Goal: Task Accomplishment & Management: Manage account settings

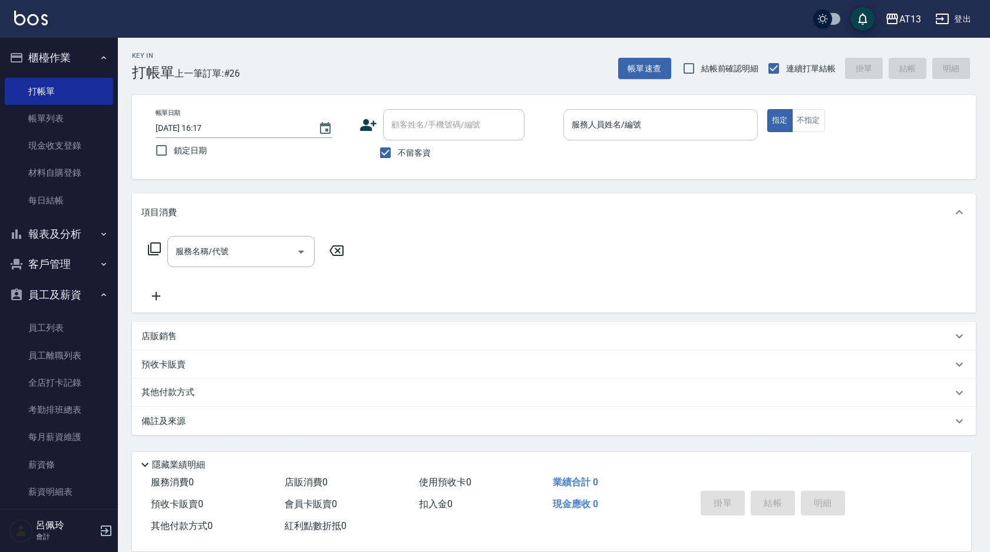
click at [616, 121] on input "服務人員姓名/編號" at bounding box center [661, 124] width 184 height 21
click at [690, 67] on input "結帳前確認明細" at bounding box center [689, 68] width 25 height 25
checkbox input "true"
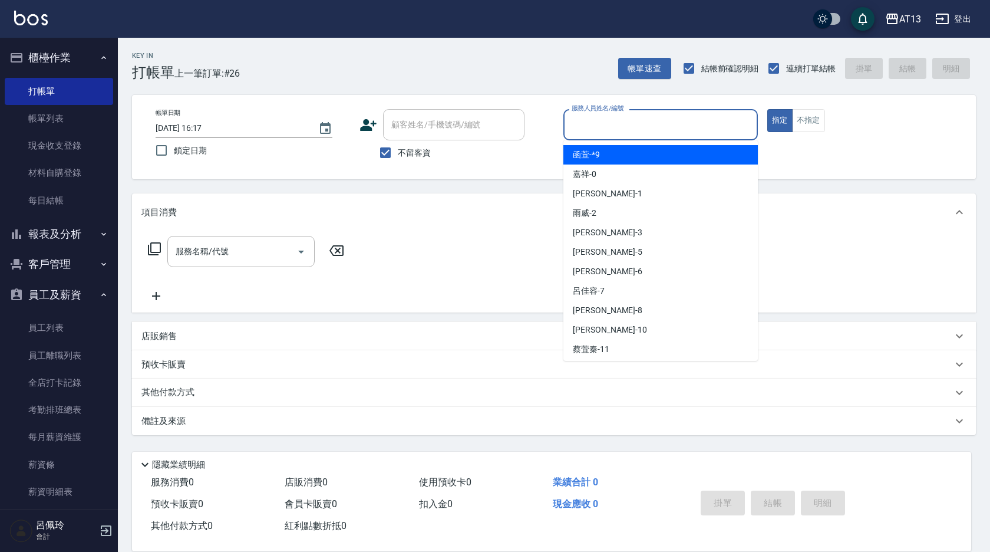
click at [678, 128] on input "服務人員姓名/編號" at bounding box center [661, 124] width 184 height 21
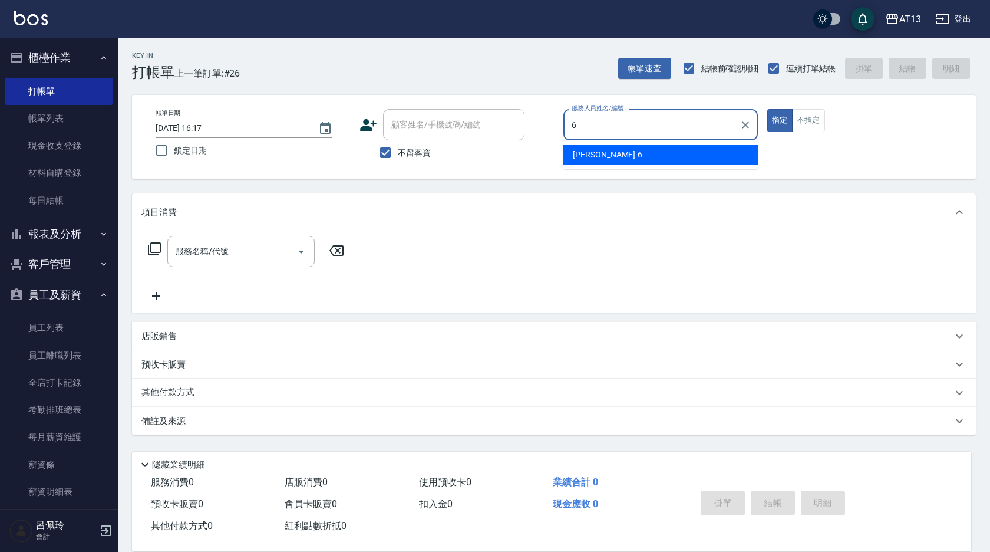
click at [660, 159] on div "亭妤 -6" at bounding box center [660, 154] width 195 height 19
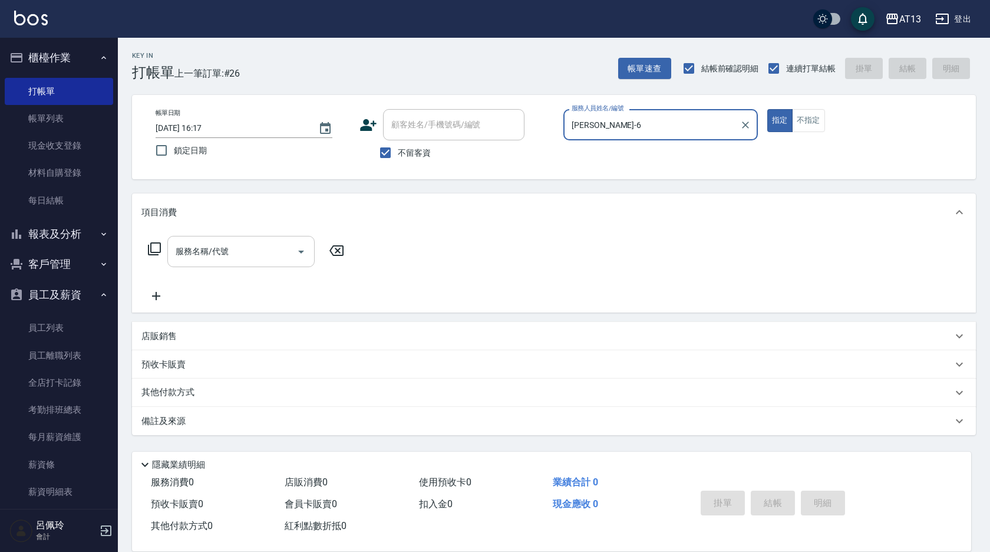
type input "[PERSON_NAME]-6"
click at [219, 253] on div "服務名稱/代號 服務名稱/代號" at bounding box center [240, 251] width 147 height 31
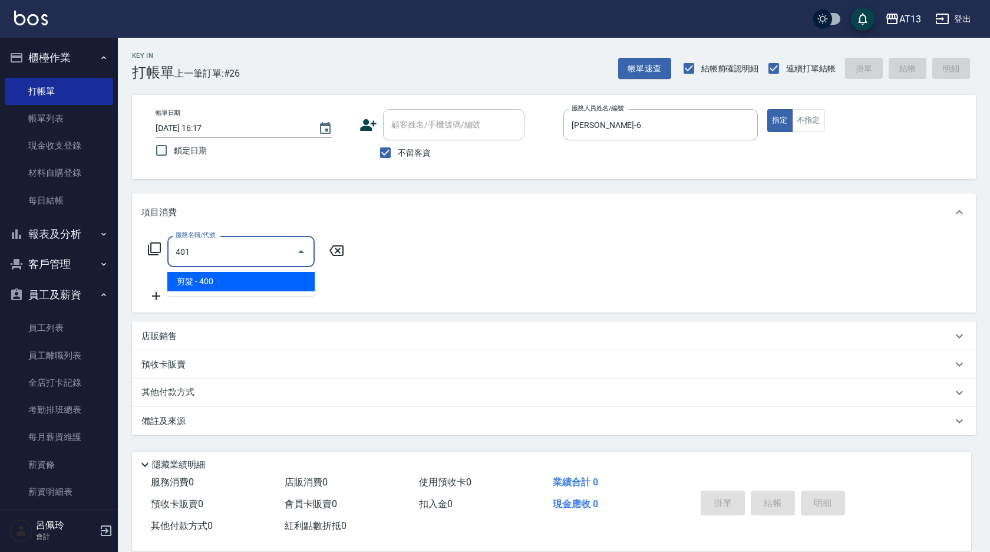
type input "剪髮(401)"
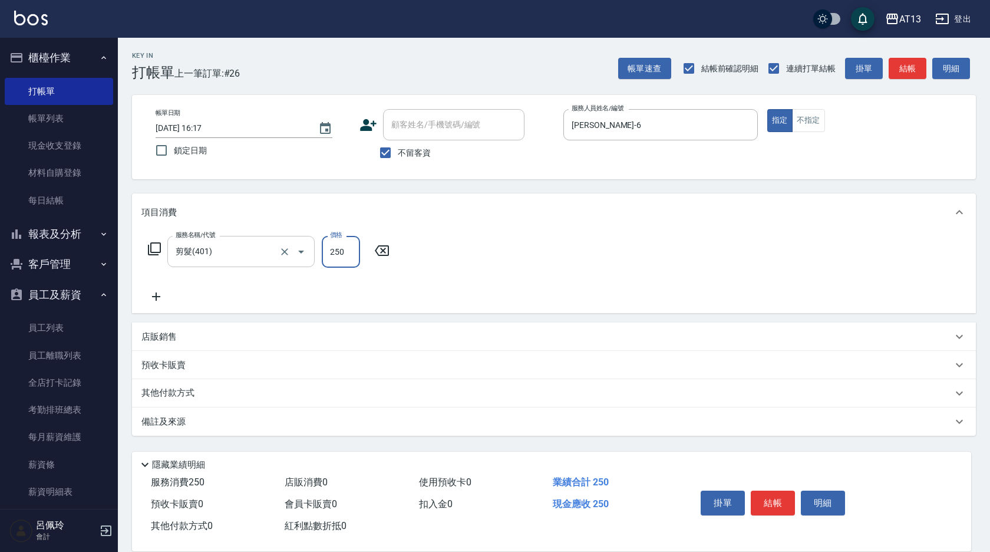
type input "250"
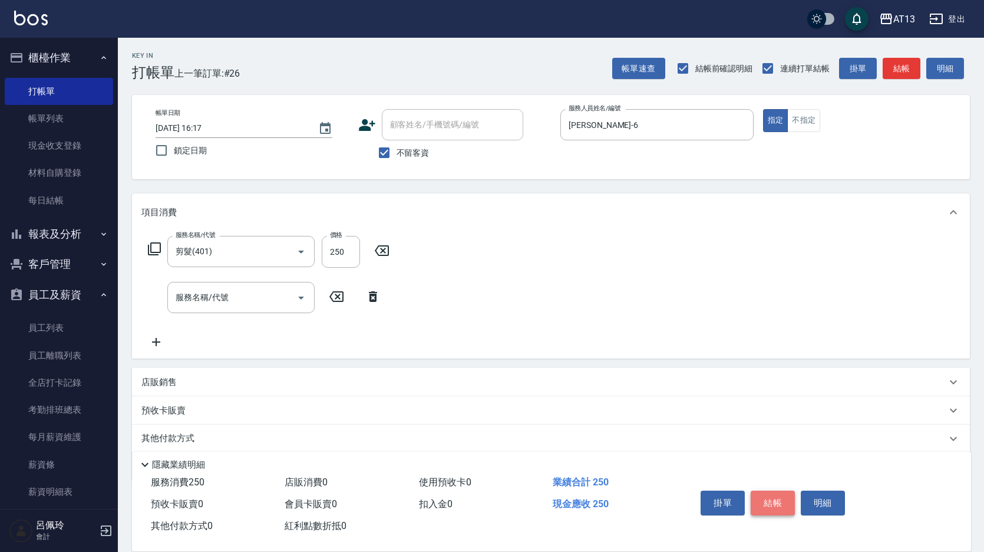
click at [786, 500] on button "結帳" at bounding box center [773, 502] width 44 height 25
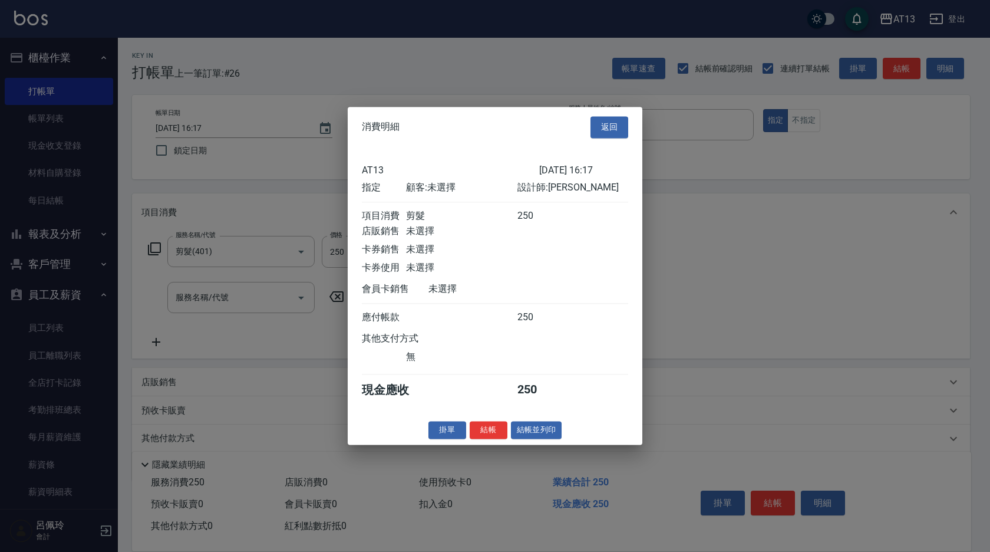
click at [464, 425] on div "消費明細 返回 AT13 [DATE] 16:17 指定 顧客: 未選擇 設計師: 亭妤 項目消費 剪髮 250 店販銷售 未選擇 卡券銷售 未選擇 卡券使用…" at bounding box center [495, 276] width 295 height 338
click at [493, 439] on button "結帳" at bounding box center [489, 430] width 38 height 18
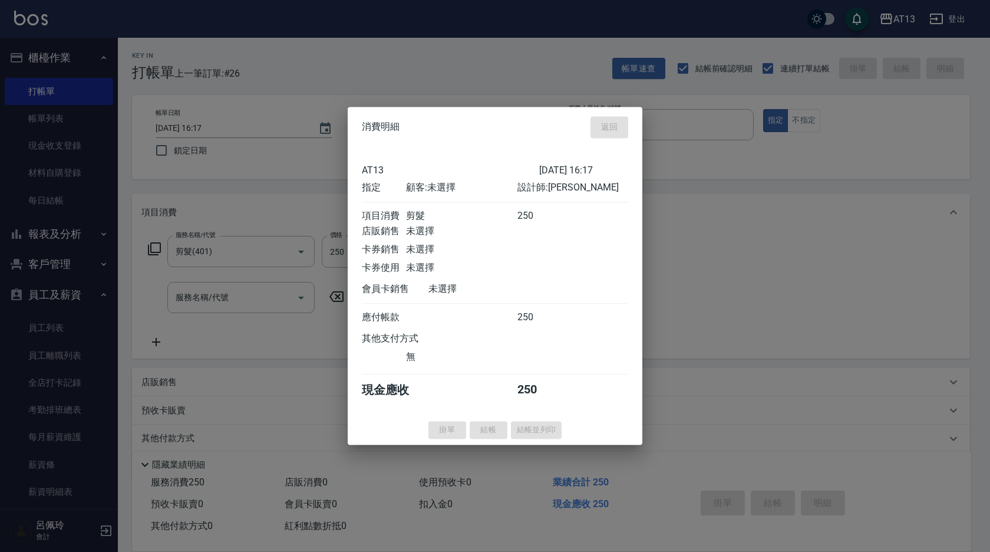
type input "[DATE] 17:11"
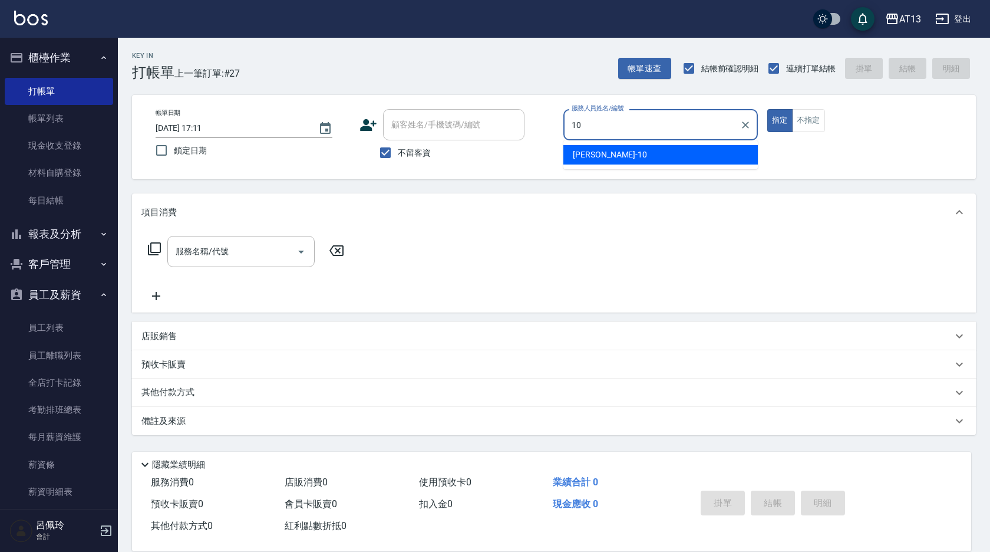
click at [607, 153] on div "[PERSON_NAME] -10" at bounding box center [660, 154] width 195 height 19
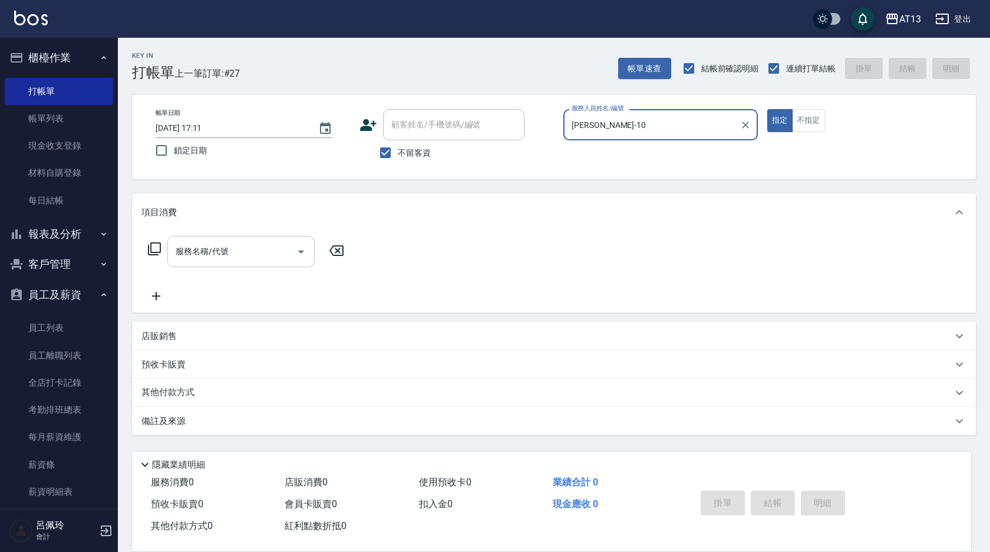
click at [197, 266] on div "服務名稱/代號" at bounding box center [240, 251] width 147 height 31
type input "[PERSON_NAME]-10"
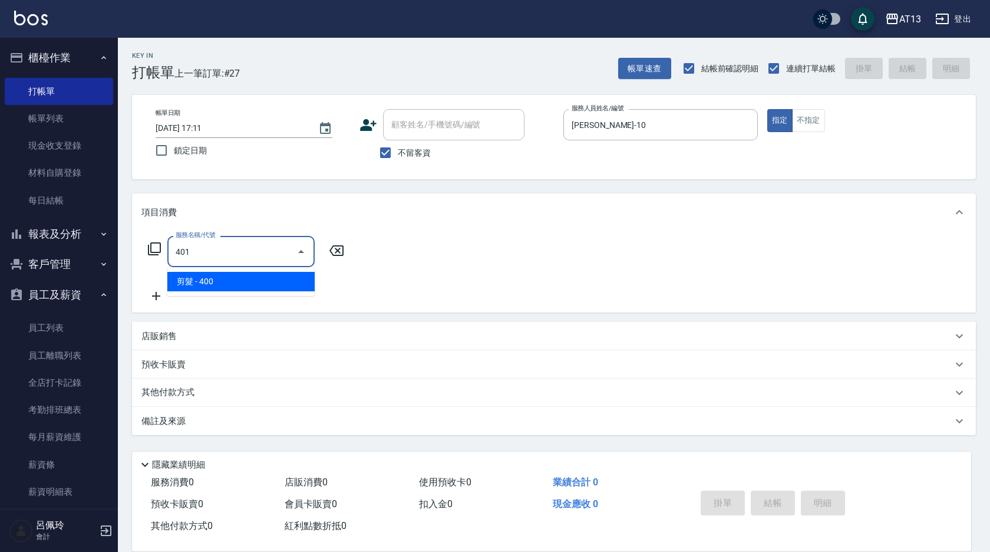
type input "剪髮(401)"
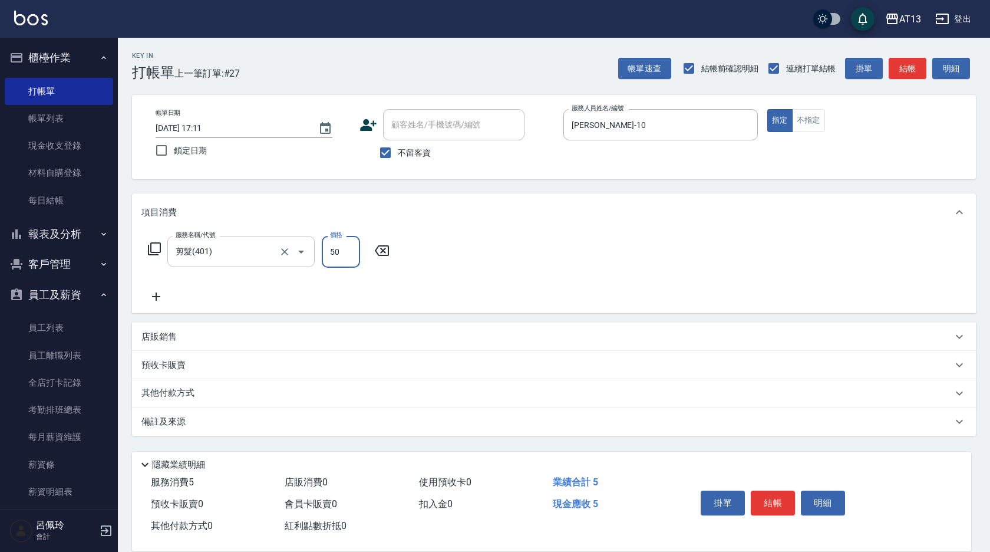
type input "50"
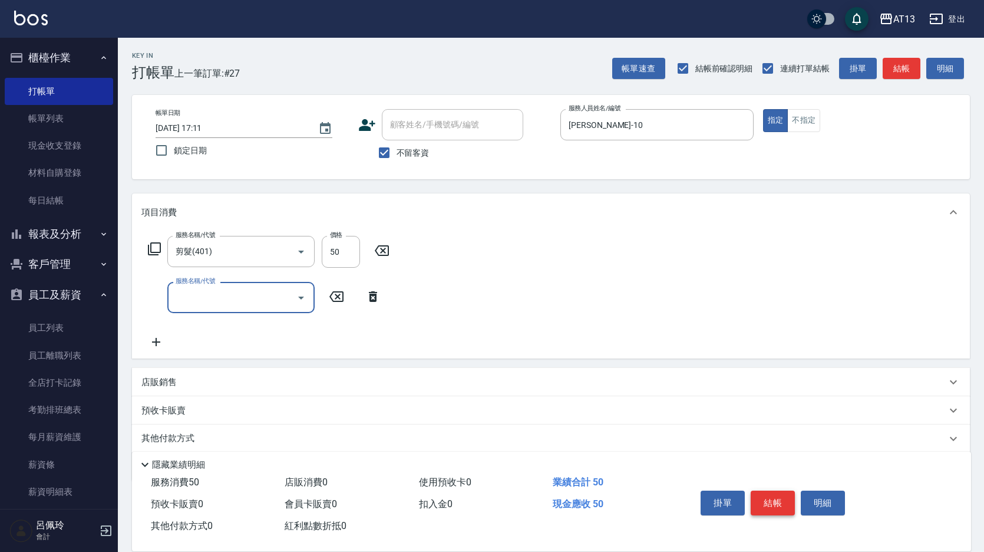
click at [776, 505] on button "結帳" at bounding box center [773, 502] width 44 height 25
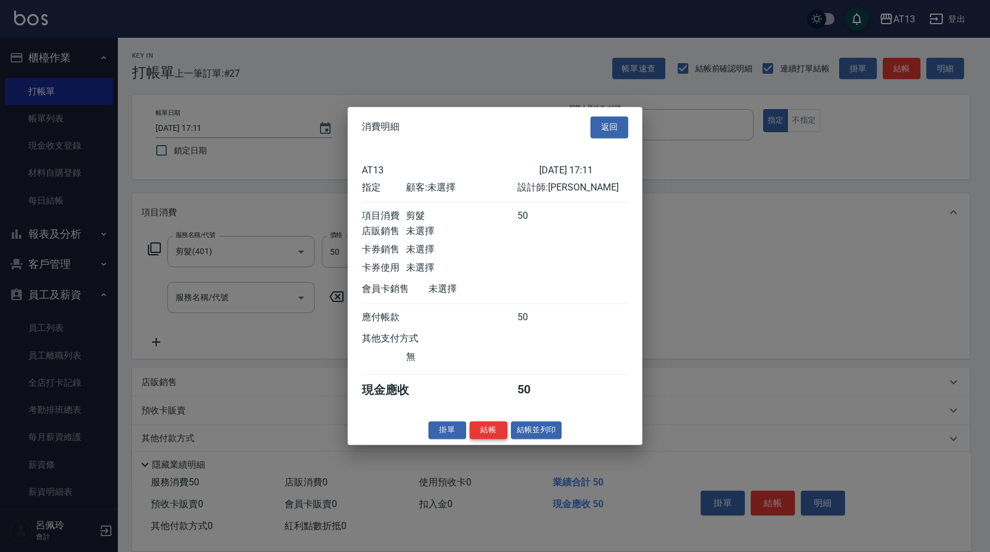
click at [490, 439] on button "結帳" at bounding box center [489, 430] width 38 height 18
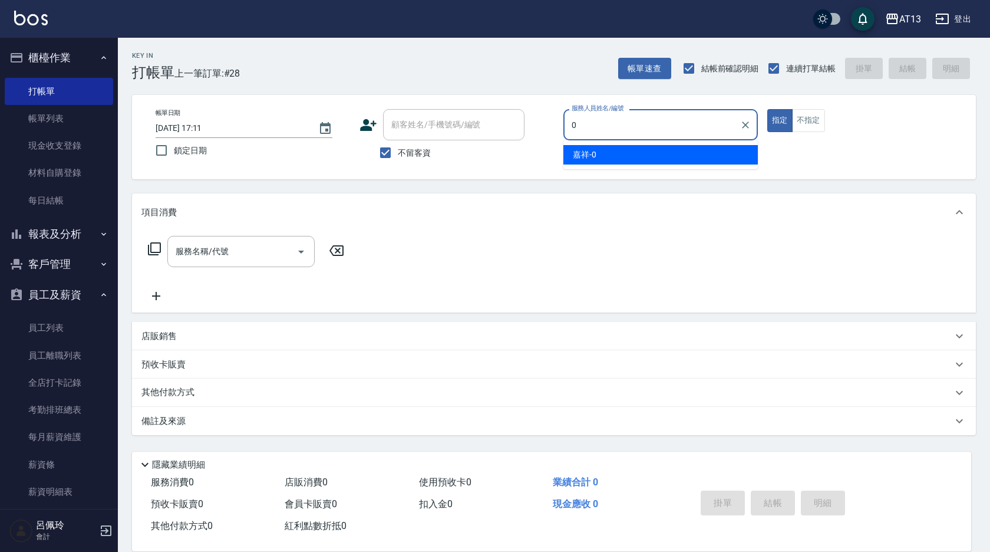
click at [633, 154] on div "嘉祥 -0" at bounding box center [660, 154] width 195 height 19
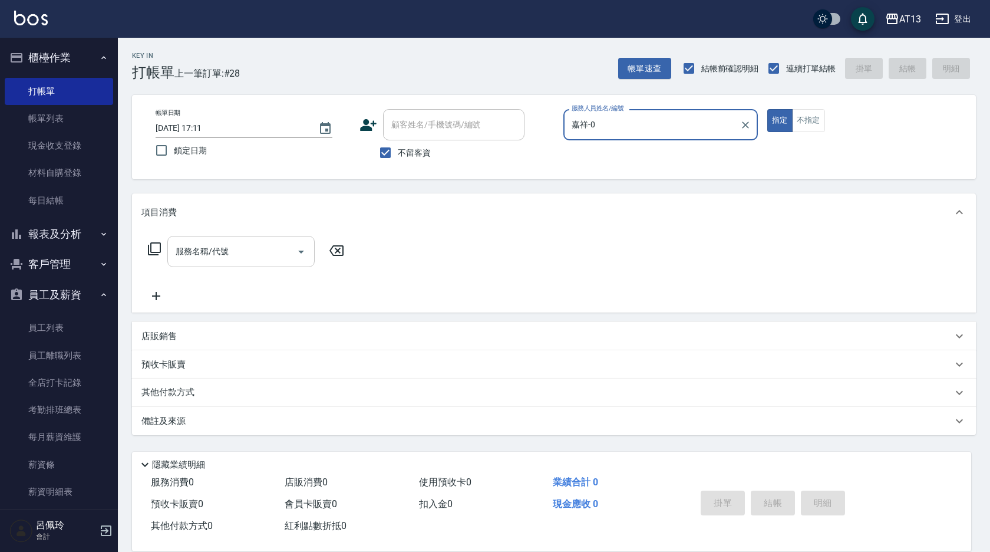
type input "嘉祥-0"
click at [270, 251] on input "服務名稱/代號" at bounding box center [232, 251] width 119 height 21
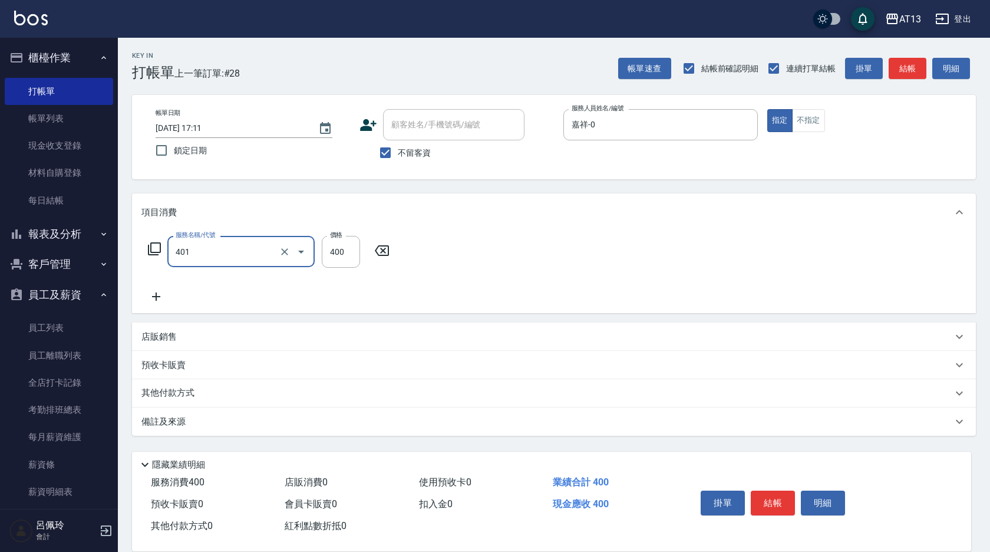
type input "剪髮(401)"
type input "200"
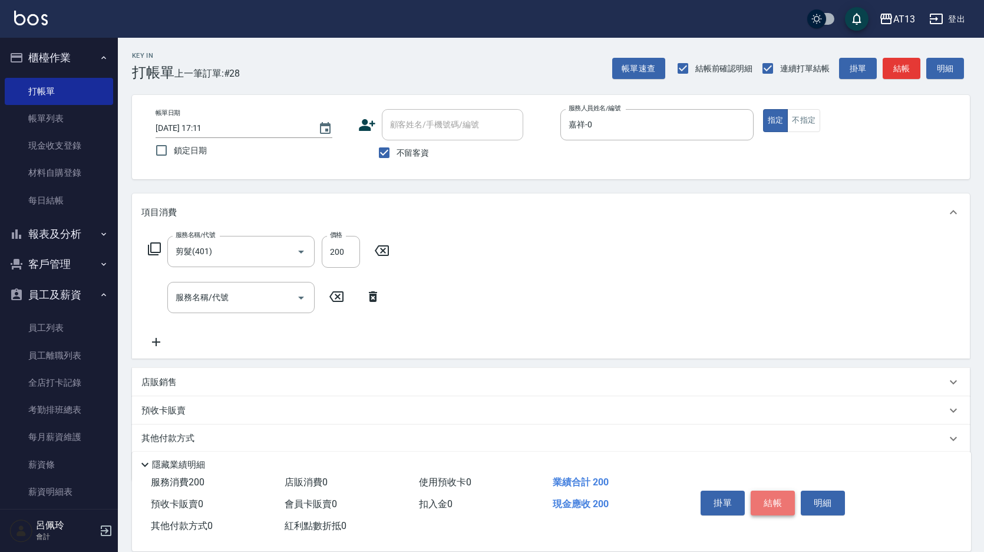
click at [764, 496] on button "結帳" at bounding box center [773, 502] width 44 height 25
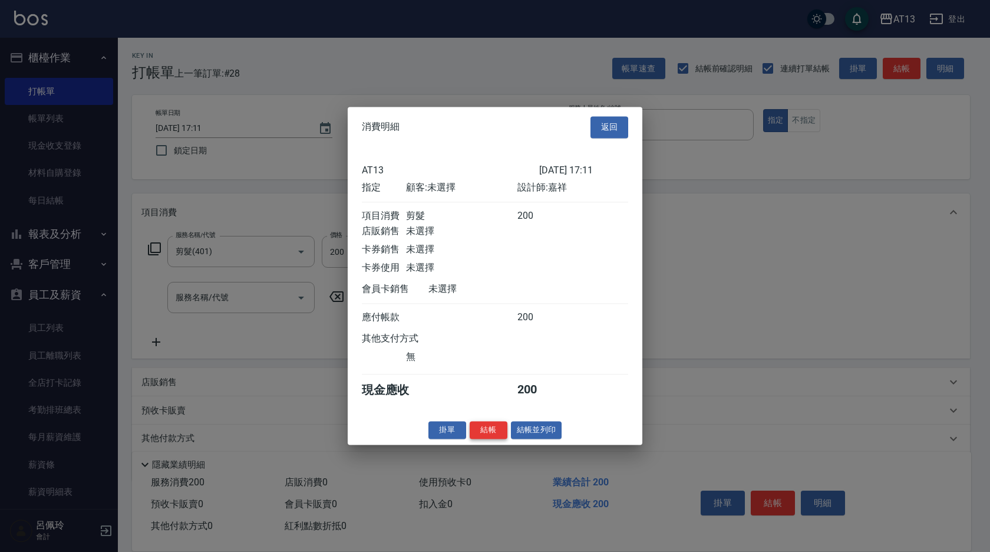
click at [497, 438] on button "結帳" at bounding box center [489, 430] width 38 height 18
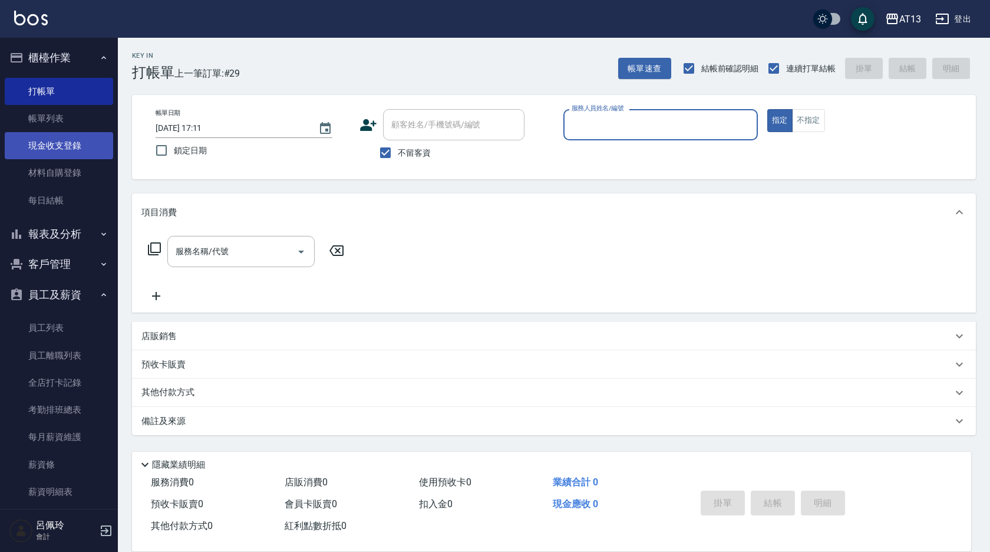
click at [64, 140] on link "現金收支登錄" at bounding box center [59, 145] width 108 height 27
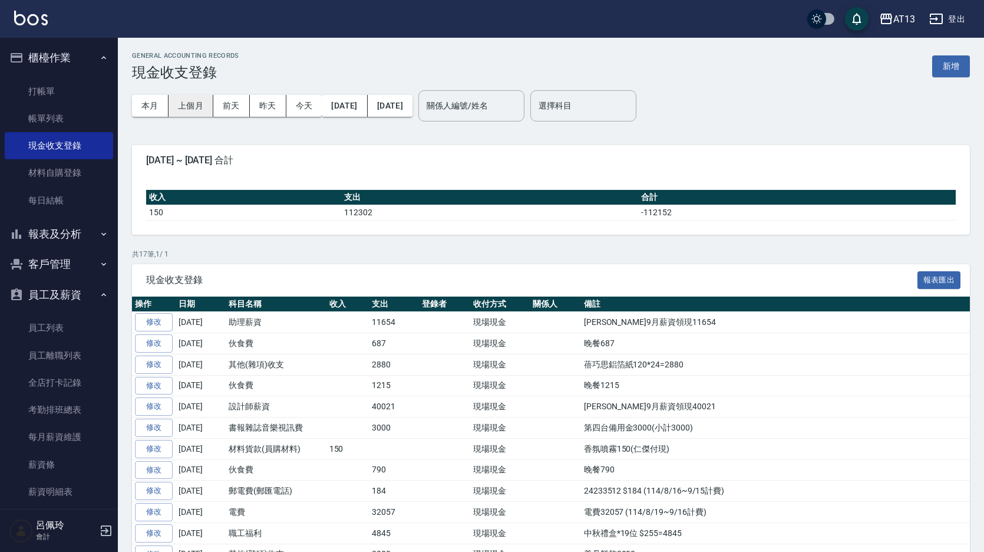
click at [200, 103] on button "上個月" at bounding box center [191, 106] width 45 height 22
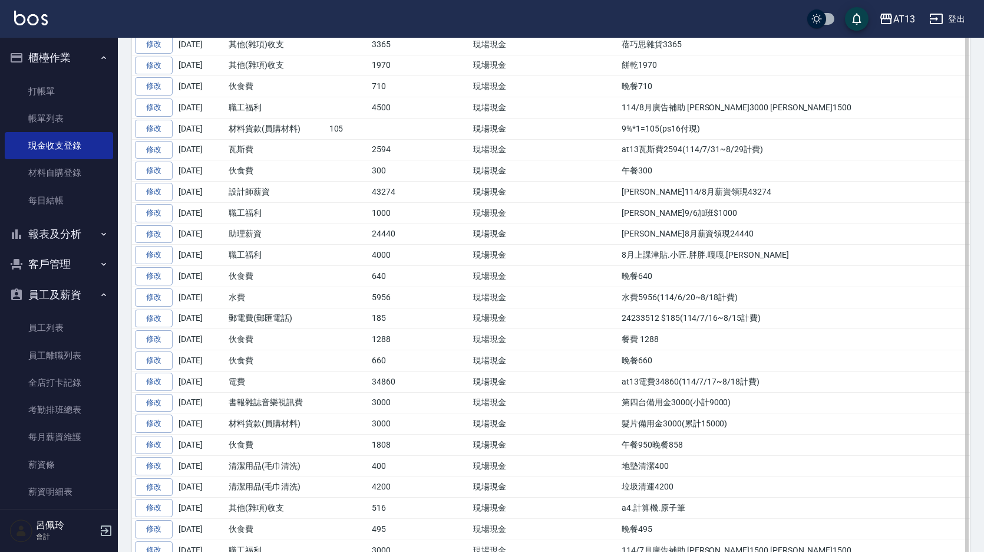
scroll to position [1344, 0]
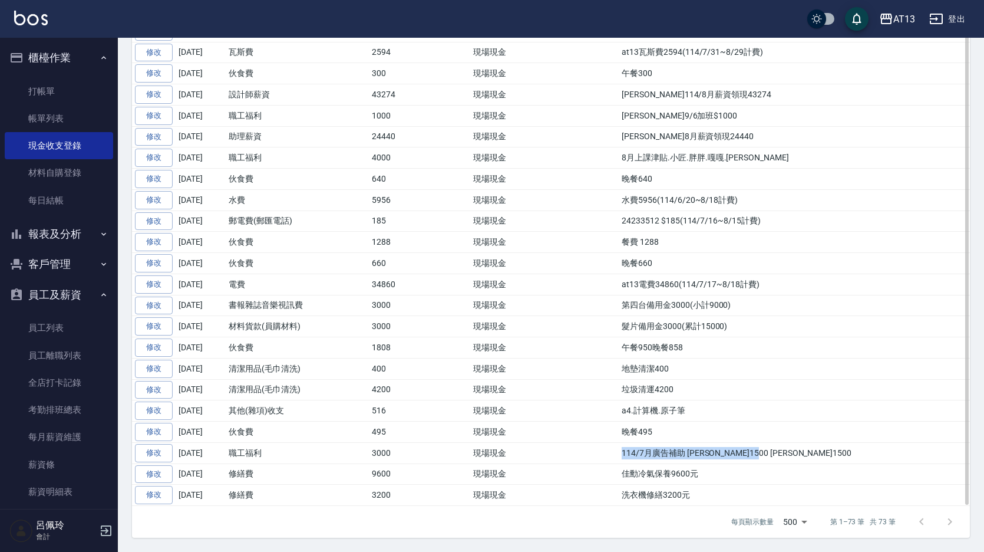
drag, startPoint x: 760, startPoint y: 453, endPoint x: 581, endPoint y: 455, distance: 178.6
click at [619, 455] on td "114/7月廣告補助 [PERSON_NAME]1500 [PERSON_NAME]1500" at bounding box center [794, 452] width 351 height 21
copy td "114/7月廣告補助 [PERSON_NAME]1500 [PERSON_NAME]1500"
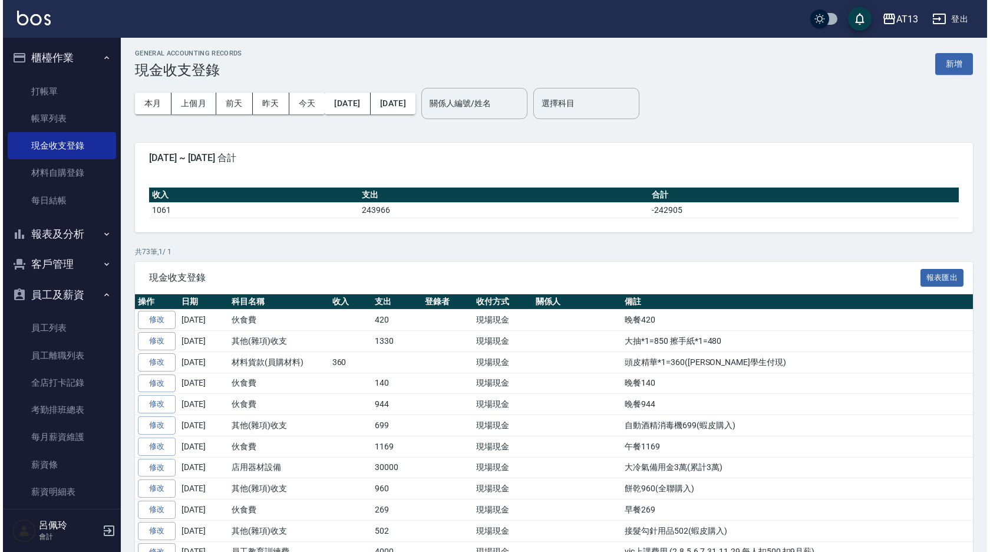
scroll to position [0, 0]
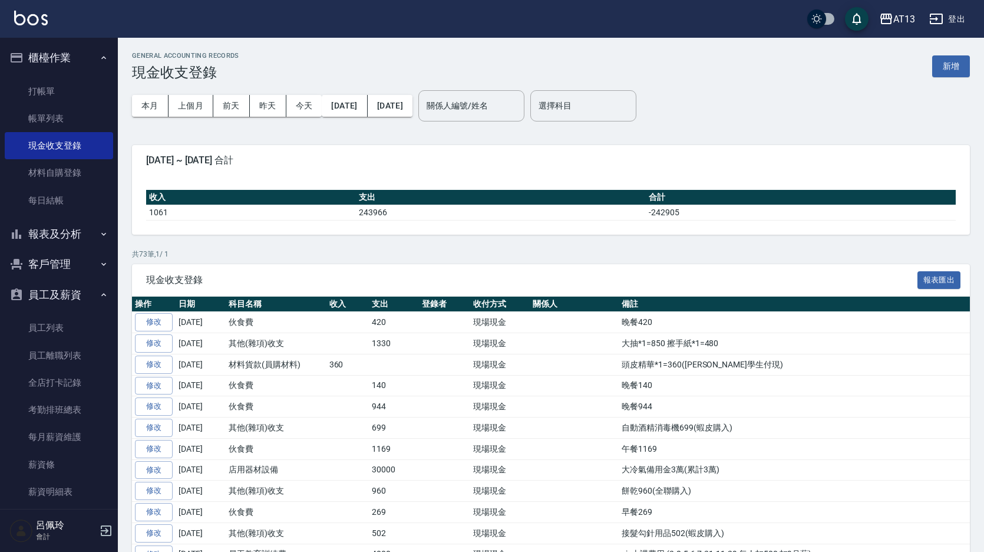
click at [942, 54] on div "GENERAL ACCOUNTING RECORDS 現金收支登錄 新增" at bounding box center [551, 66] width 838 height 29
click at [946, 61] on button "新增" at bounding box center [951, 66] width 38 height 22
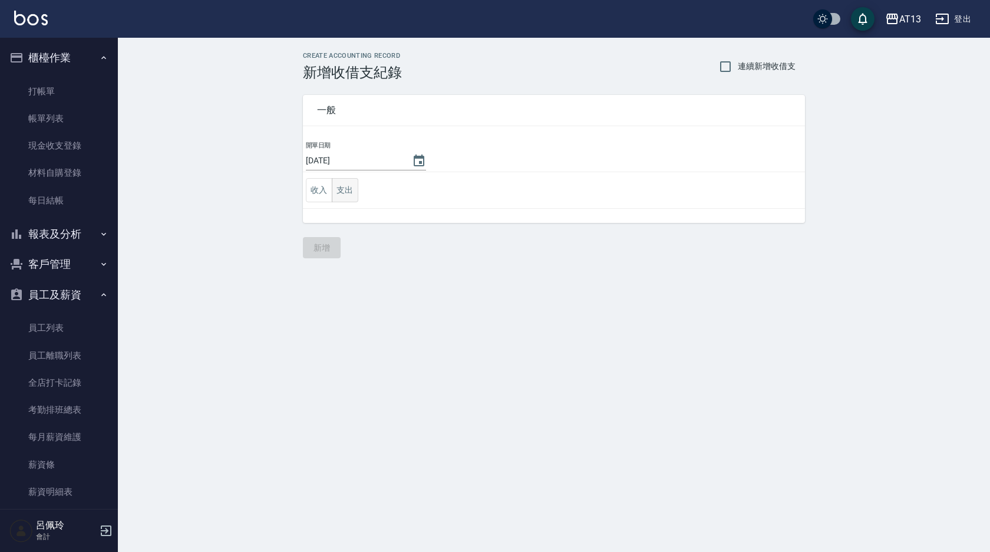
click at [341, 184] on button "支出" at bounding box center [345, 190] width 27 height 24
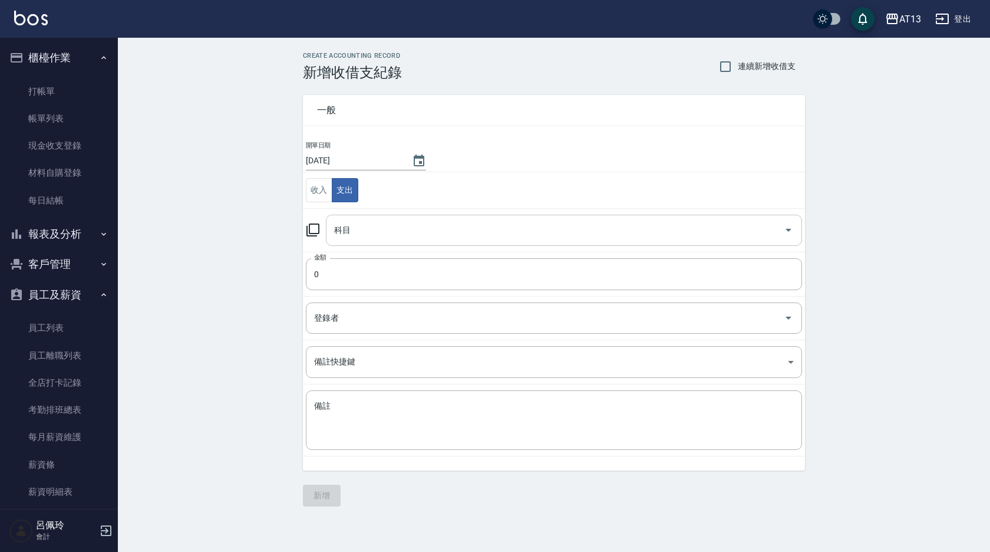
click at [789, 232] on icon "Open" at bounding box center [789, 230] width 14 height 14
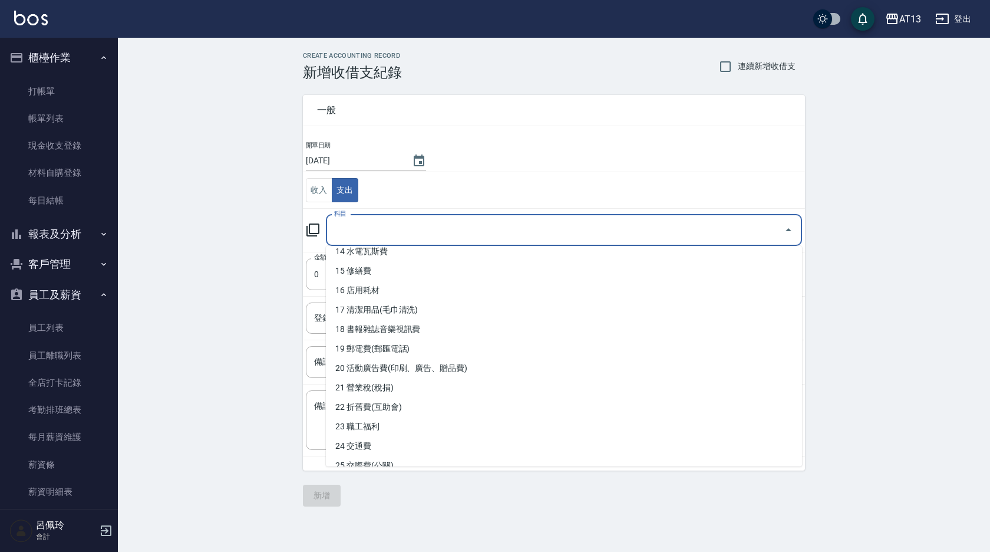
scroll to position [295, 0]
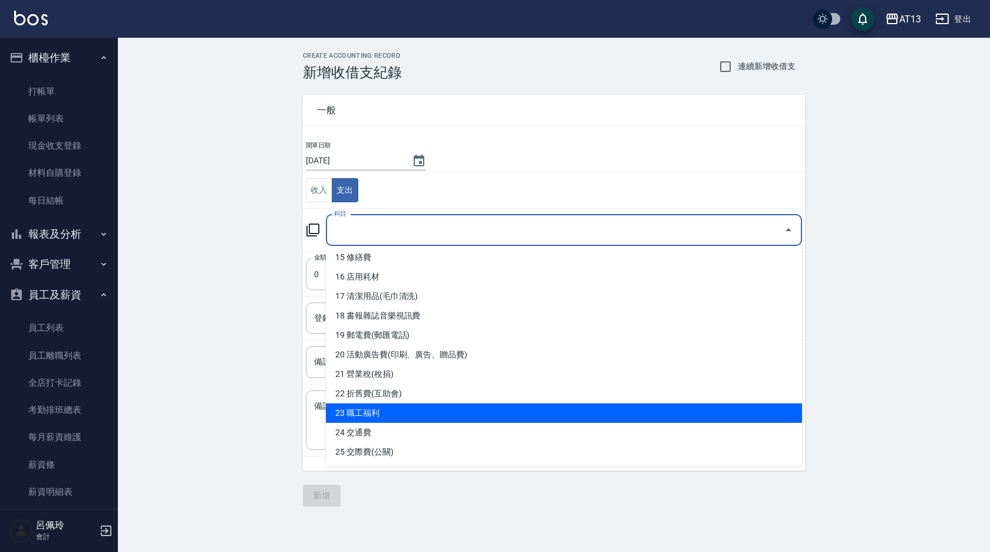
click at [387, 412] on li "23 職工福利" at bounding box center [564, 412] width 476 height 19
type input "23 職工福利"
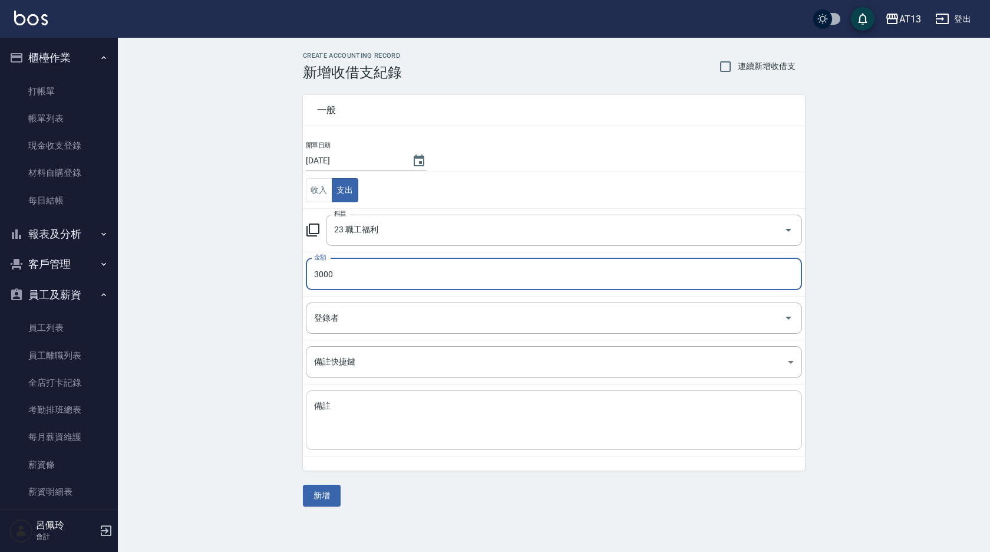
type input "3000"
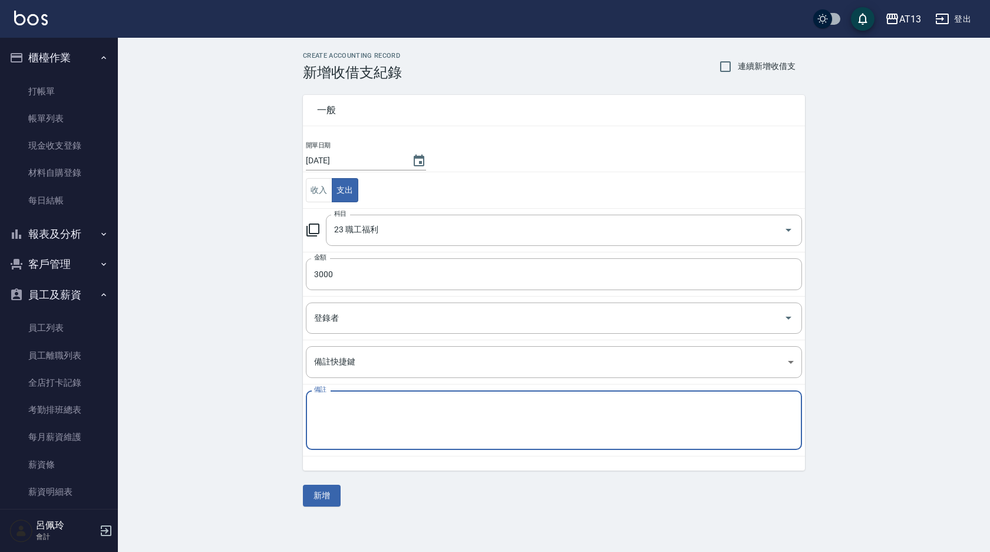
click at [322, 413] on textarea "備註" at bounding box center [554, 420] width 480 height 40
paste textarea "114/7月廣告補助 [PERSON_NAME]1500 [PERSON_NAME]1500"
click at [336, 409] on textarea "114/7月廣告補助 [PERSON_NAME]1500 [PERSON_NAME]1500" at bounding box center [554, 420] width 480 height 40
click at [533, 410] on textarea "114/9月廣告補助 [PERSON_NAME]1500 [PERSON_NAME]1500" at bounding box center [554, 420] width 480 height 40
type textarea "114/9月廣告補助 [PERSON_NAME]1500 [PERSON_NAME]1500"
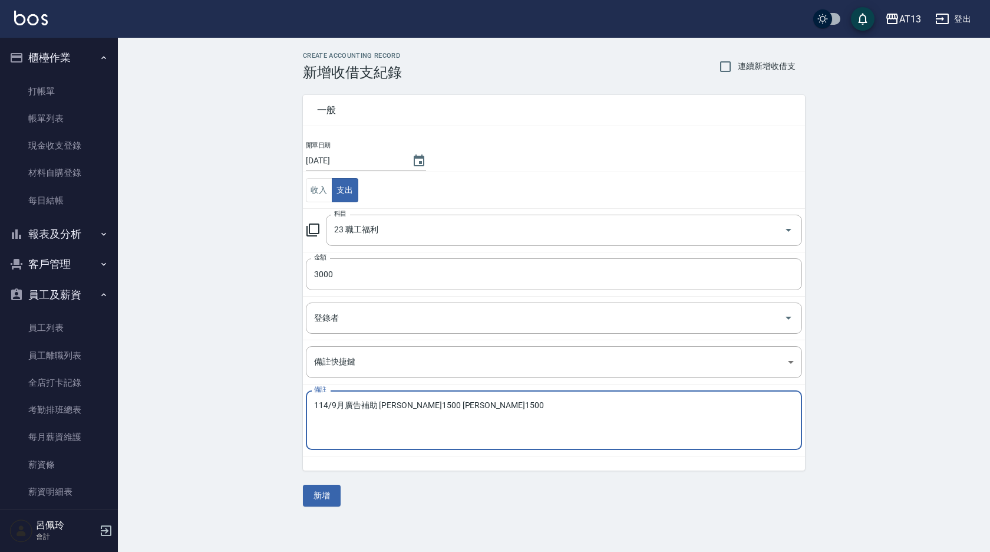
drag, startPoint x: 341, startPoint y: 493, endPoint x: 325, endPoint y: 511, distance: 23.4
click at [341, 495] on div "一般 開單日期 [DATE] 收入 支出 科目 23 職工福利 科目 金額 3000 金額 登錄者 登錄者 備註快捷鍵 ​ 備註快捷鍵 備註 114/9月廣告…" at bounding box center [554, 294] width 502 height 426
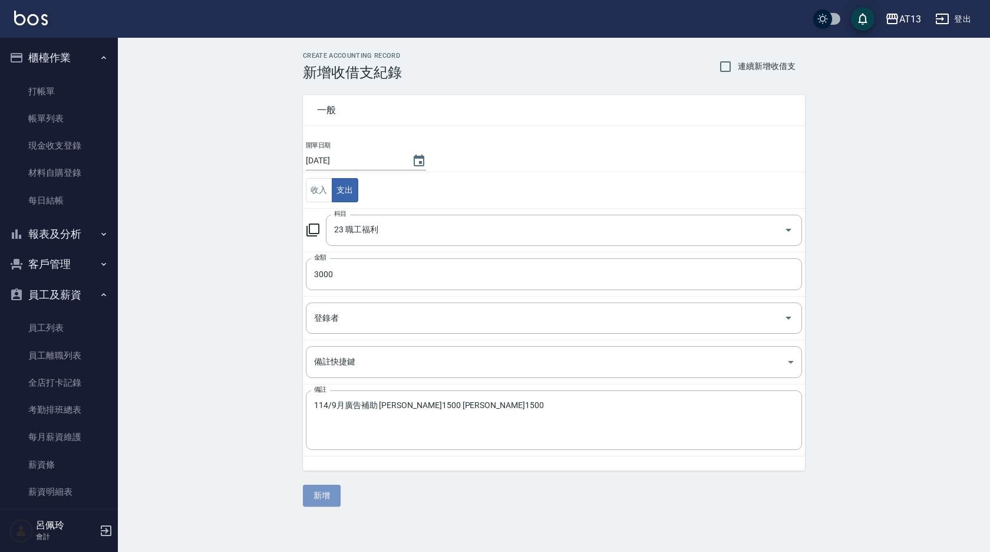
click at [324, 503] on button "新增" at bounding box center [322, 496] width 38 height 22
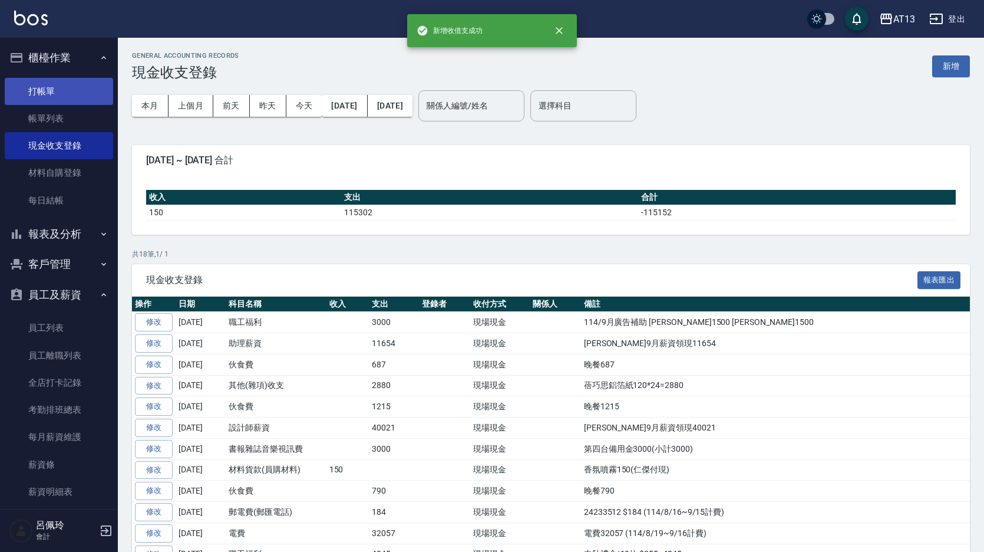
click at [44, 90] on link "打帳單" at bounding box center [59, 91] width 108 height 27
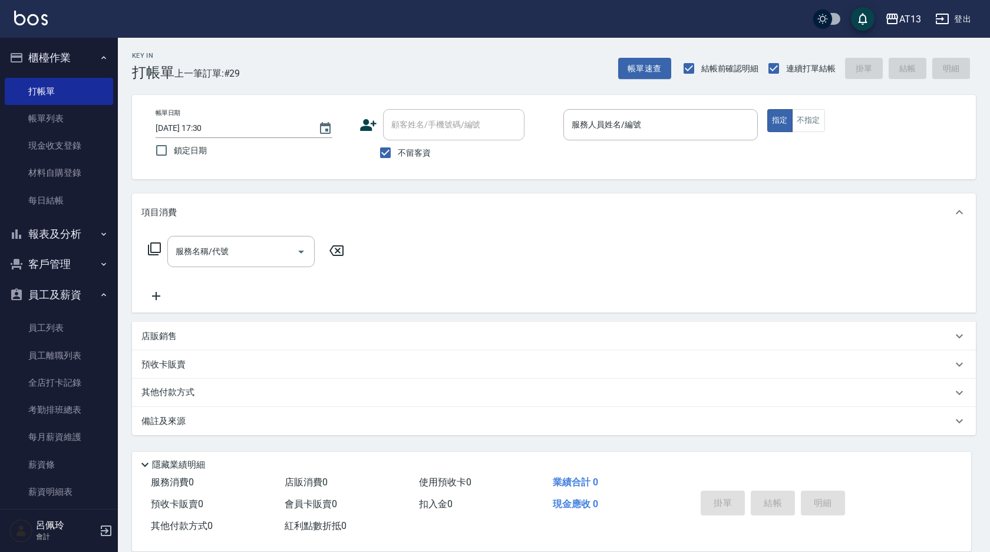
click at [624, 123] on input "服務人員姓名/編號" at bounding box center [661, 124] width 184 height 21
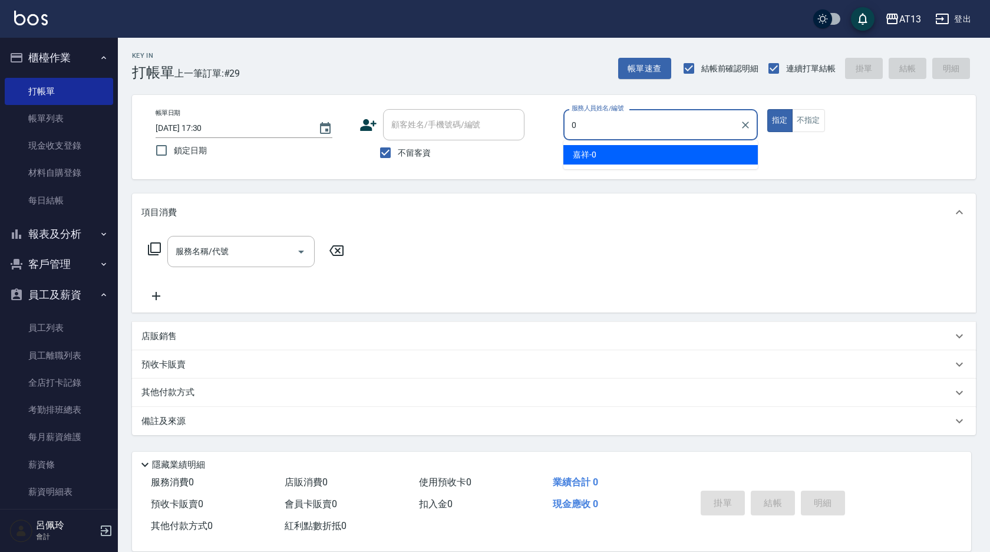
click at [645, 161] on div "嘉祥 -0" at bounding box center [660, 154] width 195 height 19
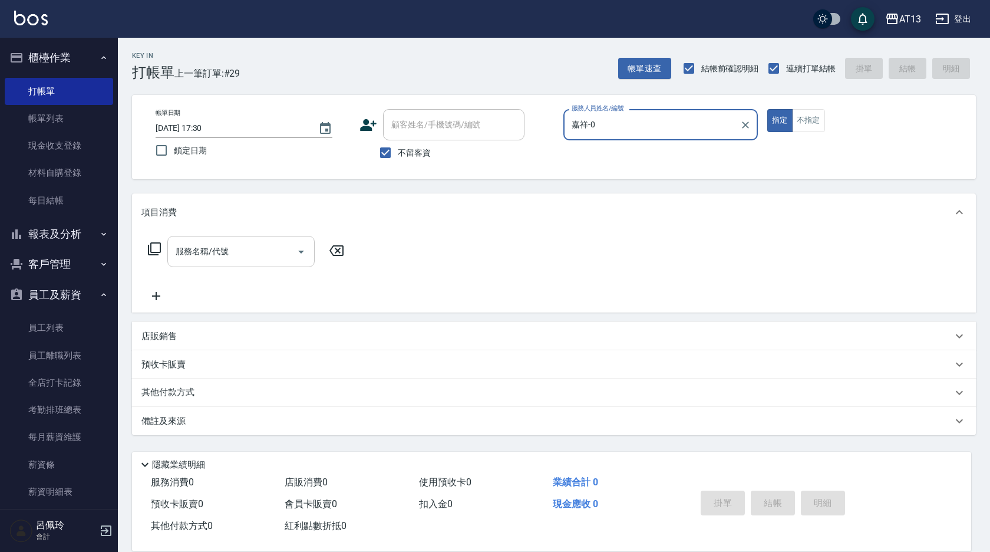
type input "嘉祥-0"
click at [223, 248] on div "服務名稱/代號 服務名稱/代號" at bounding box center [240, 251] width 147 height 31
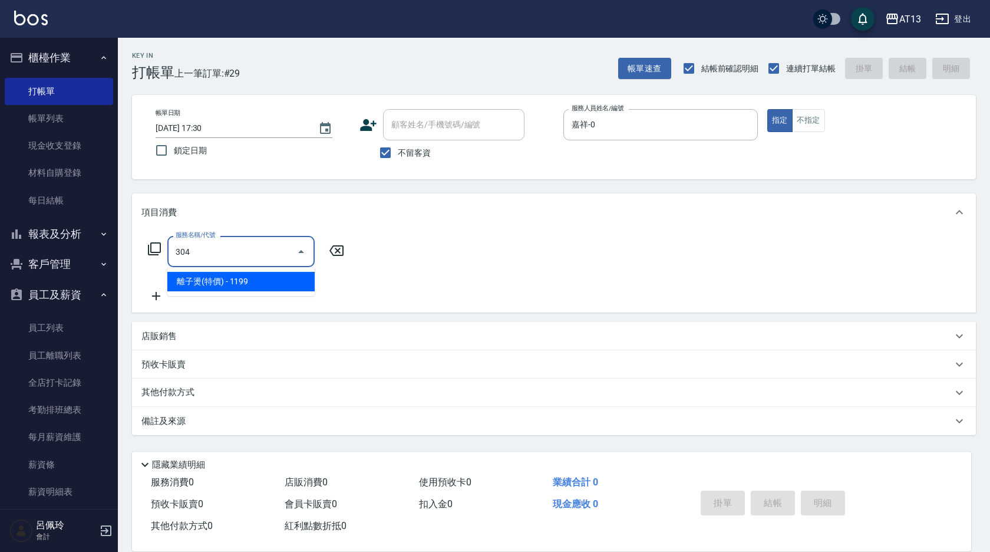
type input "離子燙(特價)(304)"
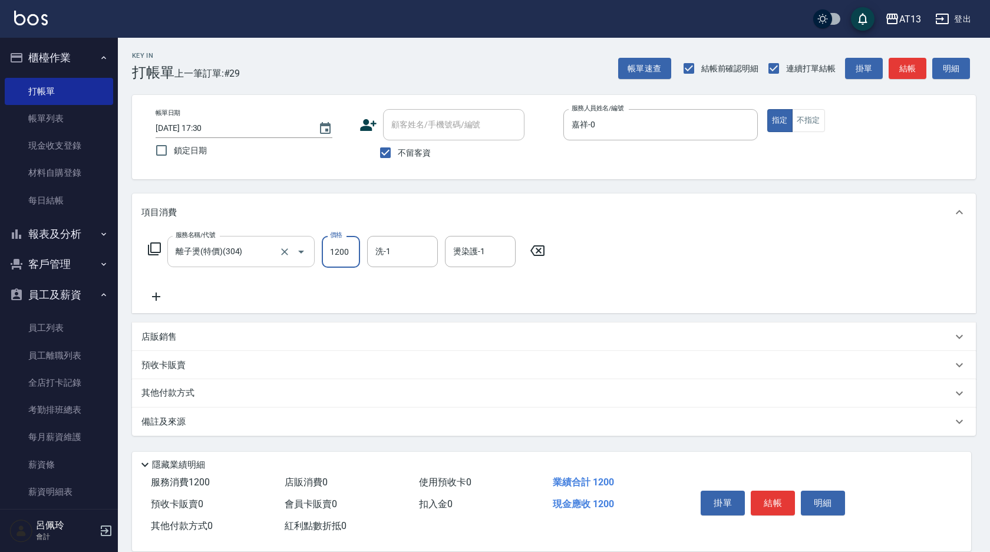
type input "1200"
type input "[PERSON_NAME]-31"
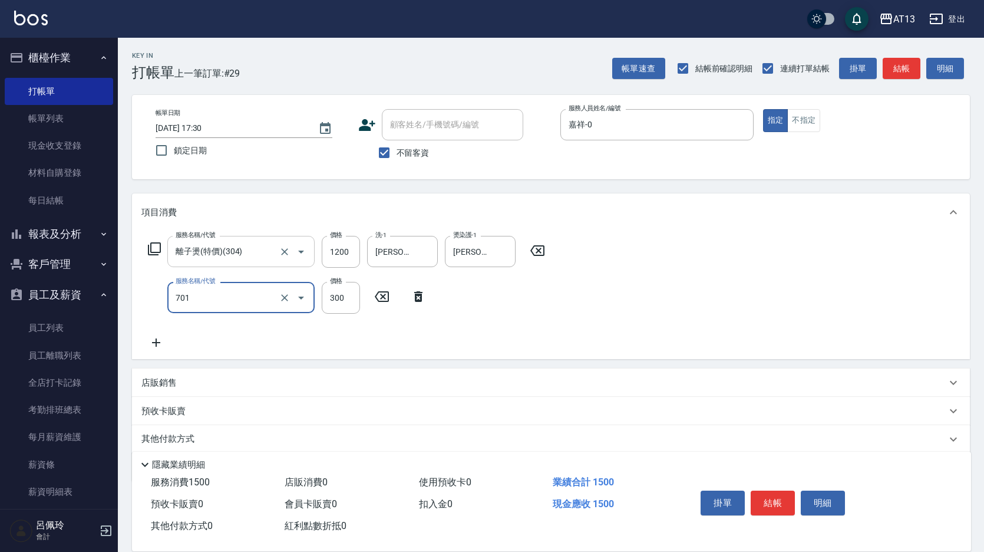
type input "自備護髮(701)"
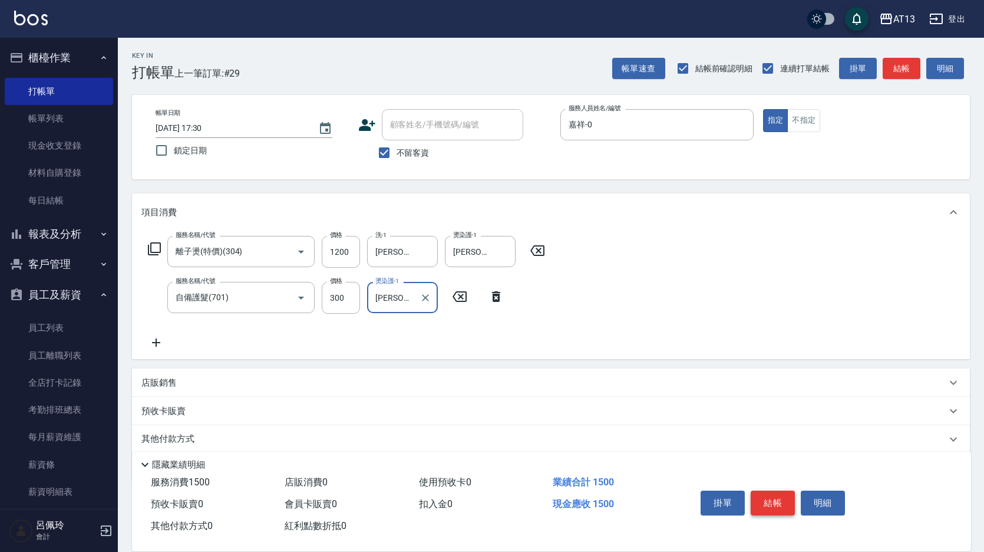
type input "[PERSON_NAME]-31"
click at [776, 490] on button "結帳" at bounding box center [773, 502] width 44 height 25
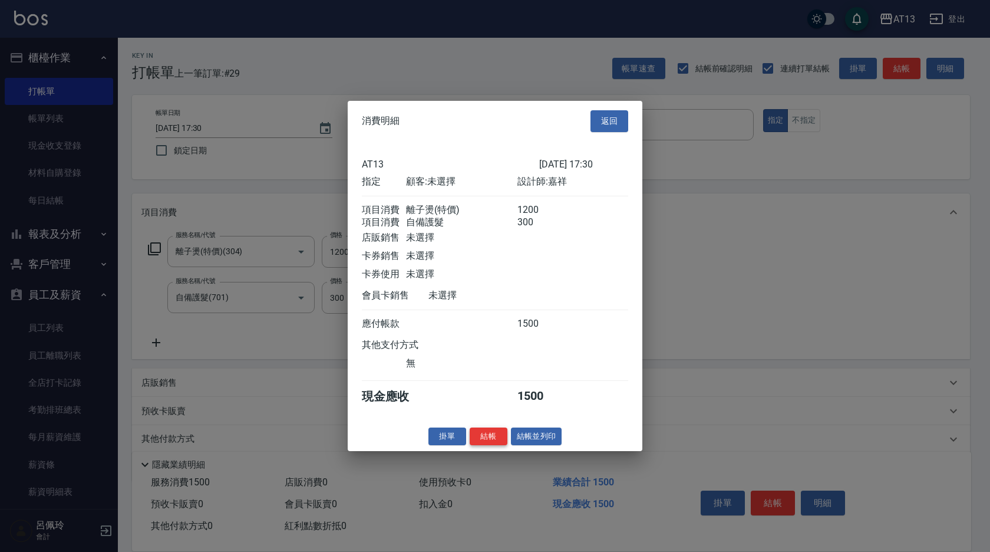
click at [485, 445] on button "結帳" at bounding box center [489, 436] width 38 height 18
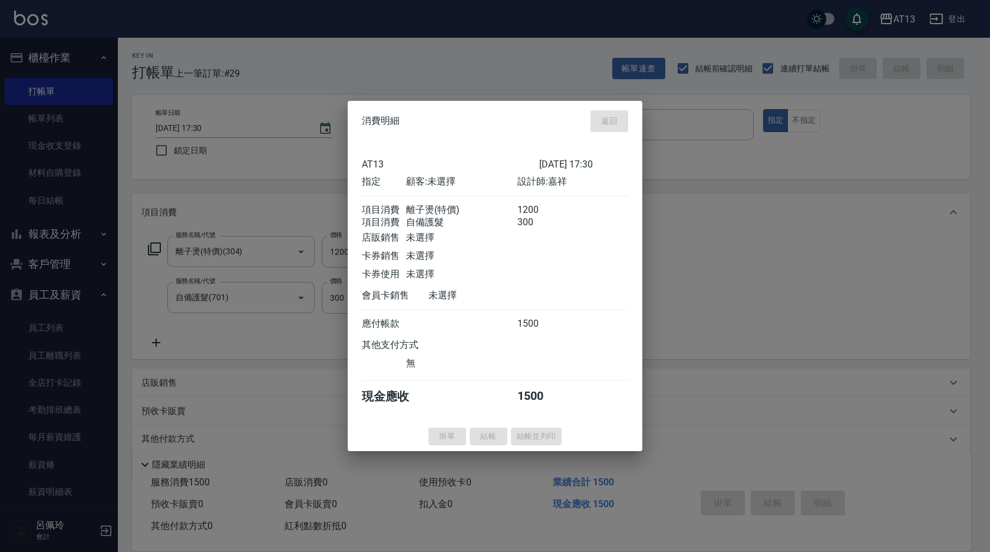
type input "[DATE] 17:31"
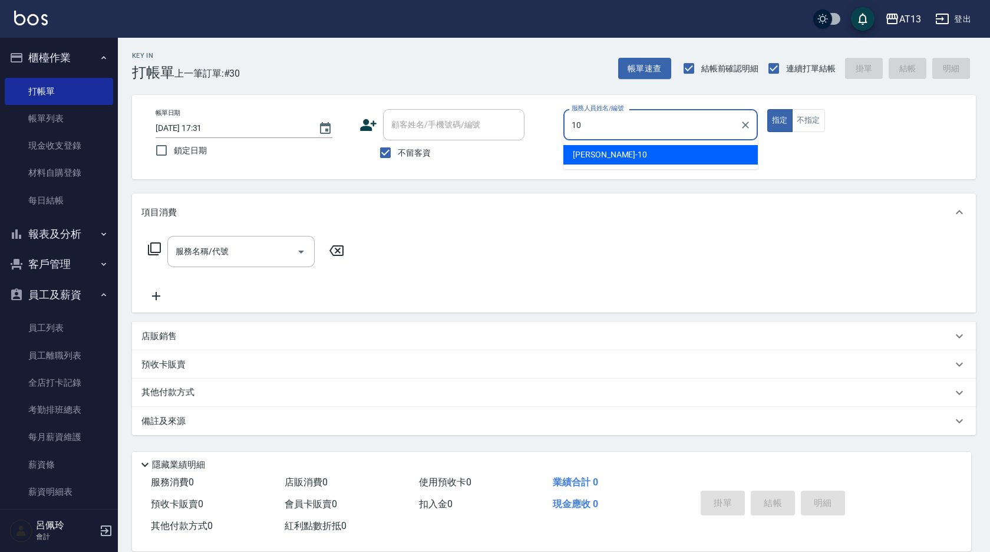
click at [574, 156] on span "[PERSON_NAME] -10" at bounding box center [610, 155] width 74 height 12
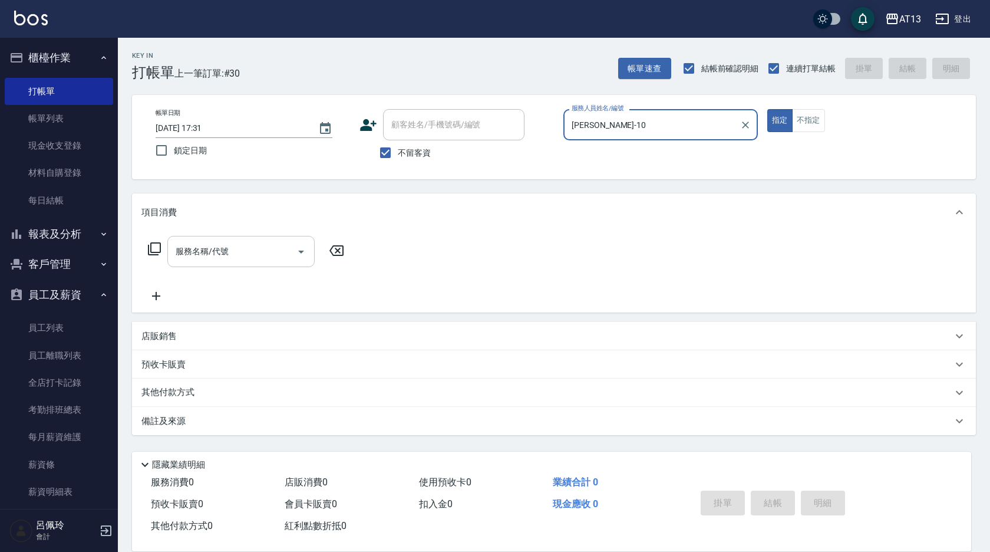
type input "[PERSON_NAME]-10"
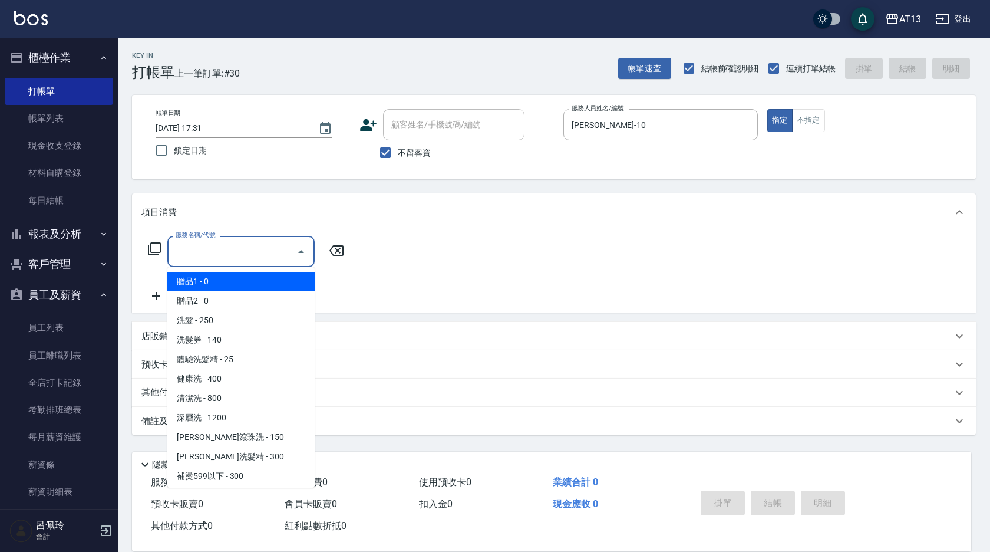
click at [239, 251] on input "服務名稱/代號" at bounding box center [232, 251] width 119 height 21
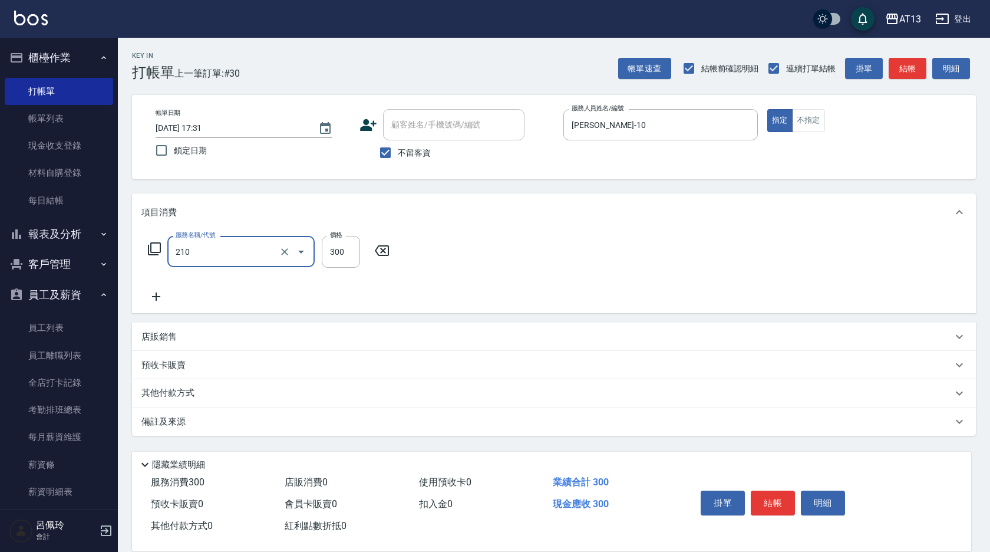
type input "[PERSON_NAME]洗髮精(210)"
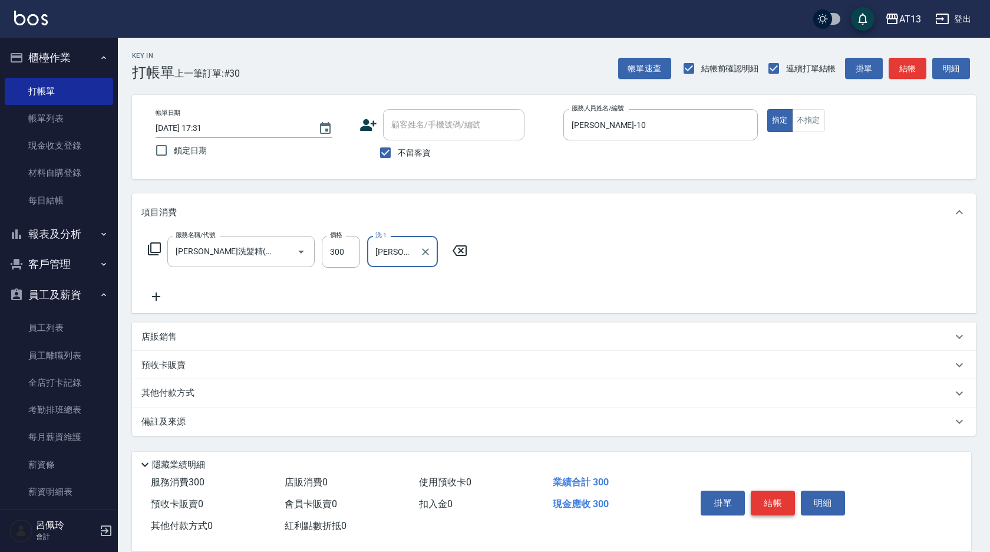
type input "[PERSON_NAME]-6"
click at [777, 505] on button "結帳" at bounding box center [773, 502] width 44 height 25
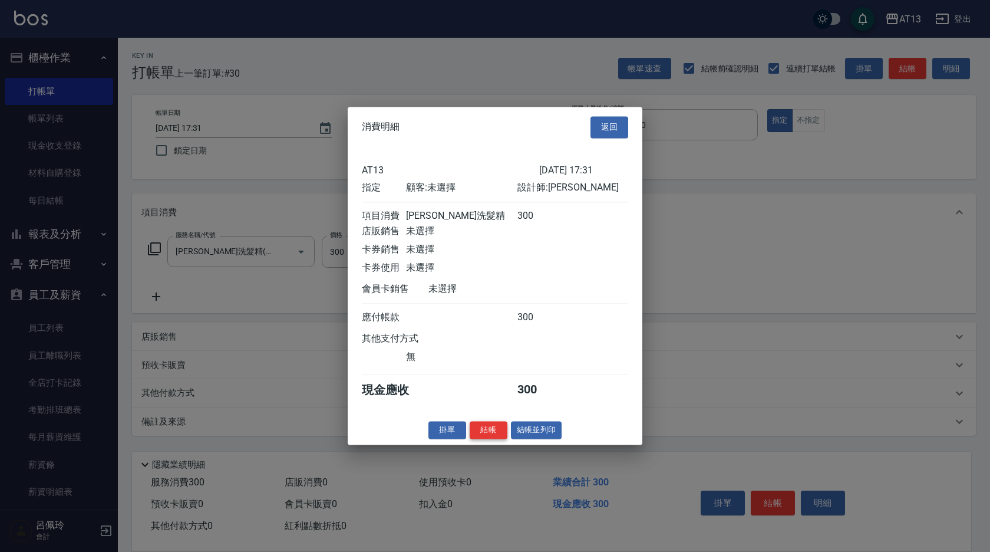
click at [493, 433] on button "結帳" at bounding box center [489, 430] width 38 height 18
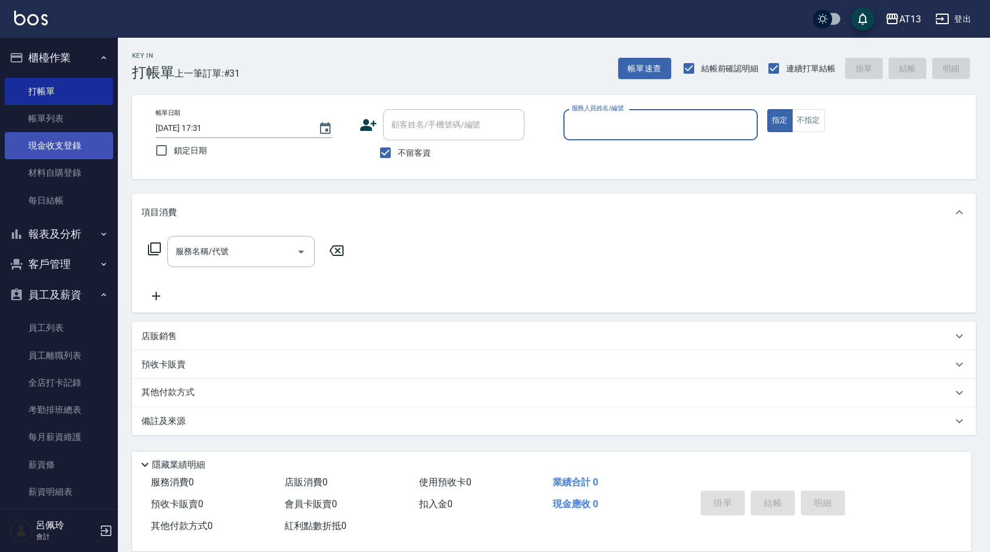
click at [56, 146] on link "現金收支登錄" at bounding box center [59, 145] width 108 height 27
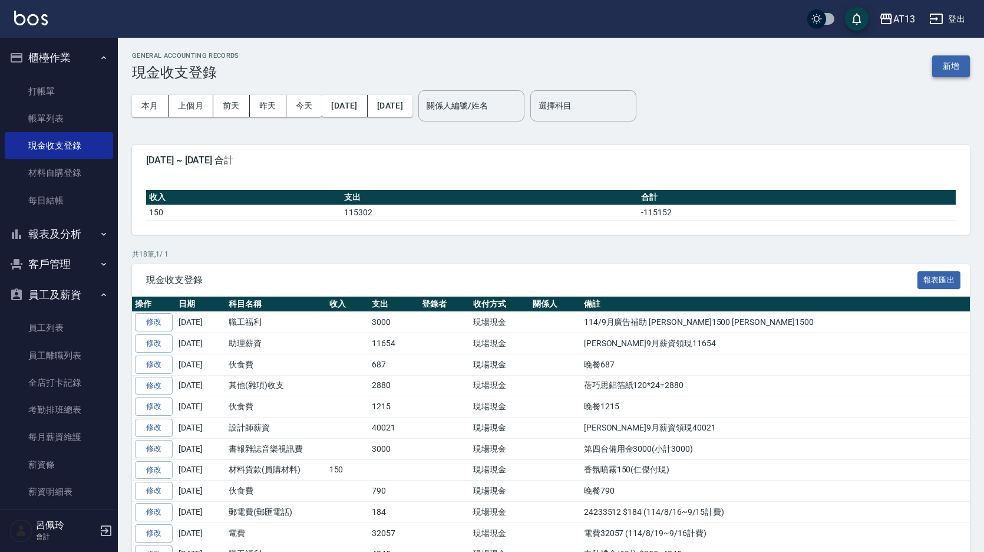
click at [950, 70] on button "新增" at bounding box center [951, 66] width 38 height 22
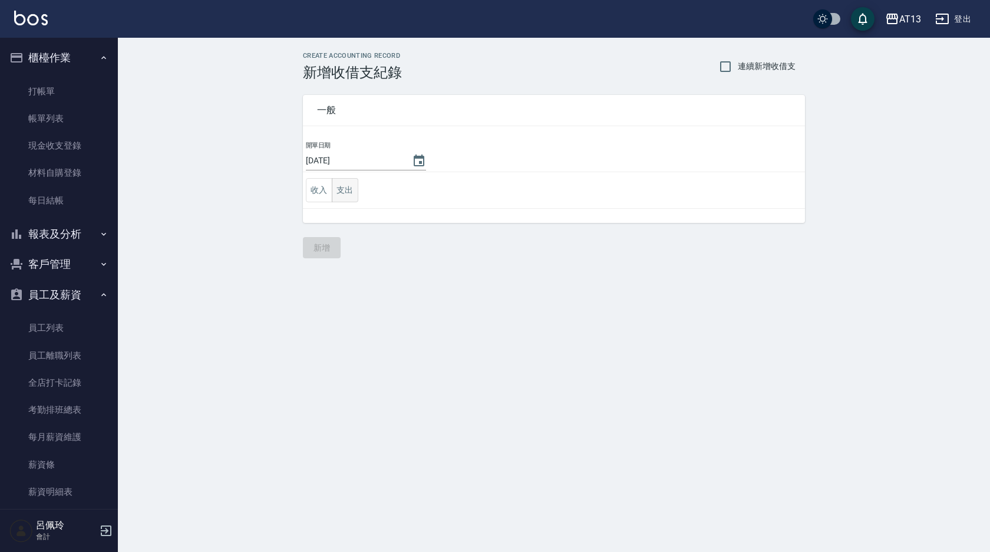
drag, startPoint x: 350, startPoint y: 192, endPoint x: 347, endPoint y: 201, distance: 9.5
click at [350, 195] on button "支出" at bounding box center [345, 190] width 27 height 24
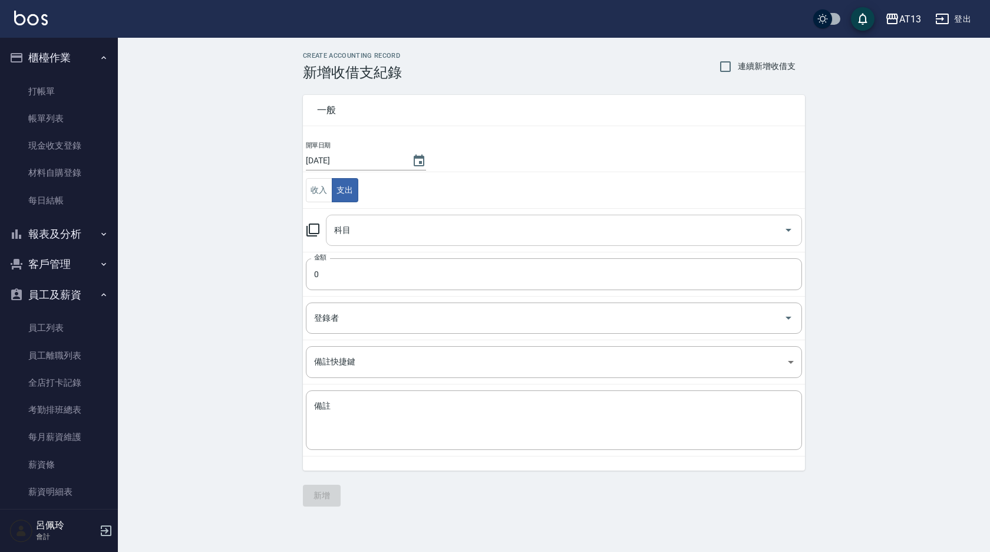
click at [794, 229] on icon "Open" at bounding box center [789, 230] width 14 height 14
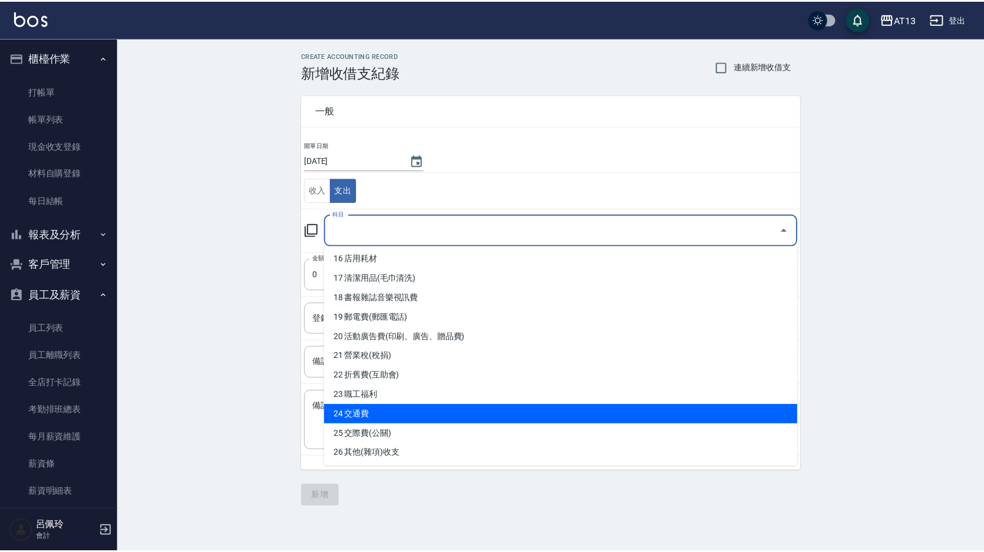
scroll to position [295, 0]
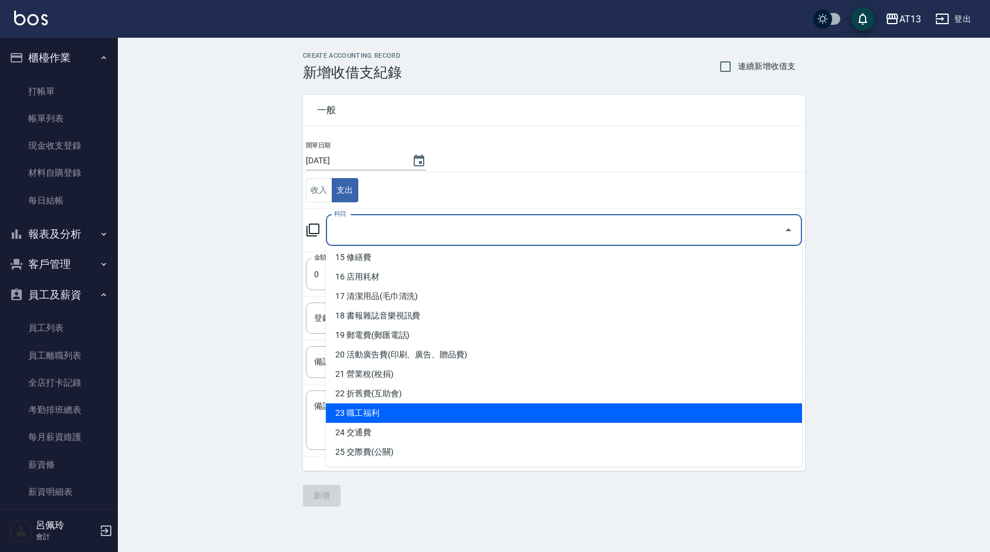
click at [464, 414] on li "23 職工福利" at bounding box center [564, 412] width 476 height 19
type input "23 職工福利"
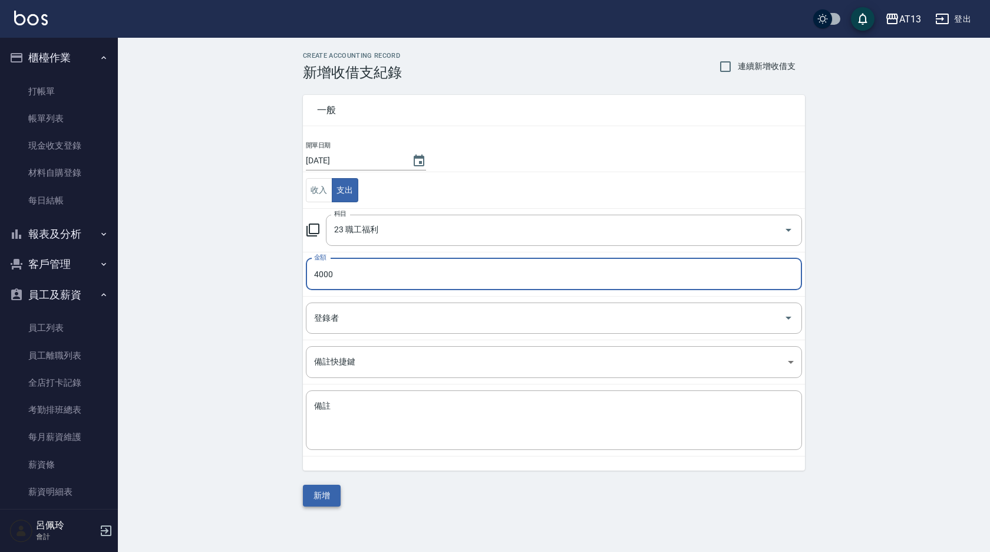
type input "4000"
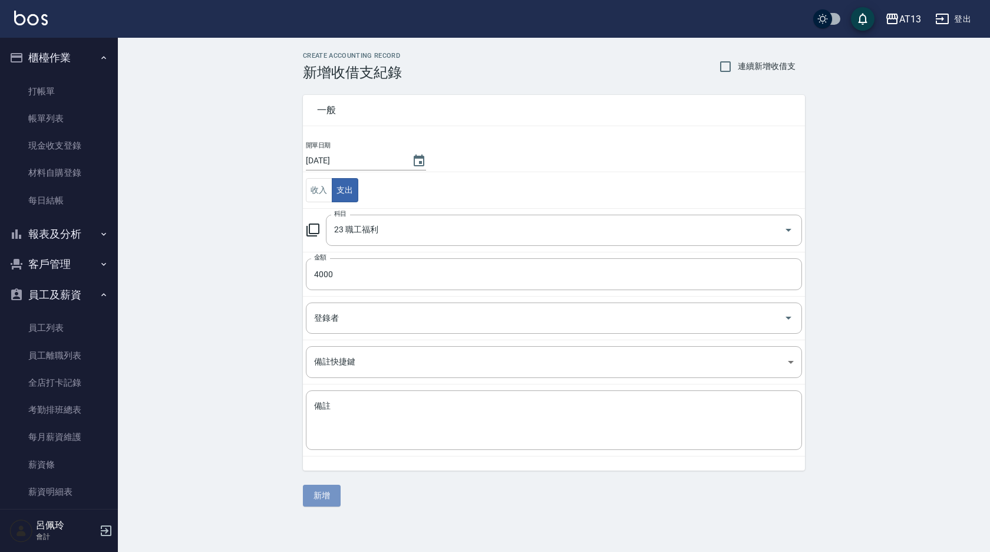
click at [337, 493] on button "新增" at bounding box center [322, 496] width 38 height 22
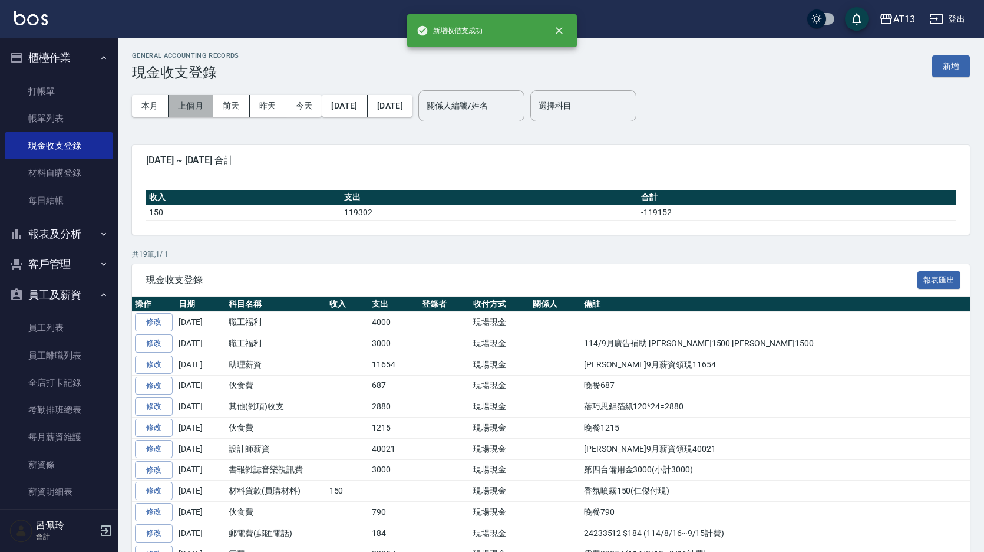
click at [196, 105] on button "上個月" at bounding box center [191, 106] width 45 height 22
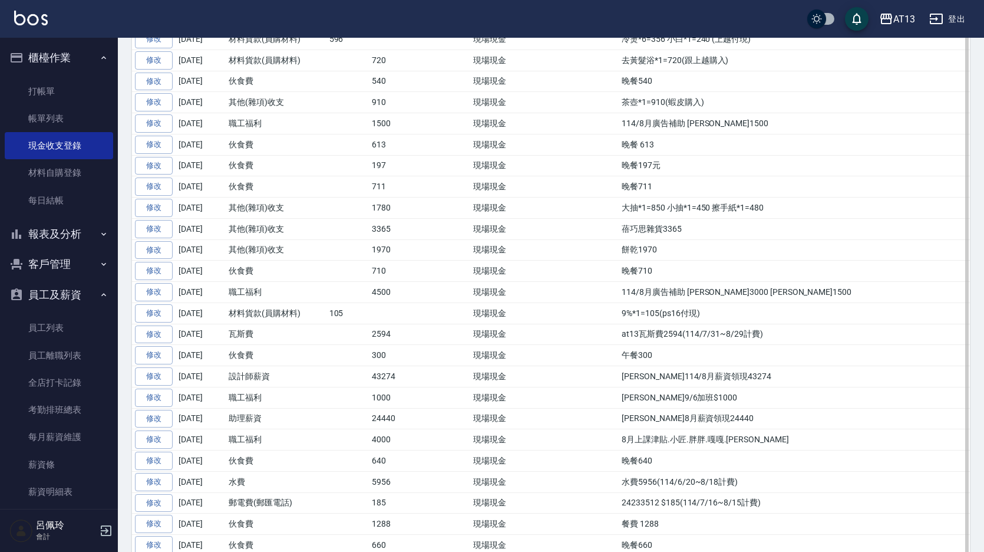
scroll to position [1120, 0]
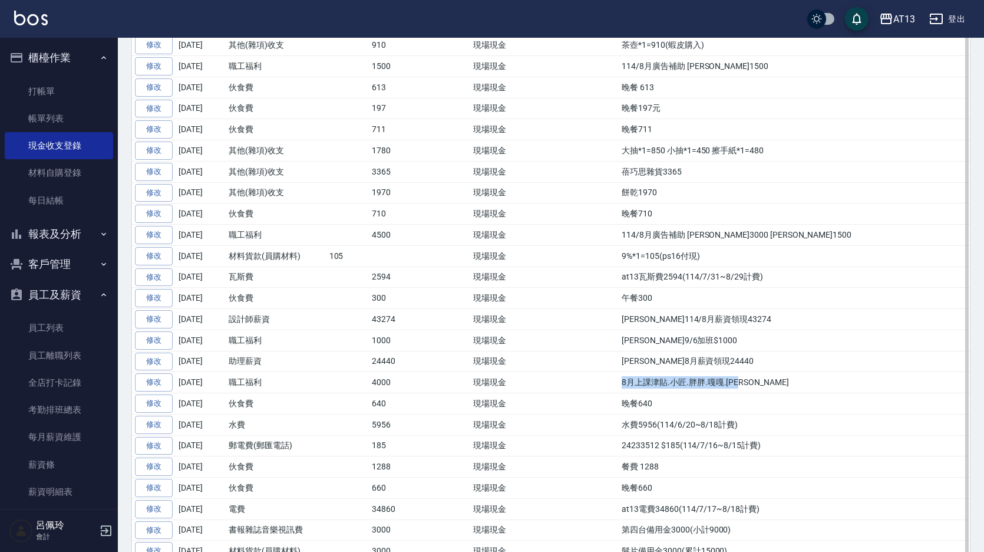
drag, startPoint x: 713, startPoint y: 383, endPoint x: 585, endPoint y: 383, distance: 127.9
click at [619, 383] on td "8月上課津貼.小匠.胖胖.嘎嘎.[PERSON_NAME]" at bounding box center [794, 382] width 351 height 21
copy td "8月上課津貼.小匠.胖胖.嘎嘎.[PERSON_NAME]"
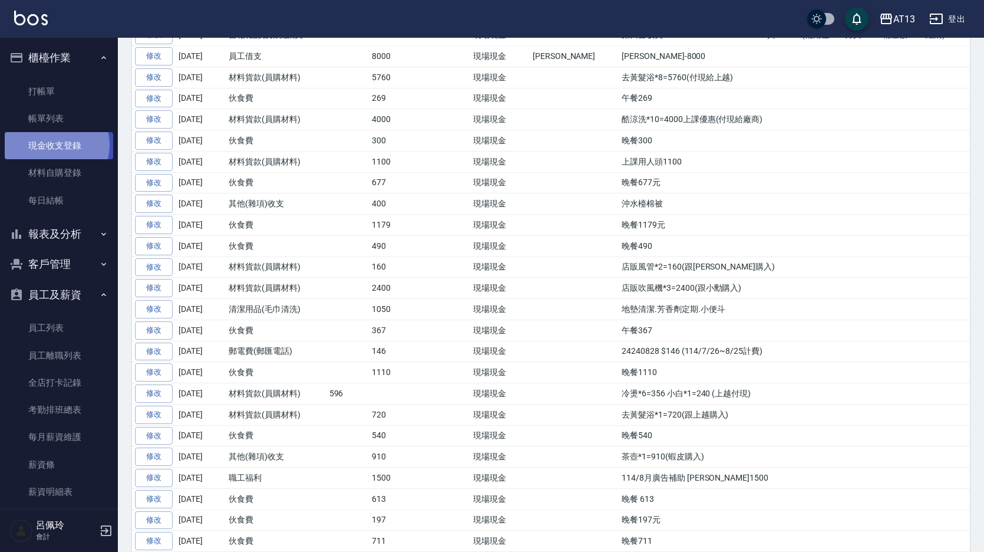
scroll to position [707, 0]
click at [55, 145] on link "現金收支登錄" at bounding box center [59, 145] width 108 height 27
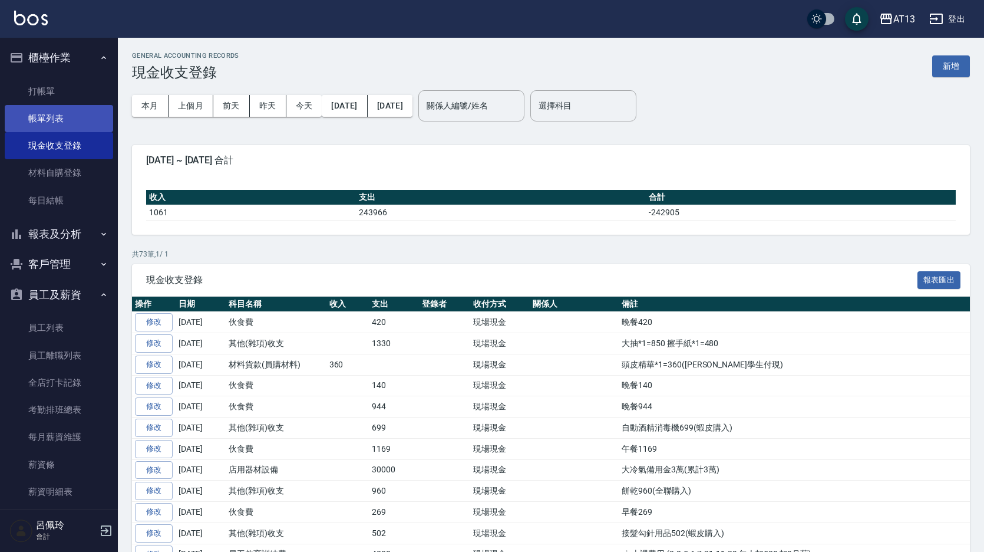
click at [50, 122] on link "帳單列表" at bounding box center [59, 118] width 108 height 27
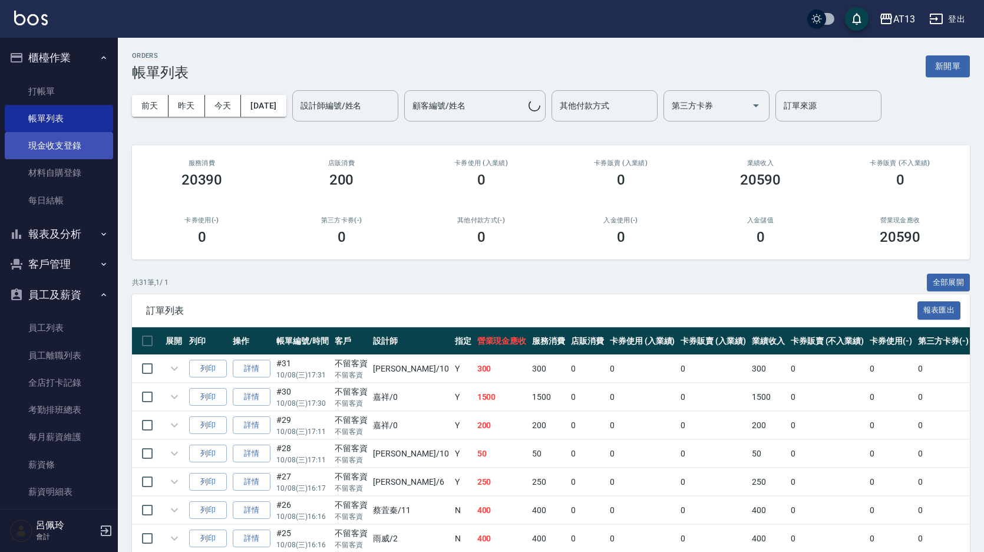
drag, startPoint x: 54, startPoint y: 140, endPoint x: 67, endPoint y: 139, distance: 13.0
click at [54, 141] on link "現金收支登錄" at bounding box center [59, 145] width 108 height 27
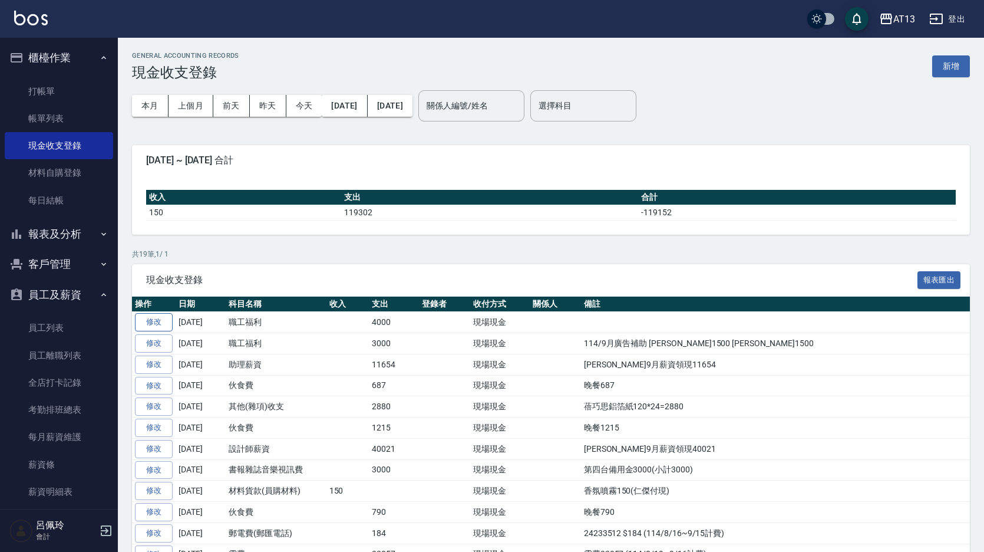
click at [155, 325] on link "修改" at bounding box center [154, 322] width 38 height 18
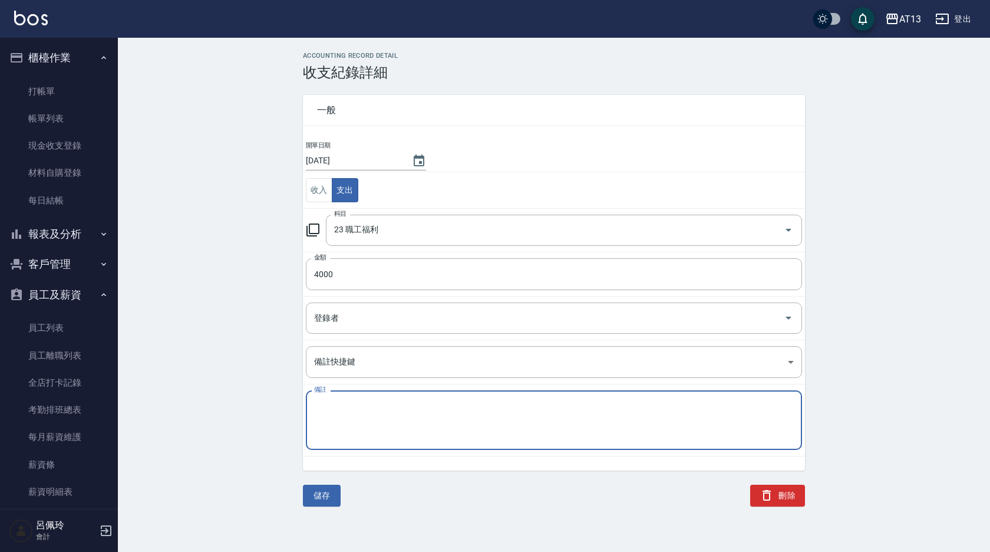
click at [334, 412] on textarea "備註" at bounding box center [554, 420] width 480 height 40
paste textarea "8月上課津貼.小匠.胖胖.嘎嘎.[PERSON_NAME]"
click at [320, 396] on div "8月上課津貼.小匠.胖胖.嘎嘎.[PERSON_NAME] x 備註" at bounding box center [554, 420] width 496 height 60
click at [322, 406] on textarea "8月上課津貼.小匠.胖胖.嘎嘎.[PERSON_NAME]" at bounding box center [554, 420] width 480 height 40
type textarea "9月上課津貼.小匠.胖胖.嘎嘎.[PERSON_NAME]"
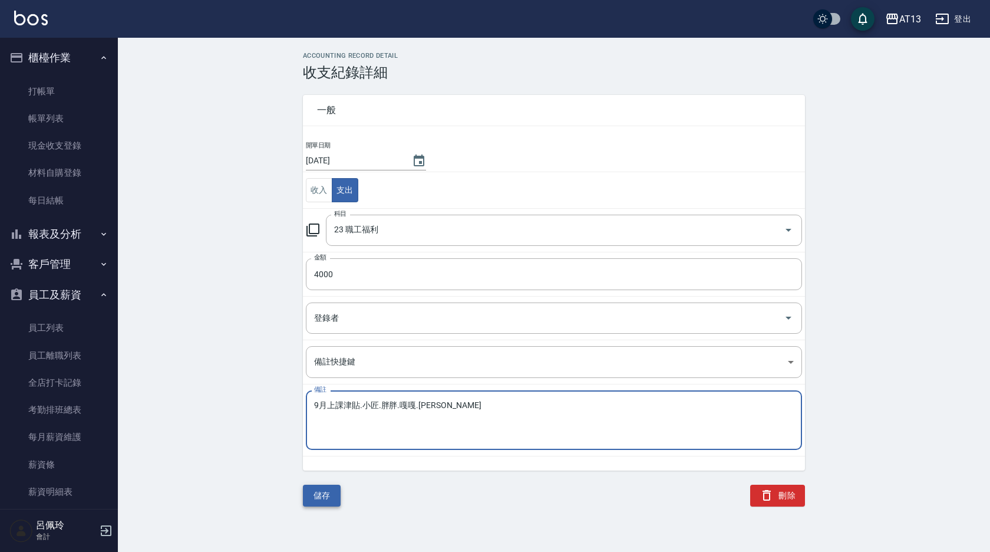
click at [314, 499] on button "儲存" at bounding box center [322, 496] width 38 height 22
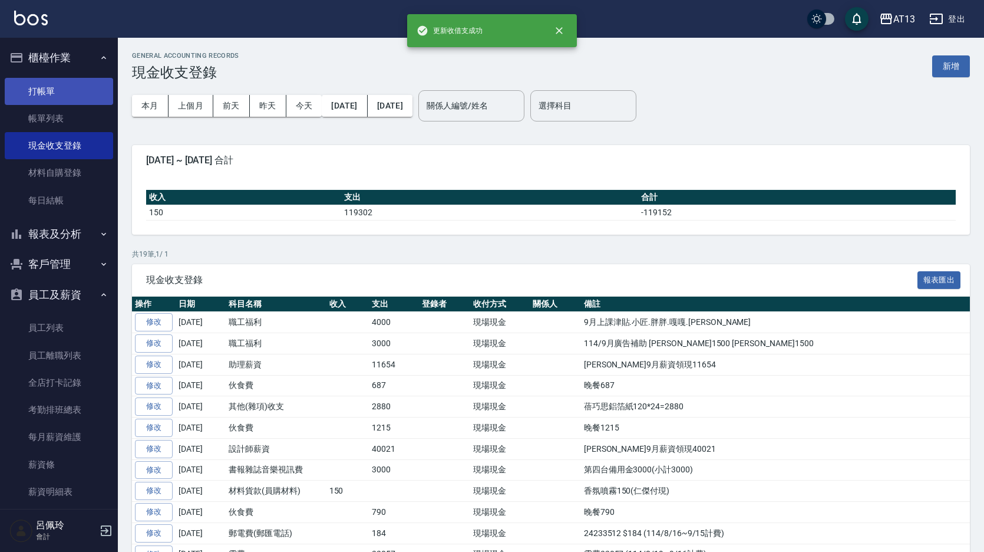
click at [45, 85] on link "打帳單" at bounding box center [59, 91] width 108 height 27
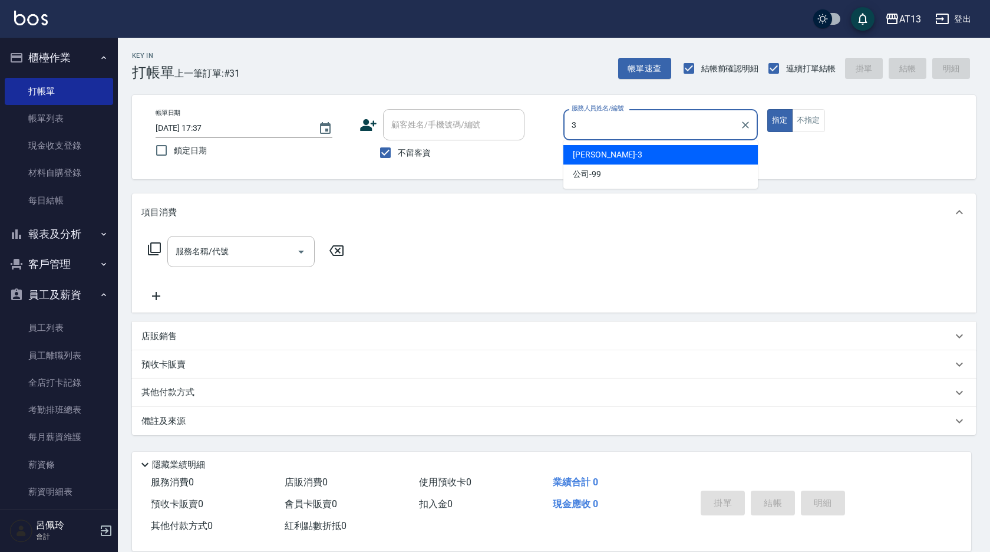
click at [618, 159] on div "[PERSON_NAME] -3" at bounding box center [660, 154] width 195 height 19
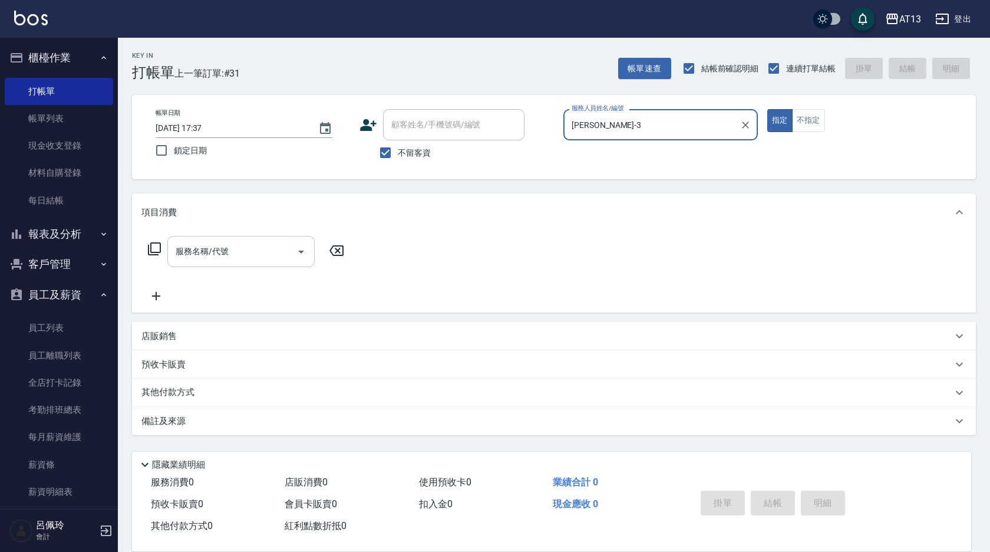
type input "[PERSON_NAME]-3"
click at [201, 248] on input "服務名稱/代號" at bounding box center [232, 251] width 119 height 21
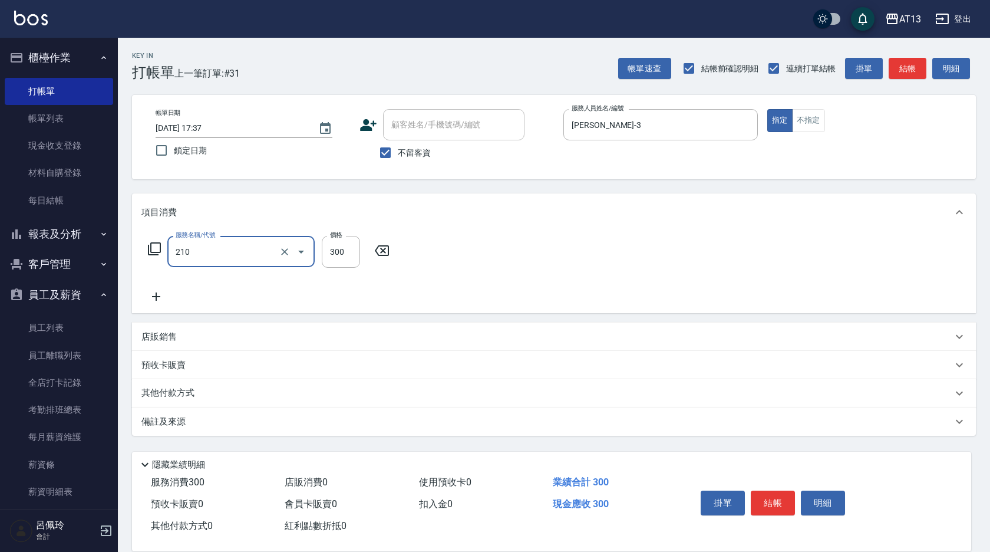
type input "[PERSON_NAME]洗髮精(210)"
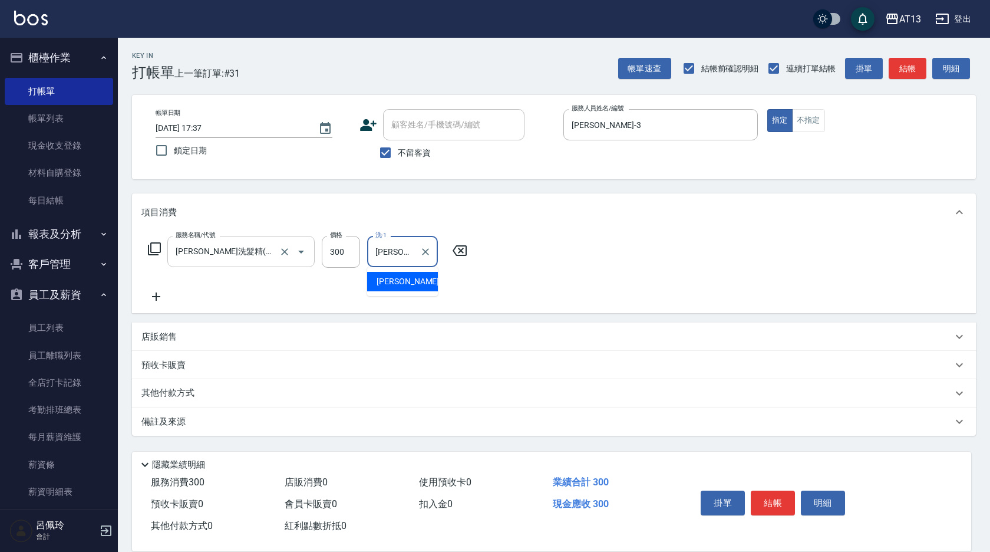
type input "[PERSON_NAME]-31"
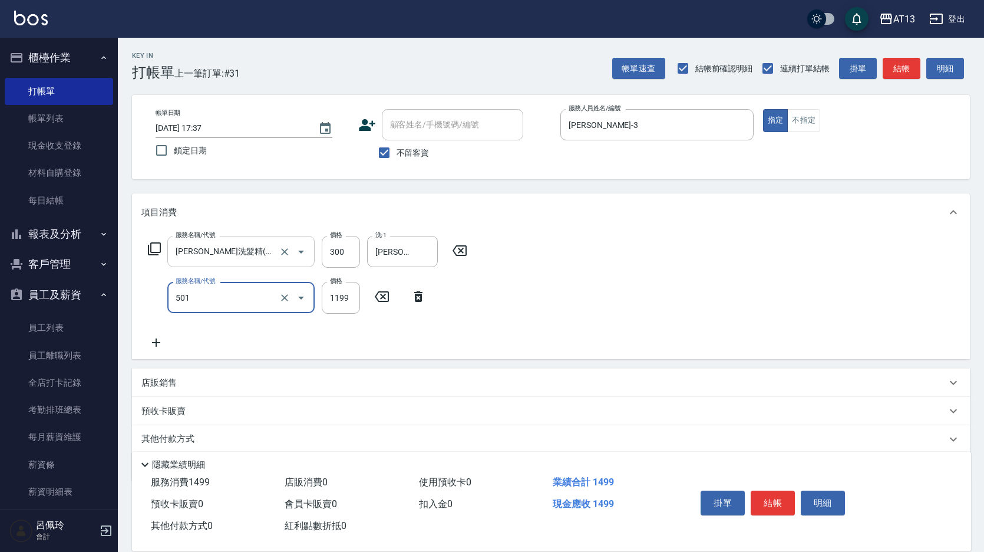
type input "染髮(501)"
type input "1200"
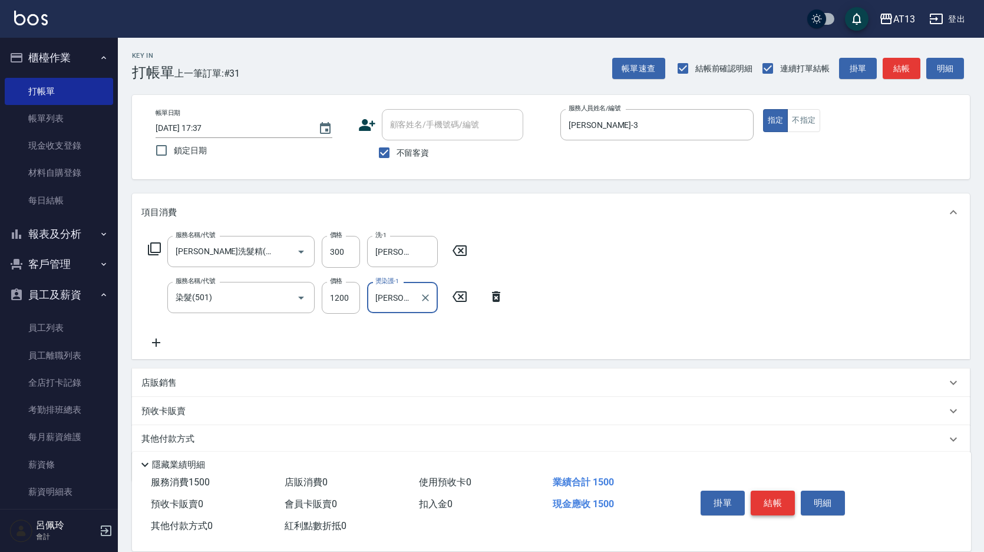
type input "[PERSON_NAME]-31"
click at [787, 500] on button "結帳" at bounding box center [773, 502] width 44 height 25
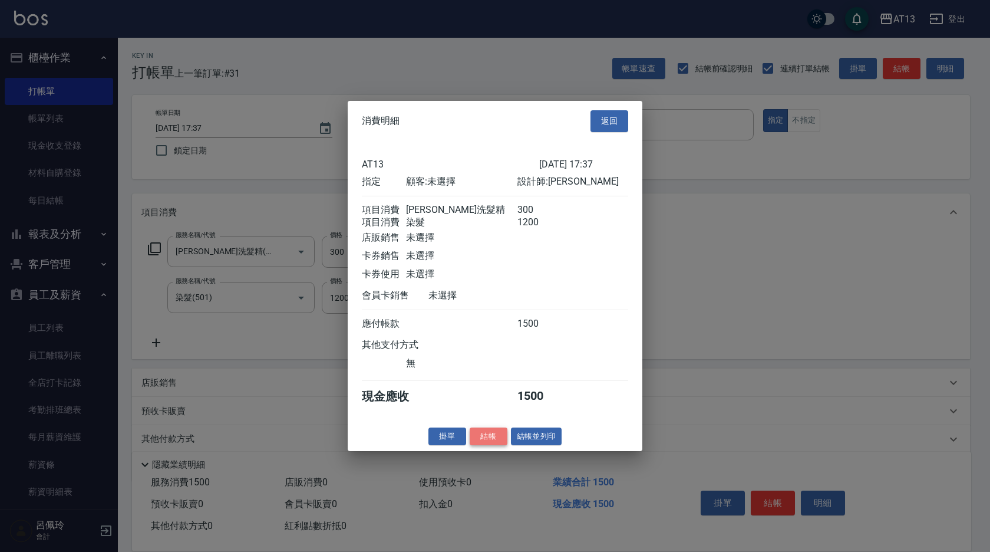
click at [498, 444] on button "結帳" at bounding box center [489, 436] width 38 height 18
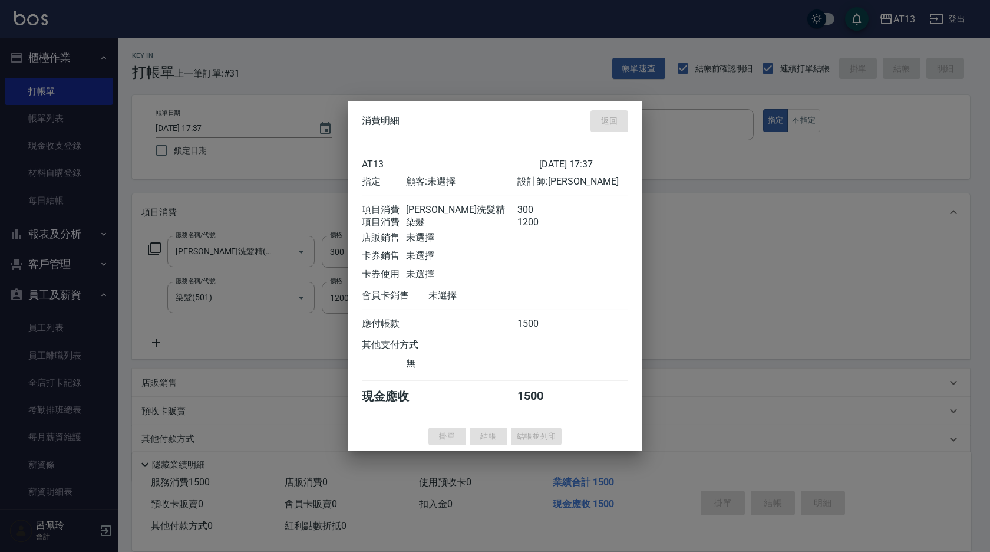
type input "[DATE] 18:11"
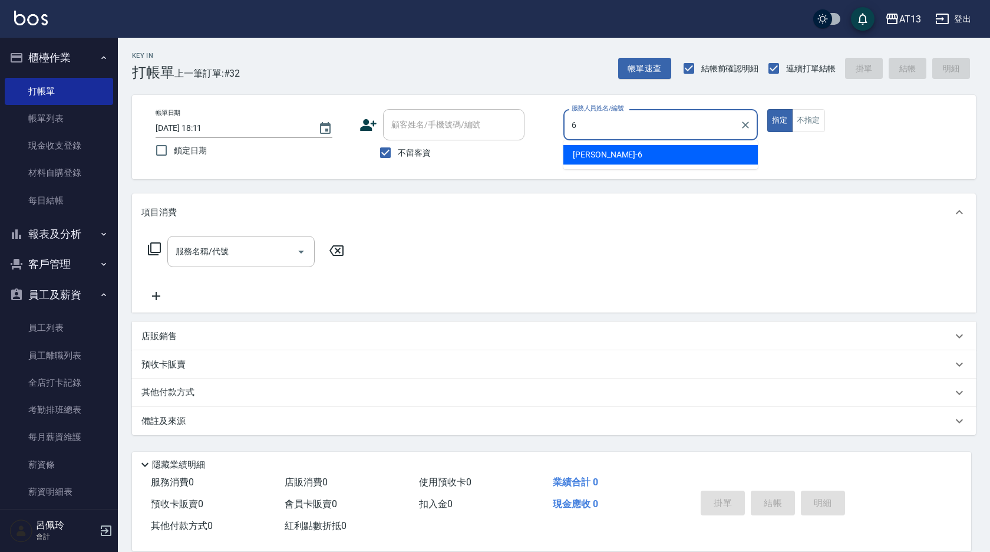
click at [582, 153] on span "亭妤 -6" at bounding box center [608, 155] width 70 height 12
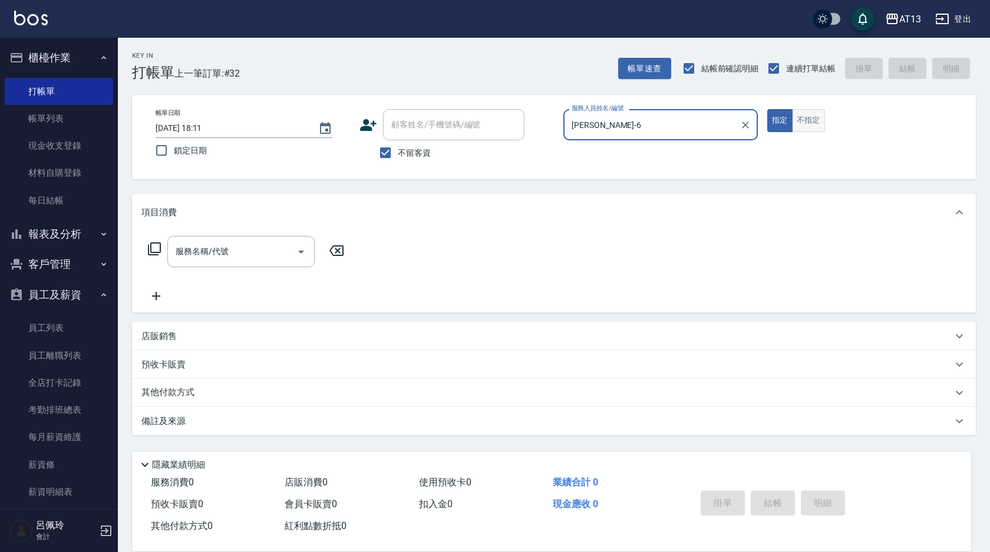
type input "[PERSON_NAME]-6"
click at [820, 124] on button "不指定" at bounding box center [808, 120] width 33 height 23
click at [203, 252] on div "服務名稱/代號 服務名稱/代號" at bounding box center [240, 251] width 147 height 31
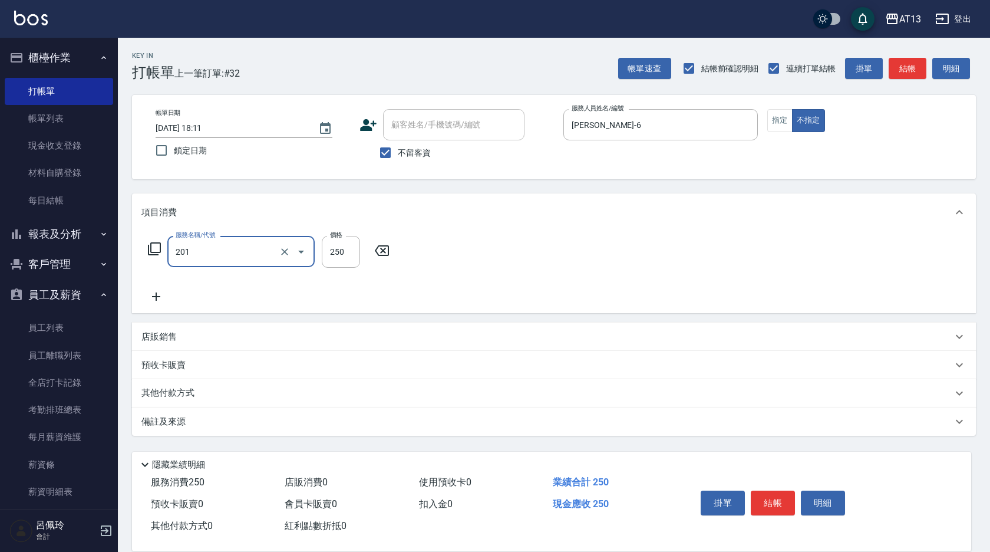
type input "洗髮(201)"
type input "[PERSON_NAME]-26"
click at [779, 497] on button "結帳" at bounding box center [773, 502] width 44 height 25
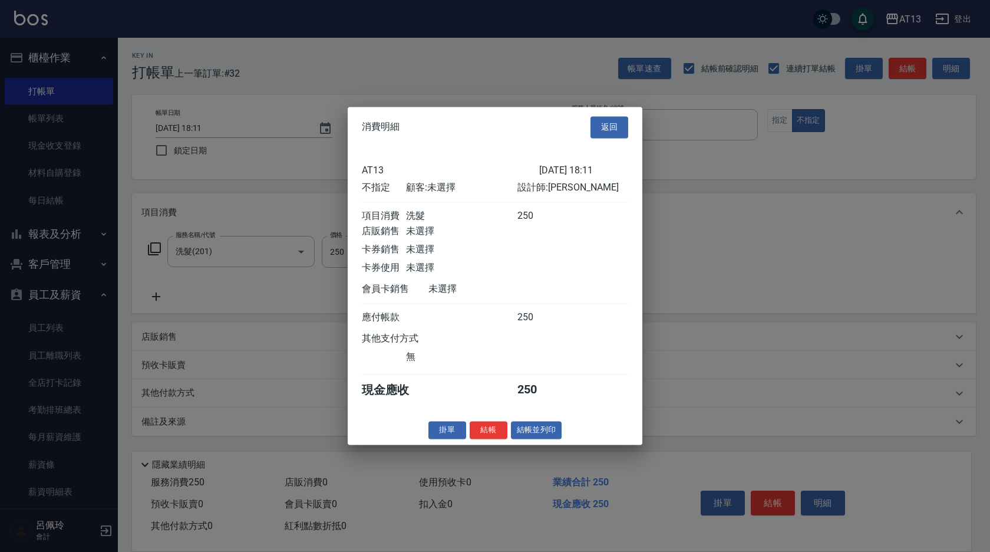
click at [492, 444] on div "消費明細 返回 AT13 [DATE] 18:11 不指定 顧客: 未選擇 設計師: 亭妤 項目消費 洗髮 250 店販銷售 未選擇 卡券銷售 未選擇 卡券使…" at bounding box center [495, 276] width 295 height 338
click at [489, 430] on button "結帳" at bounding box center [489, 430] width 38 height 18
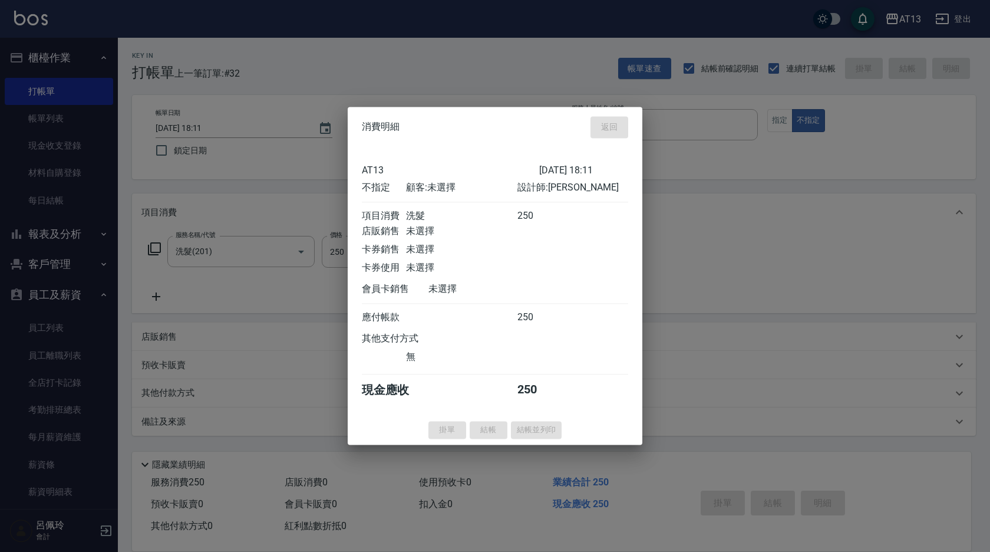
type input "[DATE] 18:13"
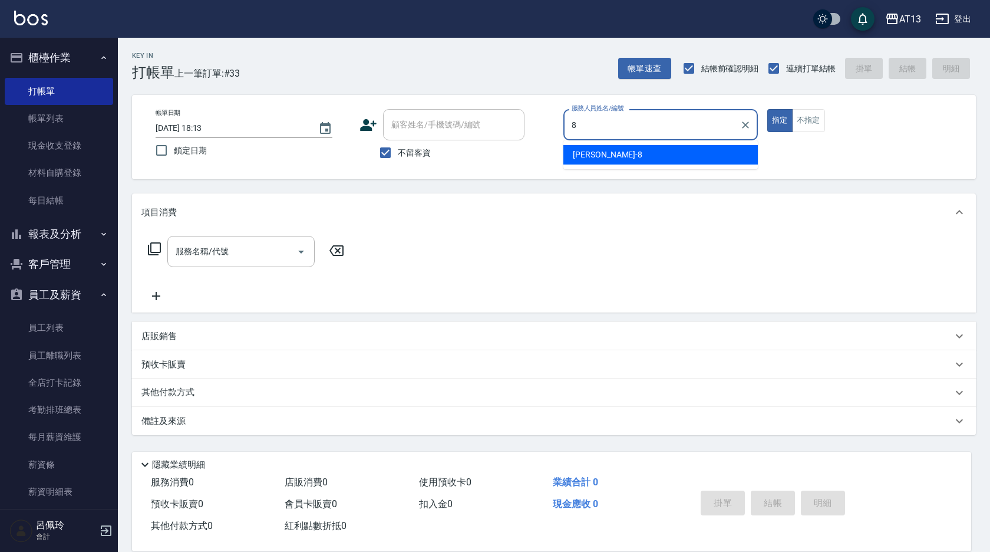
click at [691, 166] on ul "[PERSON_NAME] -8" at bounding box center [660, 154] width 195 height 29
click at [700, 150] on div "[PERSON_NAME] -8" at bounding box center [660, 154] width 195 height 19
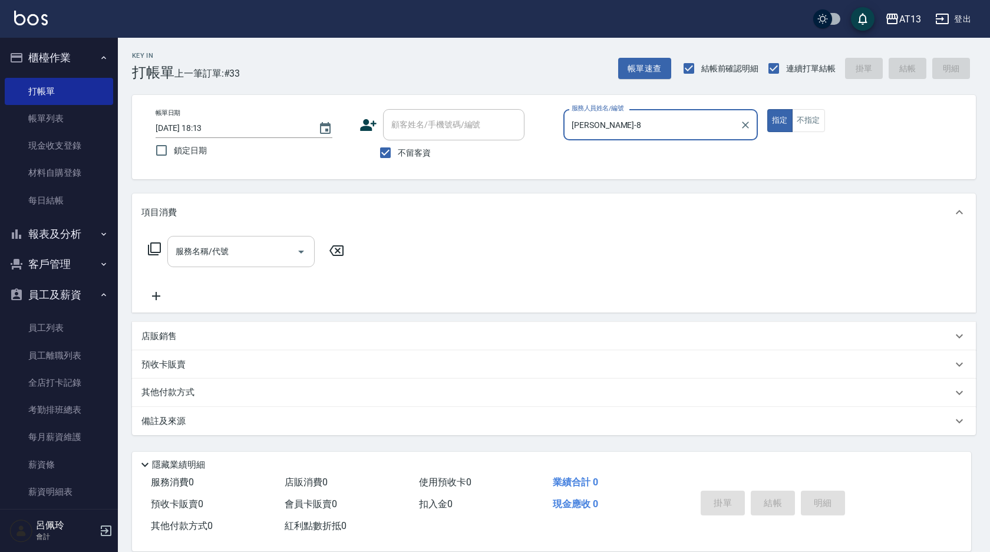
type input "[PERSON_NAME]-8"
click at [238, 257] on input "服務名稱/代號" at bounding box center [232, 251] width 119 height 21
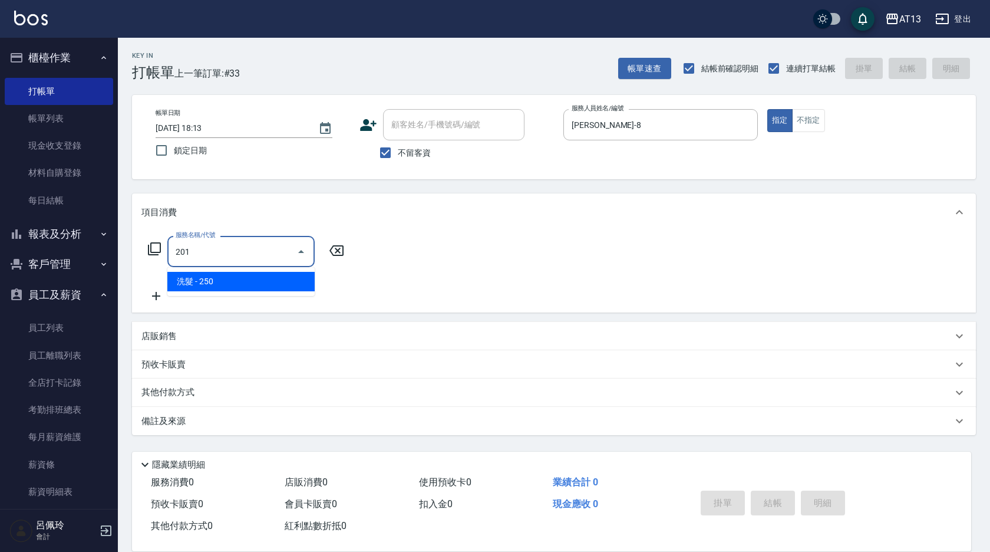
type input "洗髮(201)"
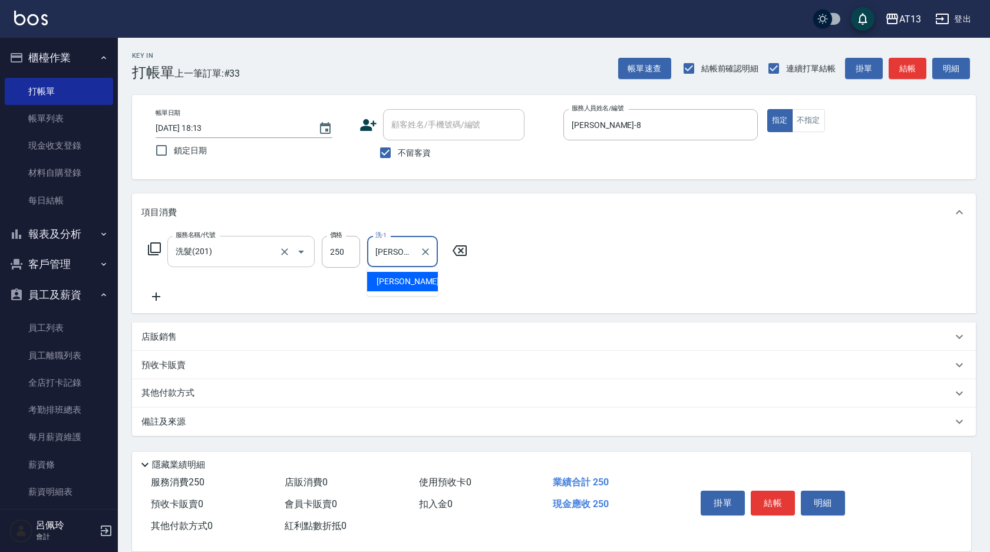
type input "[PERSON_NAME]-8"
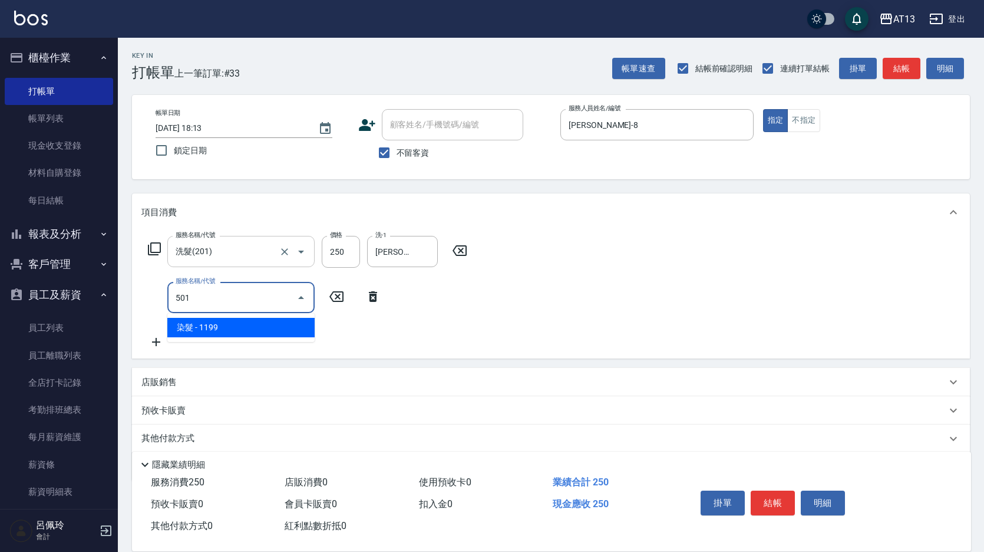
type input "染髮(501)"
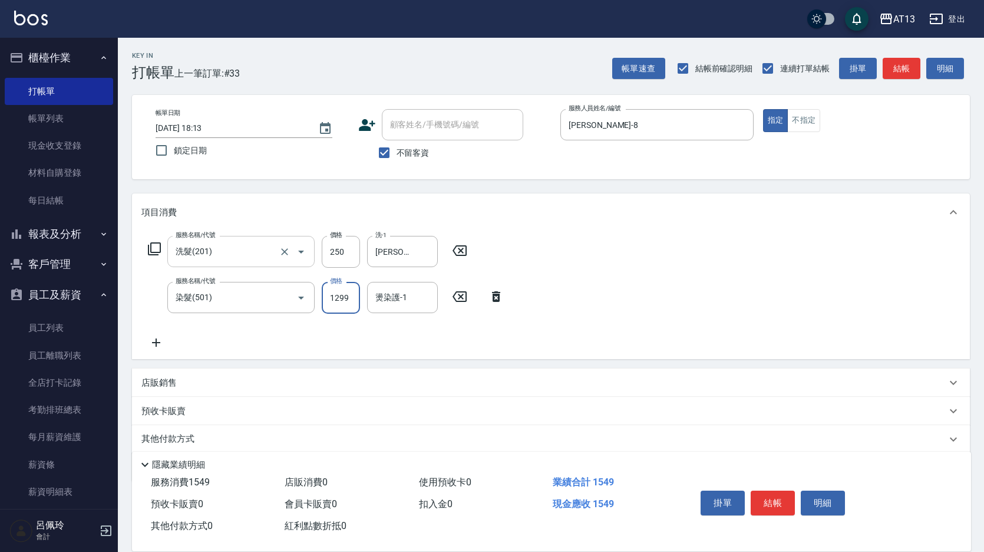
type input "1299"
click at [416, 325] on div "[PERSON_NAME] -8" at bounding box center [402, 327] width 71 height 19
type input "[PERSON_NAME]-8"
click at [789, 510] on div "掛單 結帳 明細" at bounding box center [773, 504] width 154 height 37
click at [786, 506] on button "結帳" at bounding box center [773, 502] width 44 height 25
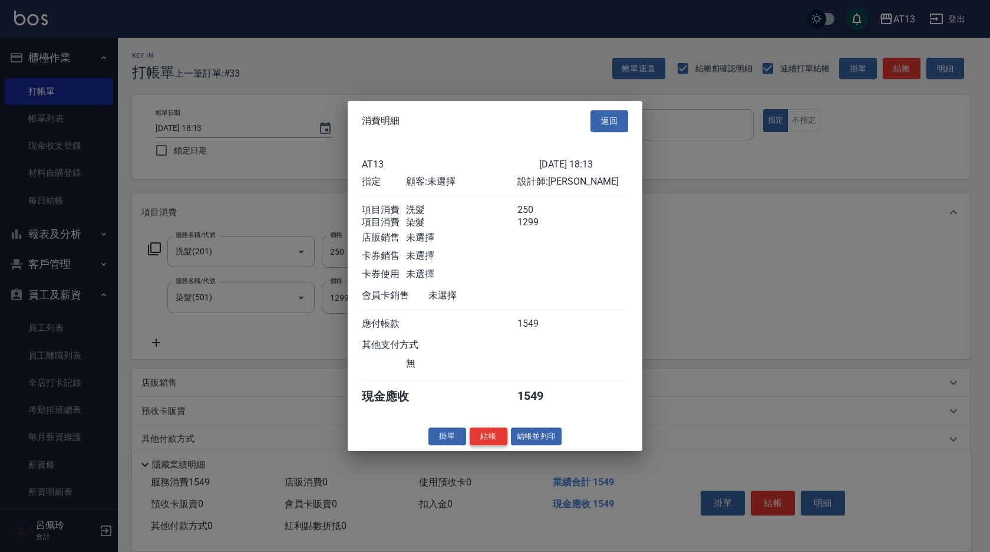
click at [481, 444] on button "結帳" at bounding box center [489, 436] width 38 height 18
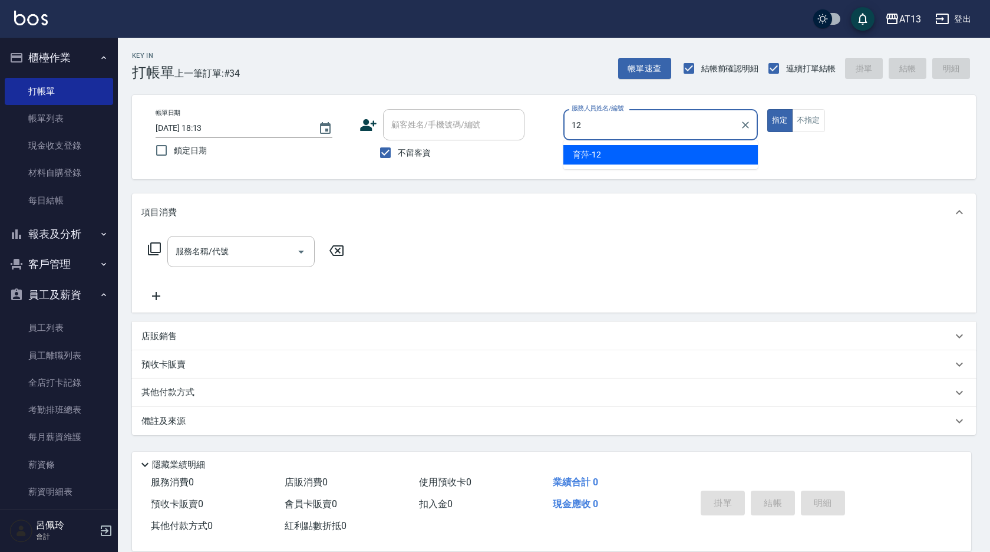
click at [729, 157] on div "育萍 -12" at bounding box center [660, 154] width 195 height 19
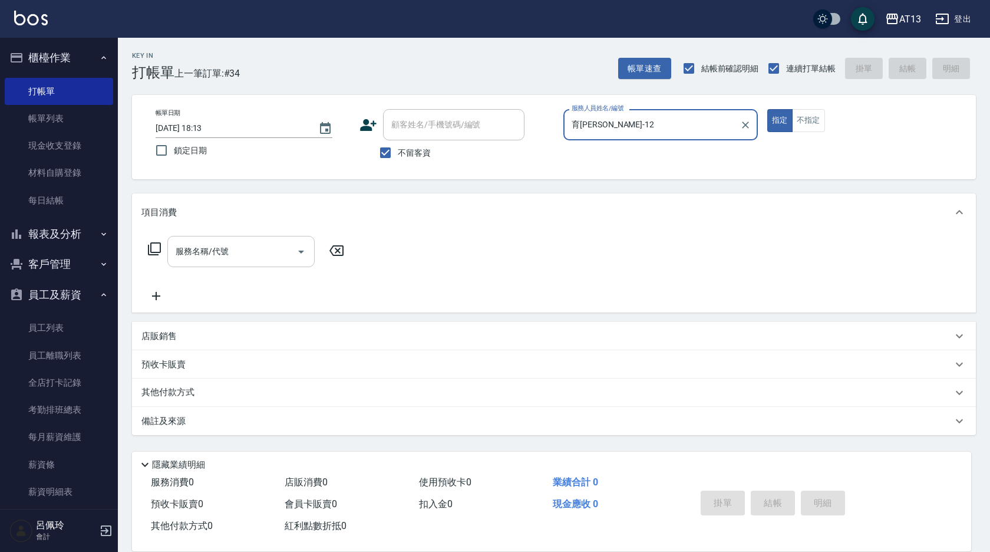
type input "育[PERSON_NAME]-12"
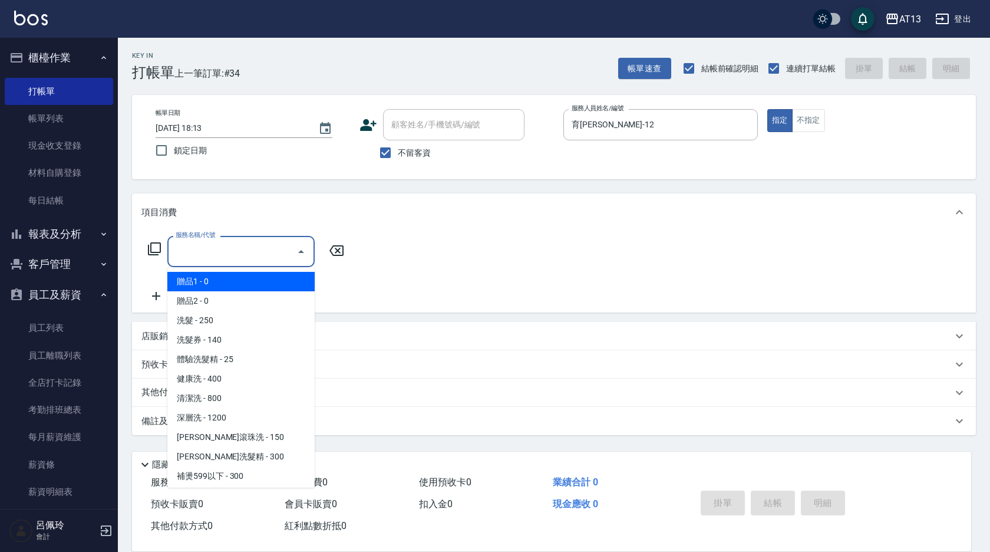
click at [236, 257] on input "服務名稱/代號" at bounding box center [232, 251] width 119 height 21
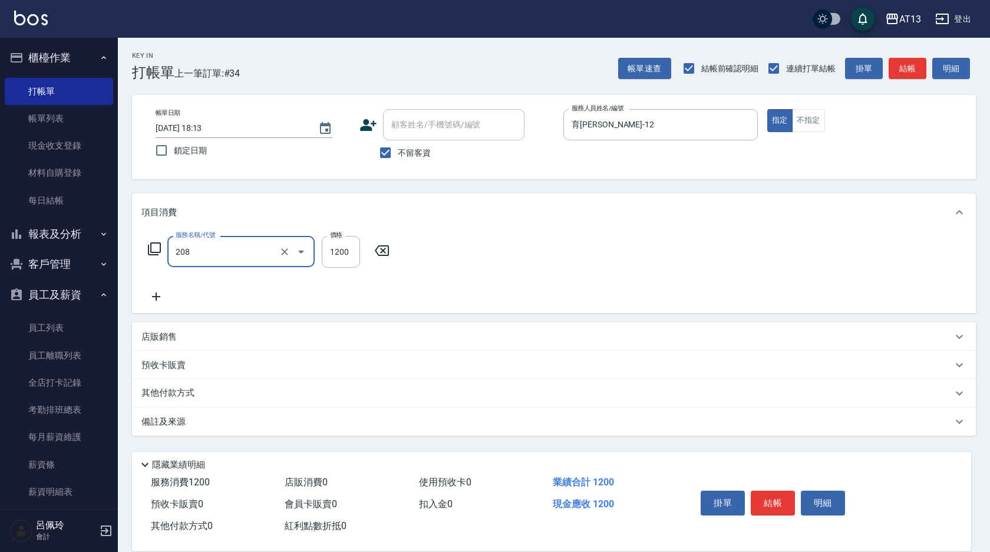
type input "深層洗(208)"
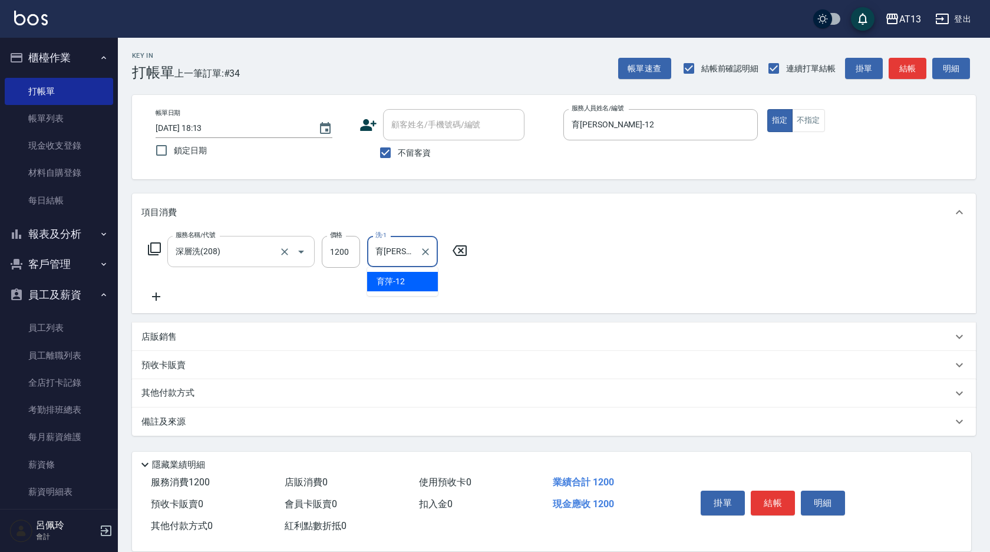
type input "育[PERSON_NAME]-12"
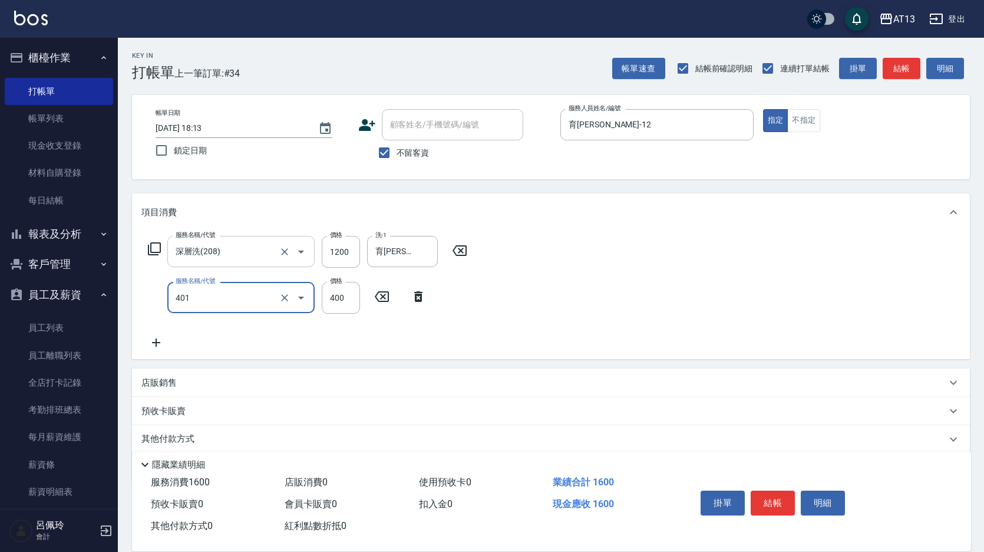
type input "剪髮(401)"
type input "500"
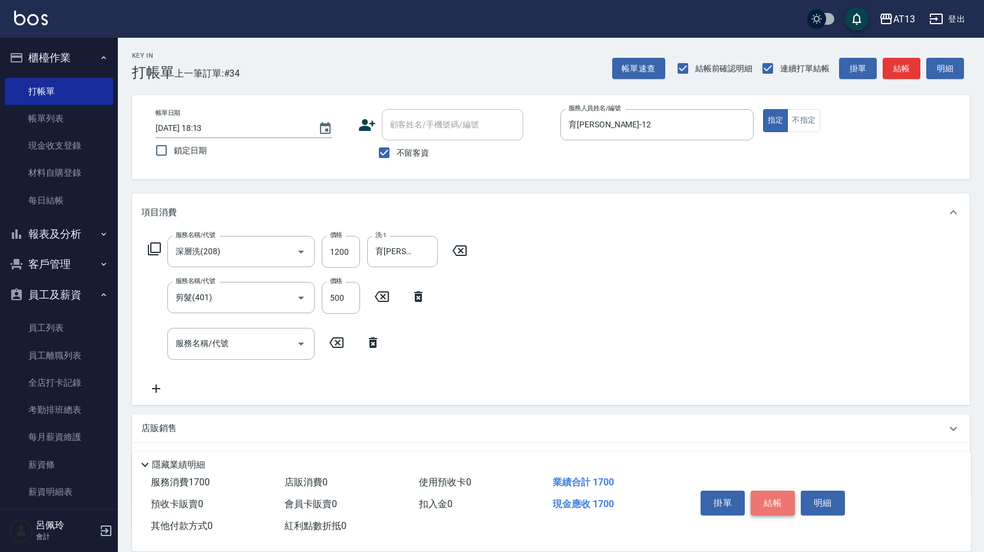
click at [764, 505] on button "結帳" at bounding box center [773, 502] width 44 height 25
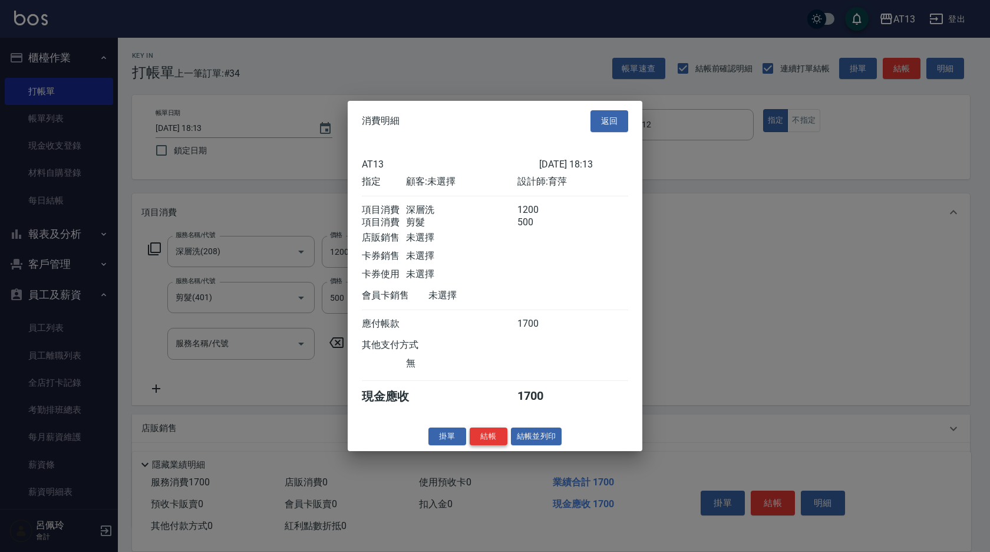
click at [470, 445] on button "結帳" at bounding box center [489, 436] width 38 height 18
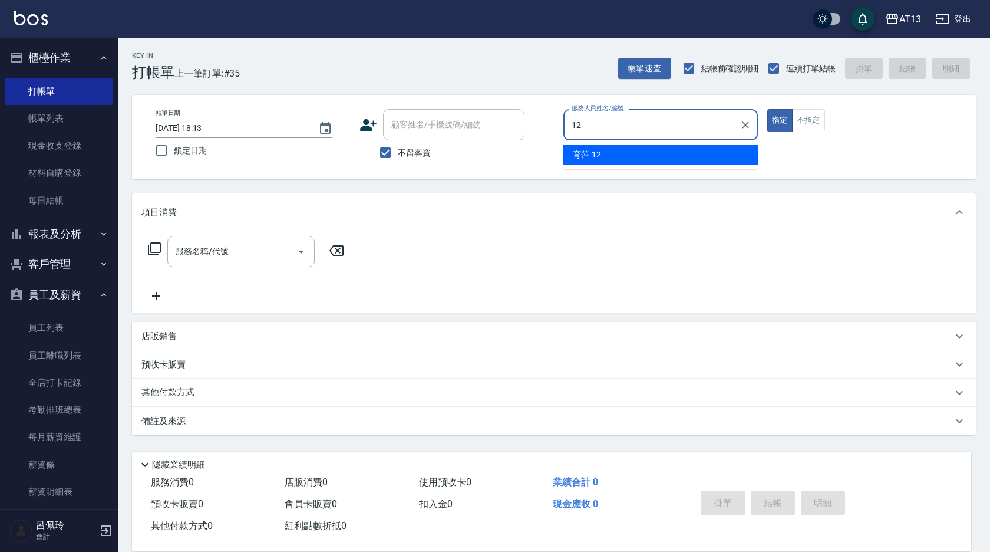
click at [699, 157] on div "育萍 -12" at bounding box center [660, 154] width 195 height 19
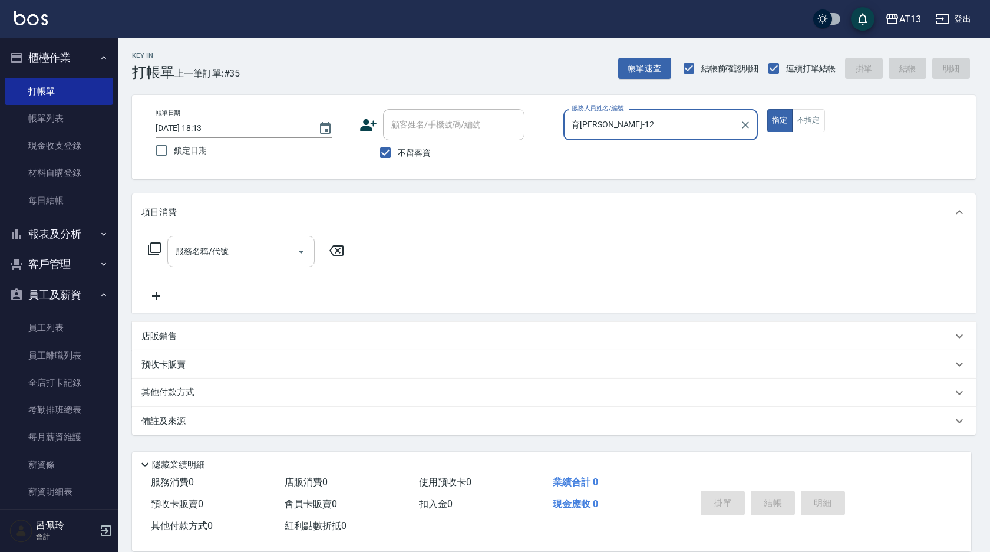
type input "育[PERSON_NAME]-12"
click at [200, 256] on input "服務名稱/代號" at bounding box center [232, 251] width 119 height 21
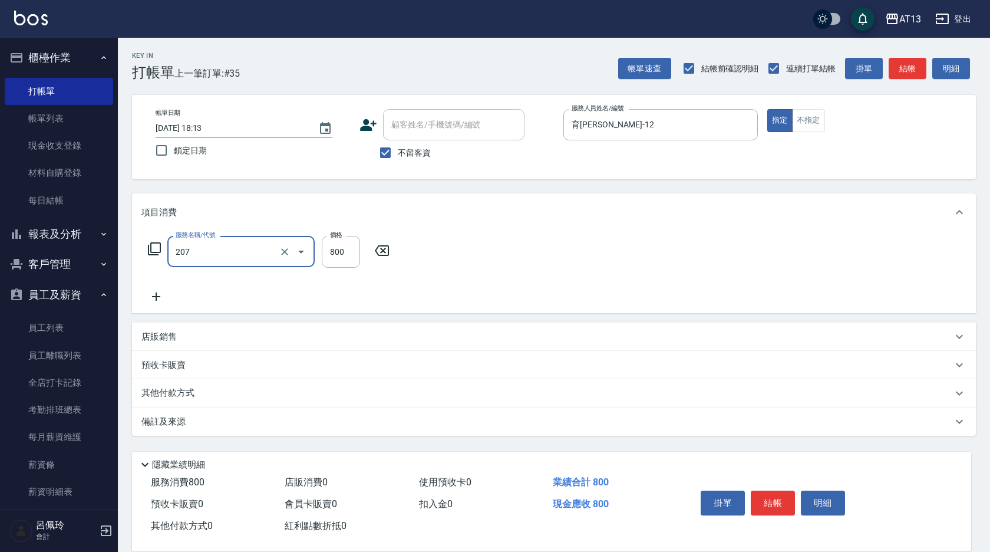
type input "清潔洗(207)"
type input "[PERSON_NAME]-11"
click at [764, 507] on button "結帳" at bounding box center [773, 502] width 44 height 25
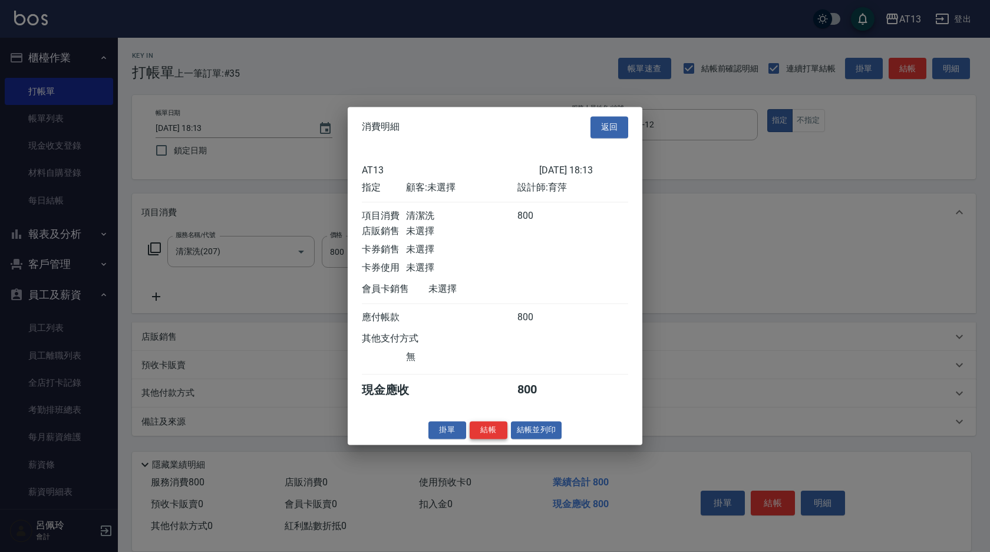
click at [473, 434] on button "結帳" at bounding box center [489, 430] width 38 height 18
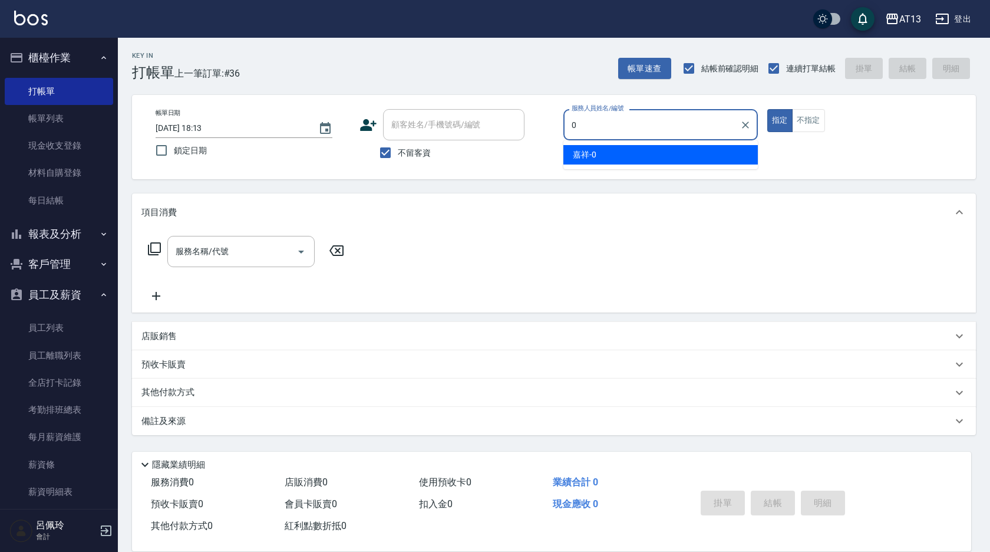
click at [589, 144] on ul "嘉祥 -0" at bounding box center [660, 154] width 195 height 29
click at [594, 159] on span "嘉祥 -0" at bounding box center [585, 155] width 24 height 12
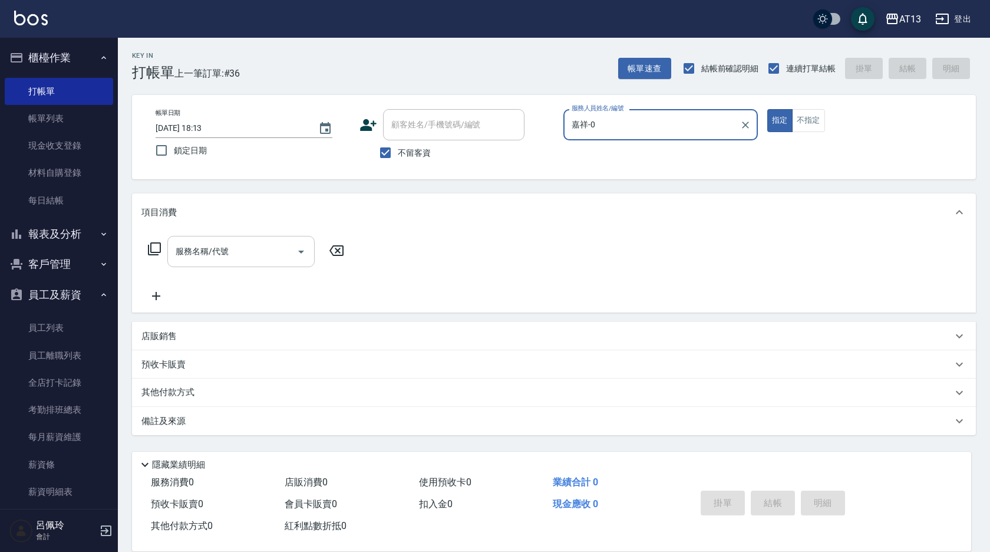
type input "嘉祥-0"
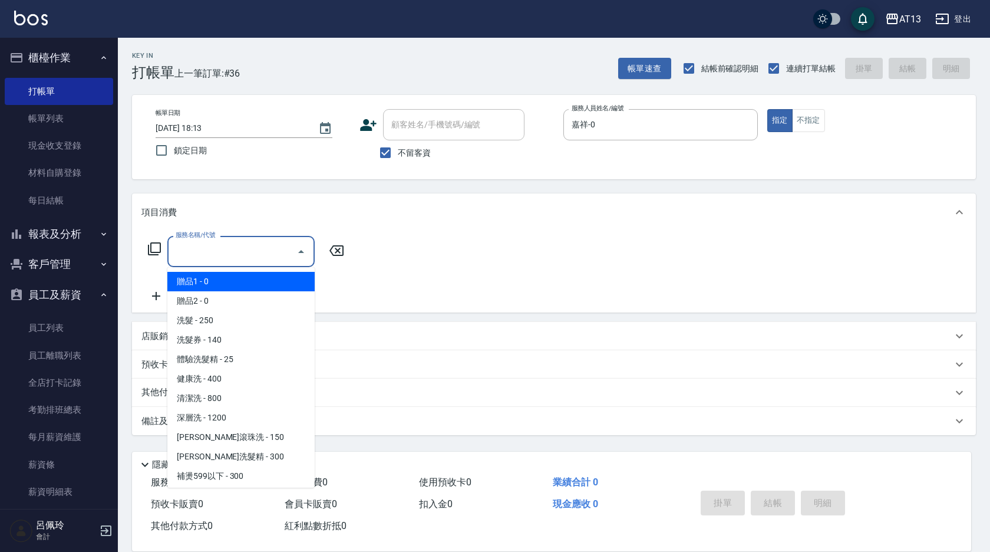
click at [241, 250] on input "服務名稱/代號" at bounding box center [232, 251] width 119 height 21
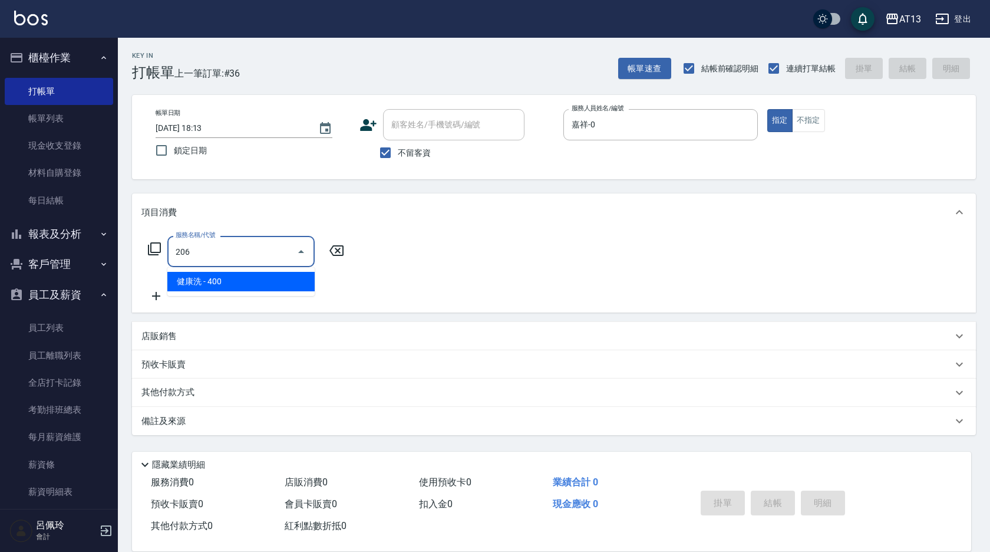
type input "健康洗(206)"
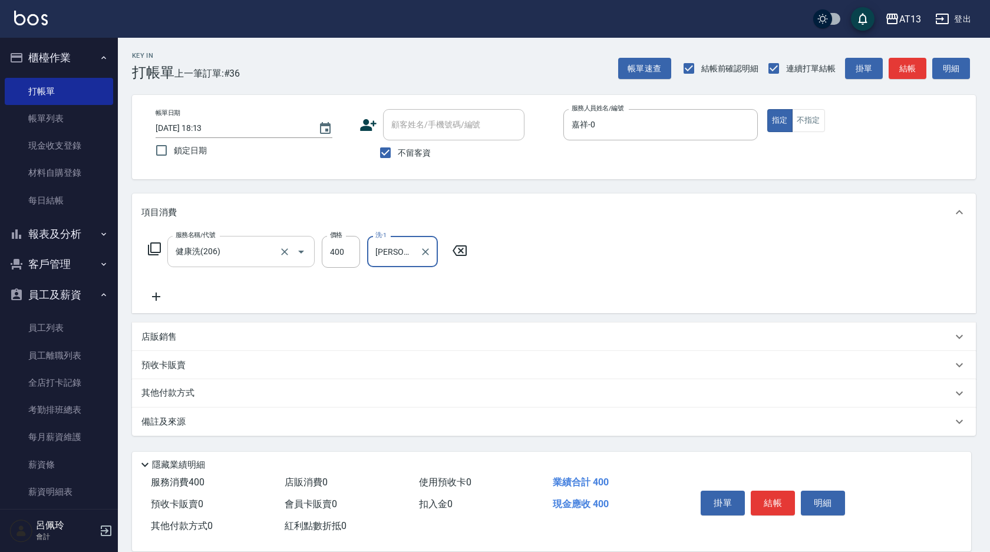
type input "[PERSON_NAME]-26"
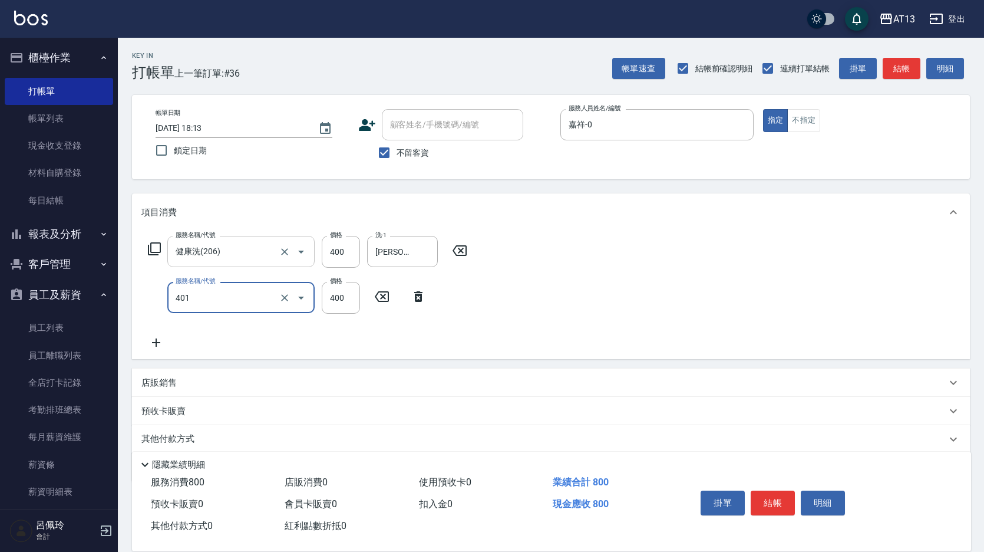
type input "剪髮(401)"
type input "450"
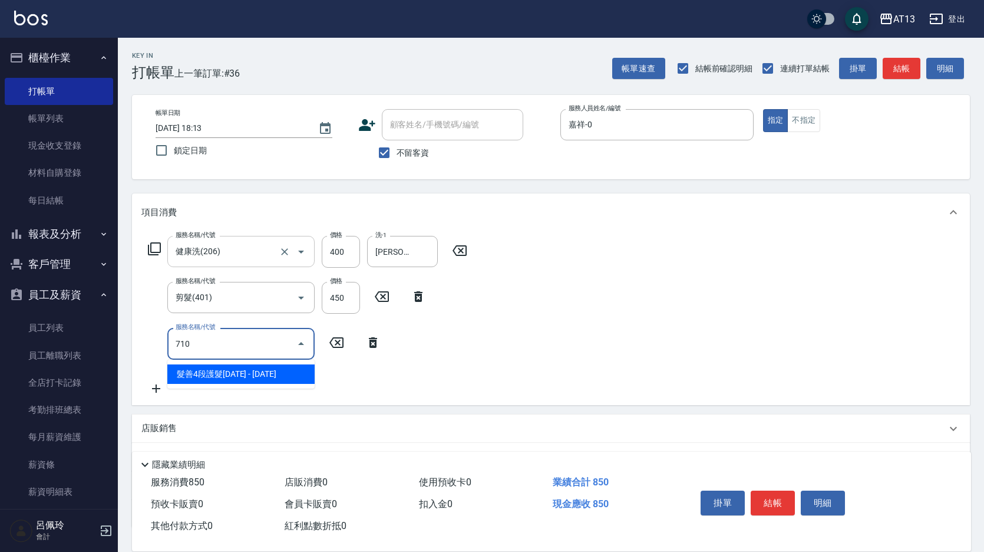
type input "髮善4段護髮2000(710)"
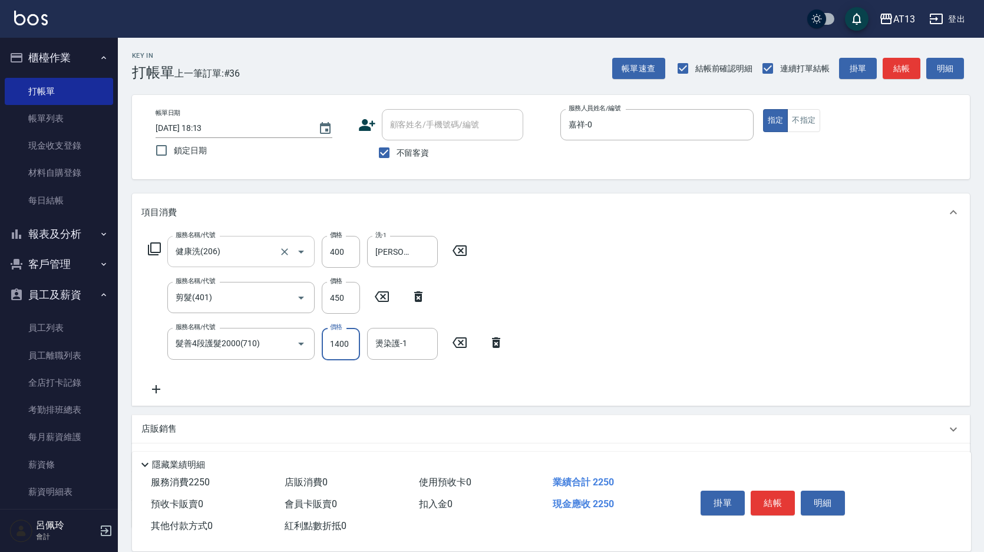
type input "1400"
type input "[PERSON_NAME]-26"
click at [762, 498] on button "結帳" at bounding box center [773, 502] width 44 height 25
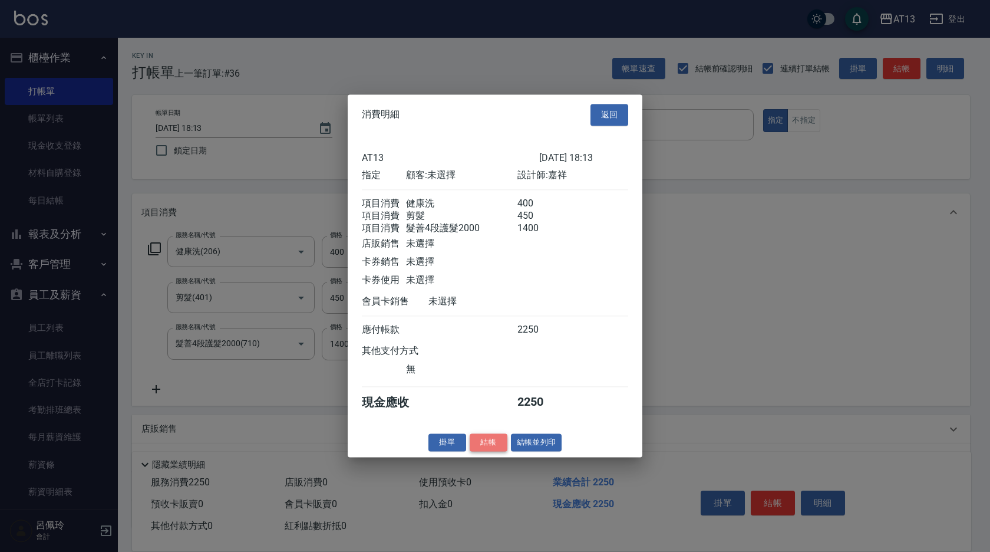
click at [483, 452] on button "結帳" at bounding box center [489, 442] width 38 height 18
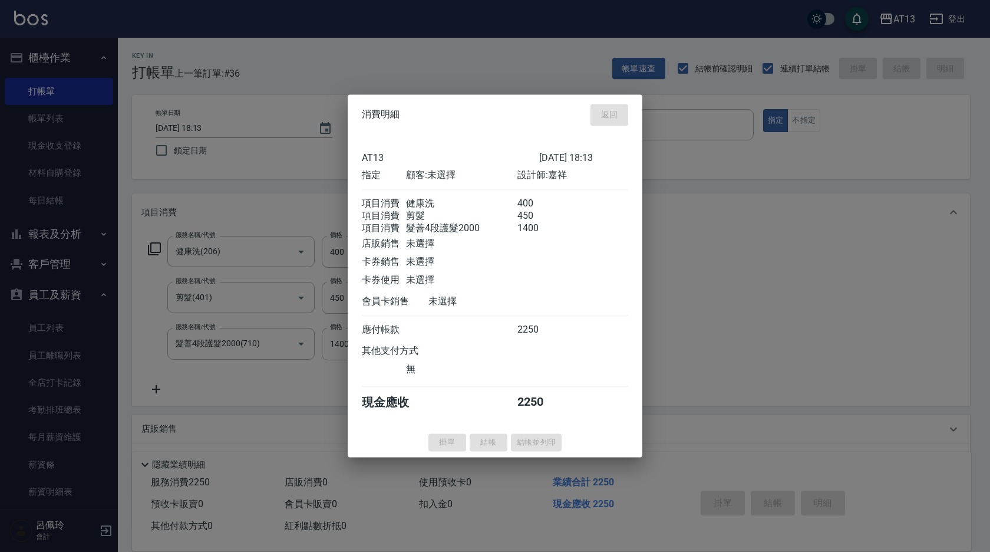
type input "[DATE] 18:14"
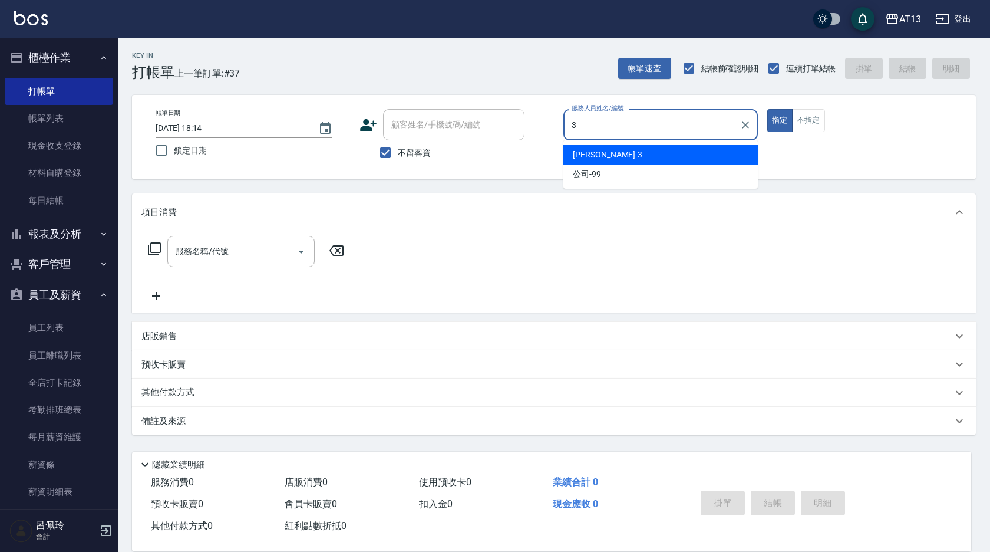
click at [730, 151] on div "[PERSON_NAME] -3" at bounding box center [660, 154] width 195 height 19
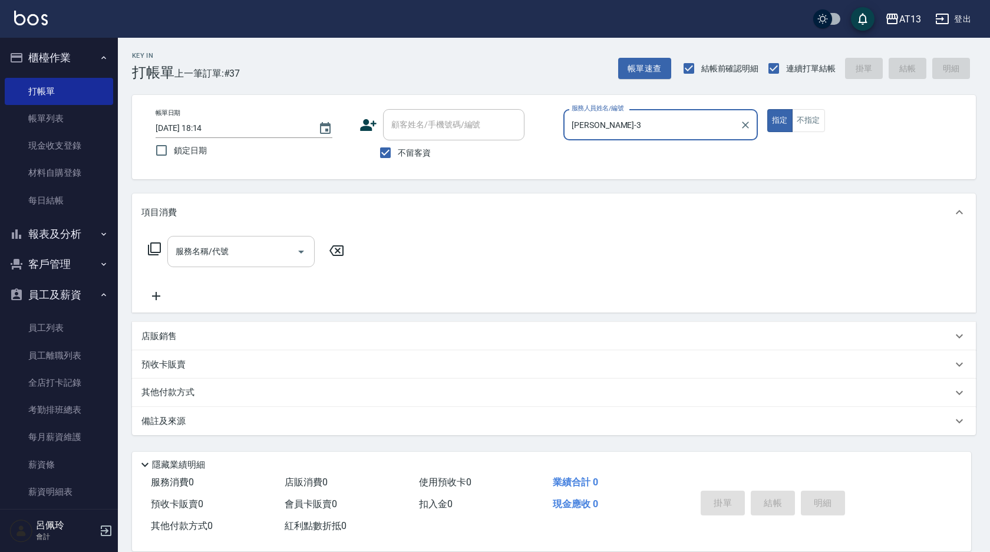
type input "[PERSON_NAME]-3"
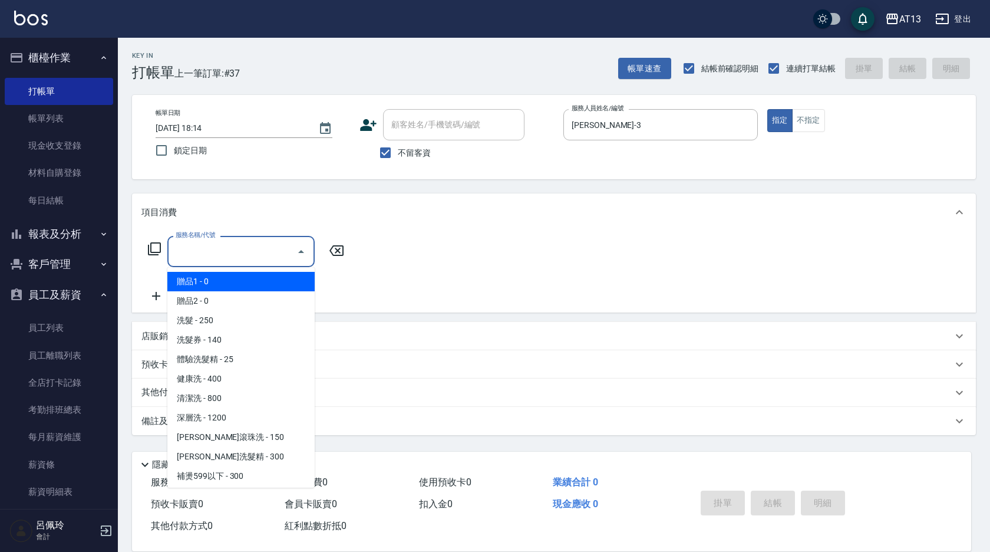
click at [275, 246] on input "服務名稱/代號" at bounding box center [232, 251] width 119 height 21
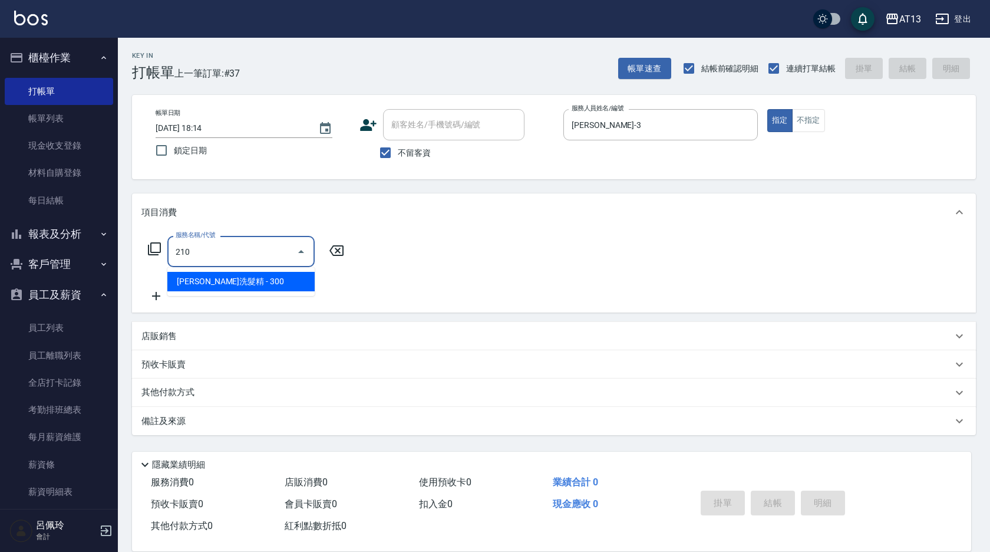
type input "[PERSON_NAME]洗髮精(210)"
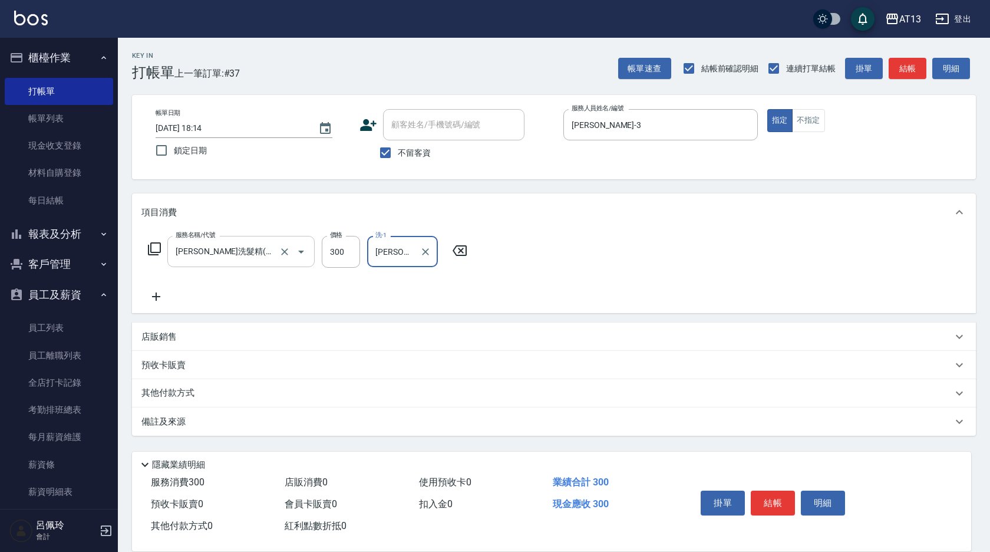
type input "[PERSON_NAME]-31"
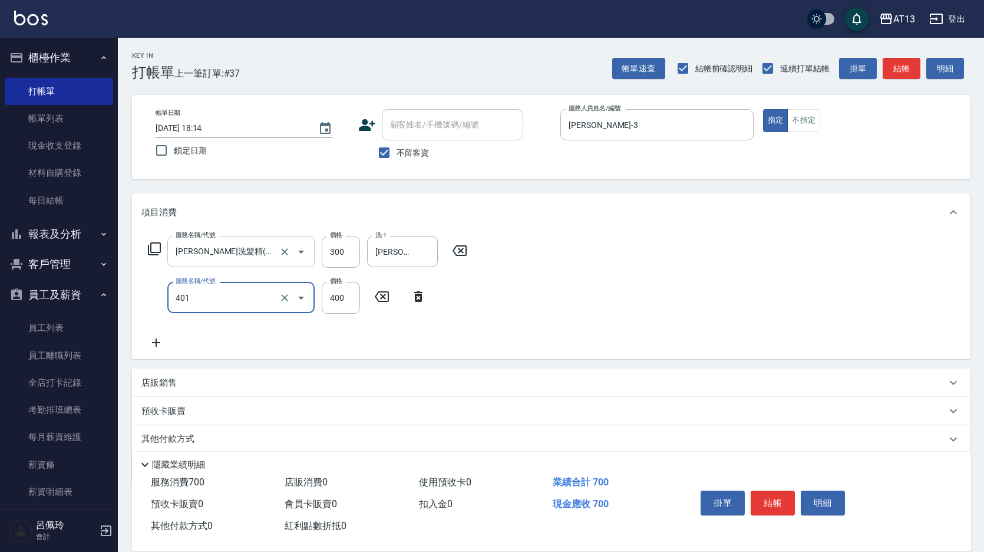
type input "剪髮(401)"
type input "350"
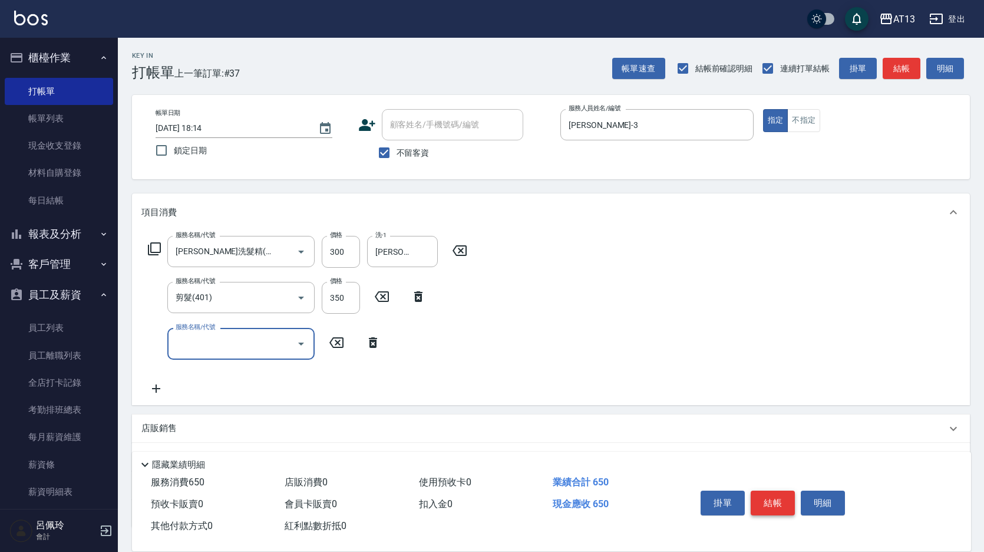
click at [768, 490] on button "結帳" at bounding box center [773, 502] width 44 height 25
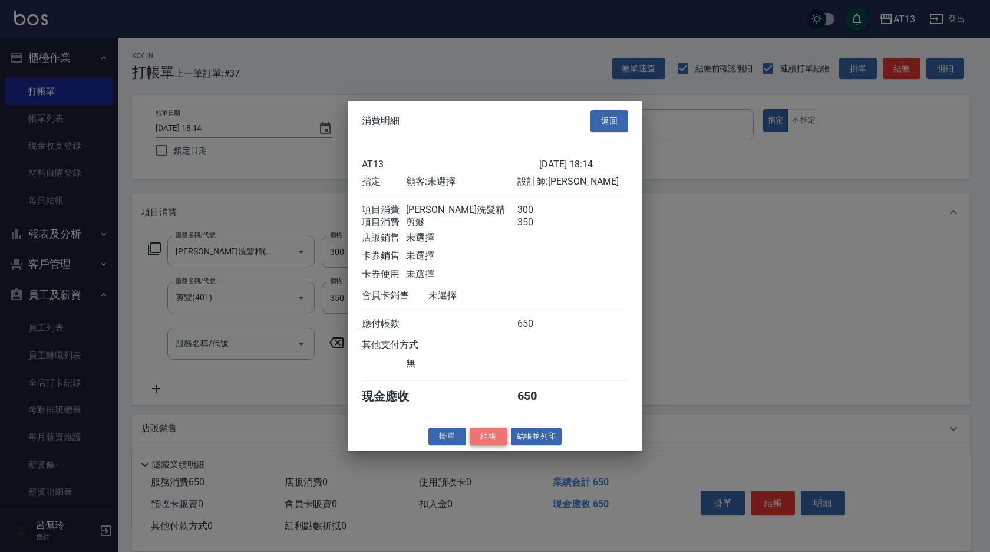
click at [490, 445] on button "結帳" at bounding box center [489, 436] width 38 height 18
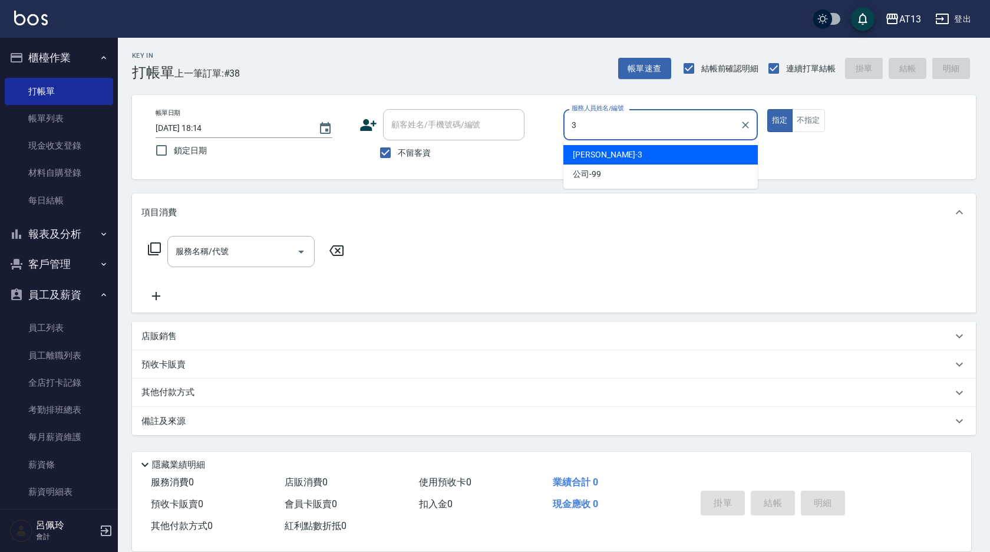
click at [598, 157] on div "[PERSON_NAME] -3" at bounding box center [660, 154] width 195 height 19
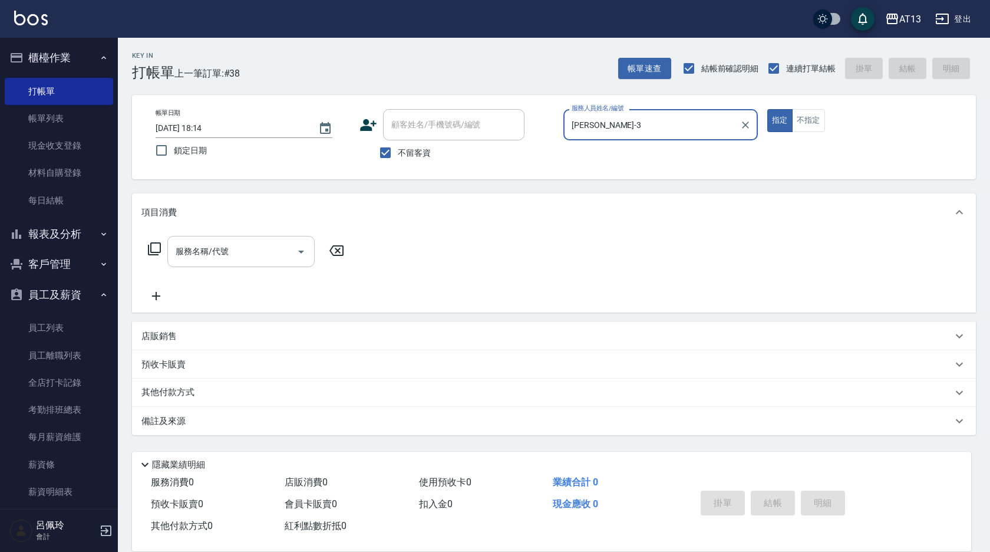
type input "[PERSON_NAME]-3"
click at [190, 259] on input "服務名稱/代號" at bounding box center [232, 251] width 119 height 21
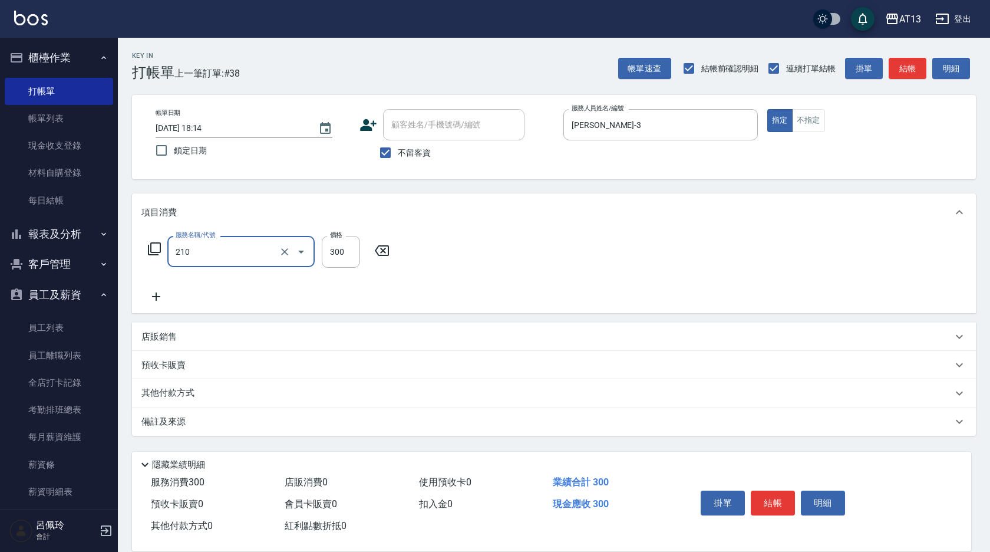
type input "[PERSON_NAME]洗髮精(210)"
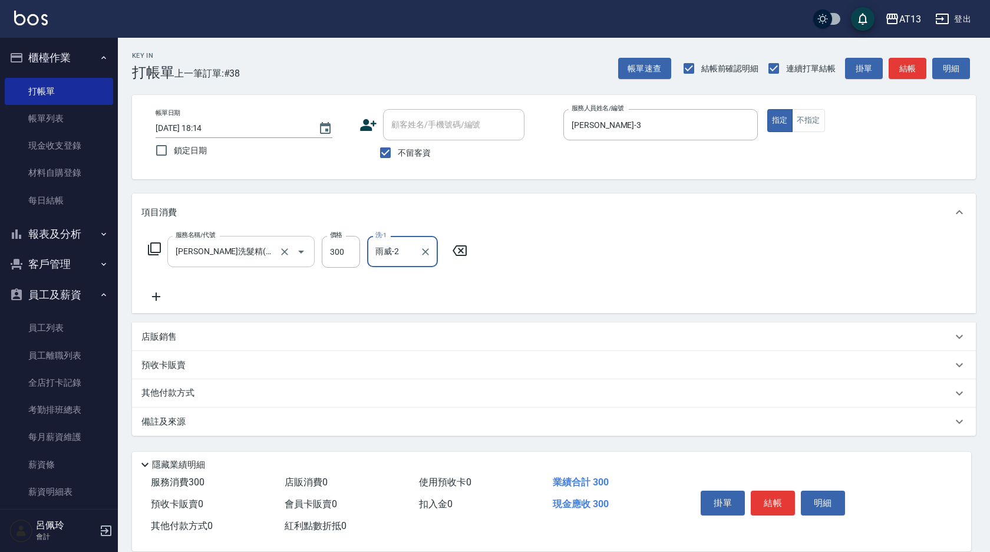
type input "雨威-2"
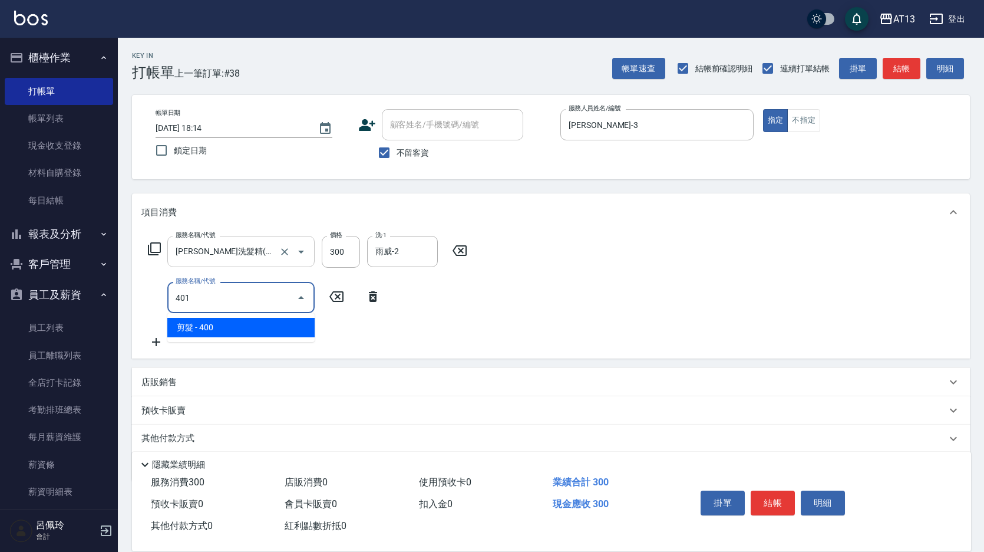
type input "剪髮(401)"
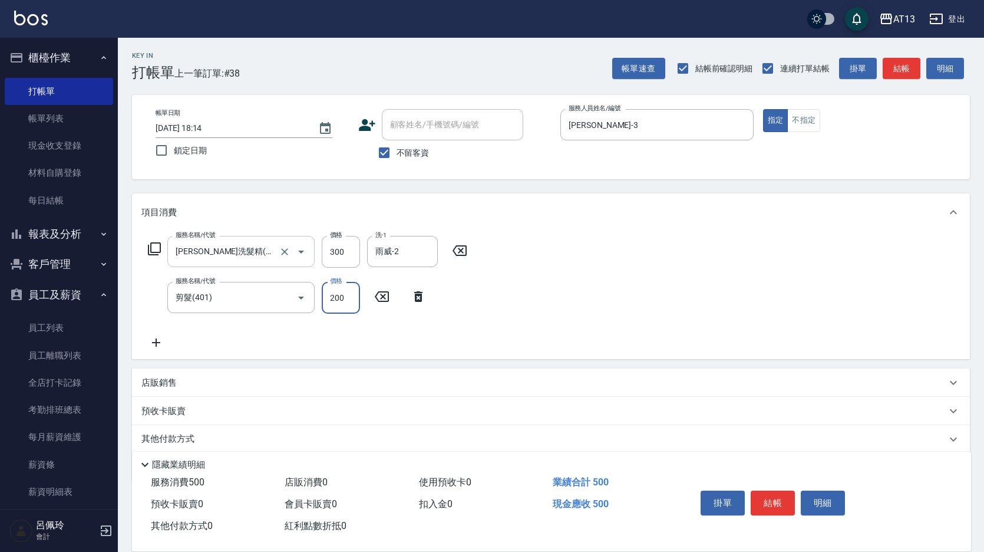
type input "200"
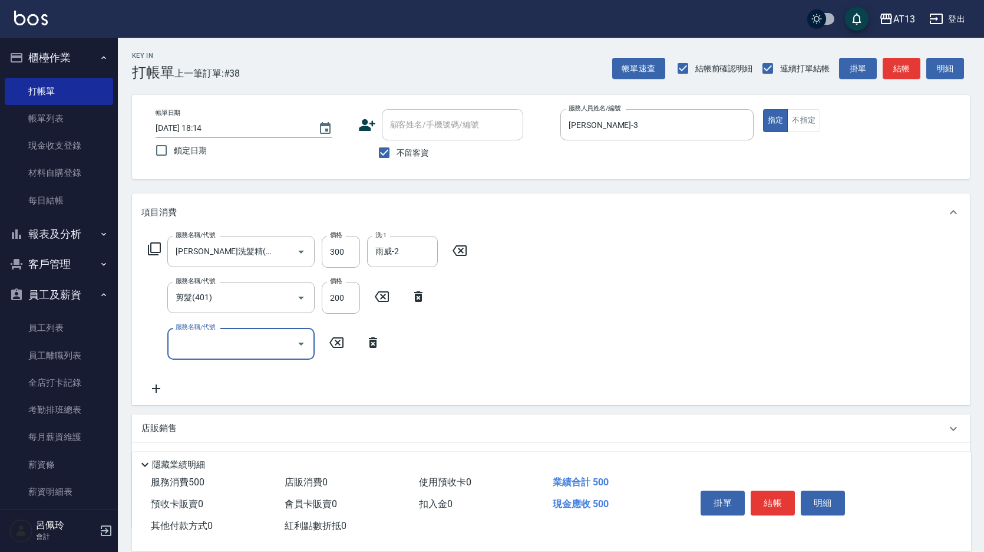
click at [789, 424] on div "店販銷售" at bounding box center [543, 428] width 805 height 12
click at [764, 495] on button "結帳" at bounding box center [773, 502] width 44 height 25
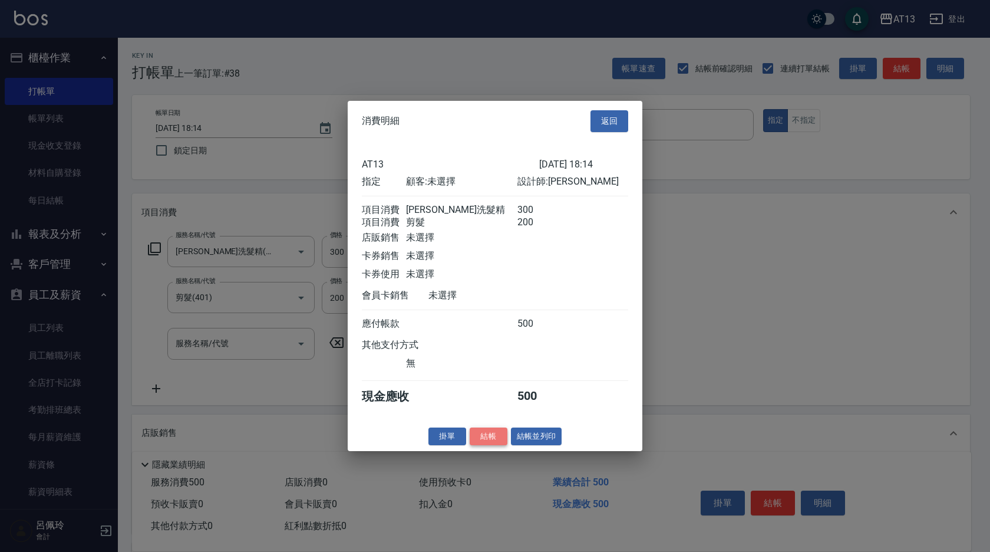
click at [479, 440] on button "結帳" at bounding box center [489, 436] width 38 height 18
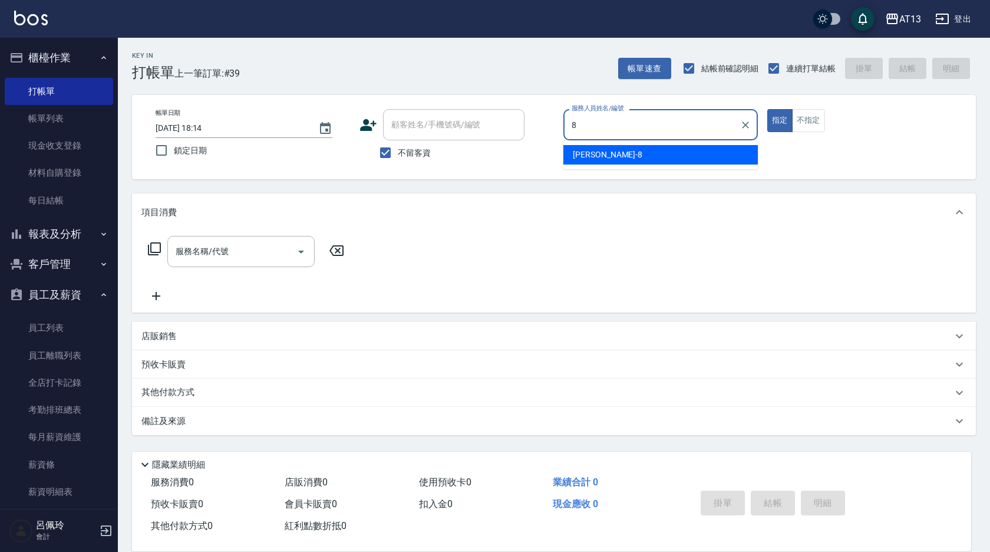
drag, startPoint x: 628, startPoint y: 147, endPoint x: 623, endPoint y: 150, distance: 6.1
click at [628, 147] on div "[PERSON_NAME] -8" at bounding box center [660, 154] width 195 height 19
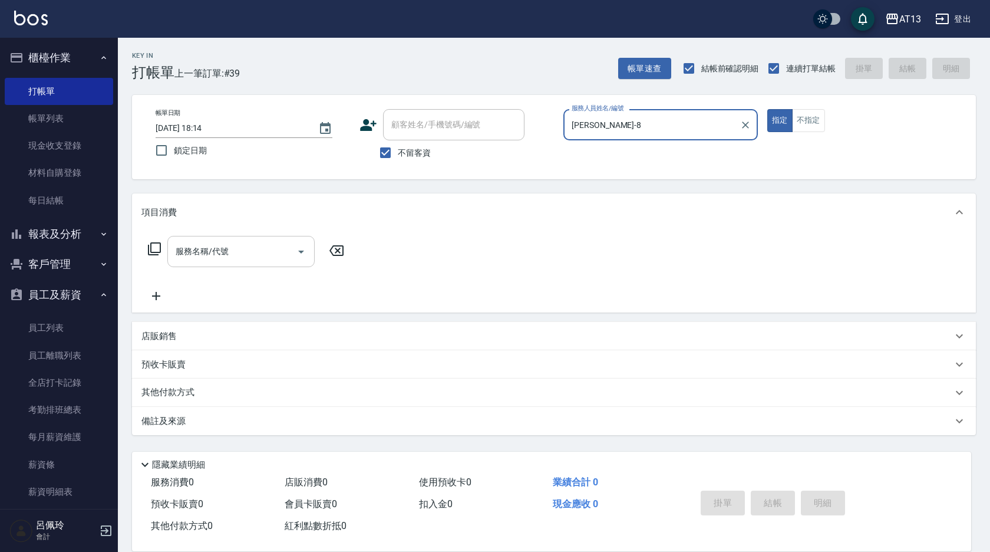
type input "[PERSON_NAME]-8"
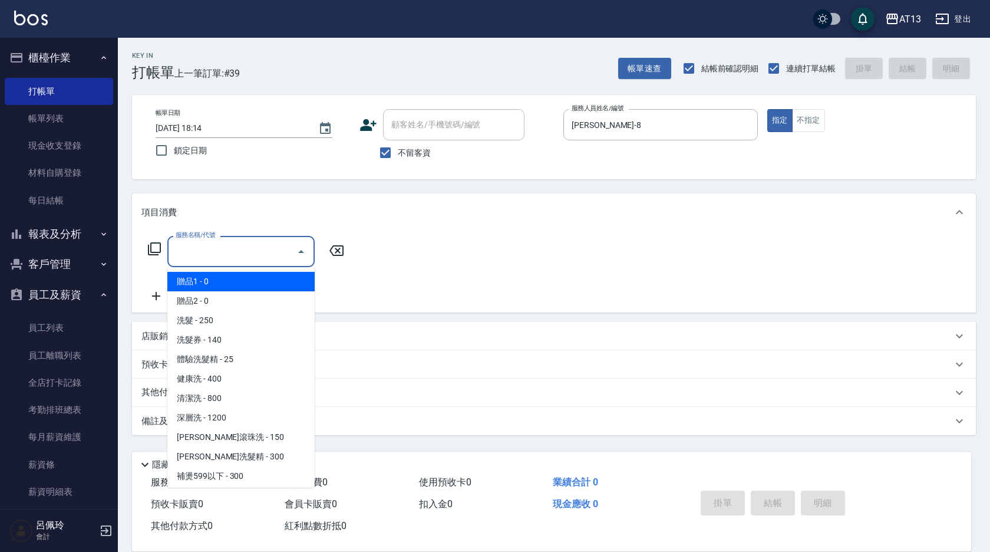
click at [262, 254] on input "服務名稱/代號" at bounding box center [232, 251] width 119 height 21
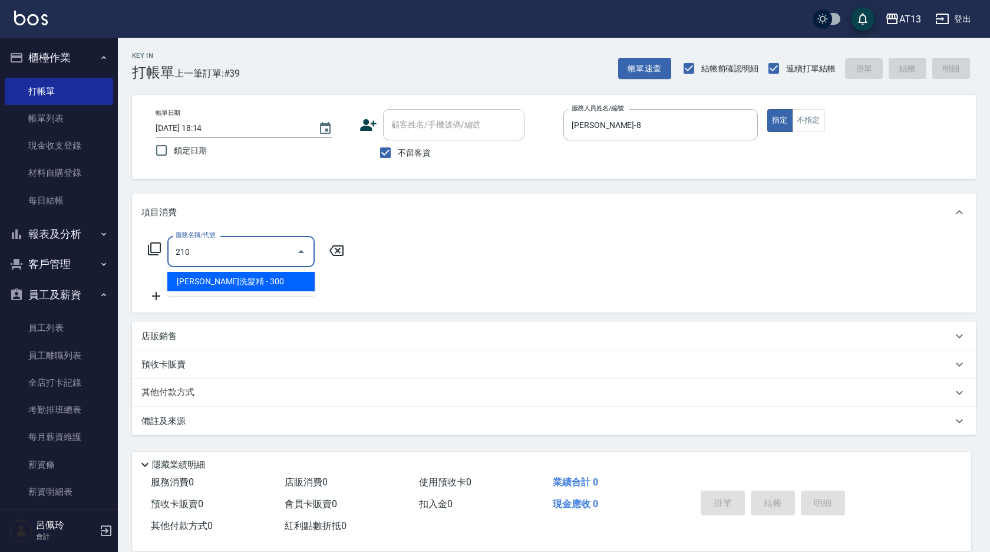
type input "[PERSON_NAME]洗髮精(210)"
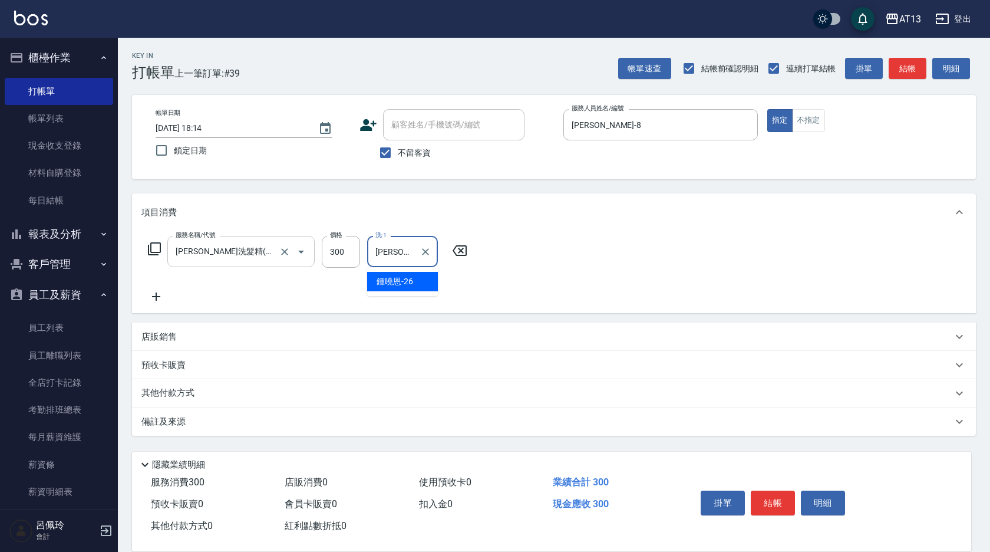
type input "[PERSON_NAME]-26"
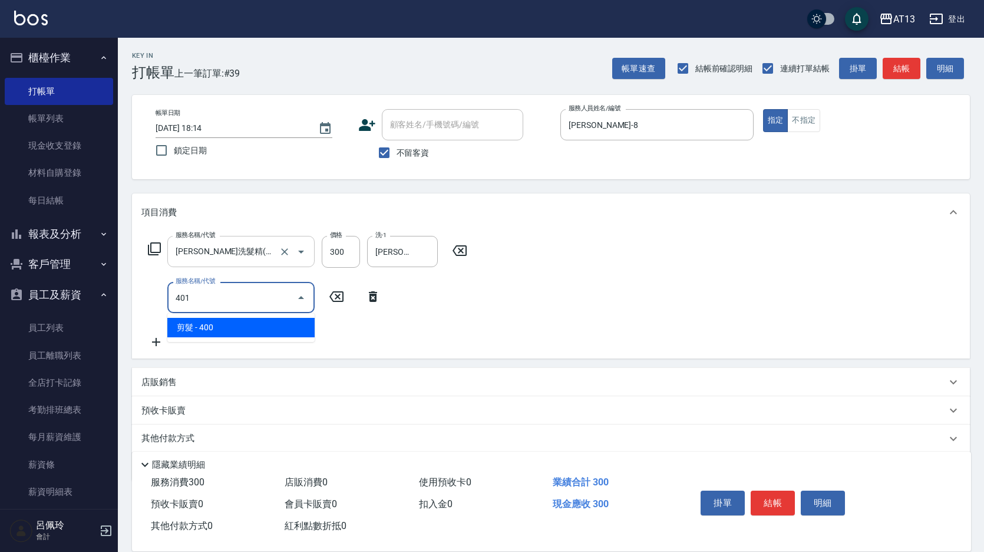
type input "剪髮(401)"
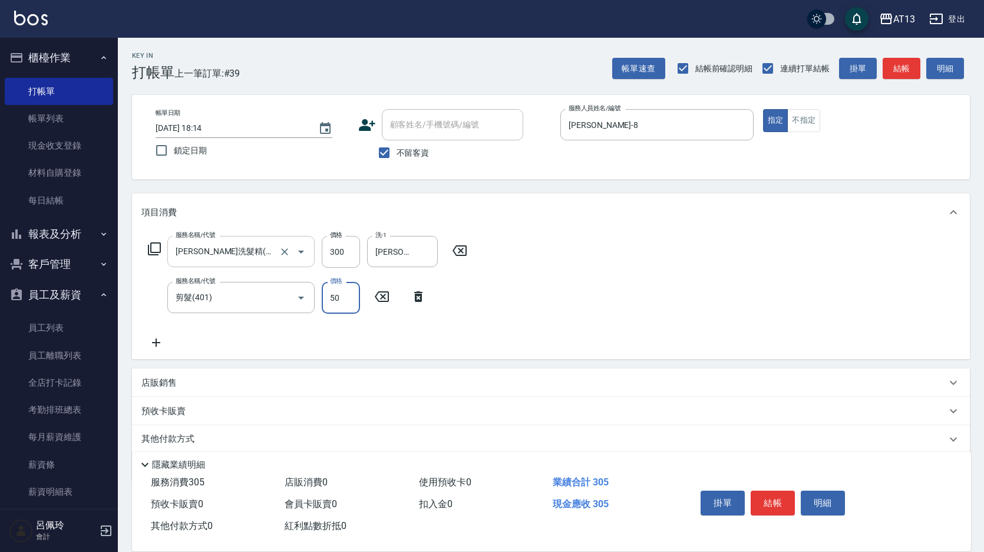
type input "50"
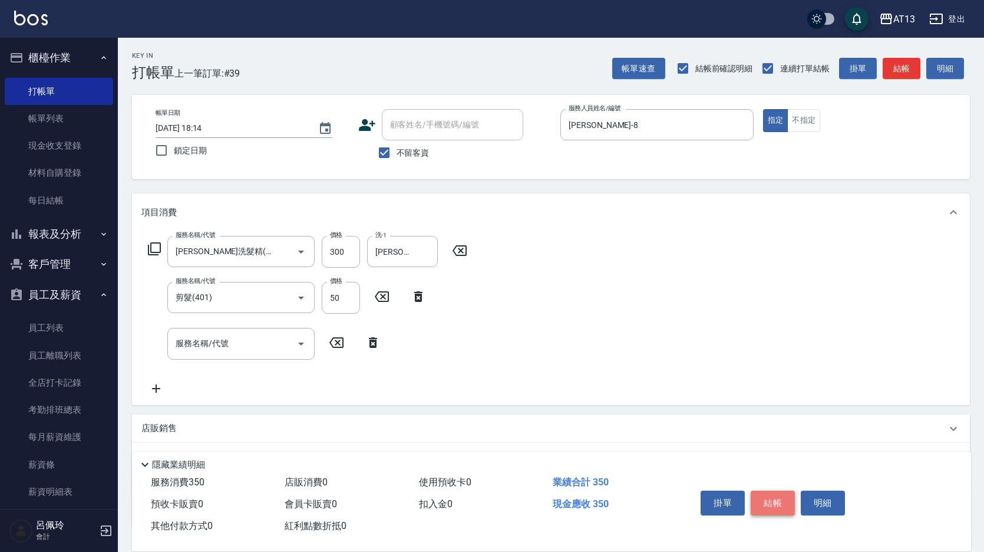
click at [785, 503] on button "結帳" at bounding box center [773, 502] width 44 height 25
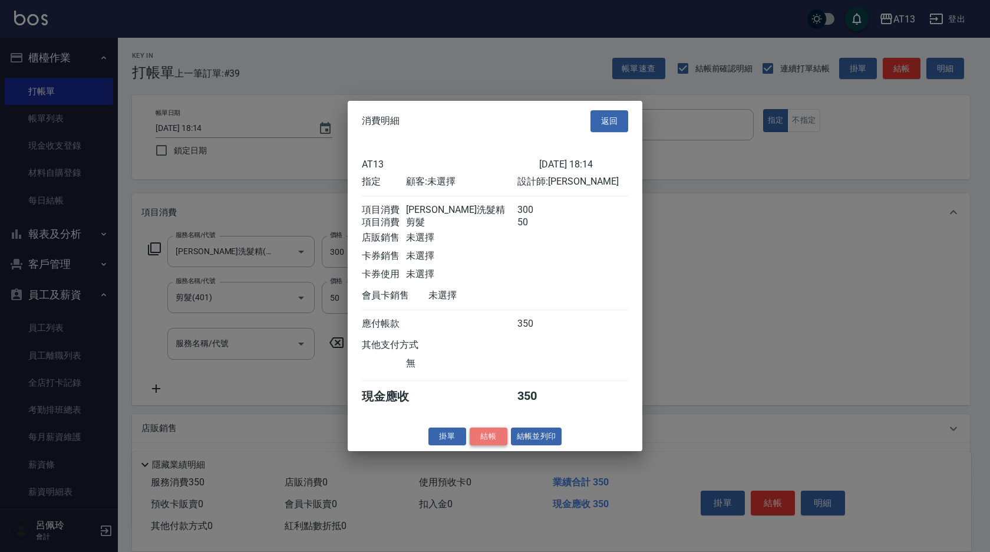
click at [486, 440] on button "結帳" at bounding box center [489, 436] width 38 height 18
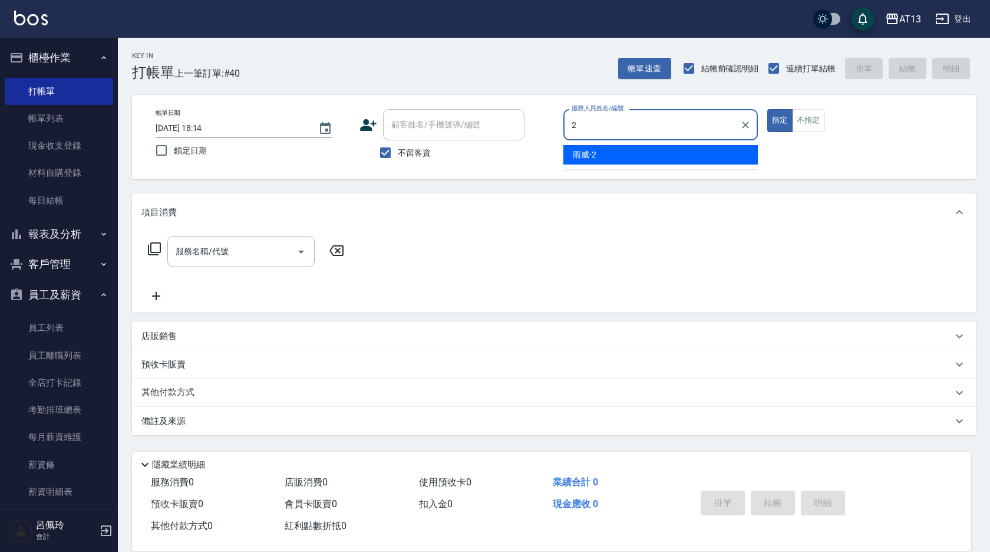
click at [589, 155] on span "雨威 -2" at bounding box center [585, 155] width 24 height 12
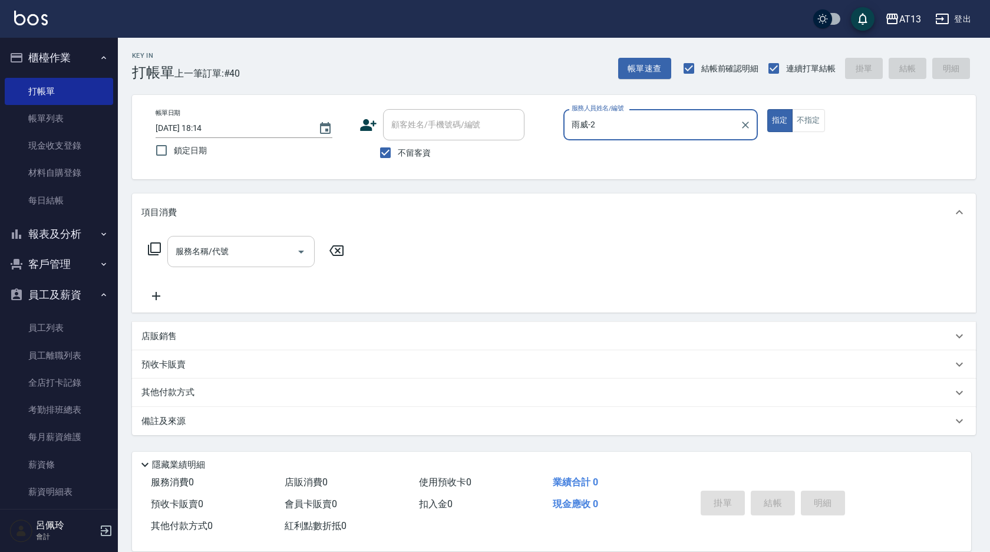
type input "雨威-2"
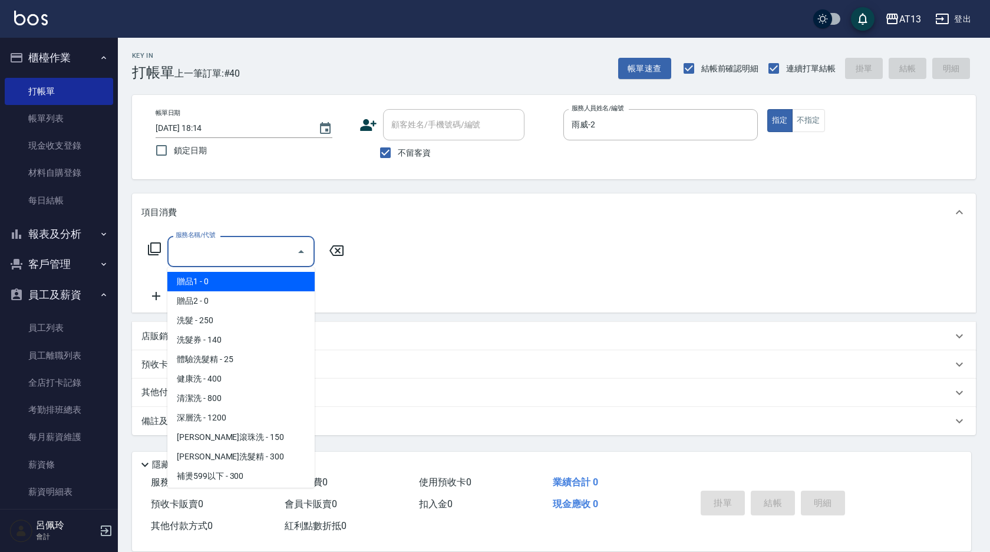
click at [224, 255] on div "服務名稱/代號 服務名稱/代號" at bounding box center [240, 251] width 147 height 31
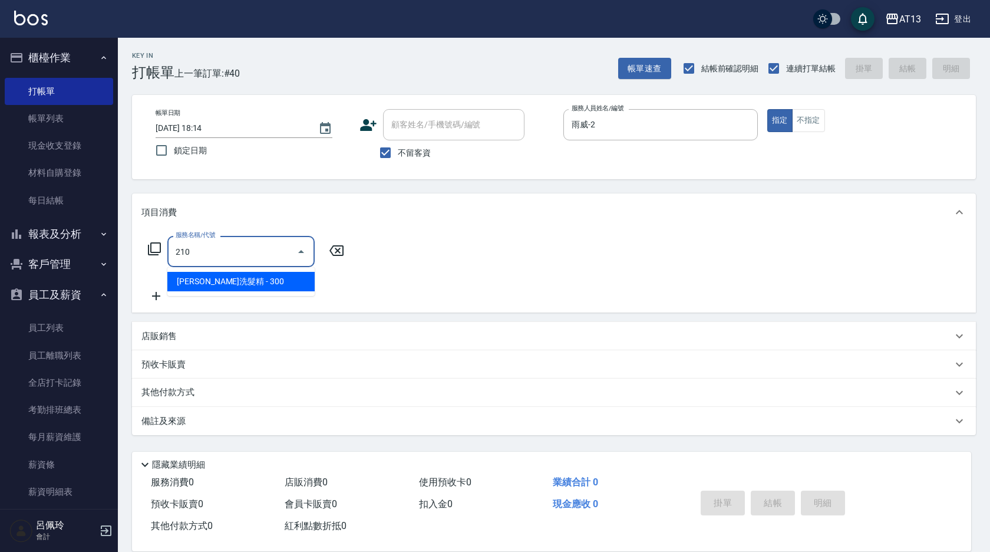
type input "[PERSON_NAME]洗髮精(210)"
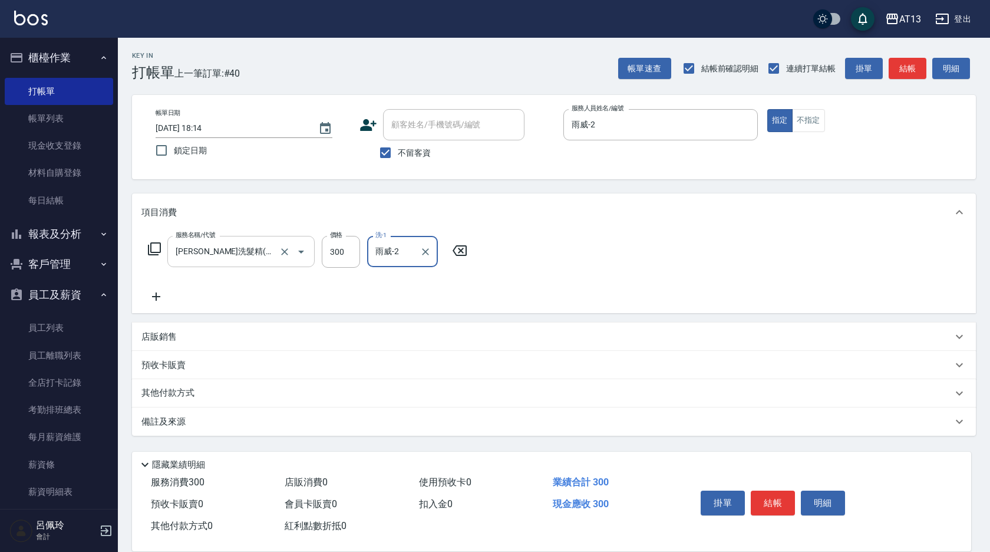
type input "雨威-2"
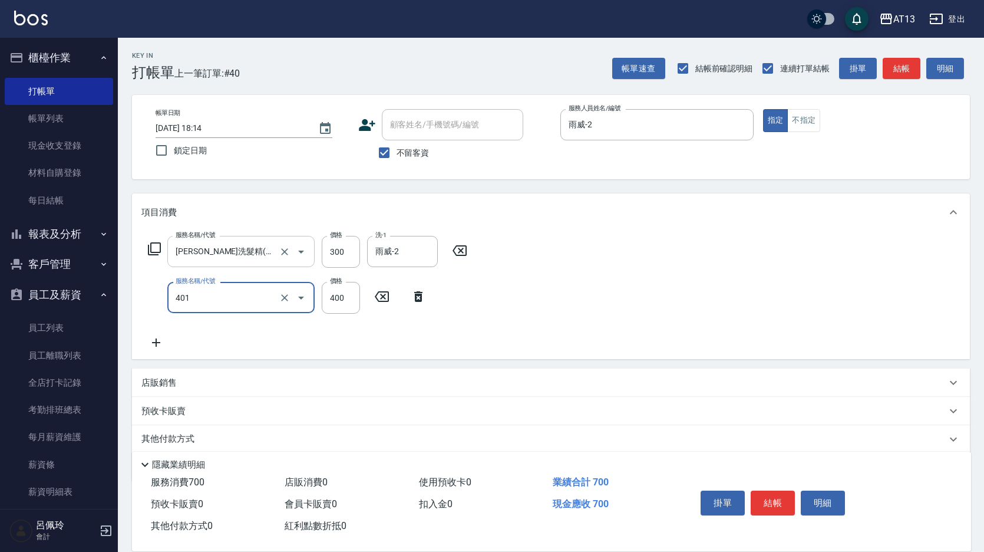
type input "剪髮(401)"
type input "50"
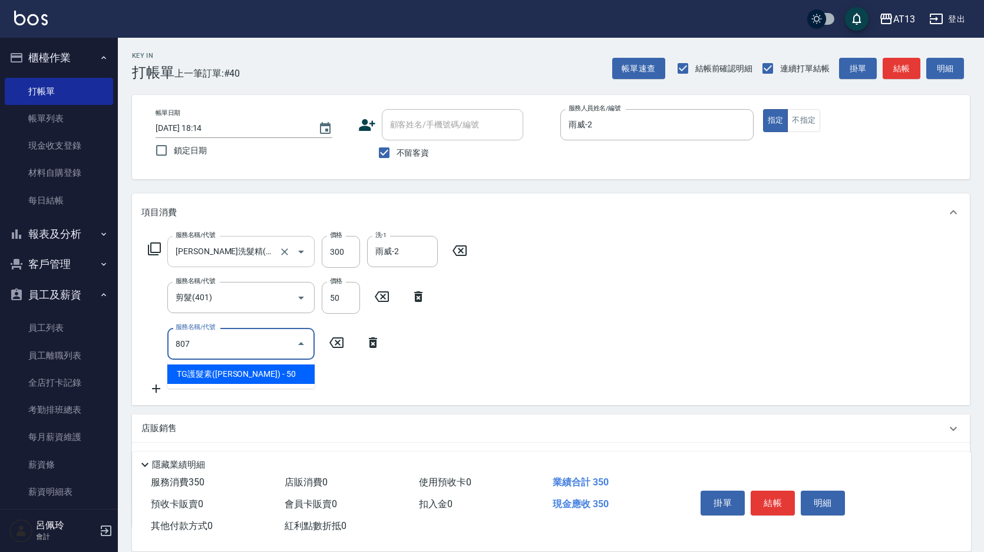
type input "TG護髮素(潤絲)(807)"
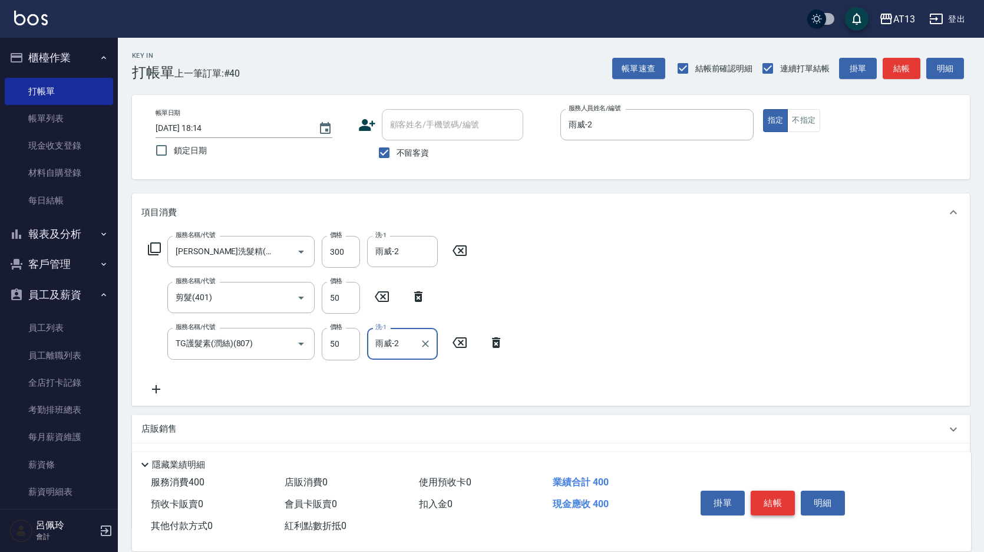
type input "雨威-2"
click at [791, 499] on button "結帳" at bounding box center [773, 502] width 44 height 25
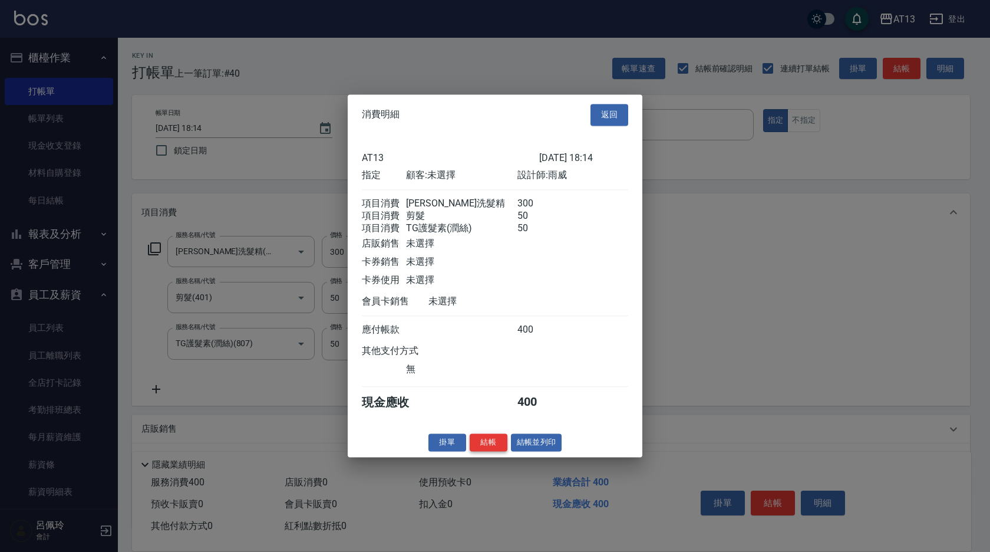
click at [503, 444] on button "結帳" at bounding box center [489, 442] width 38 height 18
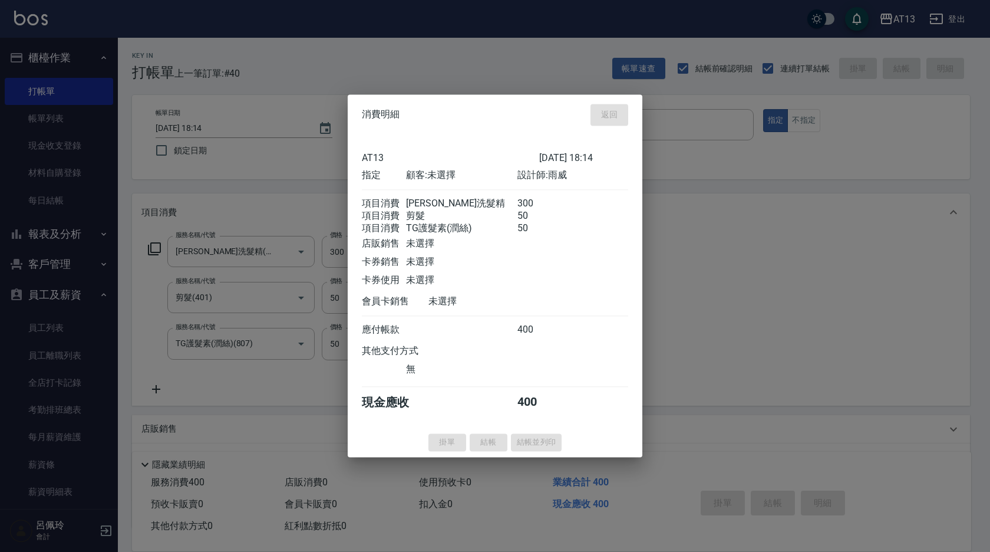
type input "[DATE] 18:15"
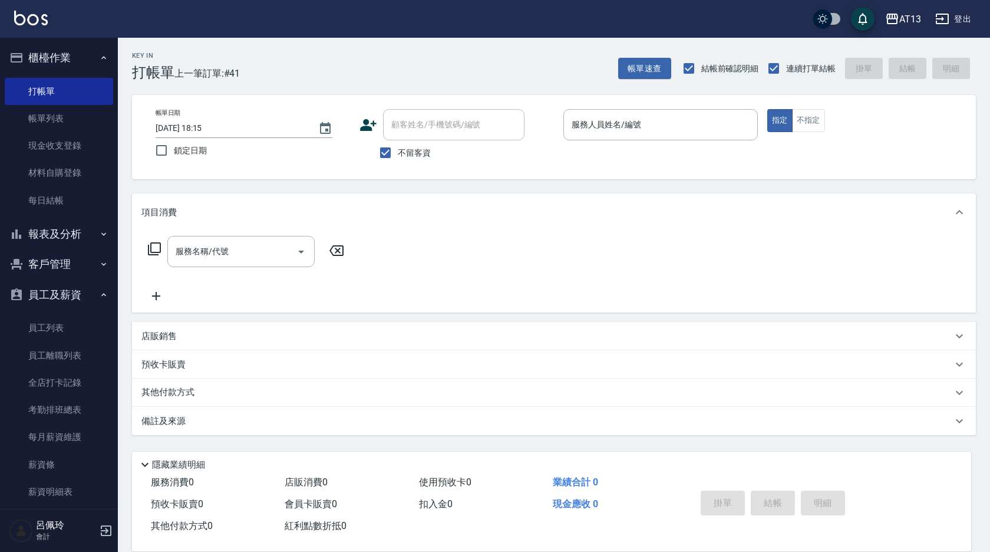
click at [349, 348] on div "店販銷售" at bounding box center [554, 336] width 844 height 28
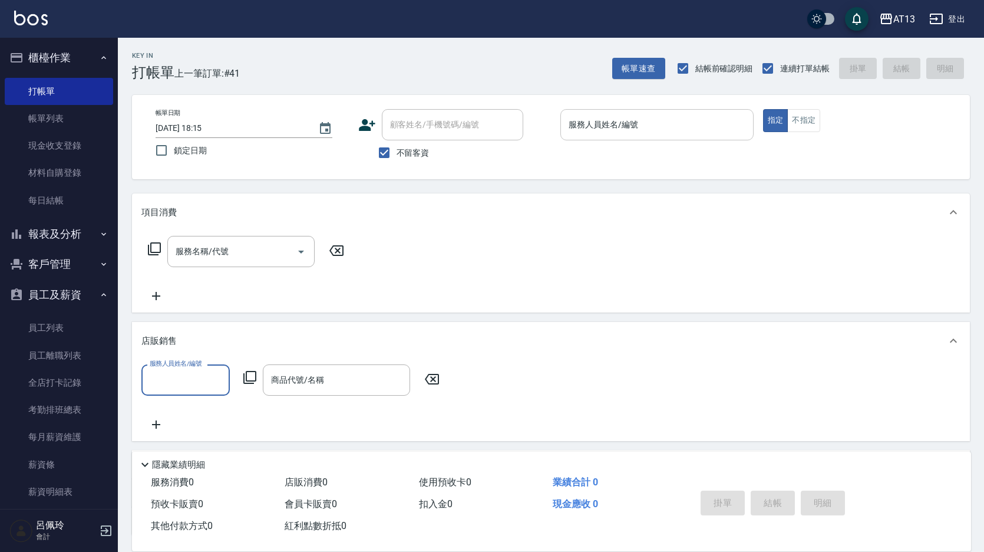
click at [696, 111] on div "服務人員姓名/編號" at bounding box center [657, 124] width 193 height 31
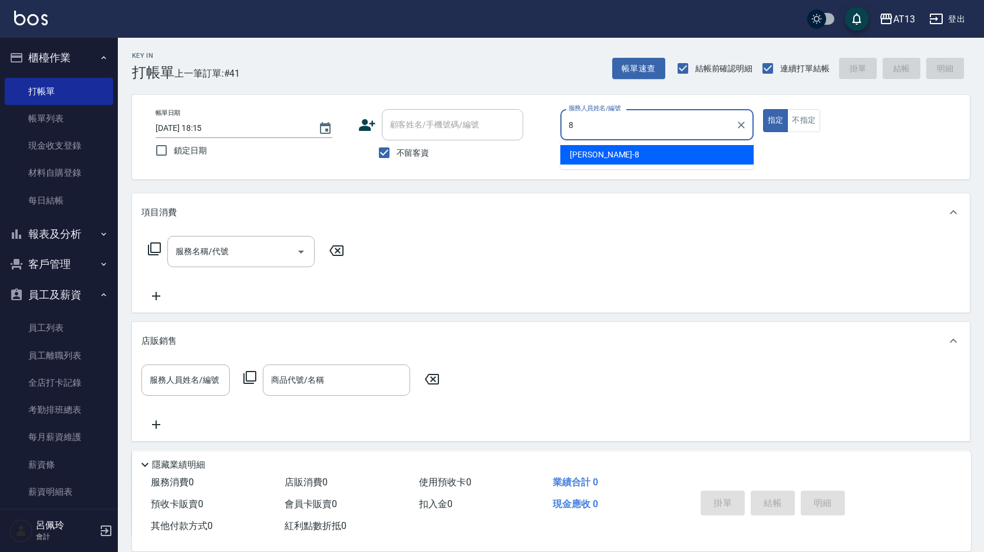
click at [732, 150] on div "[PERSON_NAME] -8" at bounding box center [657, 154] width 193 height 19
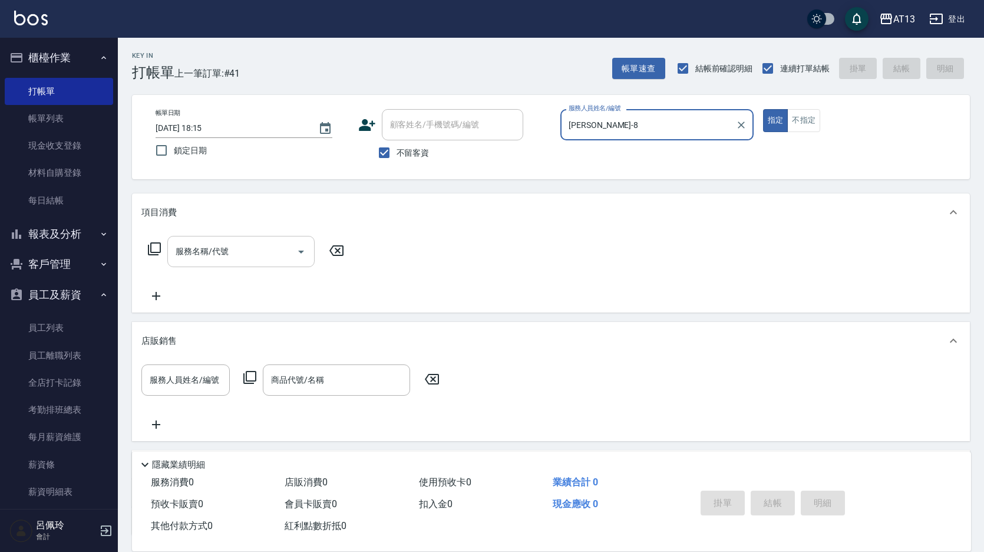
click at [228, 239] on div "服務名稱/代號" at bounding box center [240, 251] width 147 height 31
type input "[PERSON_NAME]-8"
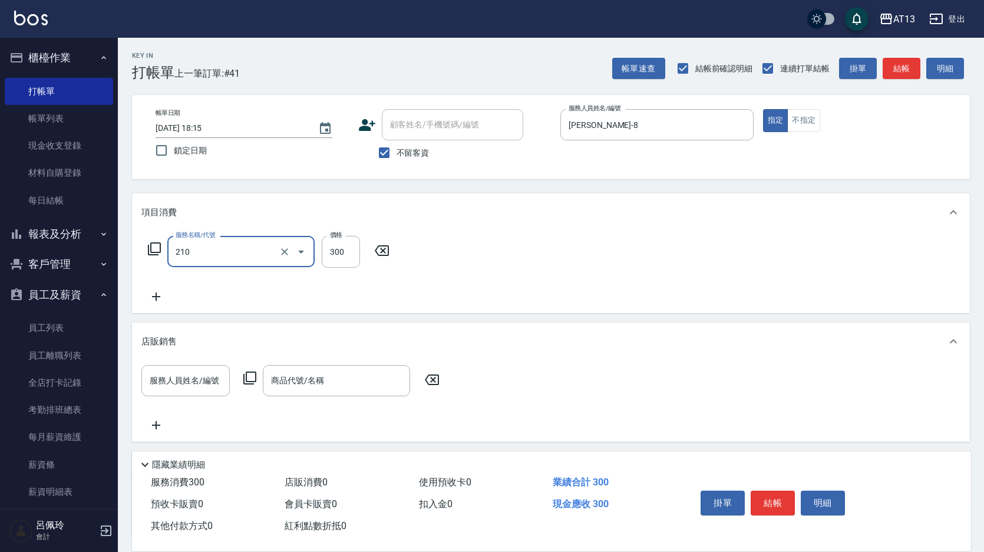
type input "[PERSON_NAME]洗髮精(210)"
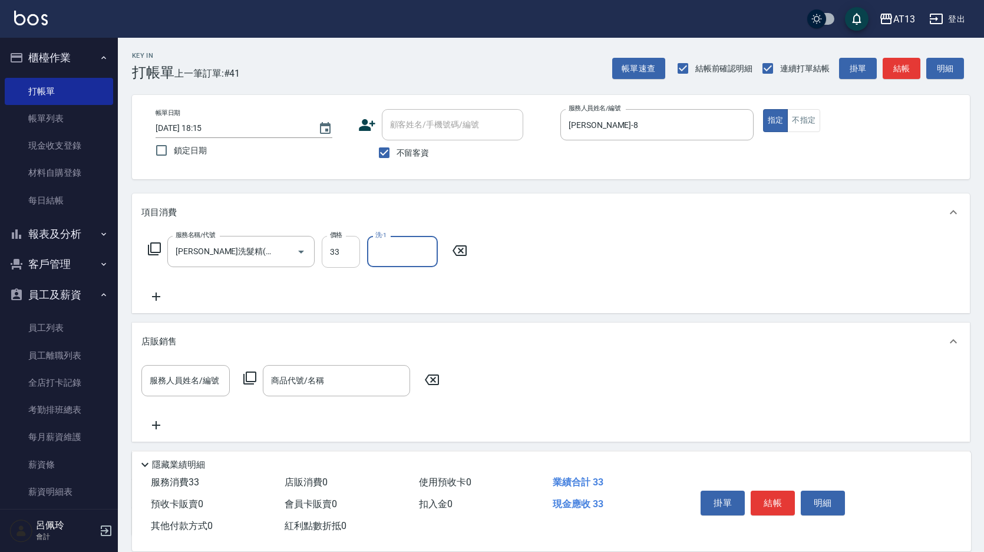
click at [340, 262] on input "33" at bounding box center [341, 252] width 38 height 32
type input "300"
type input "[PERSON_NAME]-33"
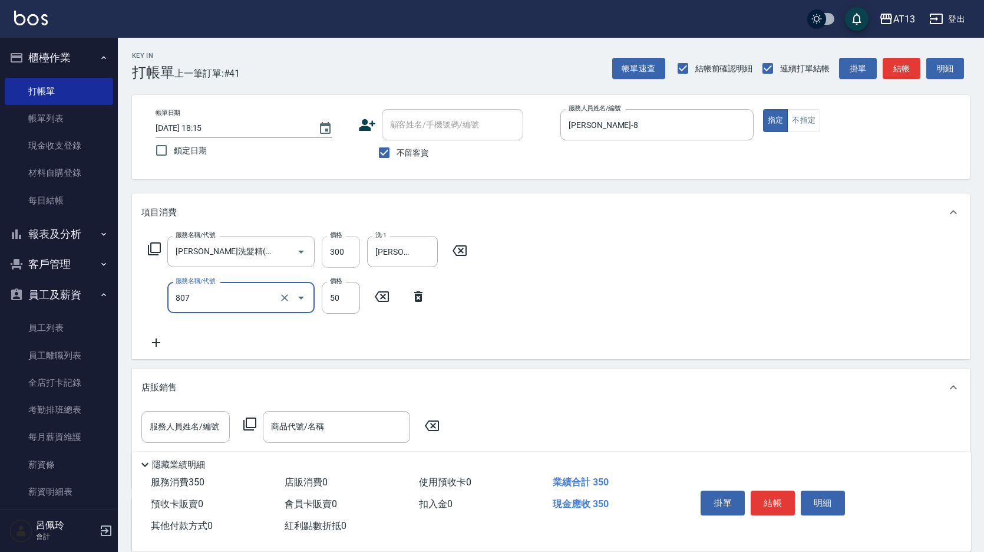
type input "TG護髮素(潤絲)(807)"
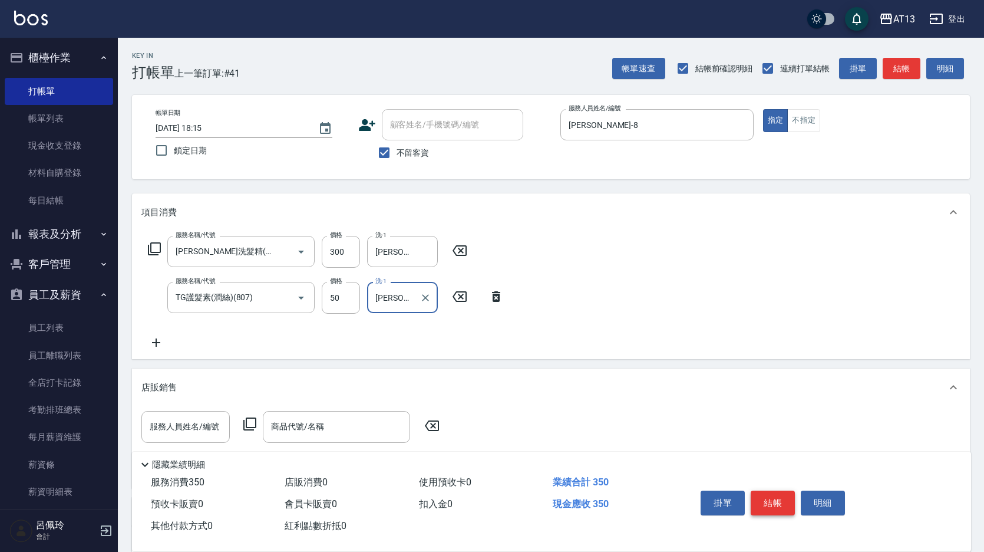
type input "[PERSON_NAME]-33"
click at [783, 496] on button "結帳" at bounding box center [773, 502] width 44 height 25
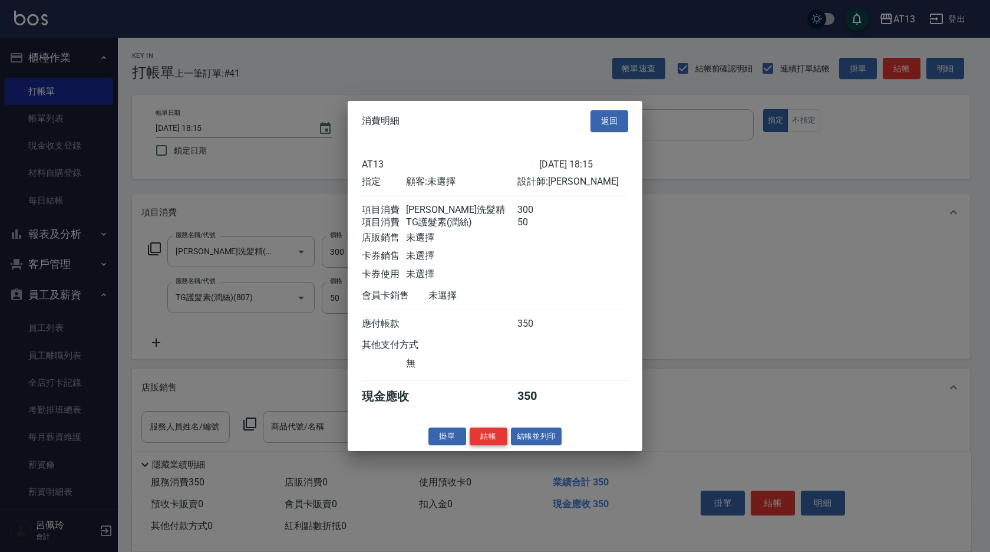
click at [502, 441] on button "結帳" at bounding box center [489, 436] width 38 height 18
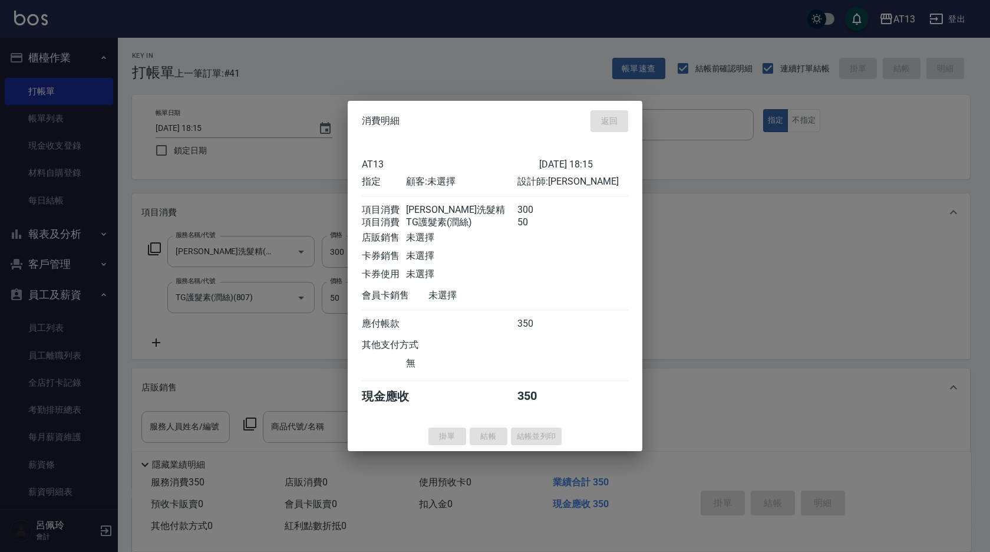
type input "[DATE] 18:32"
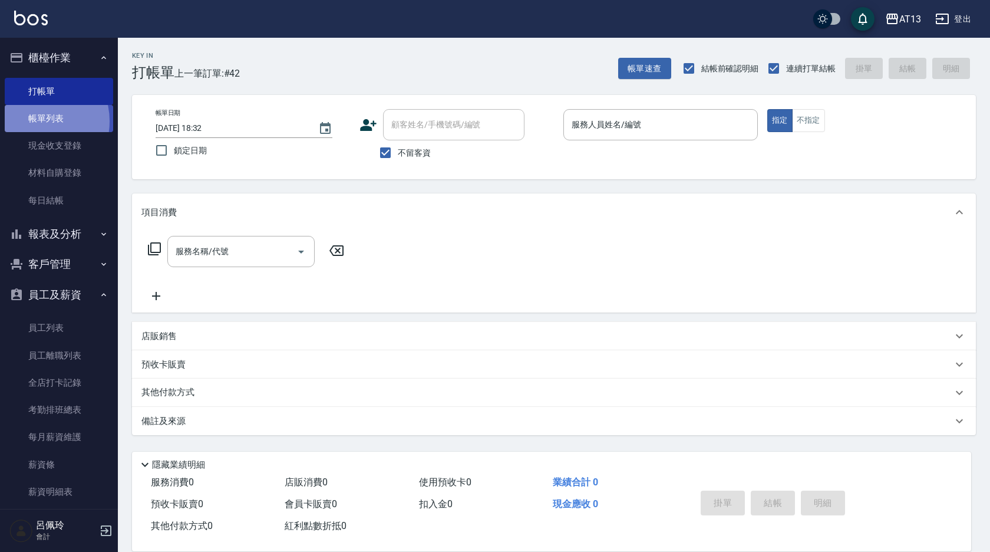
click at [35, 121] on link "帳單列表" at bounding box center [59, 118] width 108 height 27
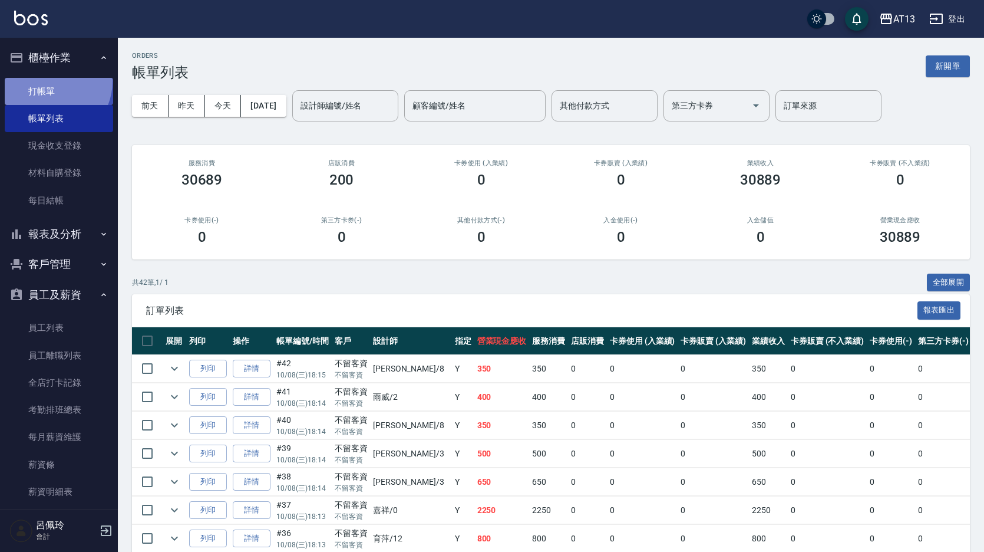
click at [49, 81] on link "打帳單" at bounding box center [59, 91] width 108 height 27
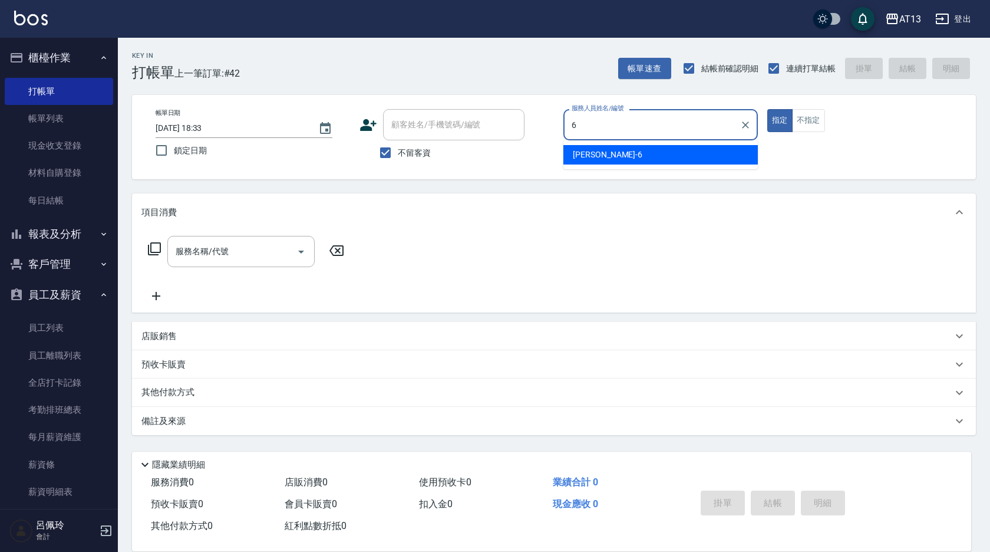
click at [663, 156] on div "亭妤 -6" at bounding box center [660, 154] width 195 height 19
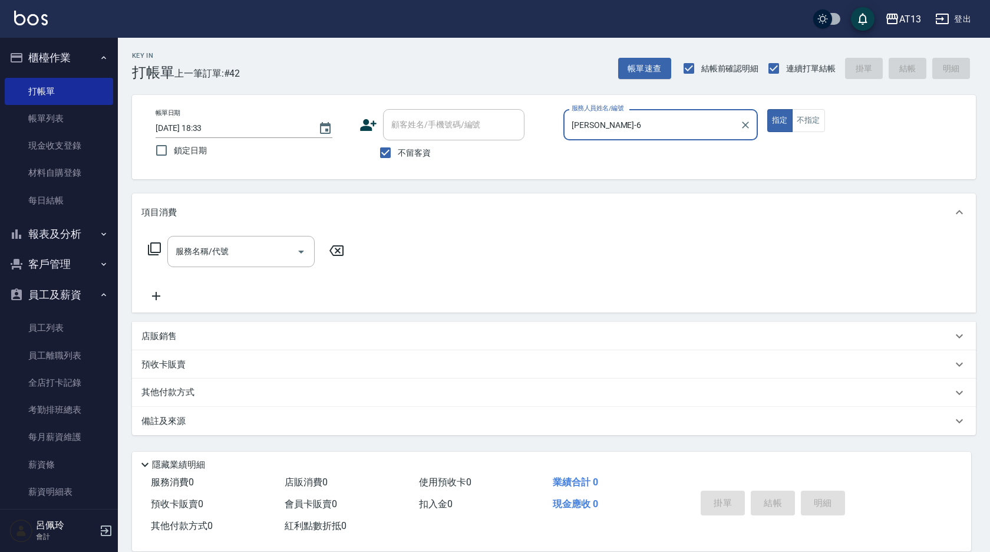
type input "[PERSON_NAME]-6"
click at [199, 252] on div "服務名稱/代號 服務名稱/代號" at bounding box center [240, 251] width 147 height 31
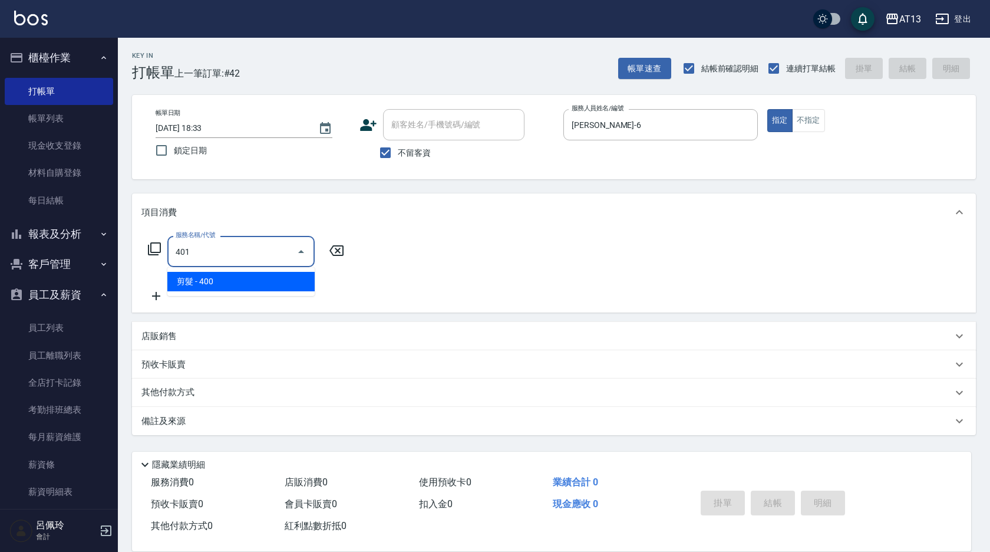
type input "剪髮(401)"
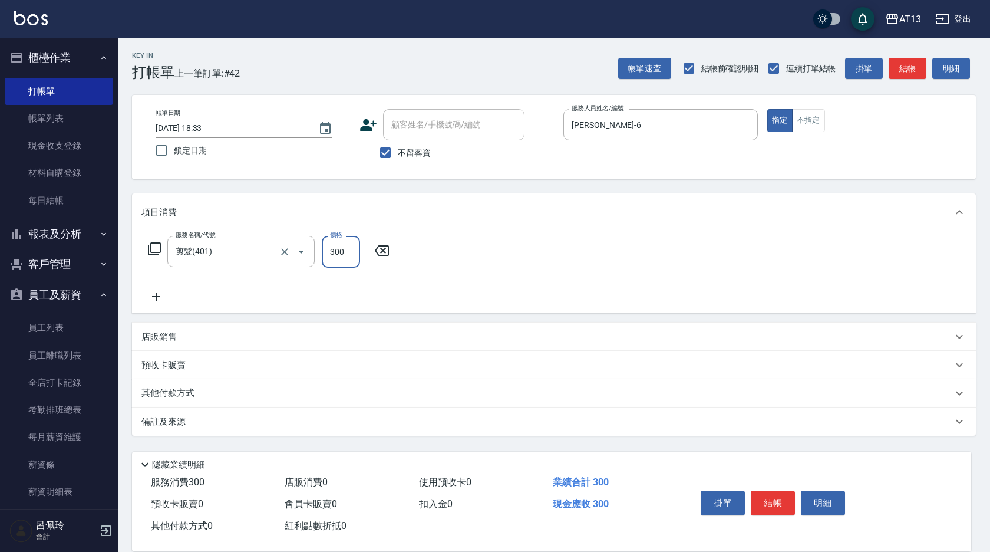
type input "300"
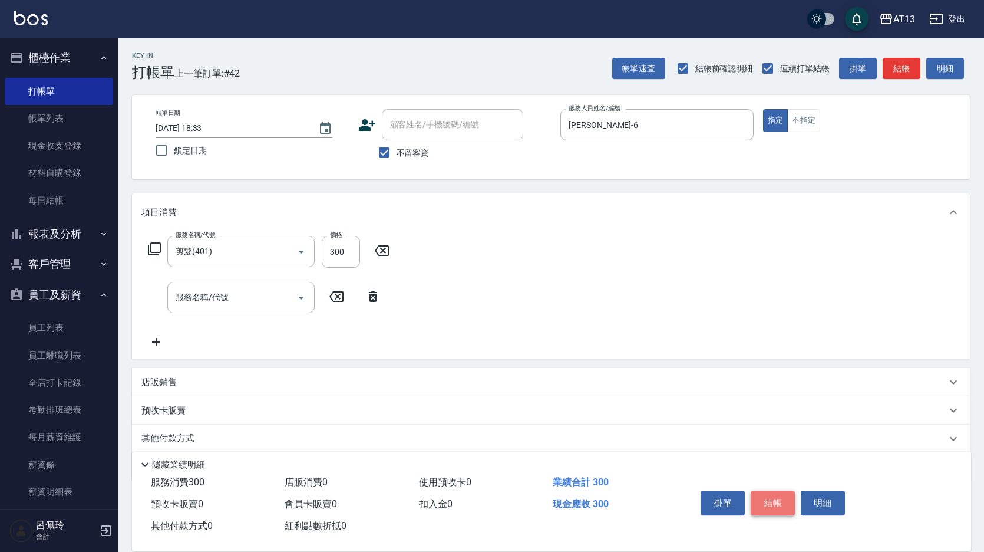
click at [774, 505] on button "結帳" at bounding box center [773, 502] width 44 height 25
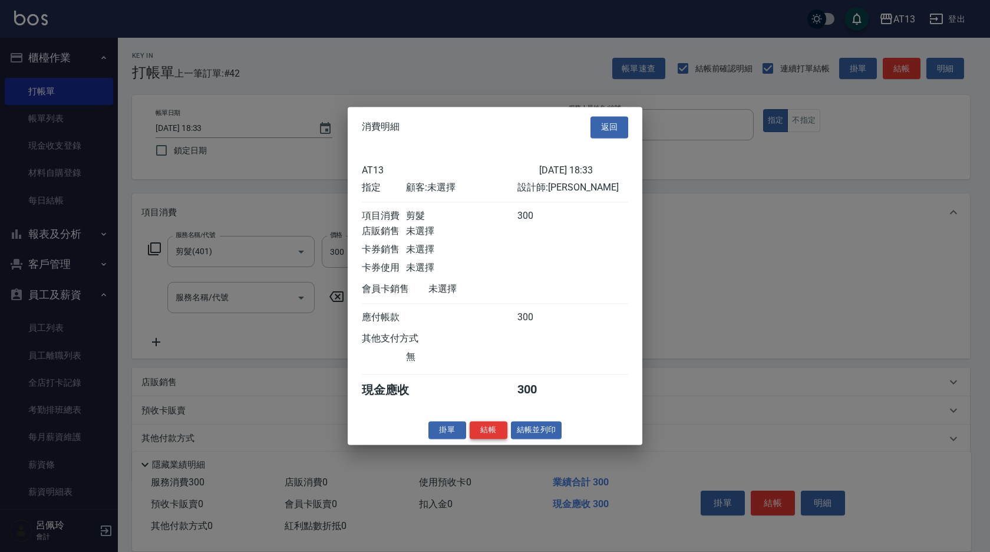
click at [503, 435] on button "結帳" at bounding box center [489, 430] width 38 height 18
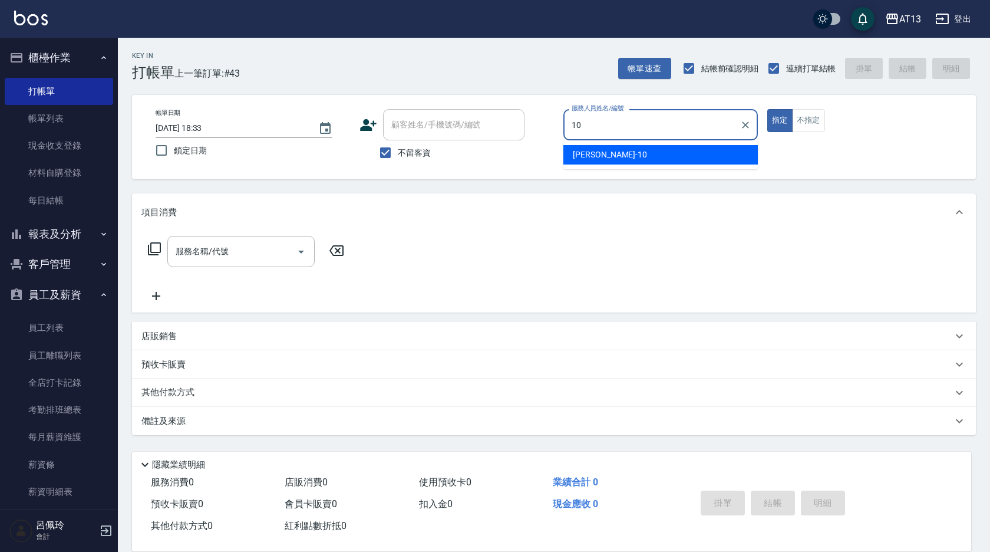
click at [623, 156] on div "[PERSON_NAME] -10" at bounding box center [660, 154] width 195 height 19
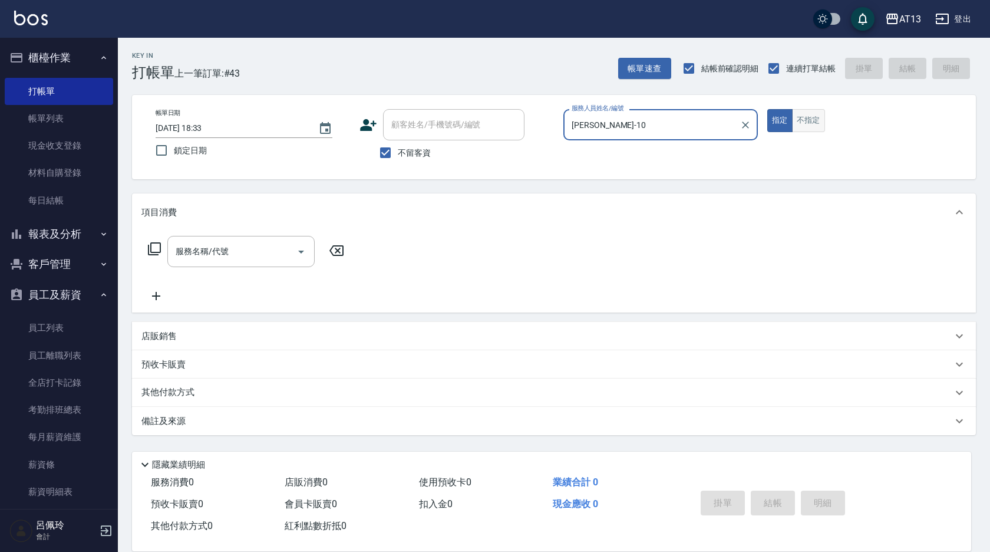
type input "[PERSON_NAME]-10"
click at [814, 119] on button "不指定" at bounding box center [808, 120] width 33 height 23
click at [232, 259] on input "服務名稱/代號" at bounding box center [232, 251] width 119 height 21
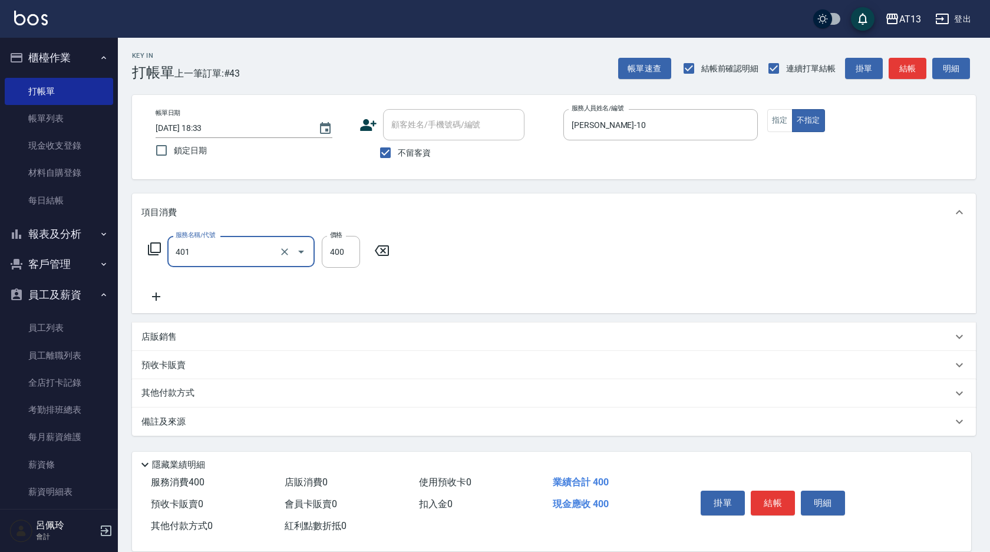
type input "剪髮(401)"
type input "150"
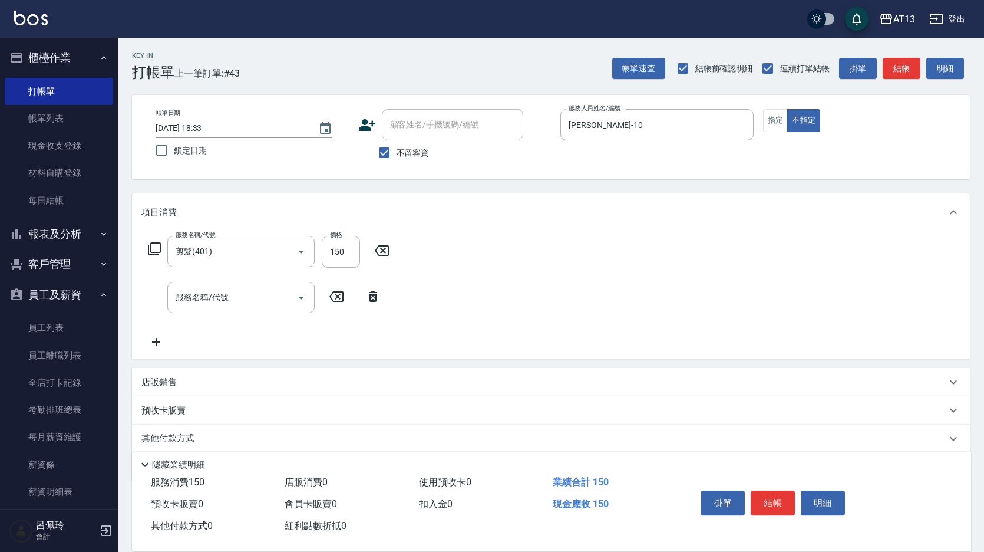
click at [675, 276] on div "服務名稱/代號 剪髮(401) 服務名稱/代號 價格 150 價格 服務名稱/代號 服務名稱/代號" at bounding box center [551, 294] width 838 height 127
click at [768, 495] on button "結帳" at bounding box center [773, 502] width 44 height 25
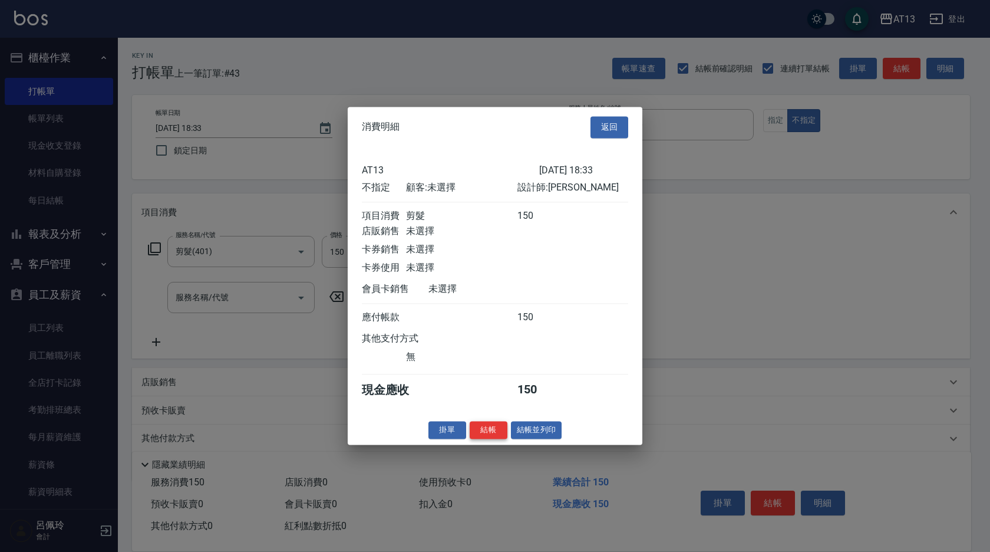
click at [480, 437] on button "結帳" at bounding box center [489, 430] width 38 height 18
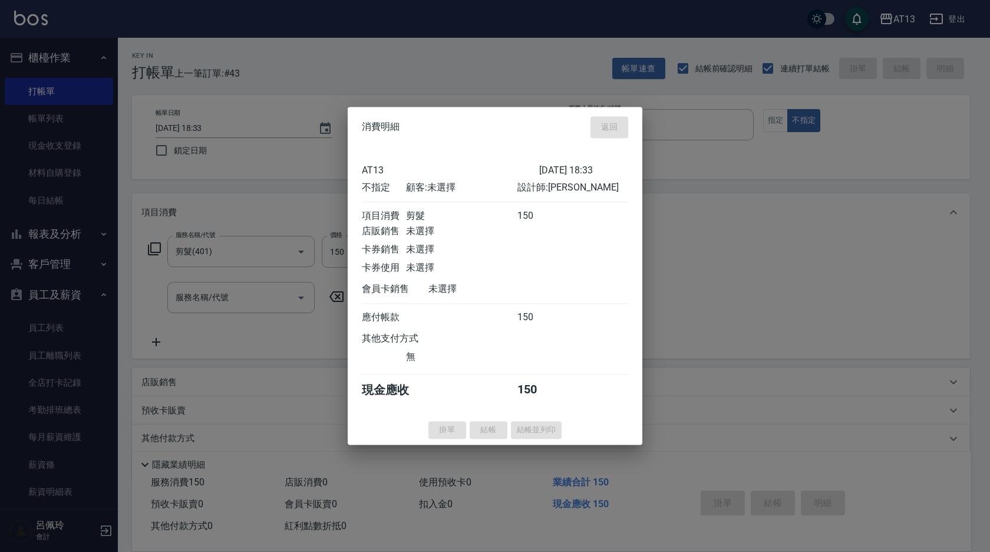
type input "[DATE] 18:34"
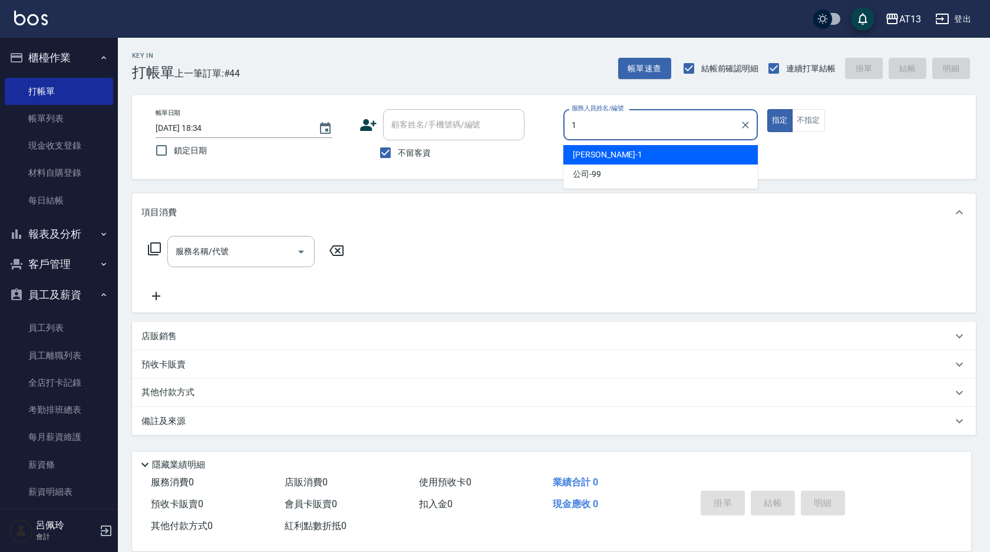
click at [591, 160] on span "[PERSON_NAME] -1" at bounding box center [608, 155] width 70 height 12
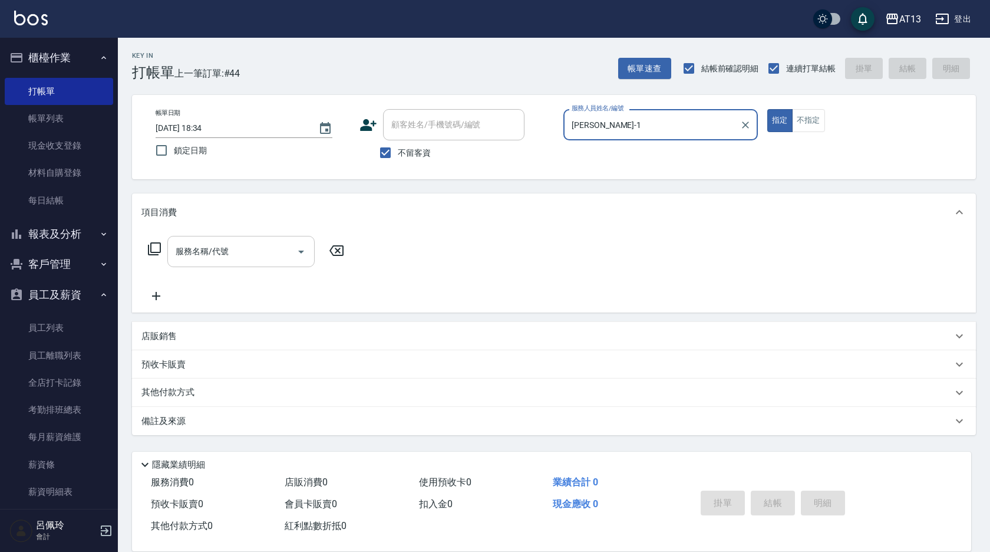
type input "[PERSON_NAME]-1"
click at [247, 252] on input "服務名稱/代號" at bounding box center [232, 251] width 119 height 21
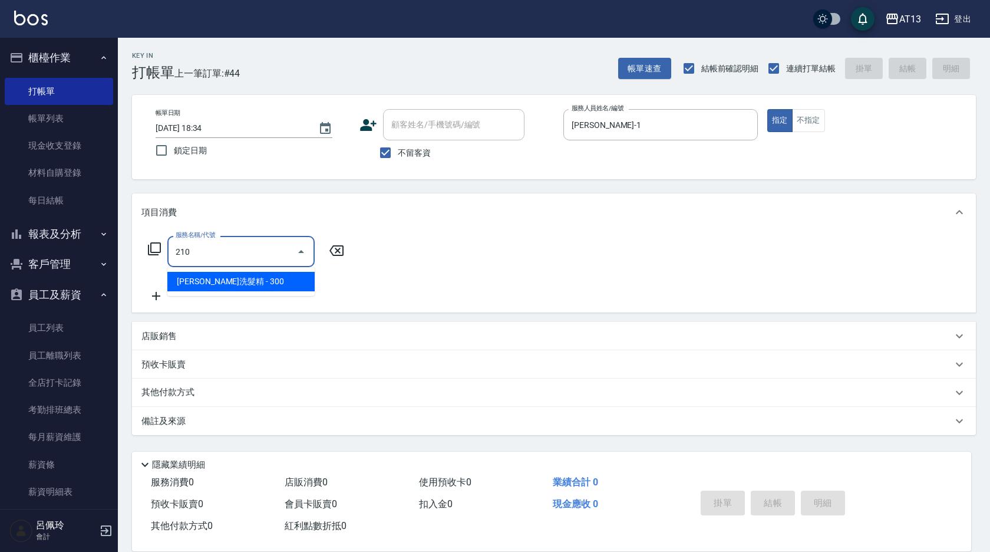
type input "[PERSON_NAME]洗髮精(210)"
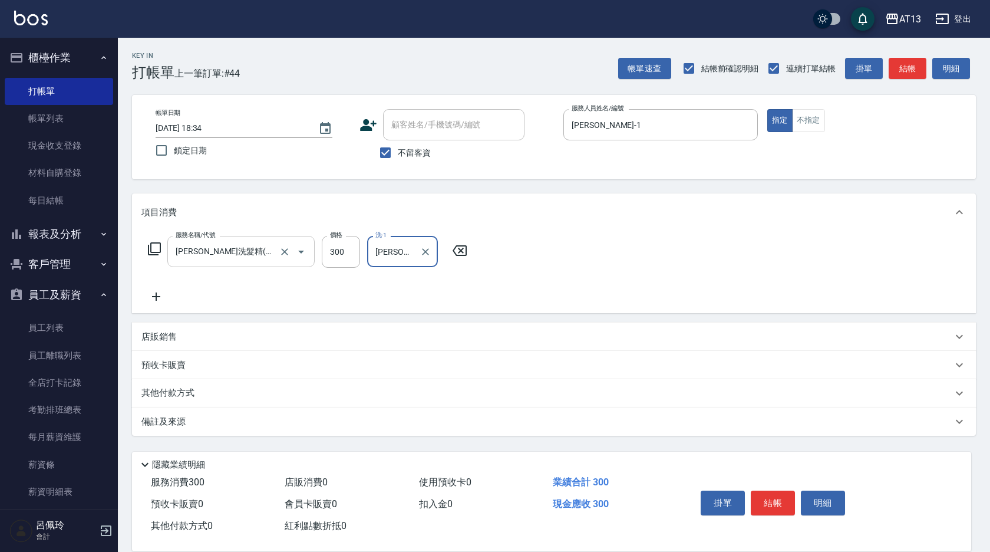
type input "[PERSON_NAME]-31"
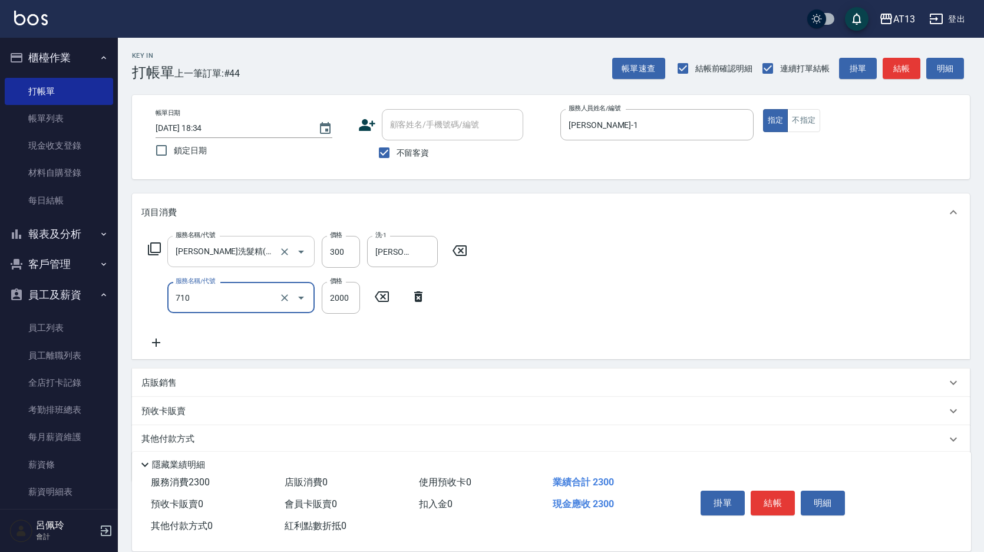
type input "髮善4段護髮2000(710)"
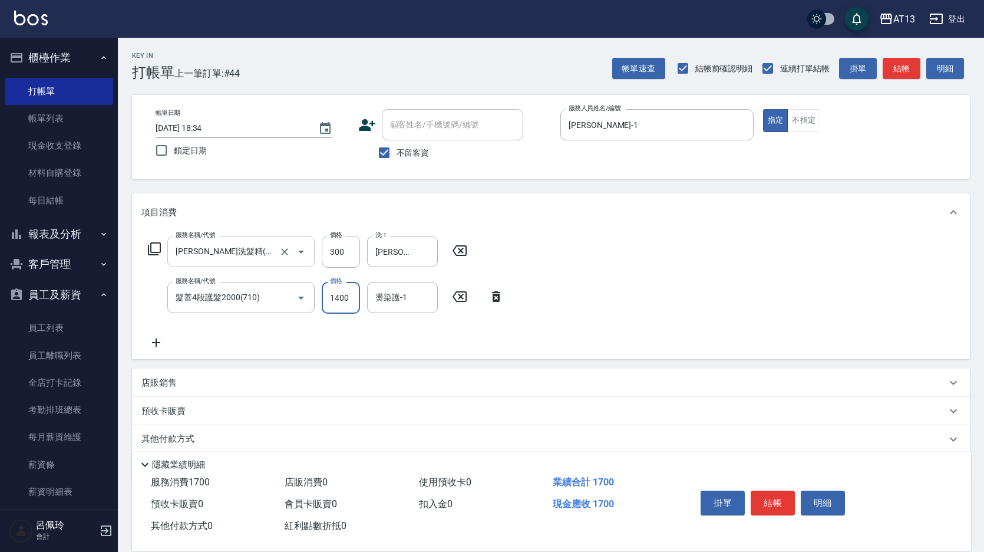
type input "1400"
type input "[PERSON_NAME]-31"
click at [784, 495] on button "結帳" at bounding box center [773, 502] width 44 height 25
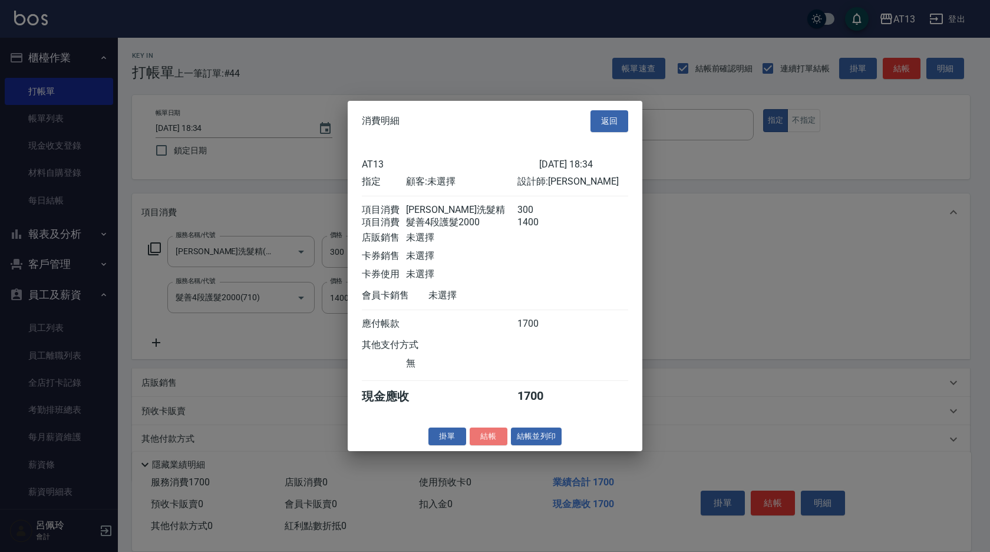
click at [498, 441] on button "結帳" at bounding box center [489, 436] width 38 height 18
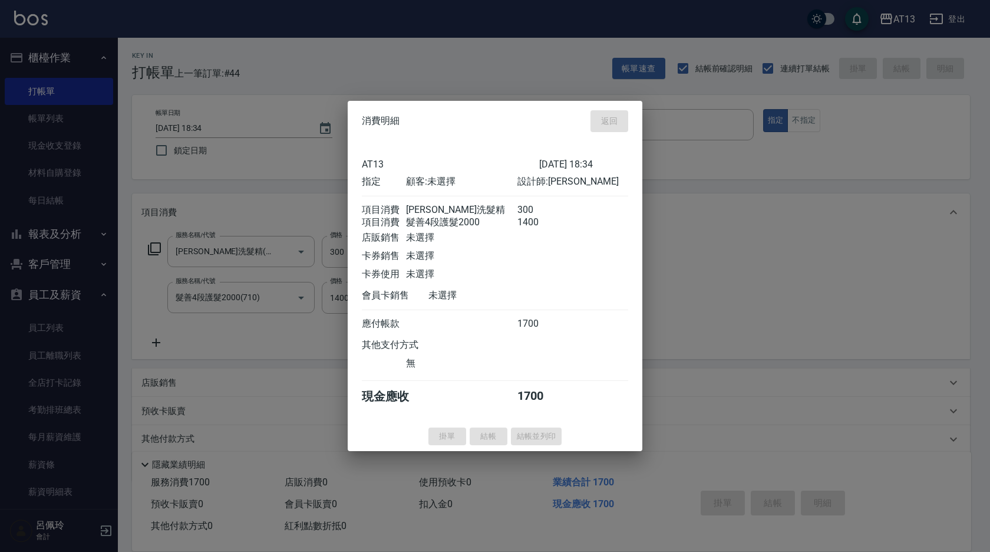
type input "[DATE] 18:35"
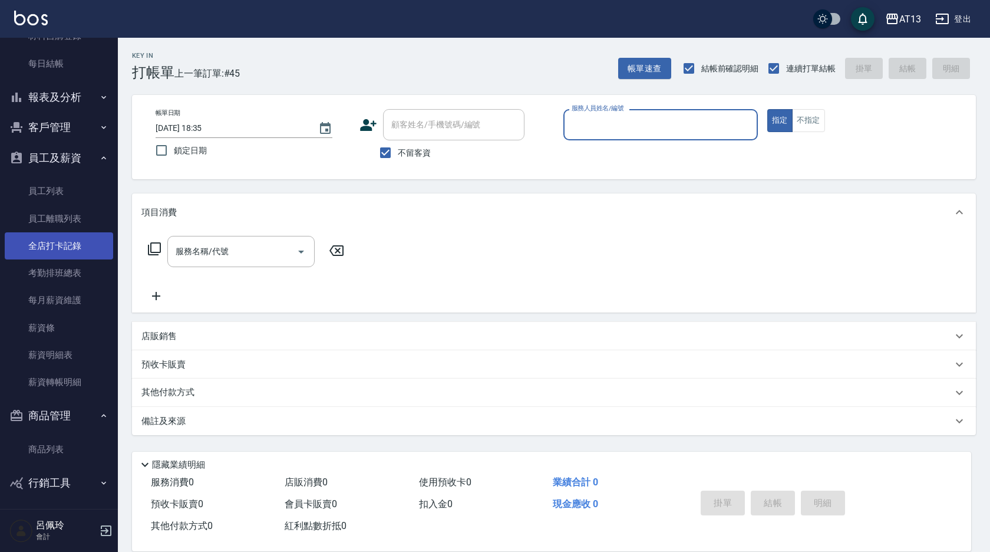
scroll to position [140, 0]
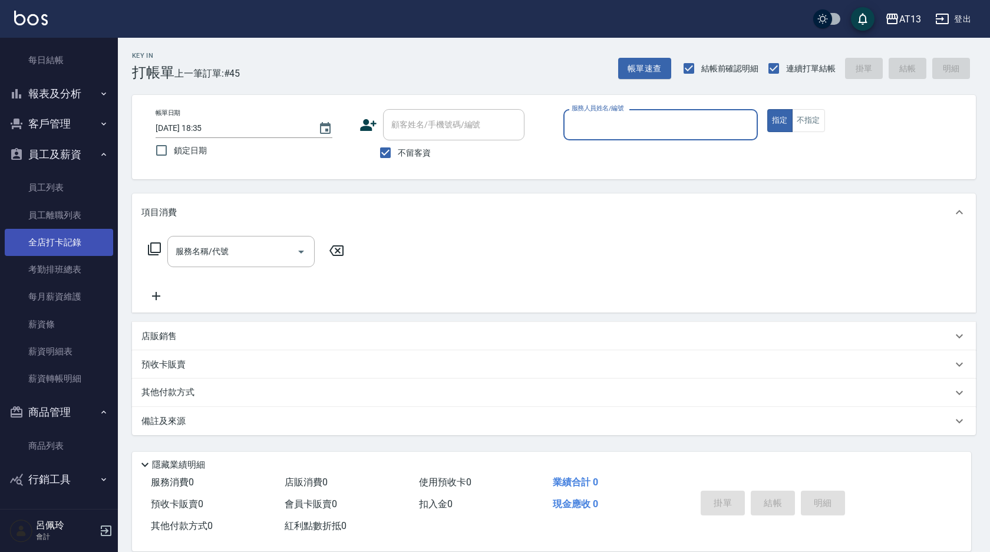
click at [51, 243] on link "全店打卡記錄" at bounding box center [59, 242] width 108 height 27
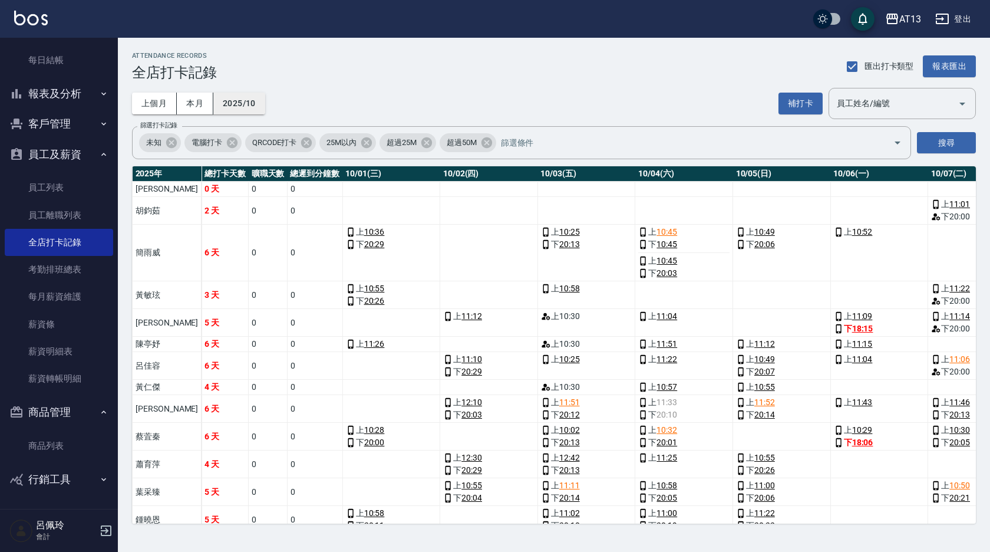
click at [233, 106] on button "2025/10" at bounding box center [239, 104] width 52 height 22
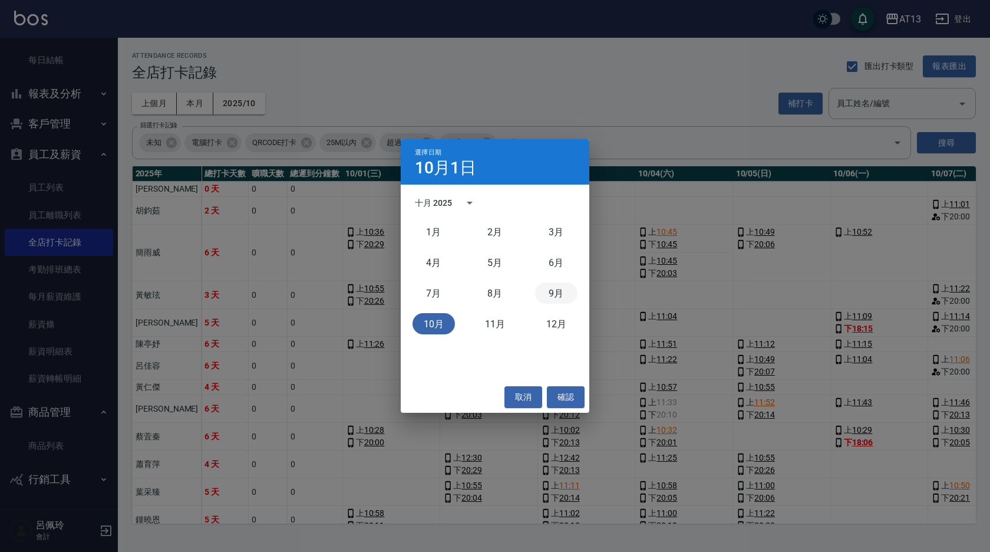
click at [550, 294] on button "9月" at bounding box center [556, 292] width 42 height 21
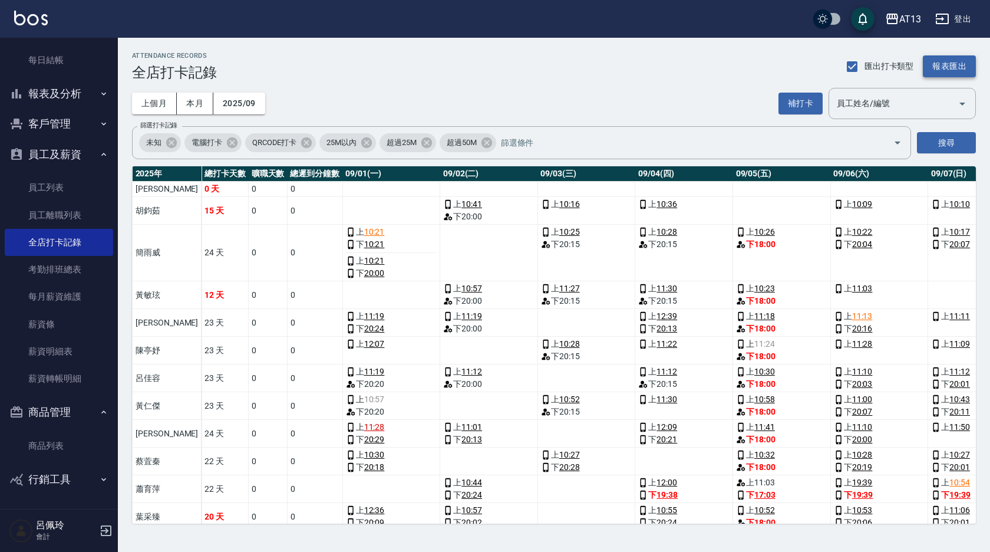
click at [938, 67] on button "報表匯出" at bounding box center [949, 66] width 53 height 22
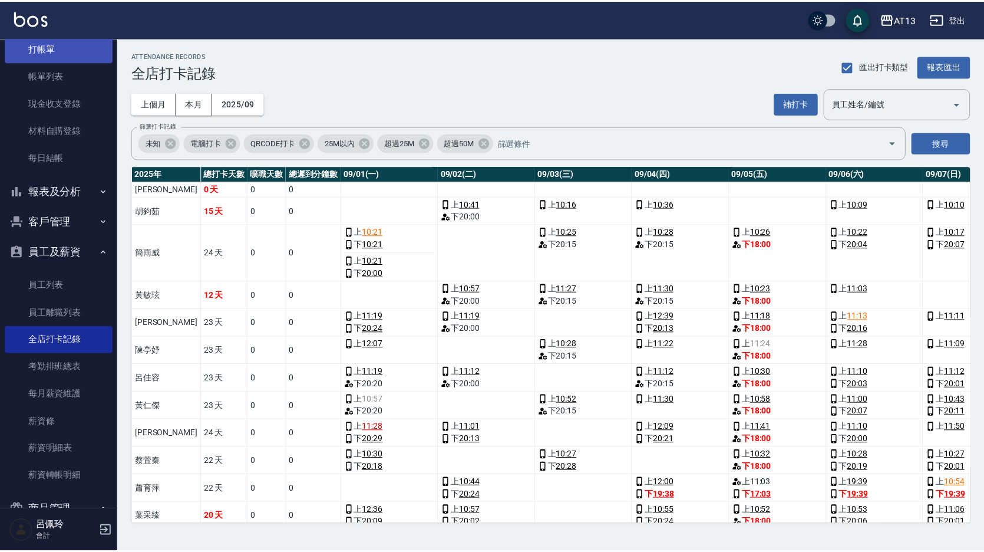
scroll to position [22, 0]
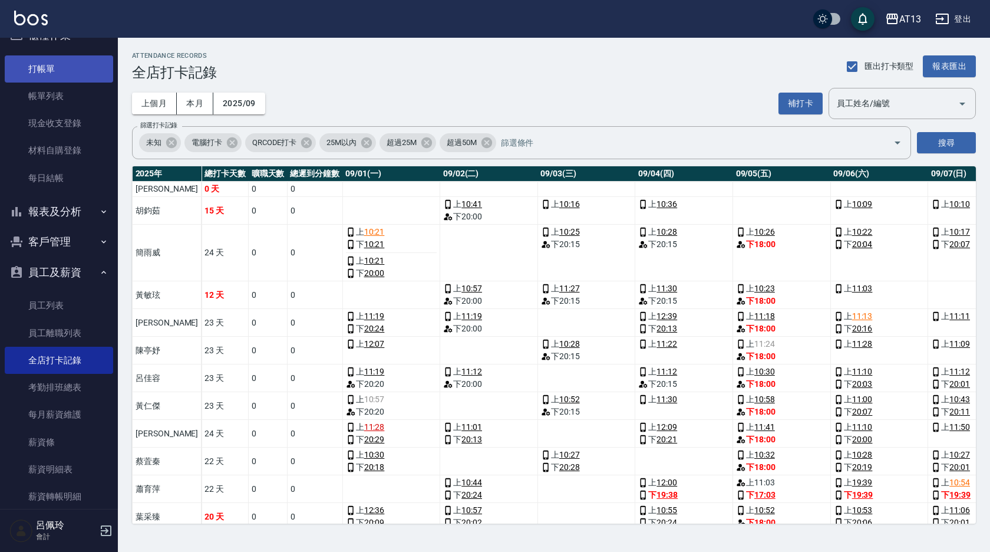
click at [54, 72] on link "打帳單" at bounding box center [59, 68] width 108 height 27
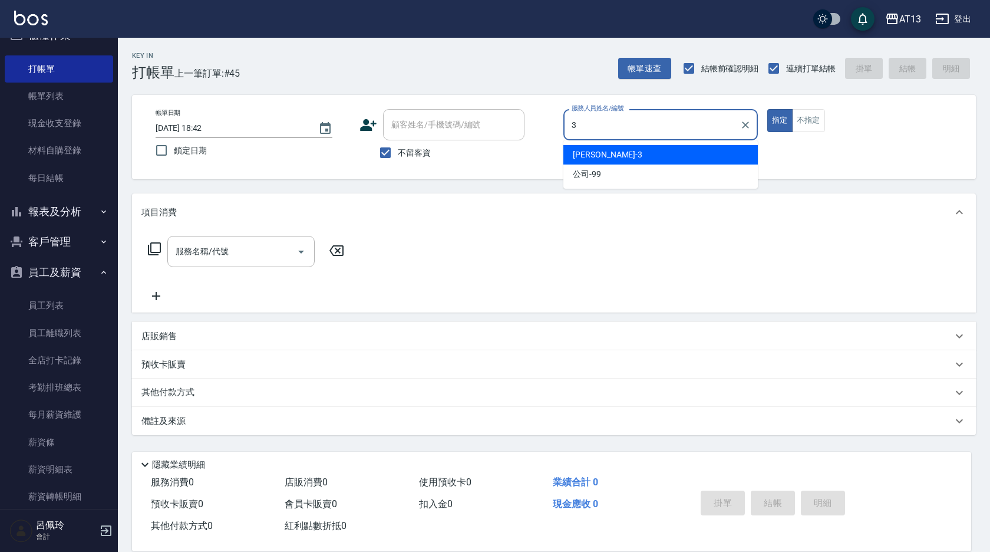
click at [680, 149] on div "[PERSON_NAME] -3" at bounding box center [660, 154] width 195 height 19
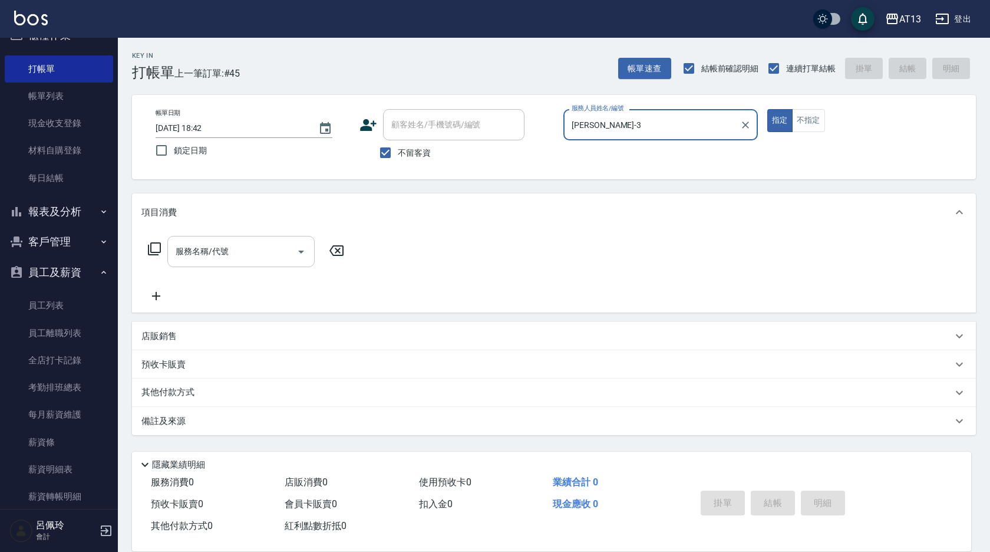
type input "[PERSON_NAME]-3"
click at [255, 251] on input "服務名稱/代號" at bounding box center [232, 251] width 119 height 21
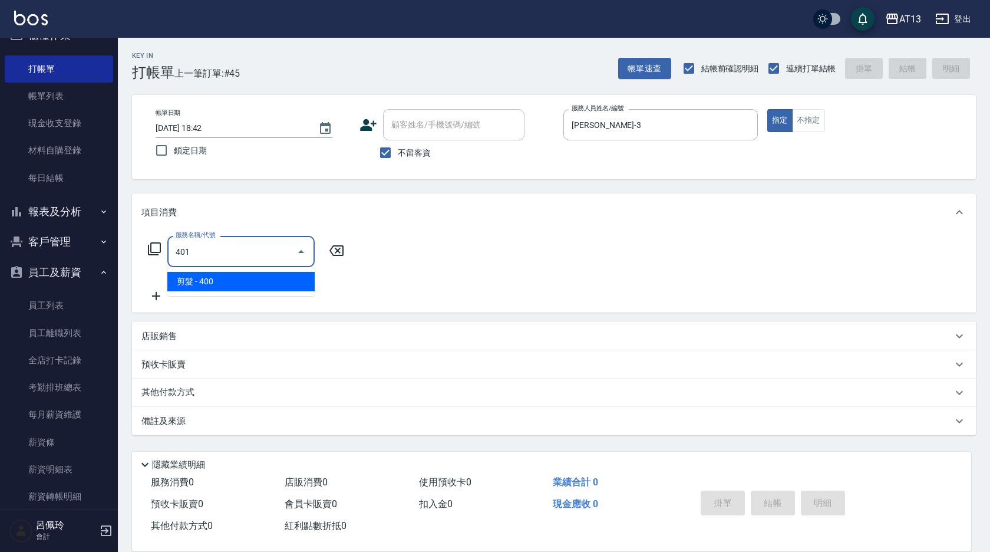
type input "剪髮(401)"
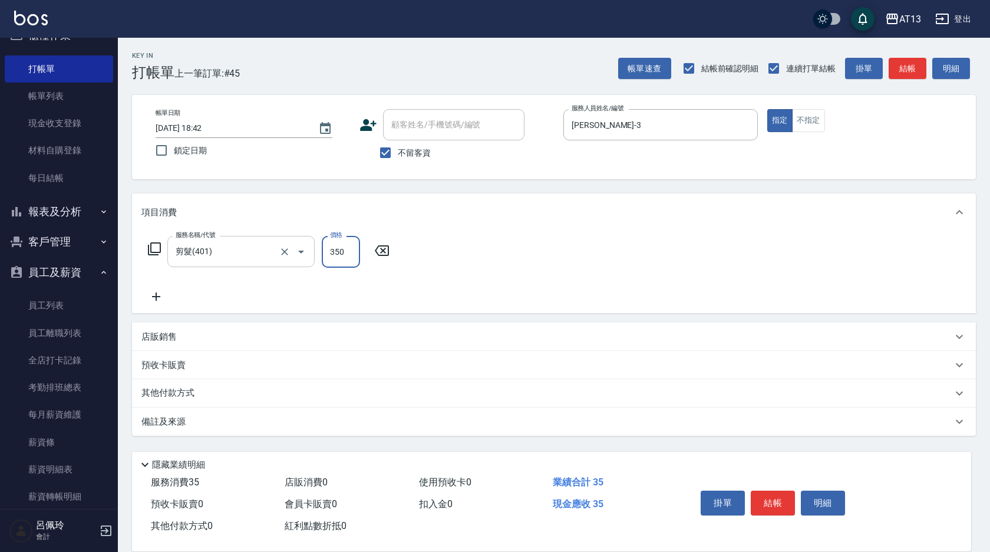
type input "350"
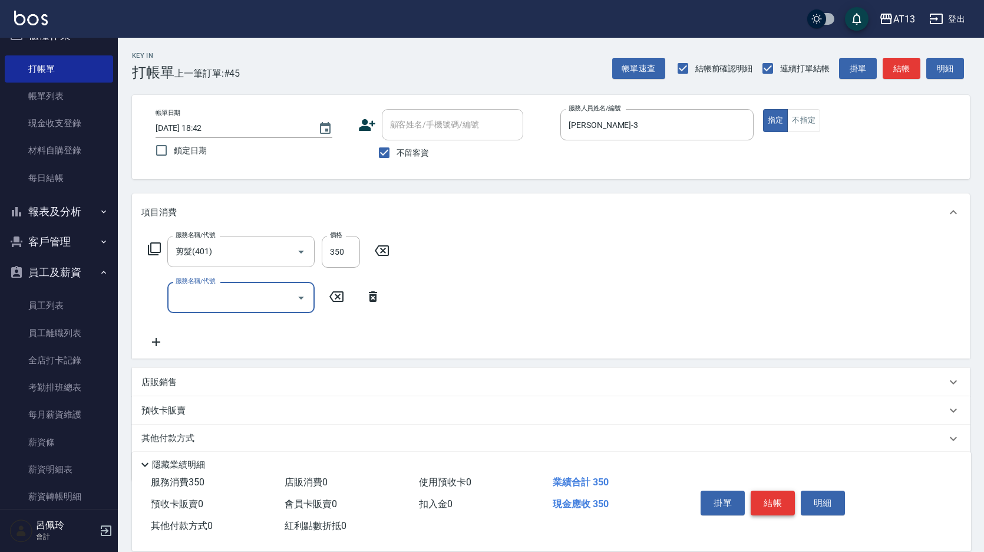
click at [790, 499] on button "結帳" at bounding box center [773, 502] width 44 height 25
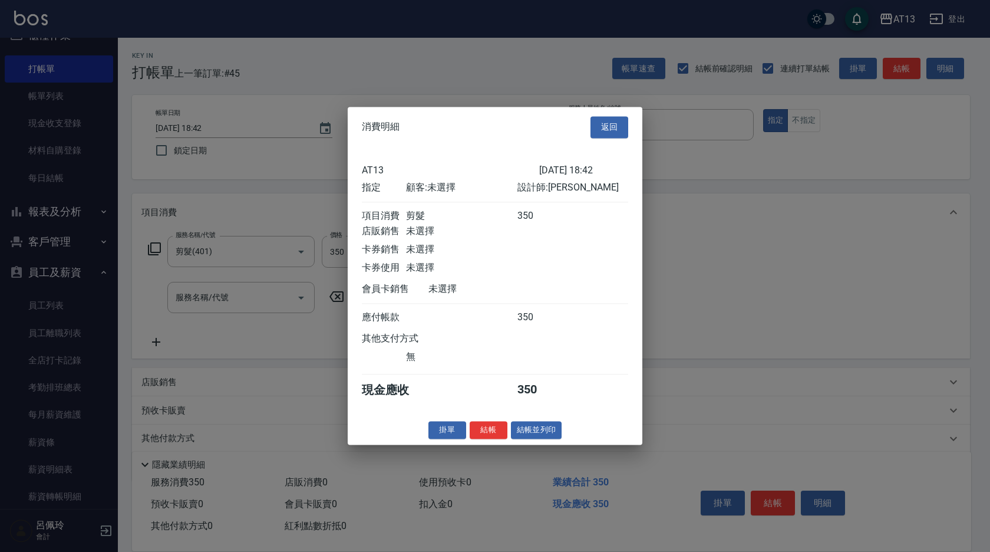
click at [503, 439] on button "結帳" at bounding box center [489, 430] width 38 height 18
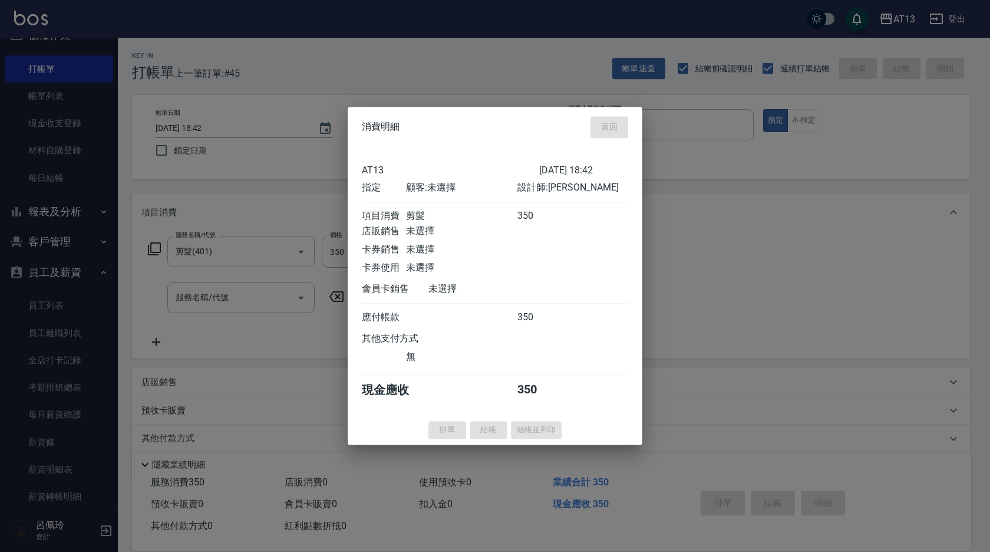
type input "[DATE] 18:43"
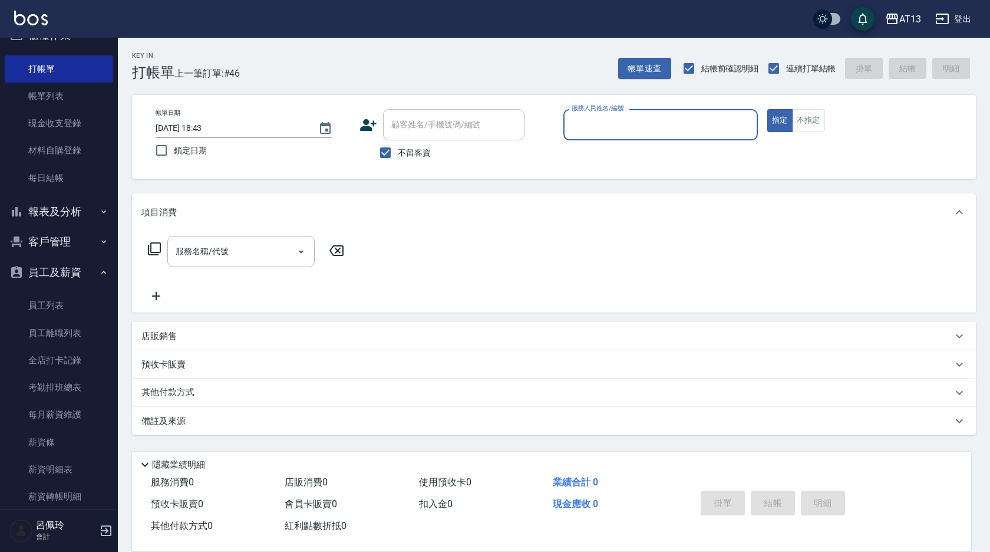
click at [569, 140] on div "服務人員姓名/編號" at bounding box center [660, 124] width 195 height 31
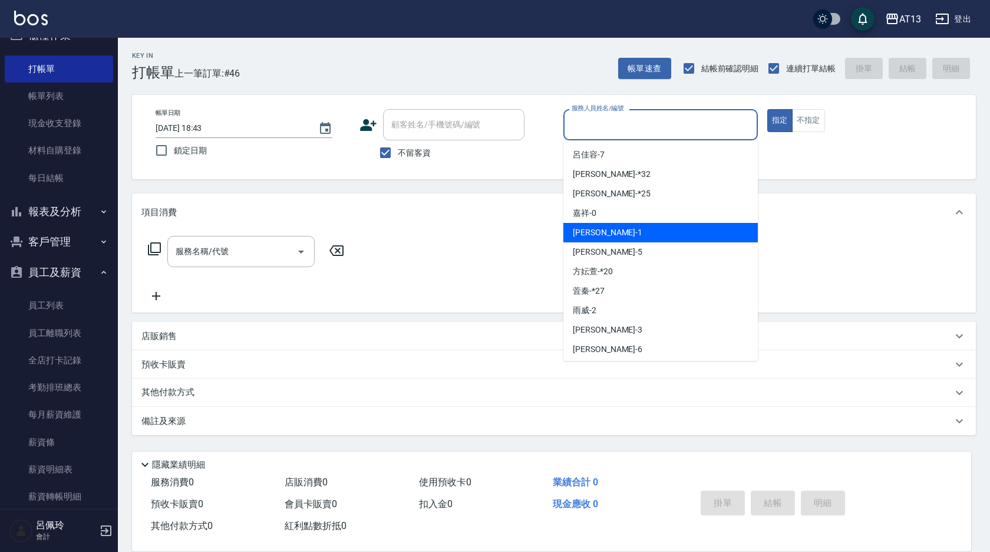
click at [604, 238] on div "[PERSON_NAME] -1" at bounding box center [660, 232] width 195 height 19
type input "[PERSON_NAME]-1"
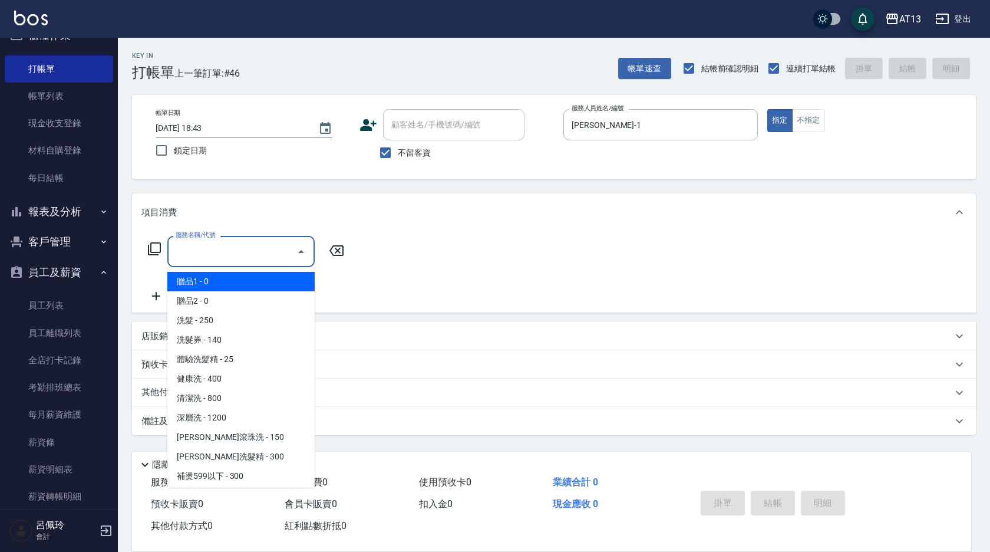
click at [254, 253] on input "服務名稱/代號" at bounding box center [232, 251] width 119 height 21
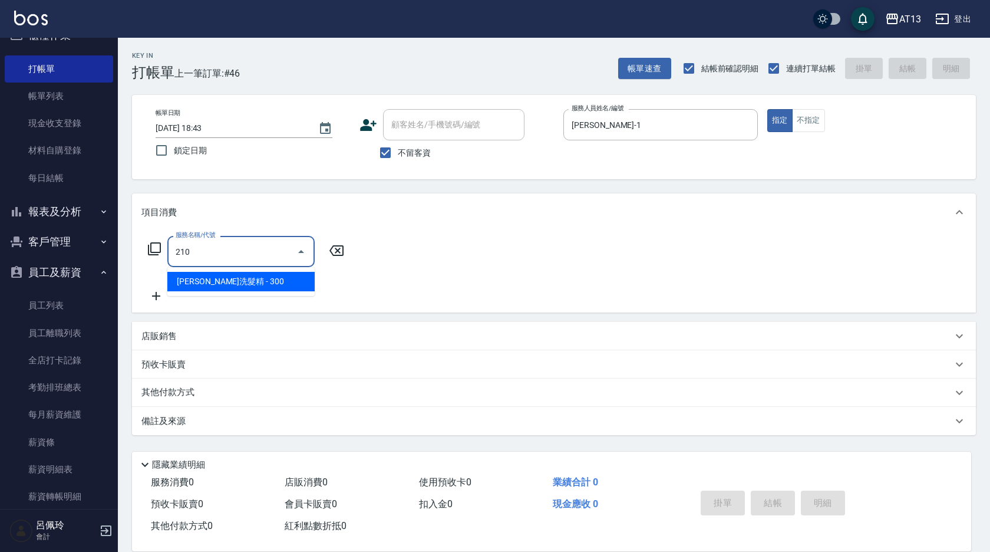
type input "[PERSON_NAME]洗髮精(210)"
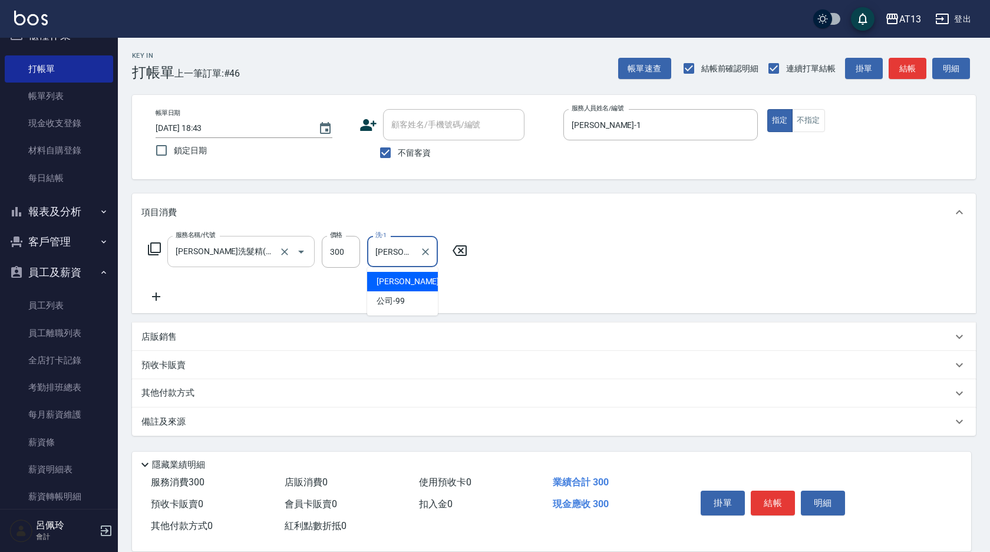
type input "[PERSON_NAME]-1"
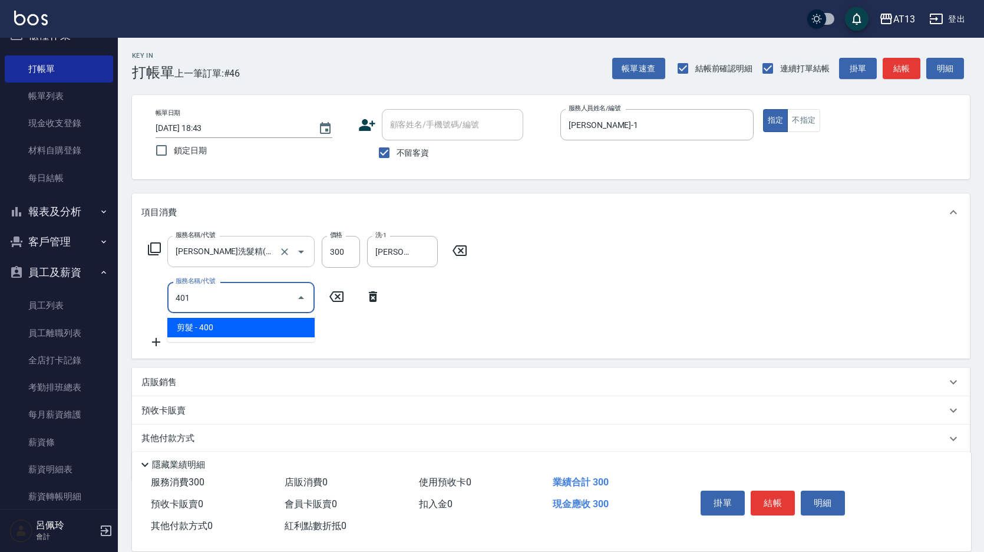
type input "剪髮(401)"
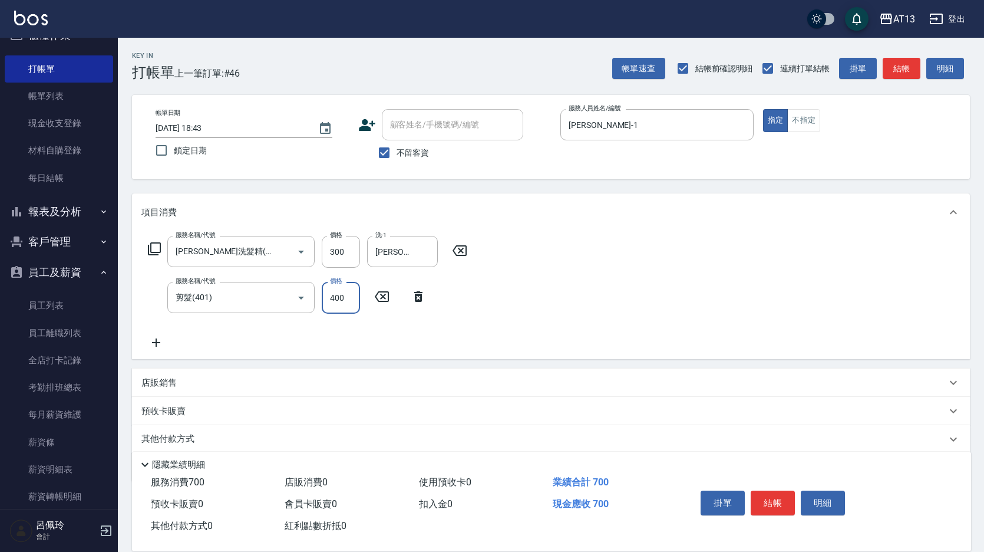
drag, startPoint x: 699, startPoint y: 334, endPoint x: 714, endPoint y: 352, distance: 23.4
click at [702, 335] on div "服務名稱/代號 [PERSON_NAME]洗髮精(210) 服務名稱/代號 價格 300 價格 洗-1 鈞茹-1 洗-1 服務名稱/代號 剪髮(401) 服務…" at bounding box center [551, 295] width 838 height 128
click at [789, 490] on button "結帳" at bounding box center [773, 502] width 44 height 25
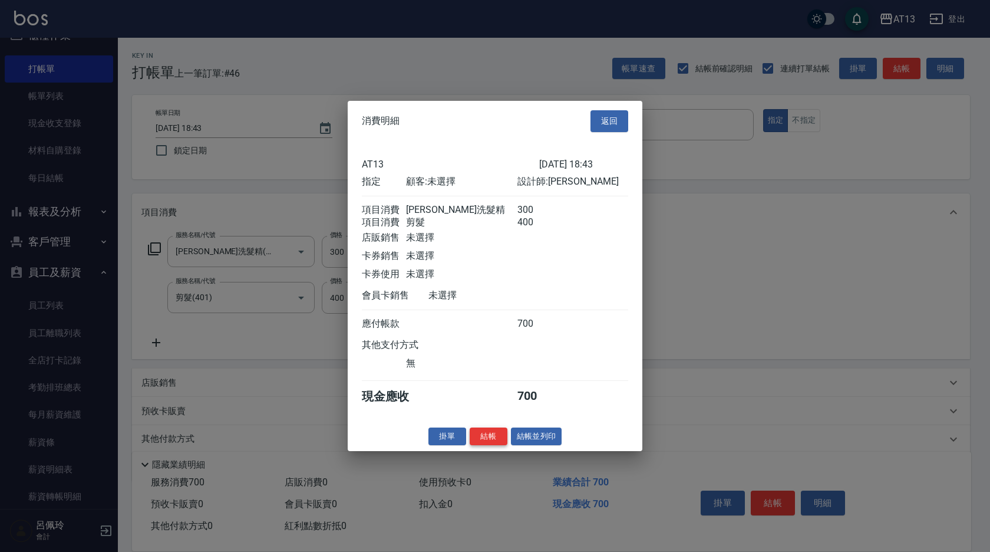
click at [478, 445] on button "結帳" at bounding box center [489, 436] width 38 height 18
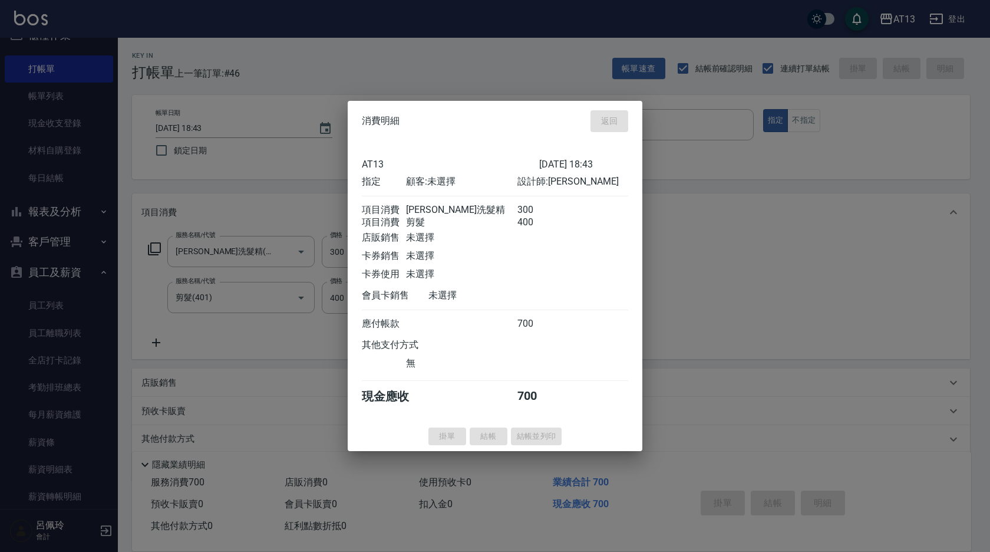
type input "[DATE] 18:47"
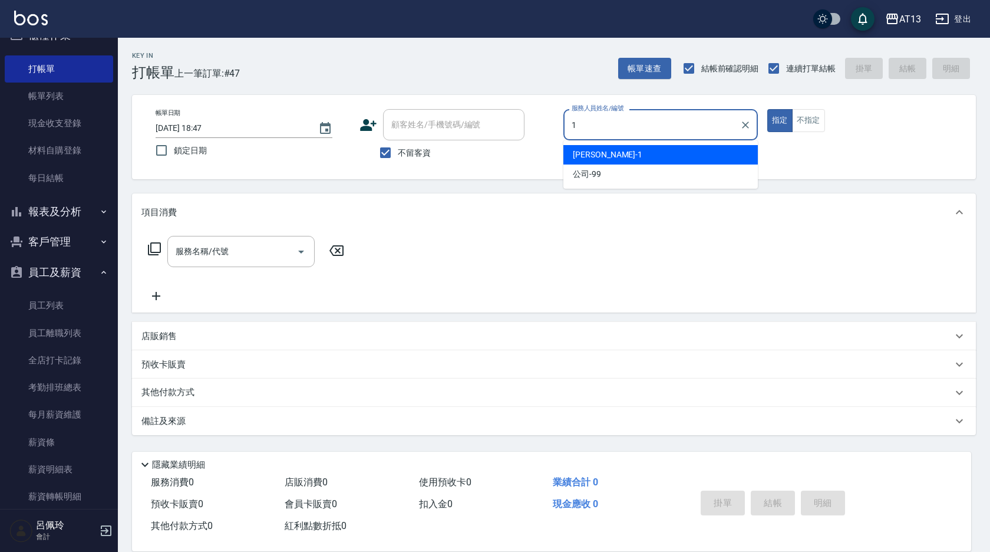
click at [613, 159] on div "[PERSON_NAME] -1" at bounding box center [660, 154] width 195 height 19
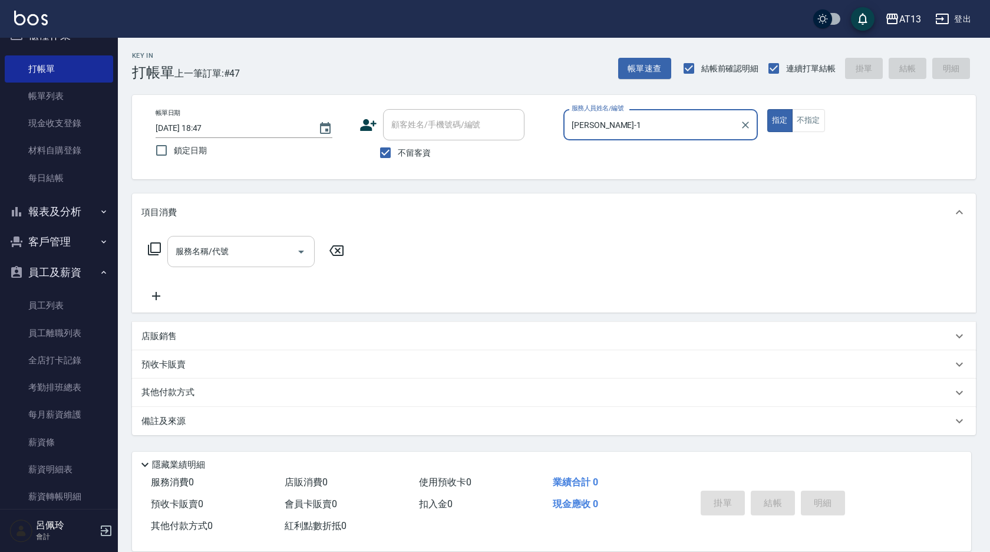
type input "[PERSON_NAME]-1"
click at [225, 248] on input "服務名稱/代號" at bounding box center [232, 251] width 119 height 21
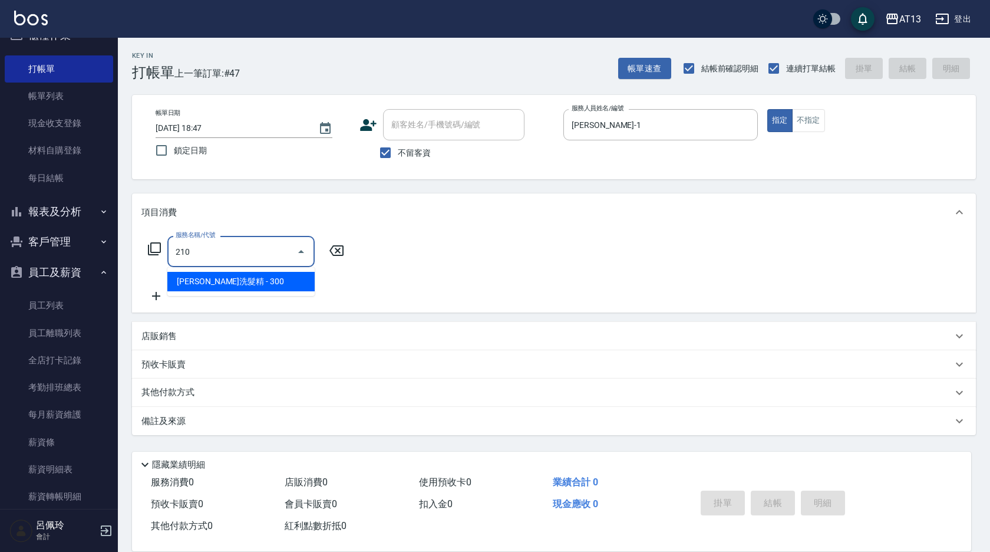
type input "[PERSON_NAME]洗髮精(210)"
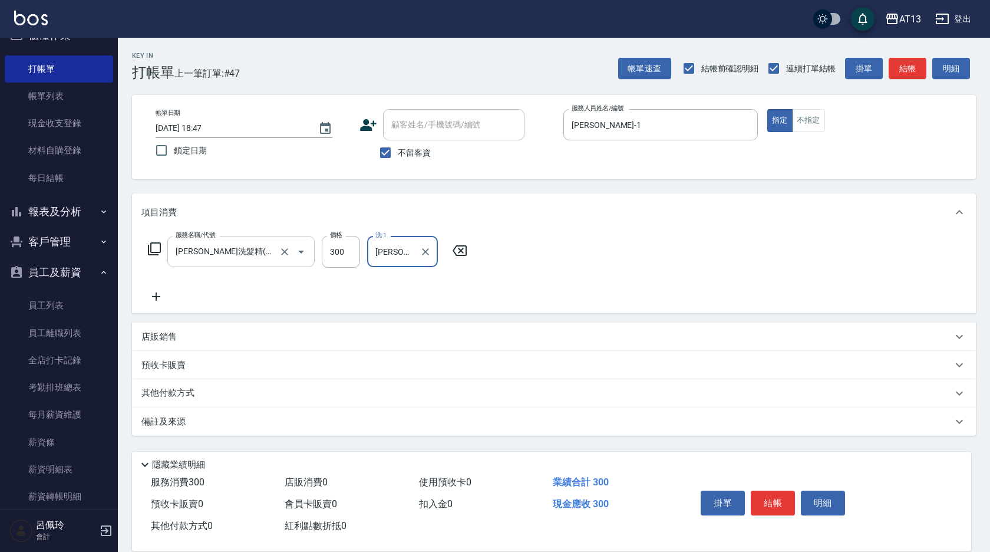
type input "[PERSON_NAME]-31"
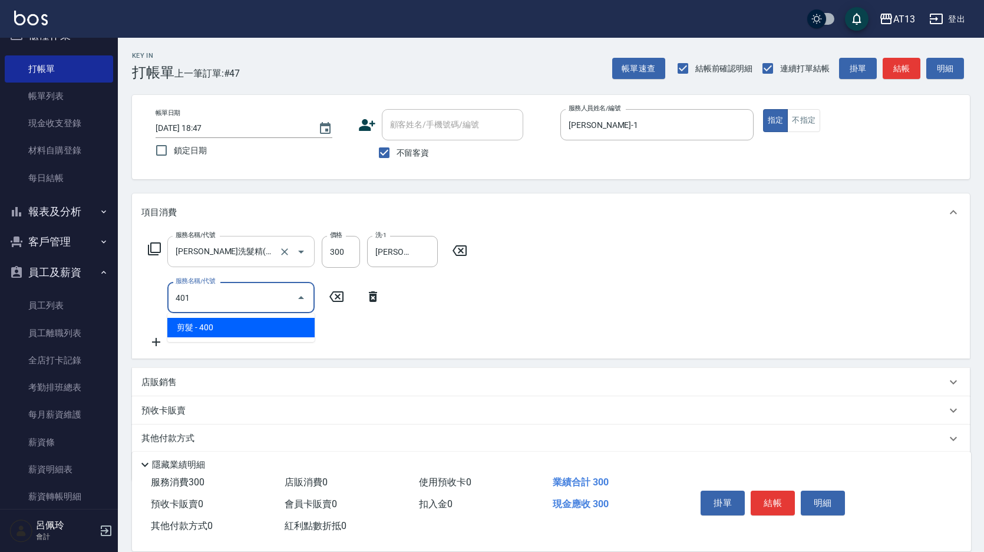
type input "剪髮(401)"
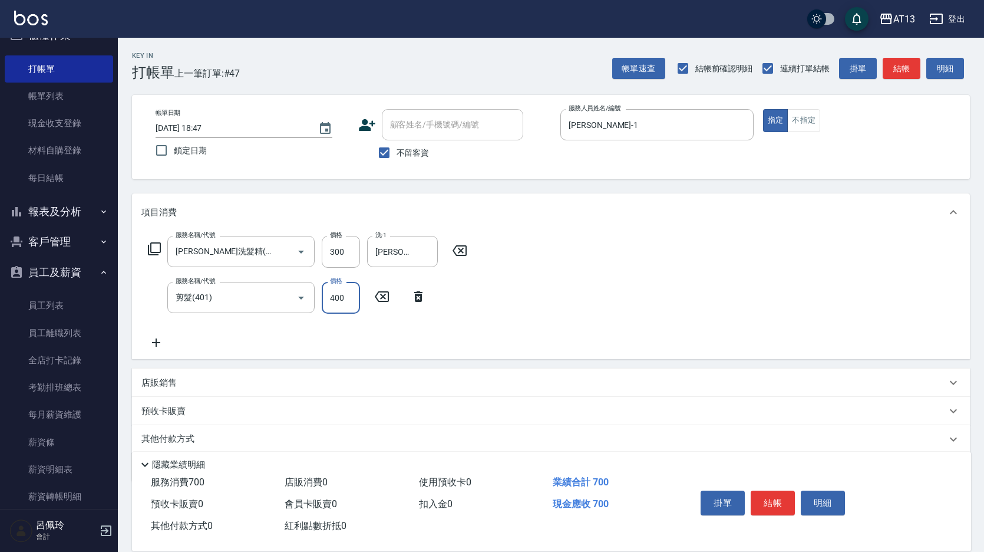
drag, startPoint x: 729, startPoint y: 332, endPoint x: 770, endPoint y: 444, distance: 119.4
click at [735, 347] on div "服務名稱/代號 [PERSON_NAME]洗髮精(210) 服務名稱/代號 價格 300 價格 洗-1 [PERSON_NAME]-31 洗-1 服務名稱/代…" at bounding box center [551, 295] width 838 height 128
click at [787, 500] on button "結帳" at bounding box center [773, 502] width 44 height 25
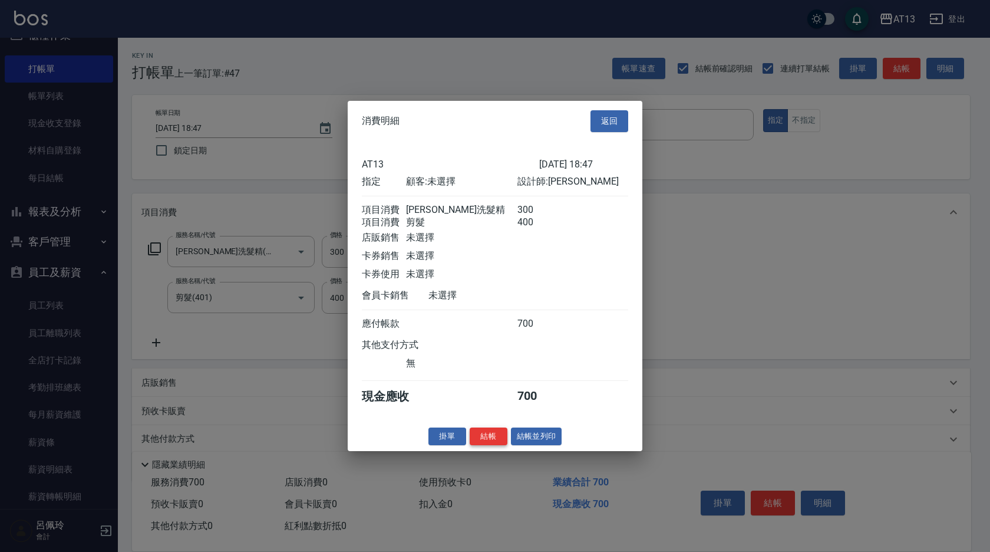
click at [496, 443] on button "結帳" at bounding box center [489, 436] width 38 height 18
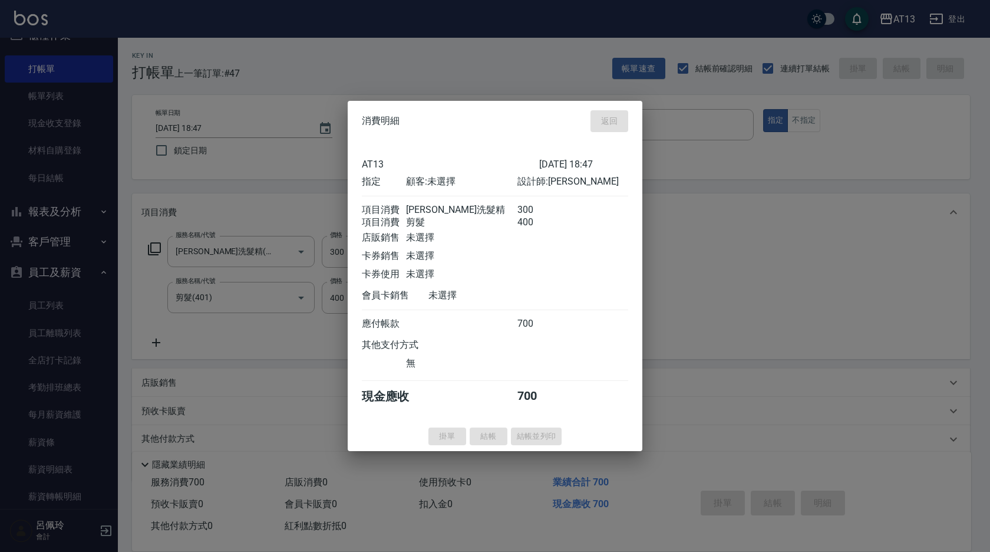
type input "[DATE] 18:48"
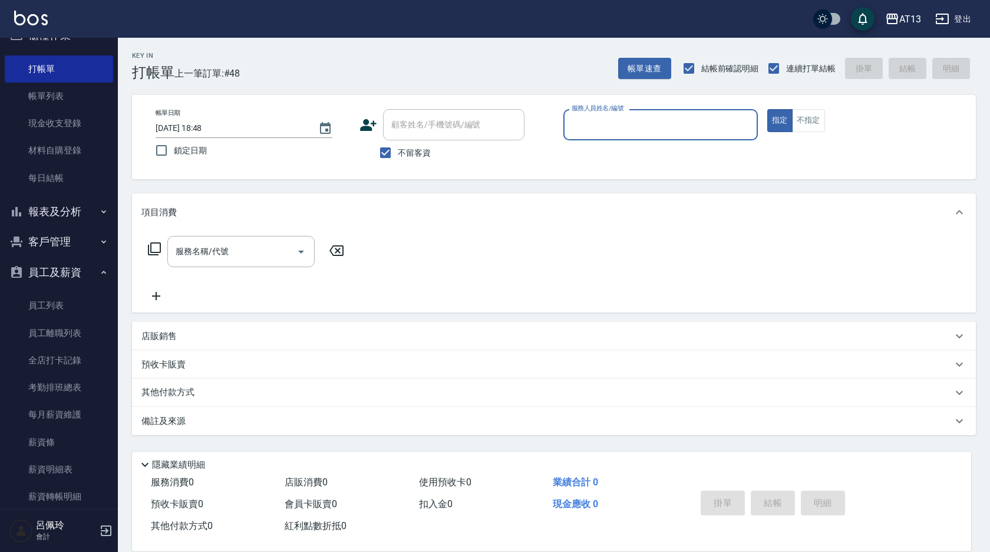
drag, startPoint x: 444, startPoint y: 22, endPoint x: 608, endPoint y: 128, distance: 195.0
click at [651, 130] on input "服務人員姓名/編號" at bounding box center [661, 124] width 184 height 21
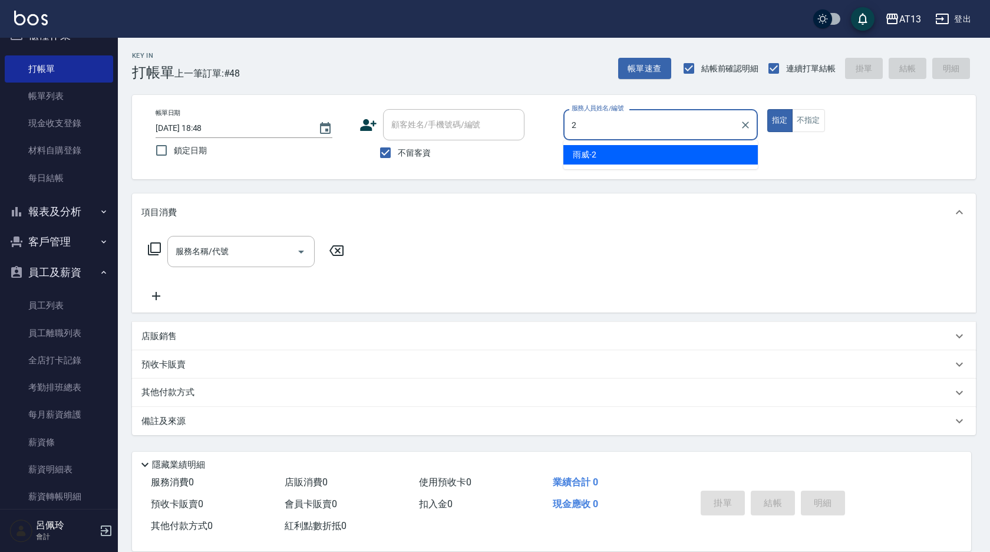
click at [619, 159] on div "雨威 -2" at bounding box center [660, 154] width 195 height 19
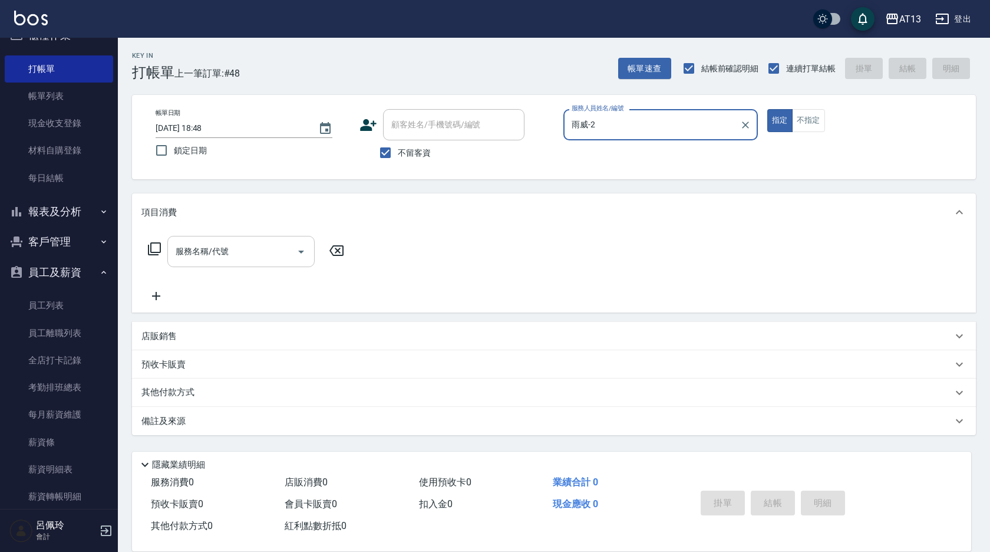
click at [275, 264] on div "服務名稱/代號" at bounding box center [240, 251] width 147 height 31
type input "雨威-2"
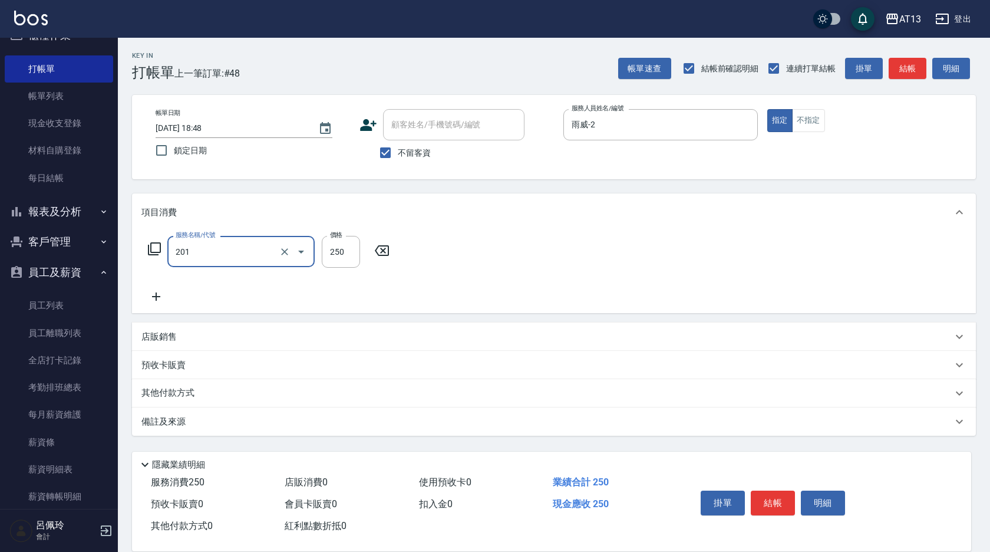
type input "洗髮(201)"
type input "[PERSON_NAME]-33"
click at [786, 503] on button "結帳" at bounding box center [773, 502] width 44 height 25
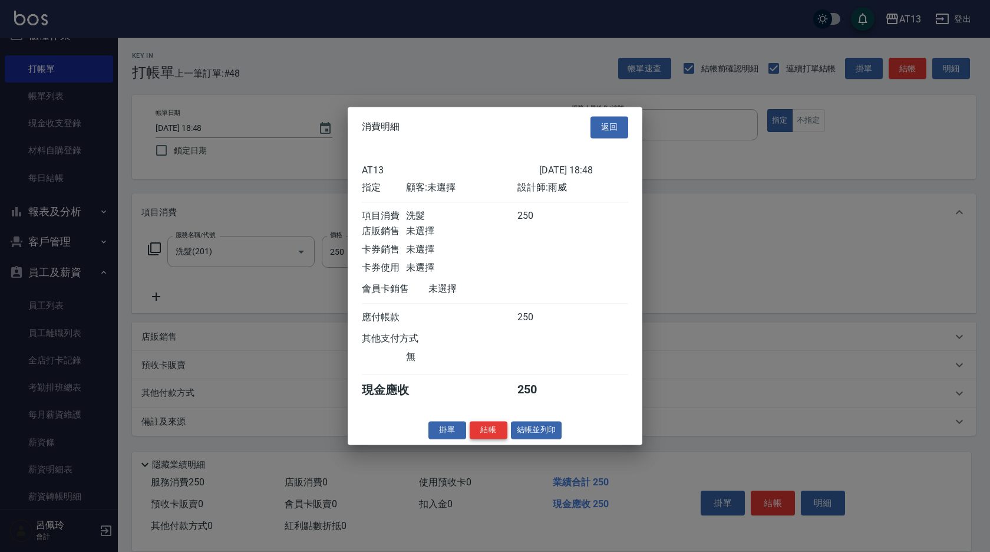
click at [496, 439] on button "結帳" at bounding box center [489, 430] width 38 height 18
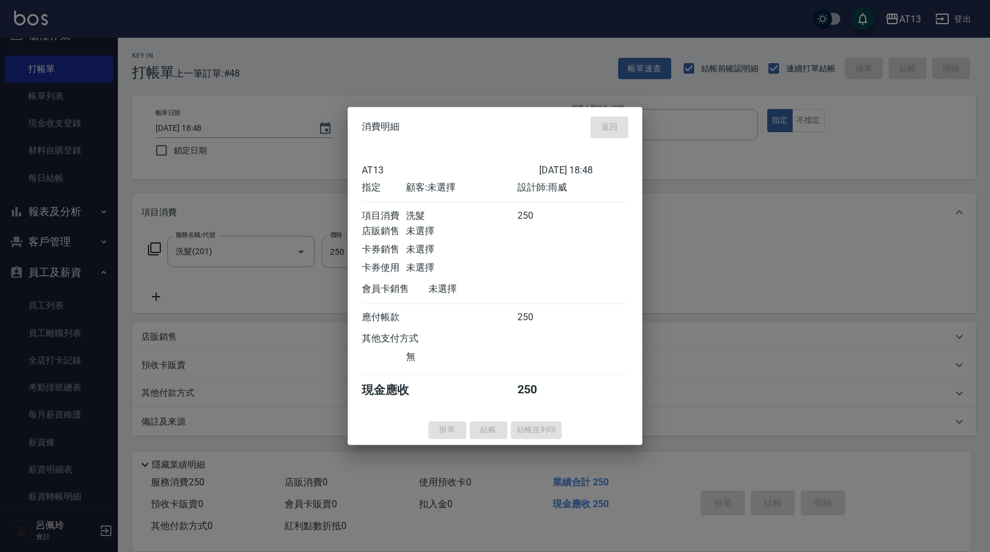
type input "[DATE] 18:54"
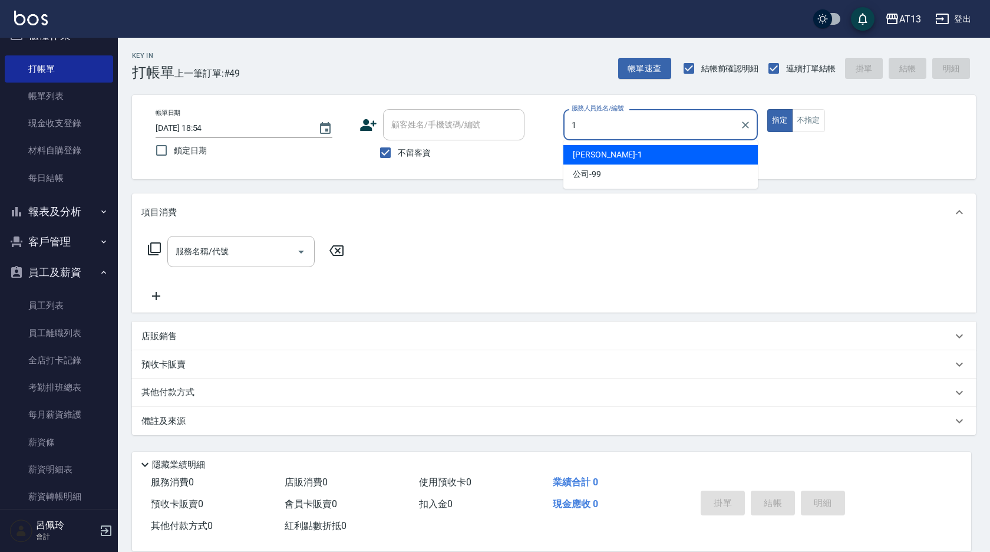
click at [577, 156] on span "[PERSON_NAME] -1" at bounding box center [608, 155] width 70 height 12
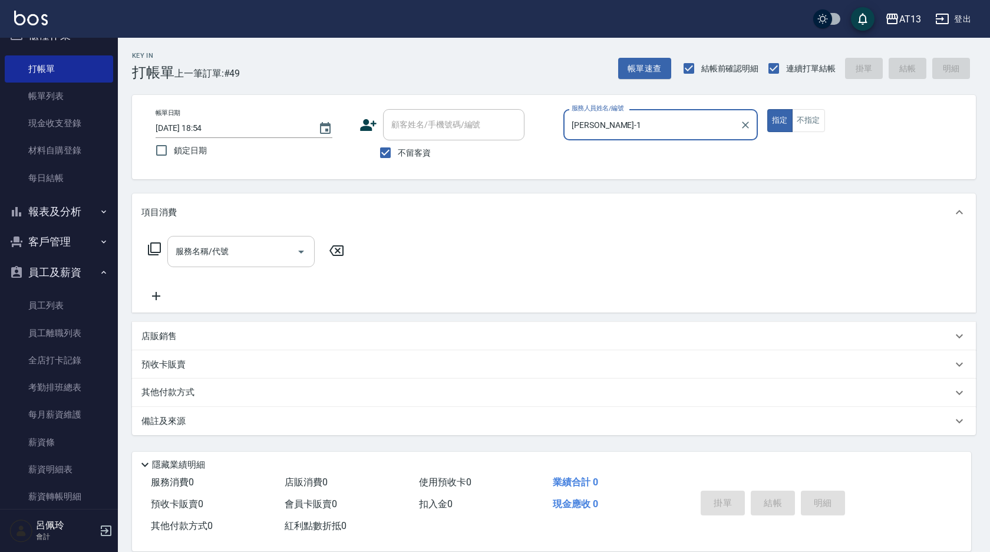
type input "[PERSON_NAME]-1"
click at [216, 257] on input "服務名稱/代號" at bounding box center [232, 251] width 119 height 21
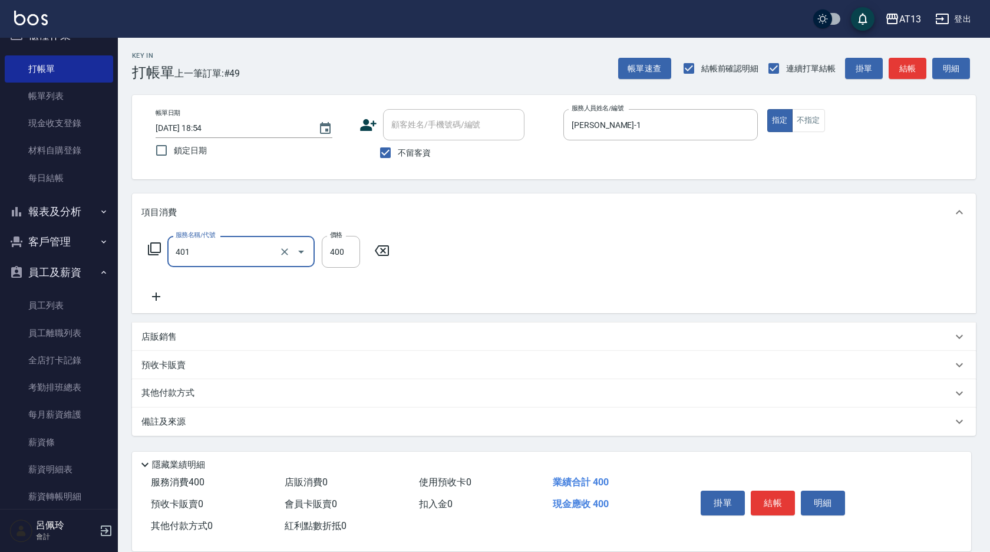
type input "剪髮(401)"
type input "50"
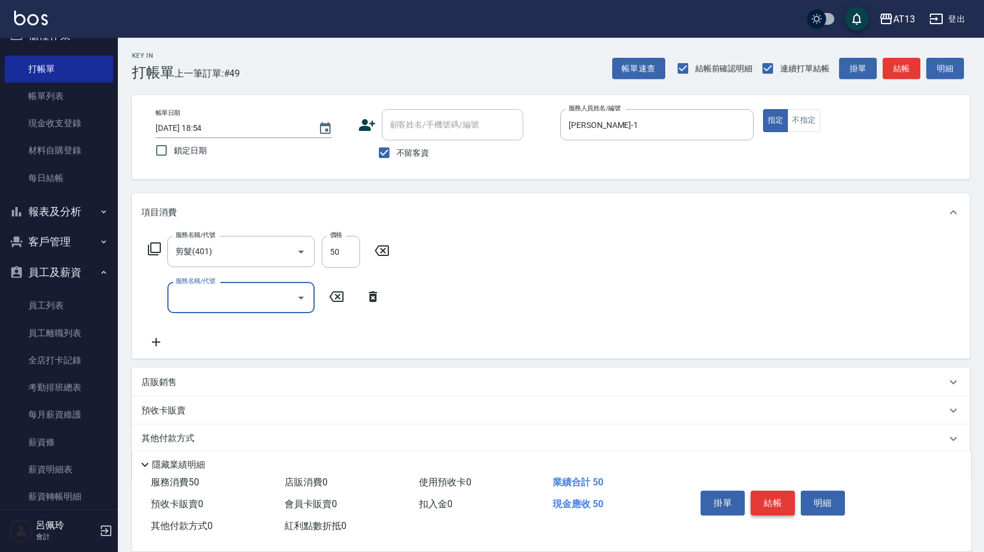
click at [770, 499] on button "結帳" at bounding box center [773, 502] width 44 height 25
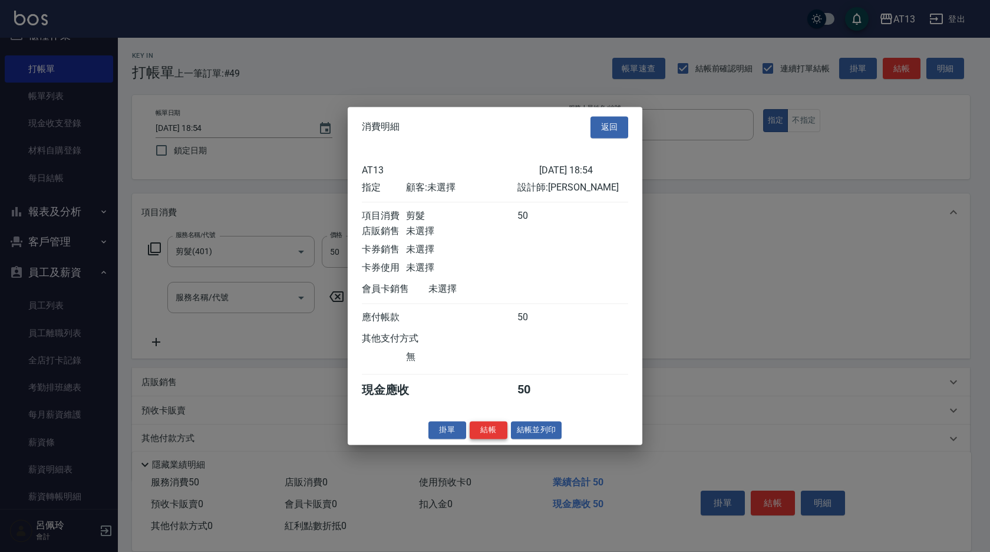
click at [498, 437] on button "結帳" at bounding box center [489, 430] width 38 height 18
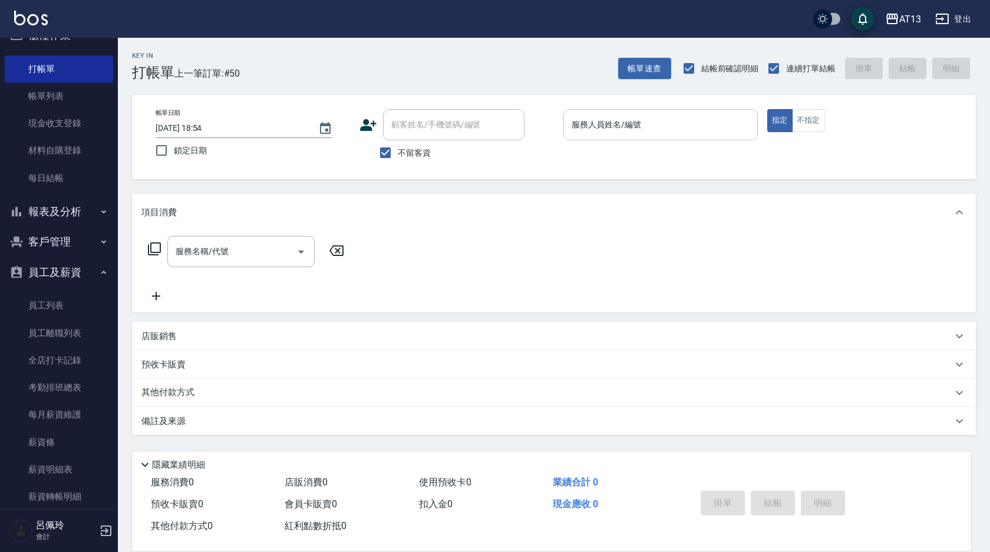
drag, startPoint x: 455, startPoint y: 455, endPoint x: 575, endPoint y: 128, distance: 348.5
click at [576, 128] on input "服務人員姓名/編號" at bounding box center [661, 124] width 184 height 21
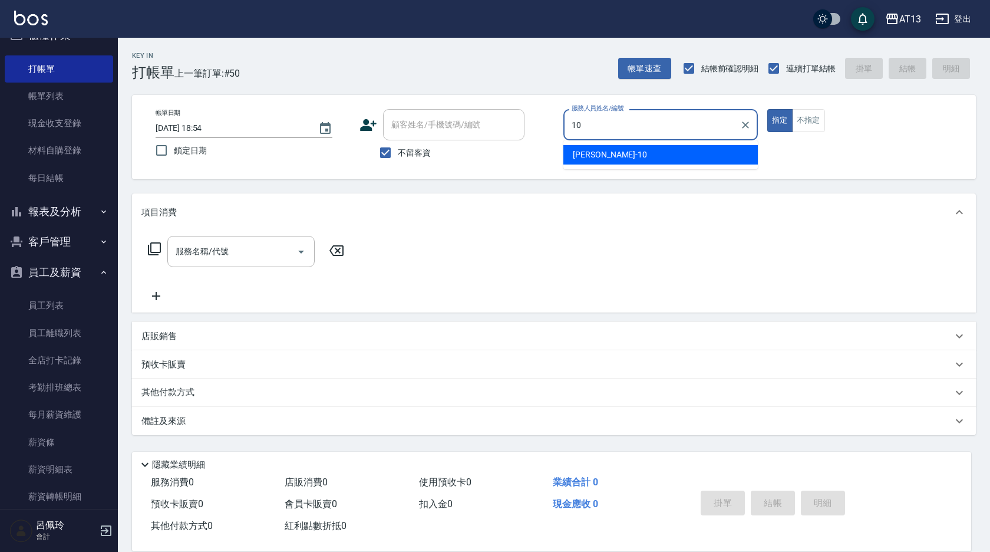
click at [587, 150] on span "[PERSON_NAME] -10" at bounding box center [610, 155] width 74 height 12
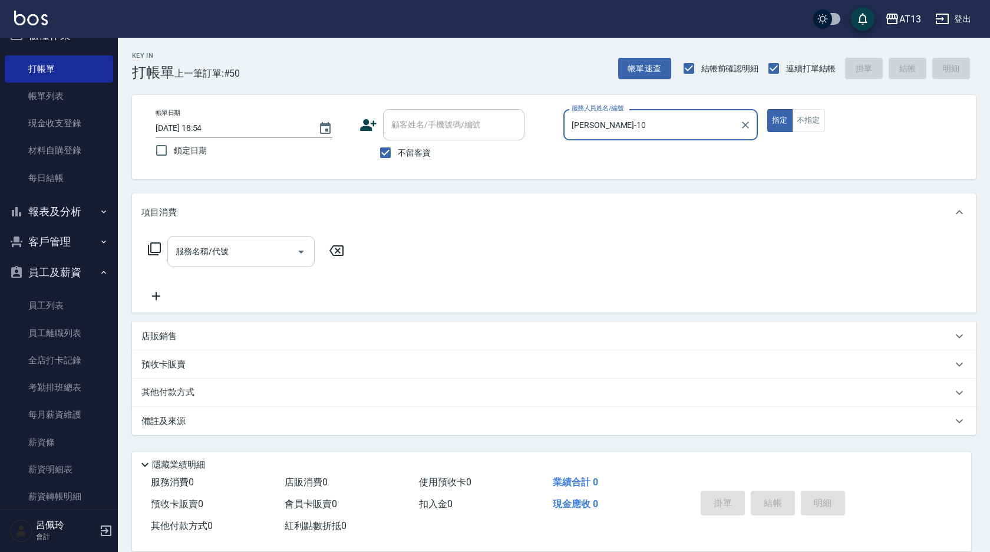
type input "[PERSON_NAME]-10"
click at [269, 245] on input "服務名稱/代號" at bounding box center [232, 251] width 119 height 21
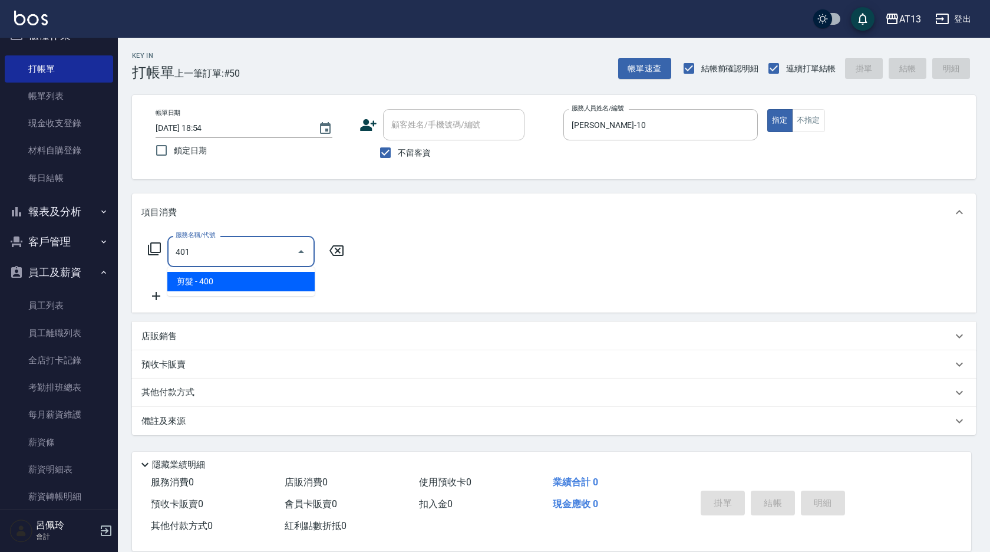
type input "剪髮(401)"
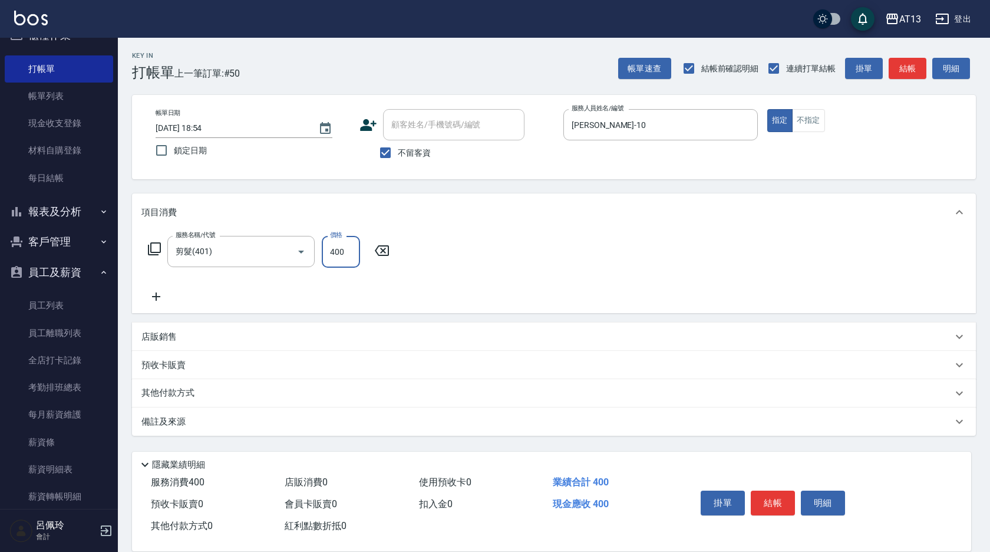
drag, startPoint x: 457, startPoint y: 277, endPoint x: 505, endPoint y: 294, distance: 50.5
click at [460, 277] on div "服務名稱/代號 剪髮(401) 服務名稱/代號 價格 400 價格" at bounding box center [554, 272] width 844 height 82
click at [759, 490] on button "結帳" at bounding box center [773, 502] width 44 height 25
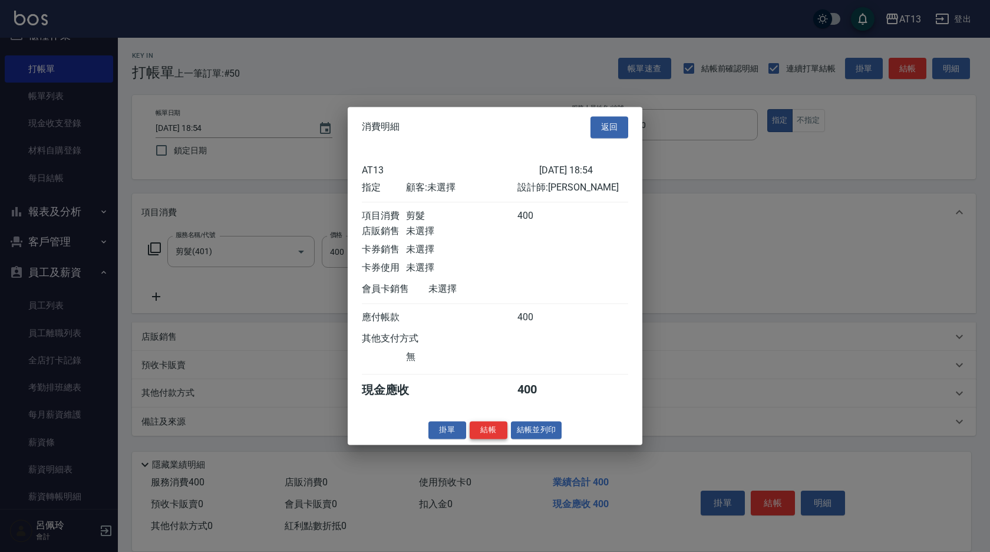
click at [487, 436] on button "結帳" at bounding box center [489, 430] width 38 height 18
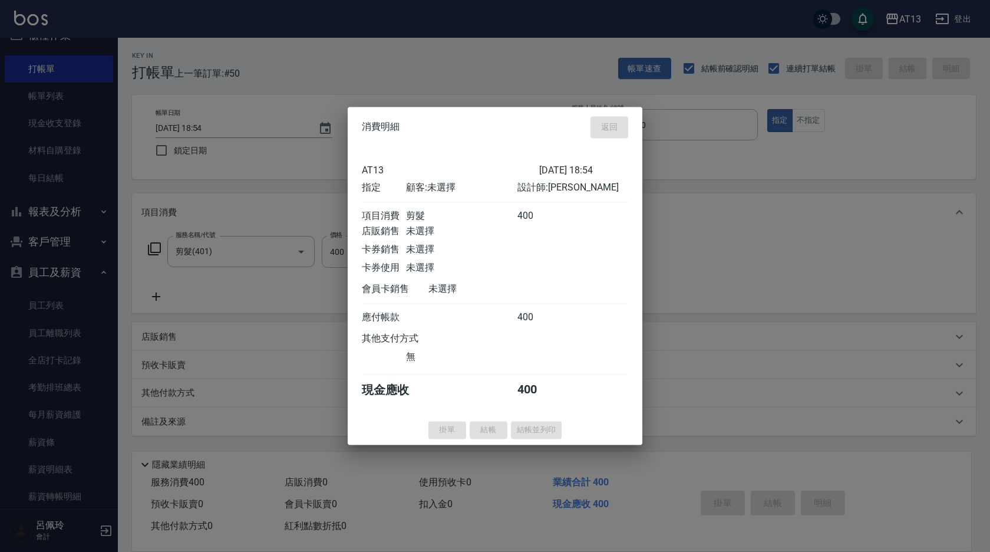
type input "[DATE] 18:58"
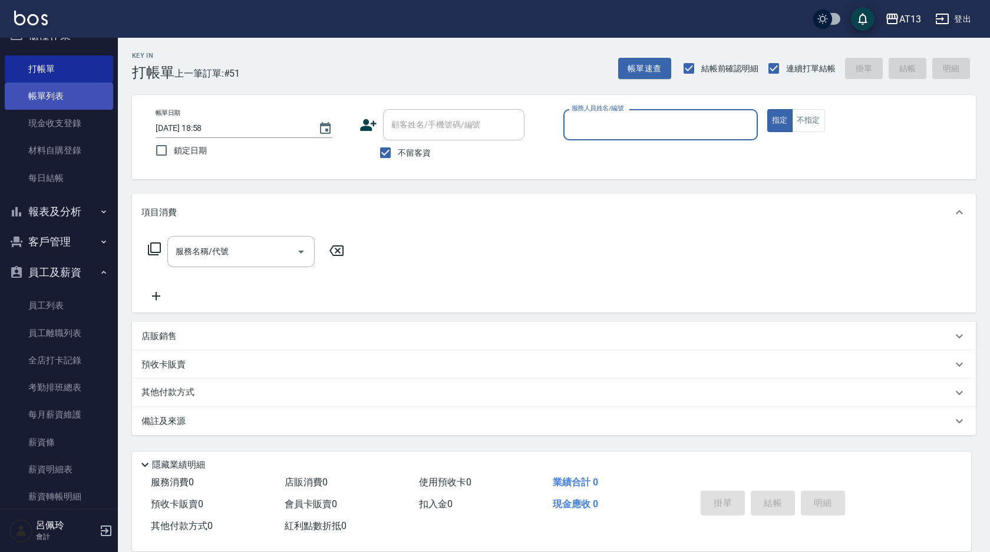
click at [58, 97] on link "帳單列表" at bounding box center [59, 96] width 108 height 27
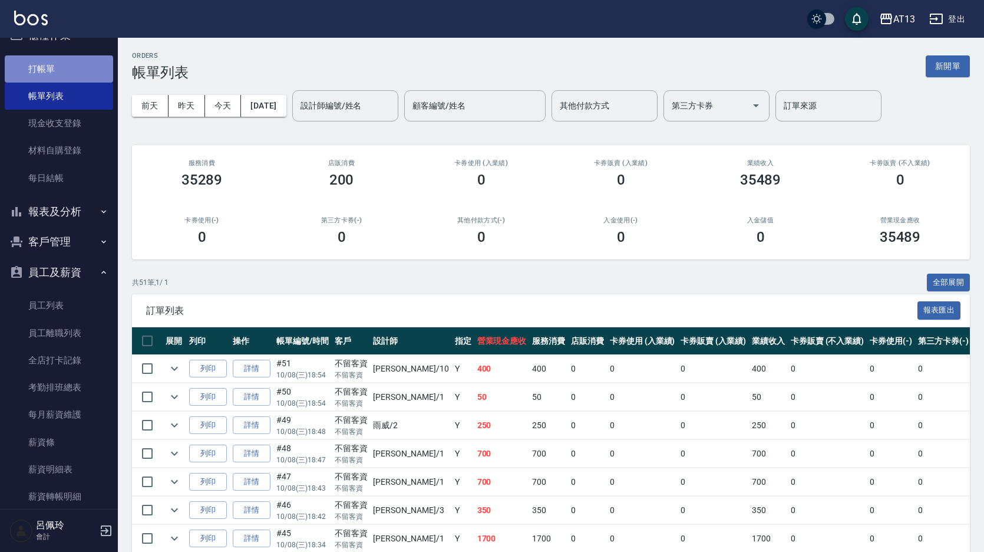
click at [60, 66] on link "打帳單" at bounding box center [59, 68] width 108 height 27
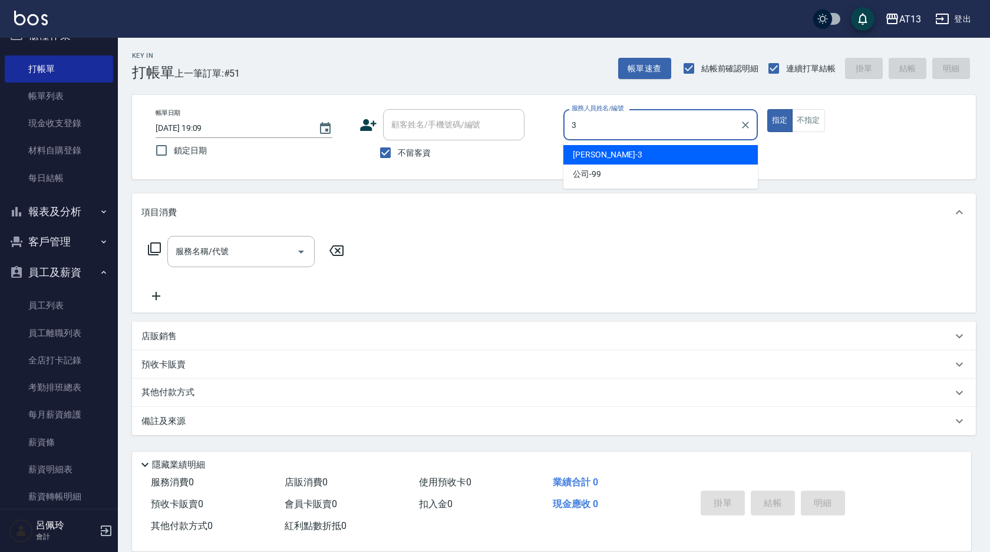
click at [711, 157] on div "[PERSON_NAME] -3" at bounding box center [660, 154] width 195 height 19
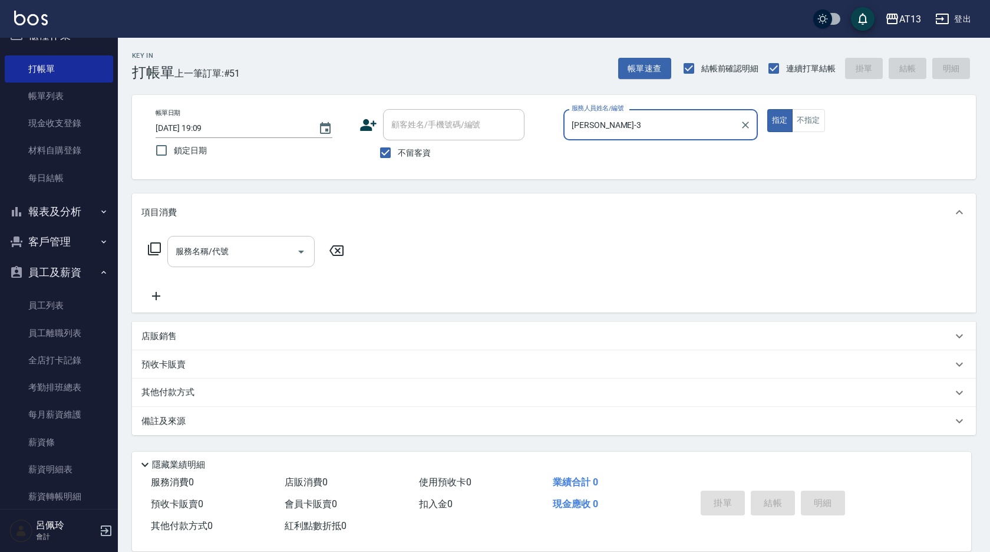
click at [195, 263] on div "服務名稱/代號" at bounding box center [240, 251] width 147 height 31
type input "[PERSON_NAME]-3"
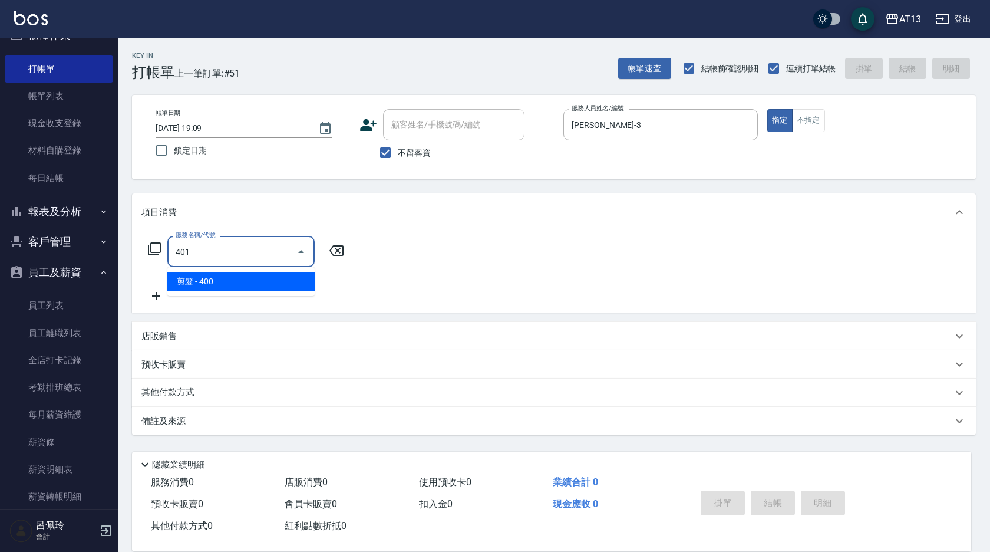
type input "剪髮(401)"
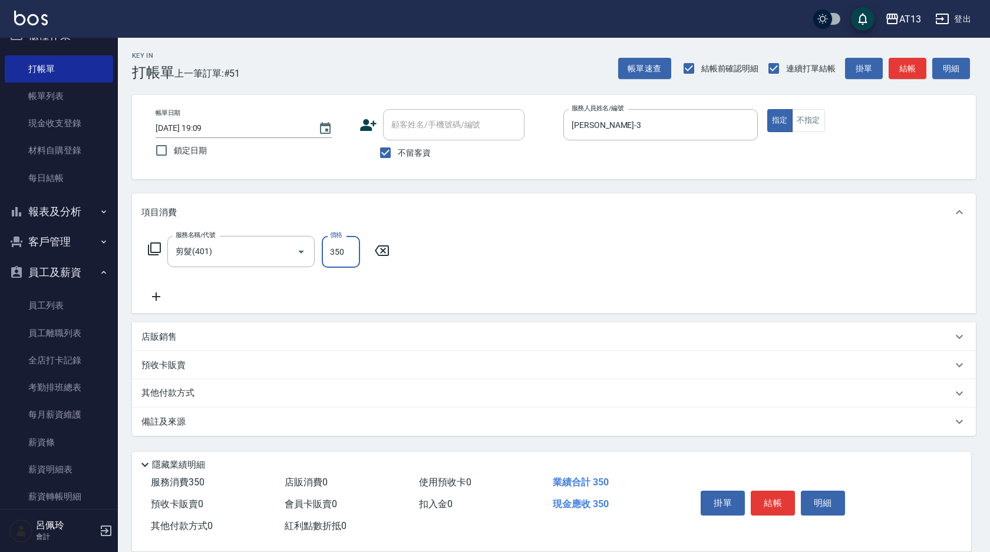
type input "350"
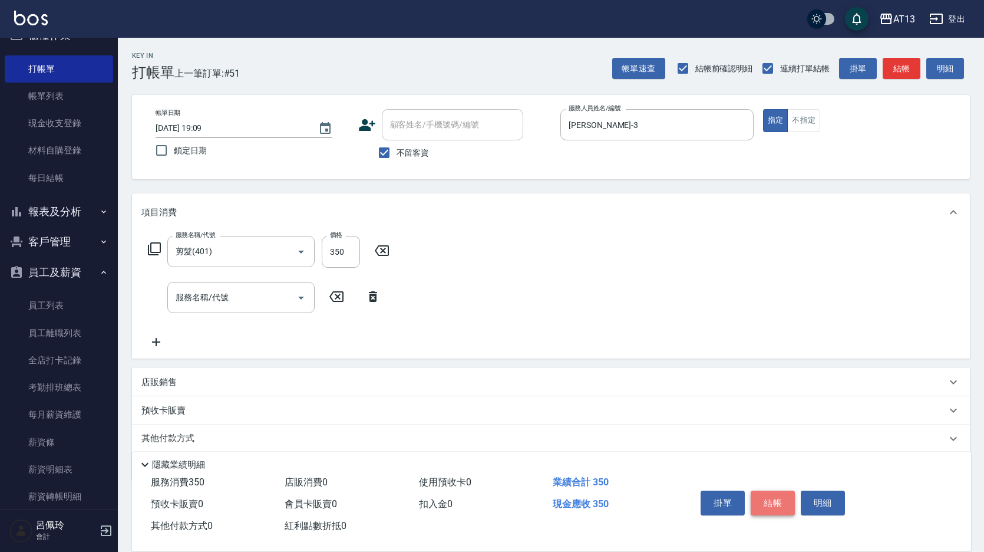
click at [785, 500] on button "結帳" at bounding box center [773, 502] width 44 height 25
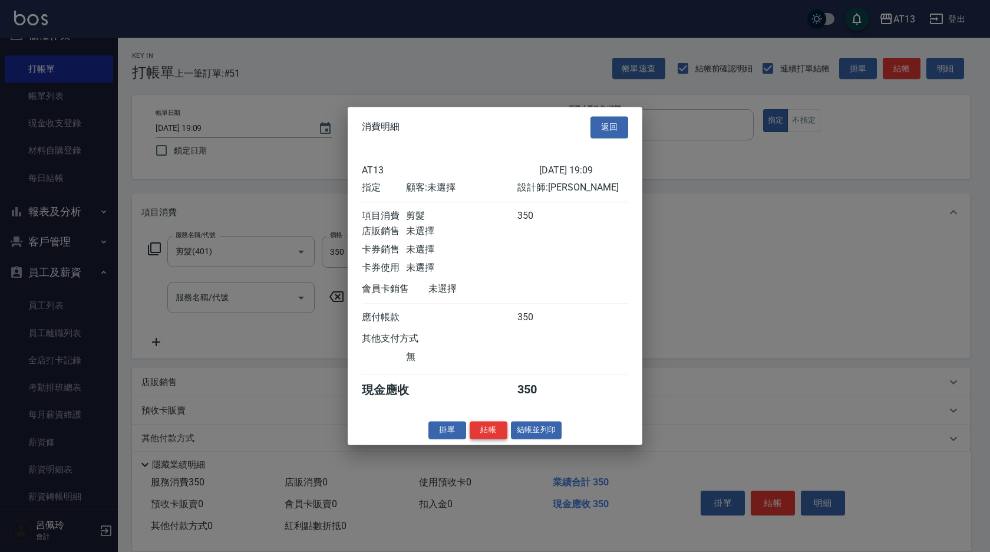
click at [490, 438] on button "結帳" at bounding box center [489, 430] width 38 height 18
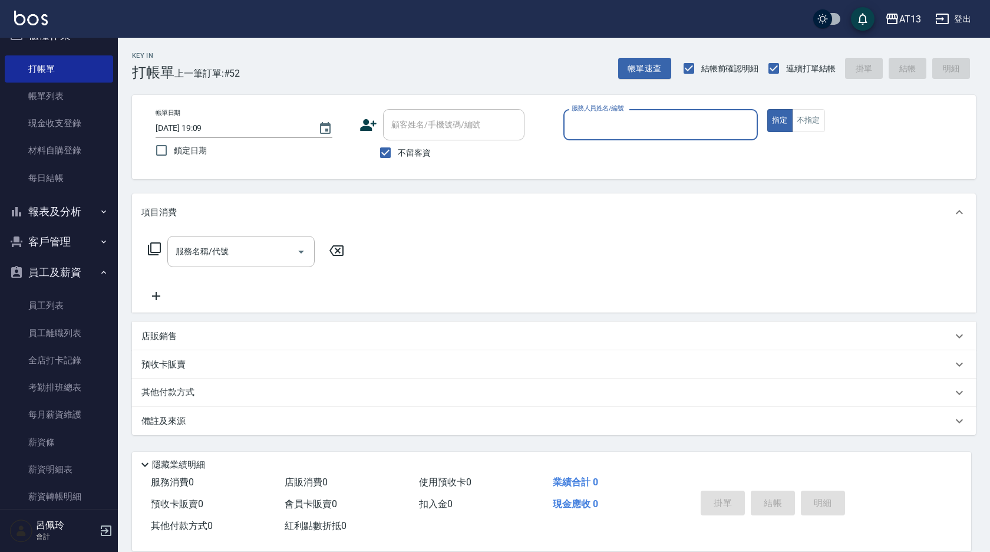
drag, startPoint x: 58, startPoint y: 91, endPoint x: 319, endPoint y: 543, distance: 522.1
click at [58, 91] on link "帳單列表" at bounding box center [59, 96] width 108 height 27
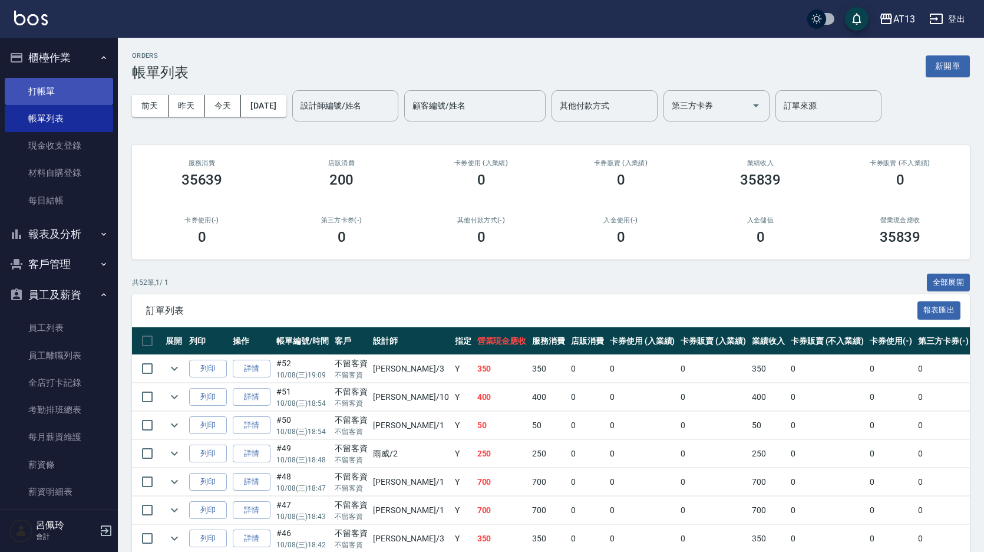
click at [59, 88] on link "打帳單" at bounding box center [59, 91] width 108 height 27
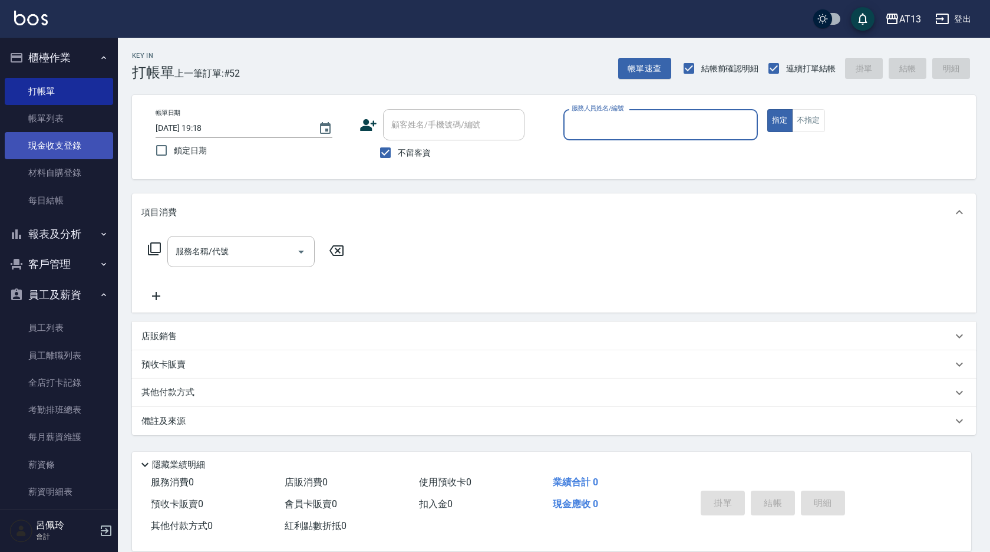
click at [38, 146] on link "現金收支登錄" at bounding box center [59, 145] width 108 height 27
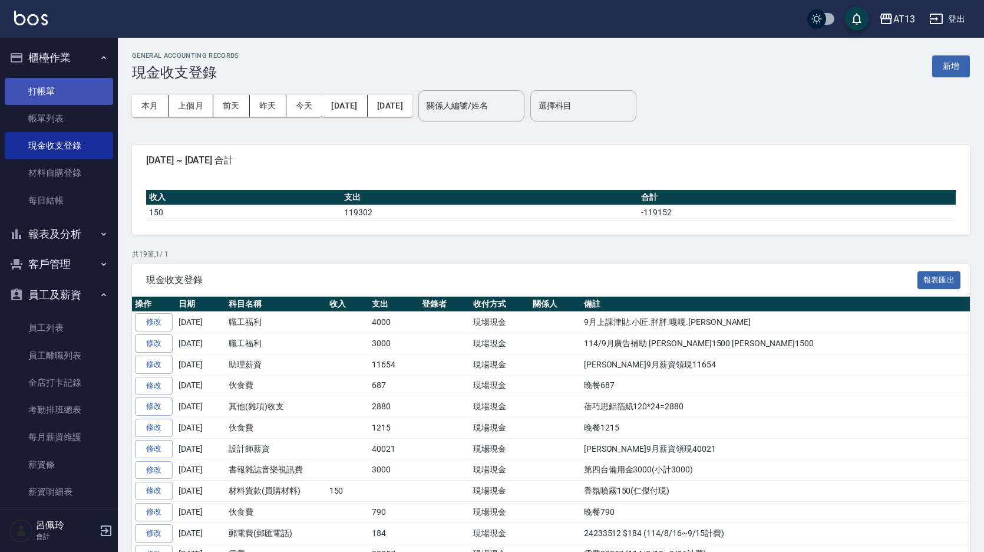
drag, startPoint x: 42, startPoint y: 92, endPoint x: 36, endPoint y: 97, distance: 8.4
click at [42, 93] on link "打帳單" at bounding box center [59, 91] width 108 height 27
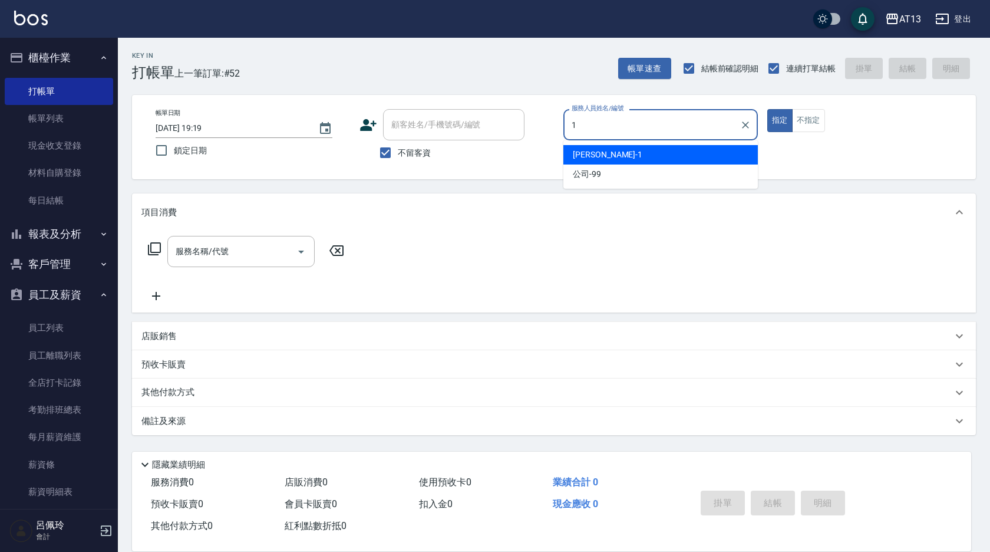
click at [646, 156] on div "[PERSON_NAME] -1" at bounding box center [660, 154] width 195 height 19
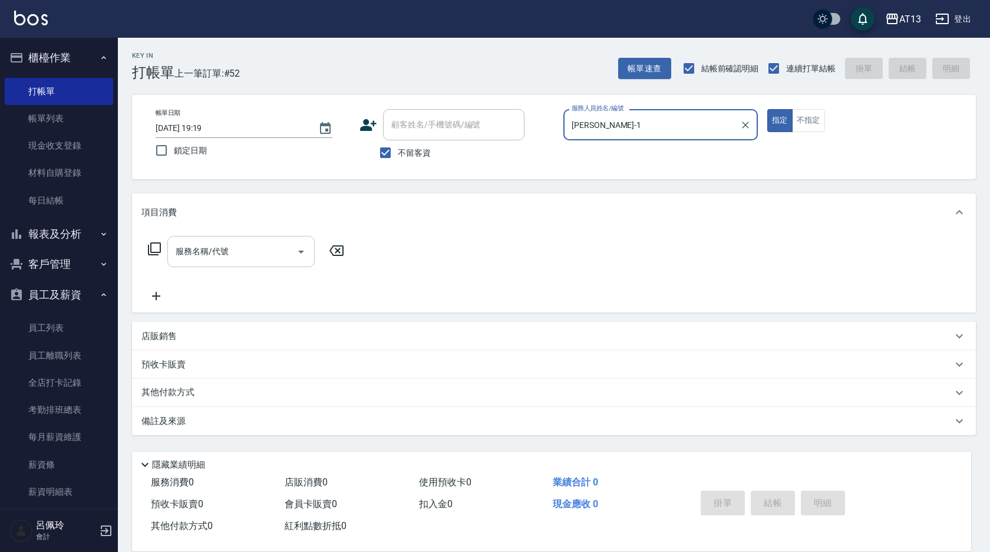
type input "[PERSON_NAME]-1"
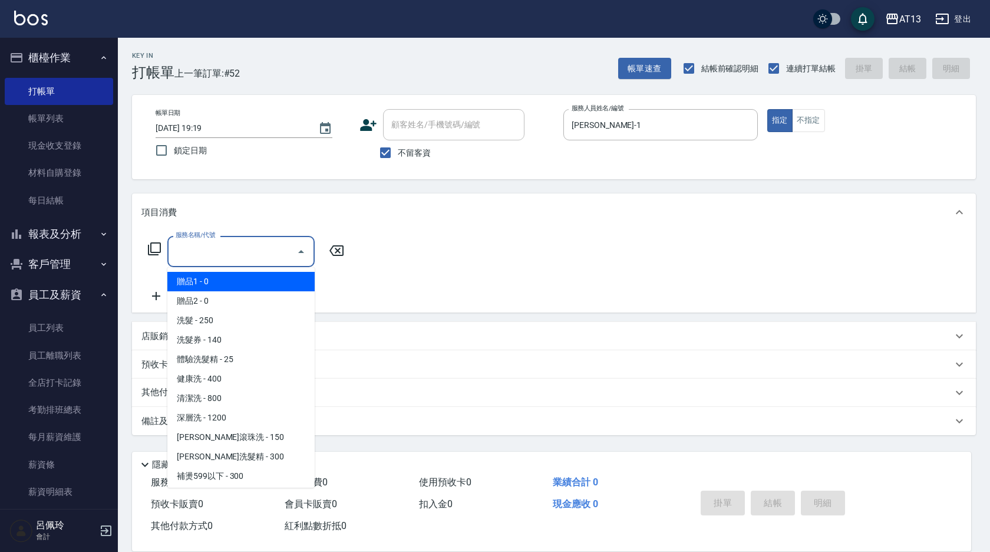
click at [242, 255] on input "服務名稱/代號" at bounding box center [232, 251] width 119 height 21
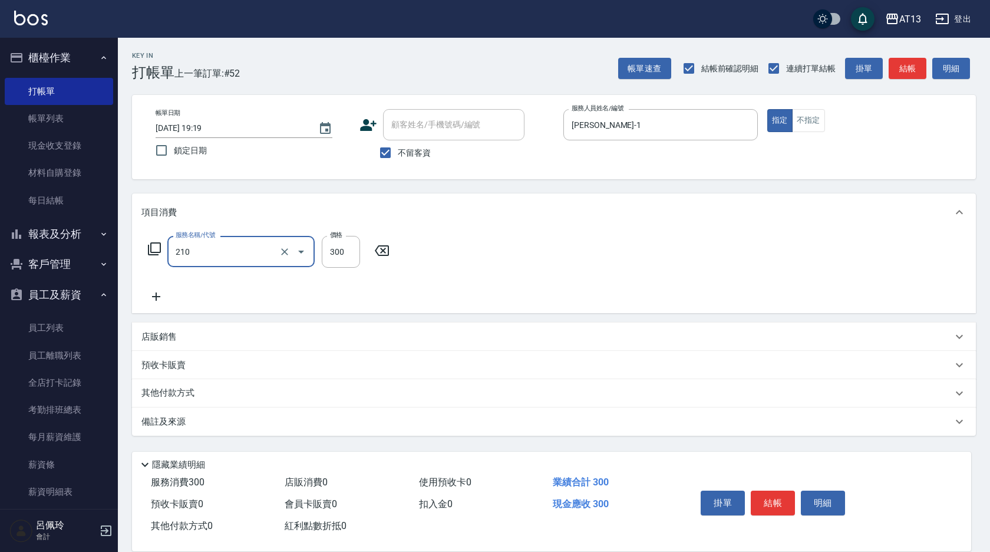
type input "[PERSON_NAME]洗髮精(210)"
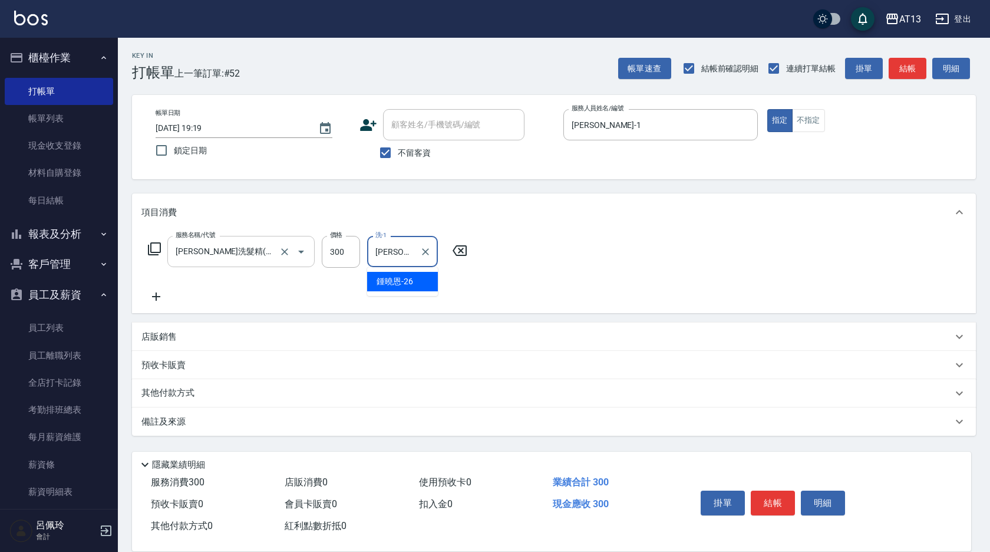
type input "[PERSON_NAME]-26"
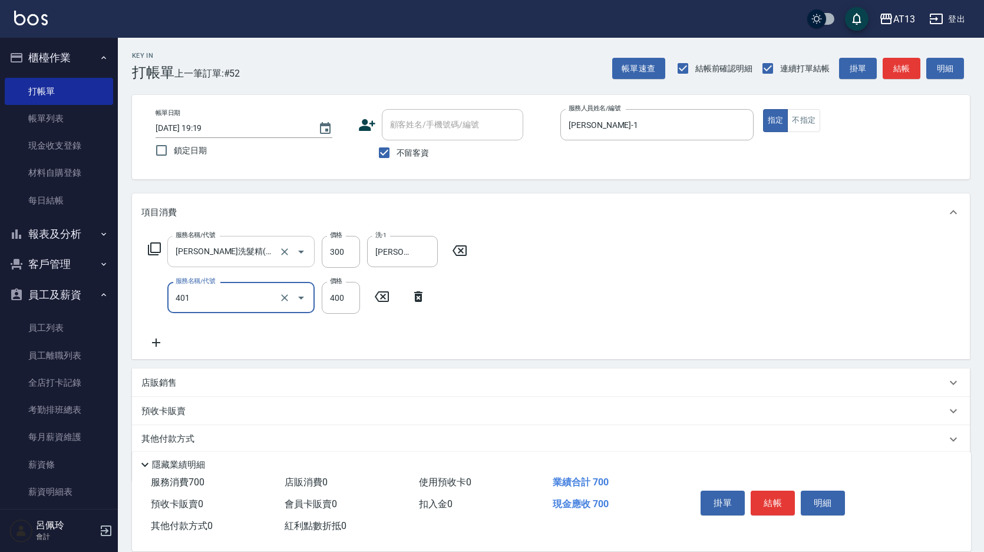
type input "剪髮(401)"
click at [682, 364] on div "項目消費 服務名稱/代號 歐娜洗髮精(210) 服務名稱/代號 價格 300 價格 洗-1 [PERSON_NAME]-26 洗-1 服務名稱/代號 剪髮(4…" at bounding box center [551, 337] width 838 height 288
click at [776, 496] on button "結帳" at bounding box center [773, 502] width 44 height 25
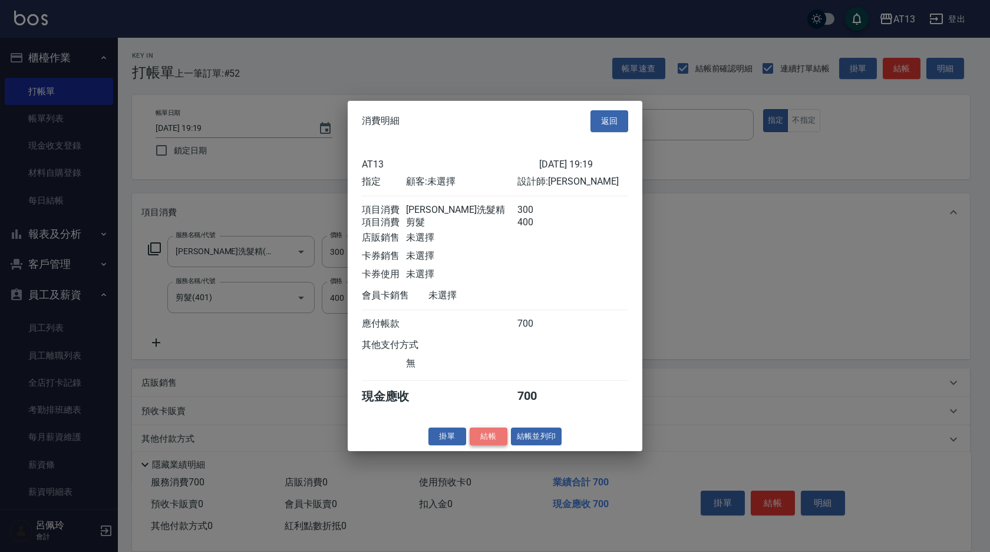
click at [490, 444] on button "結帳" at bounding box center [489, 436] width 38 height 18
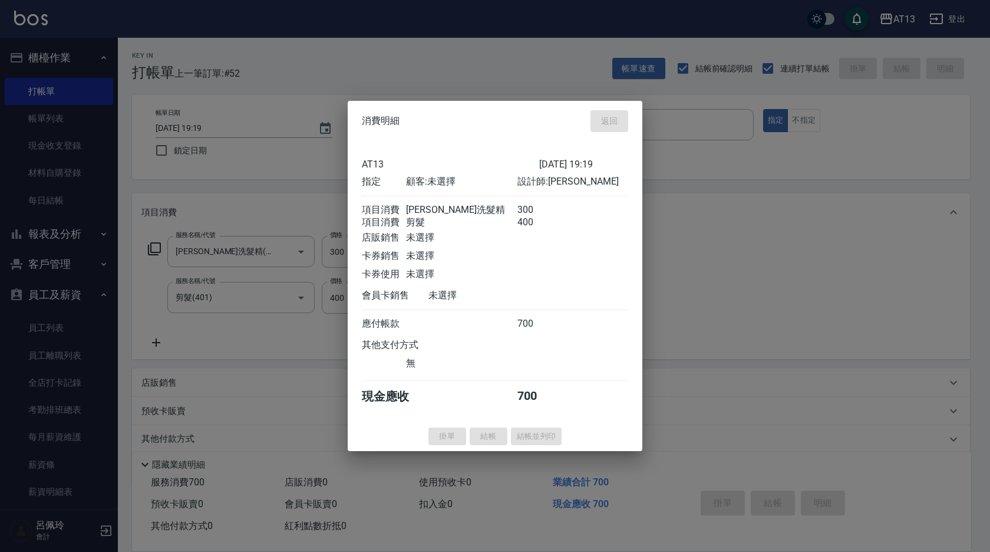
type input "[DATE] 19:20"
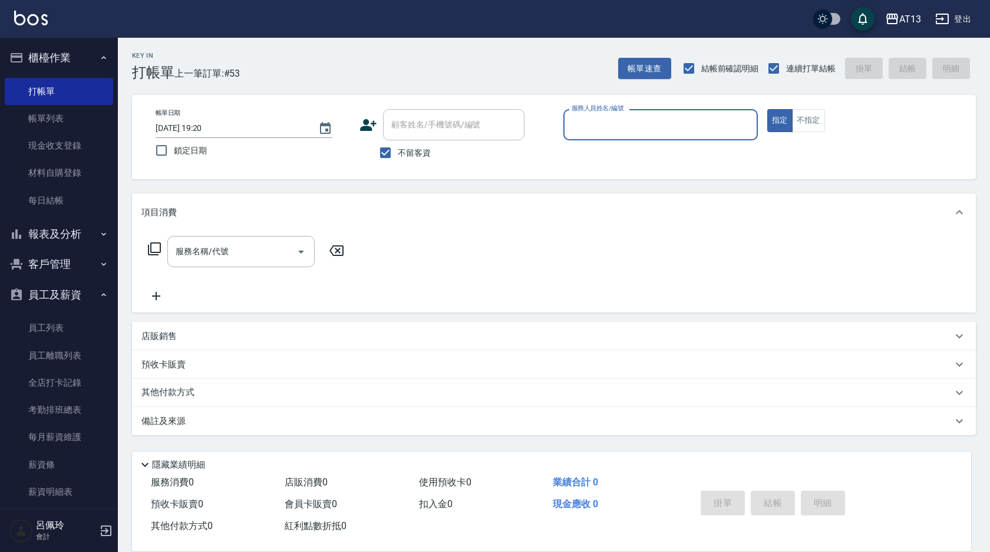
drag, startPoint x: 378, startPoint y: 156, endPoint x: 368, endPoint y: 141, distance: 17.8
click at [378, 156] on input "不留客資" at bounding box center [385, 152] width 25 height 25
checkbox input "false"
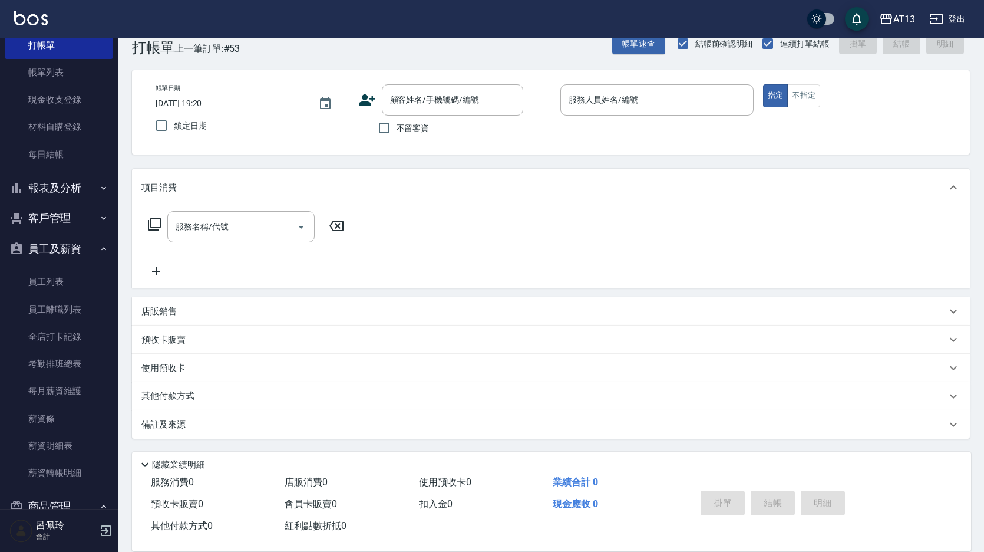
scroll to position [140, 0]
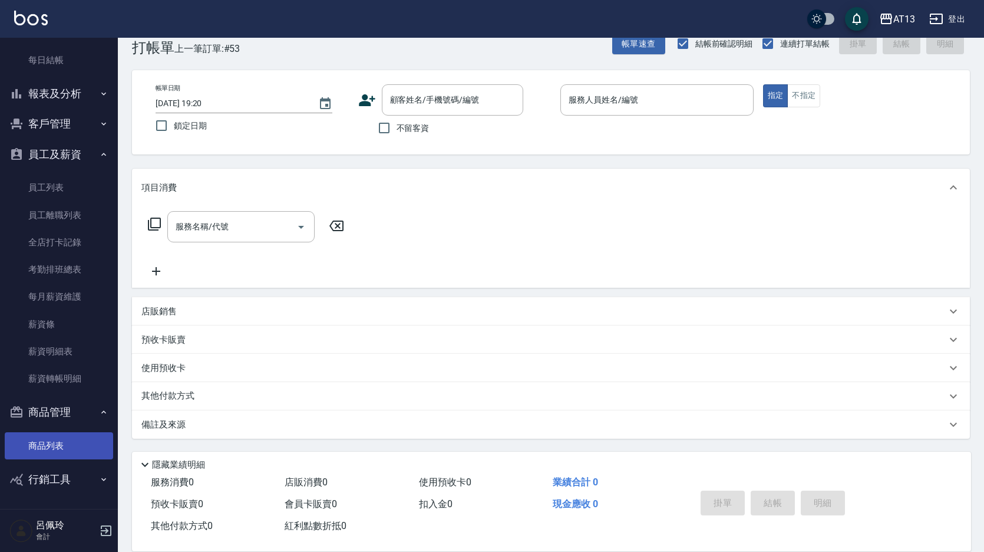
click at [40, 447] on link "商品列表" at bounding box center [59, 445] width 108 height 27
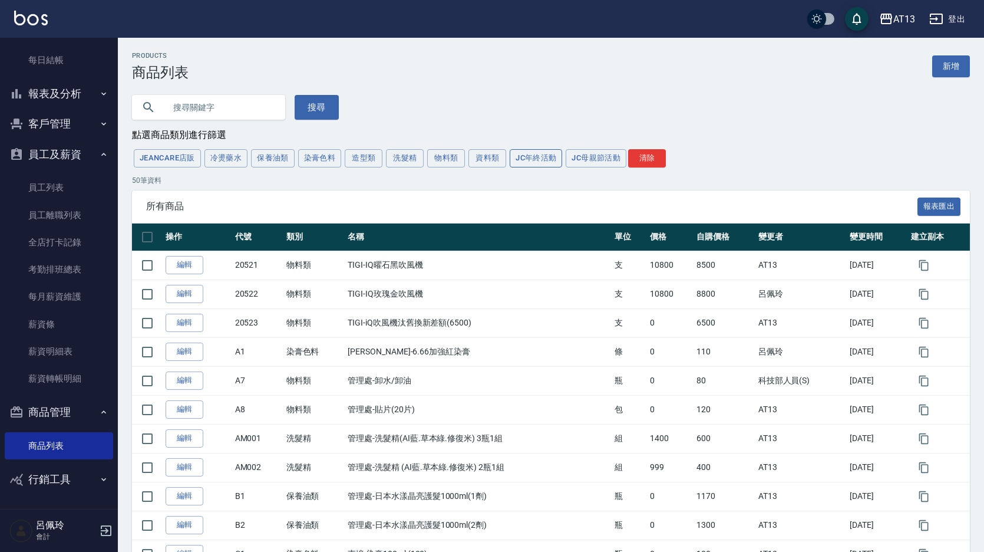
click at [536, 161] on button "JC年終活動" at bounding box center [536, 158] width 52 height 18
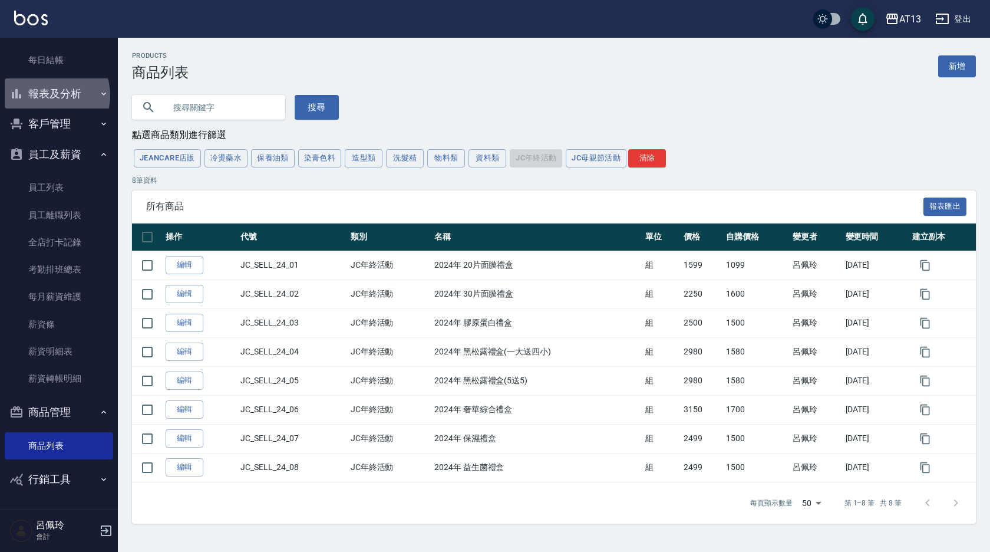
click at [50, 95] on button "報表及分析" at bounding box center [59, 93] width 108 height 31
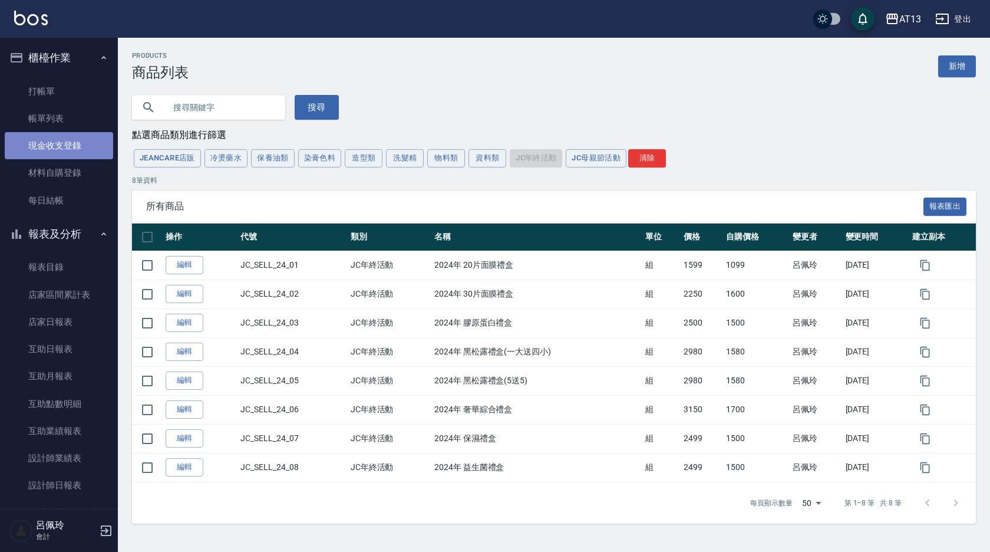
click at [70, 146] on link "現金收支登錄" at bounding box center [59, 145] width 108 height 27
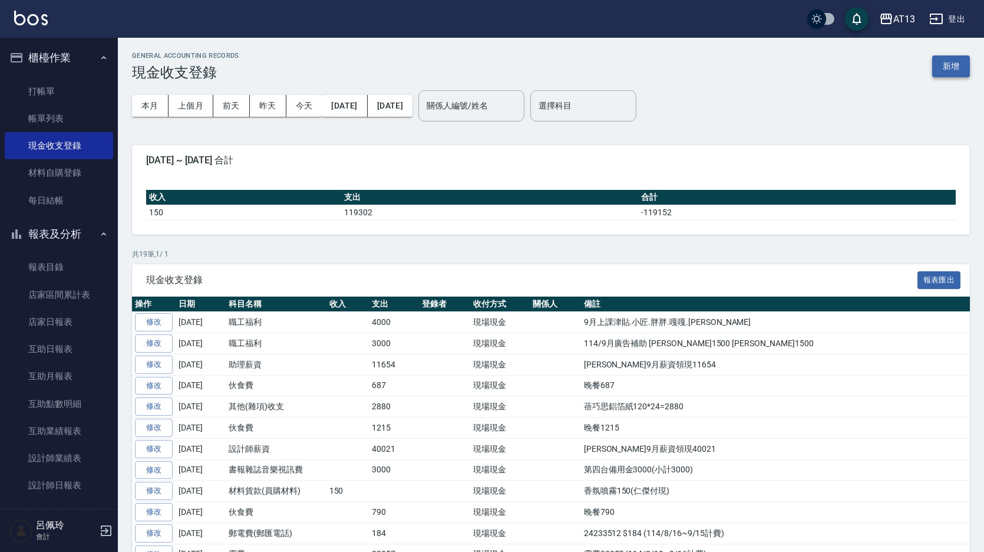
click at [951, 68] on button "新增" at bounding box center [951, 66] width 38 height 22
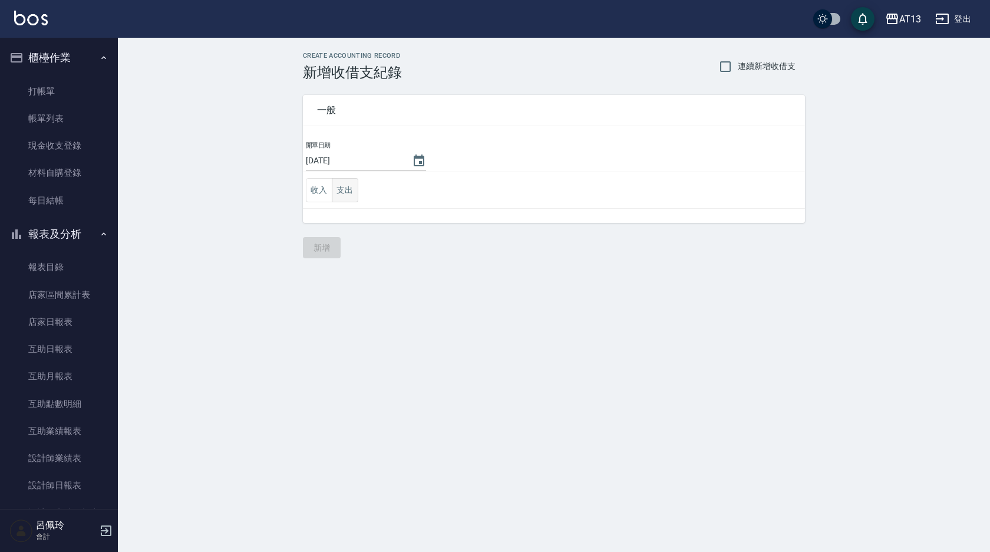
click at [341, 181] on button "支出" at bounding box center [345, 190] width 27 height 24
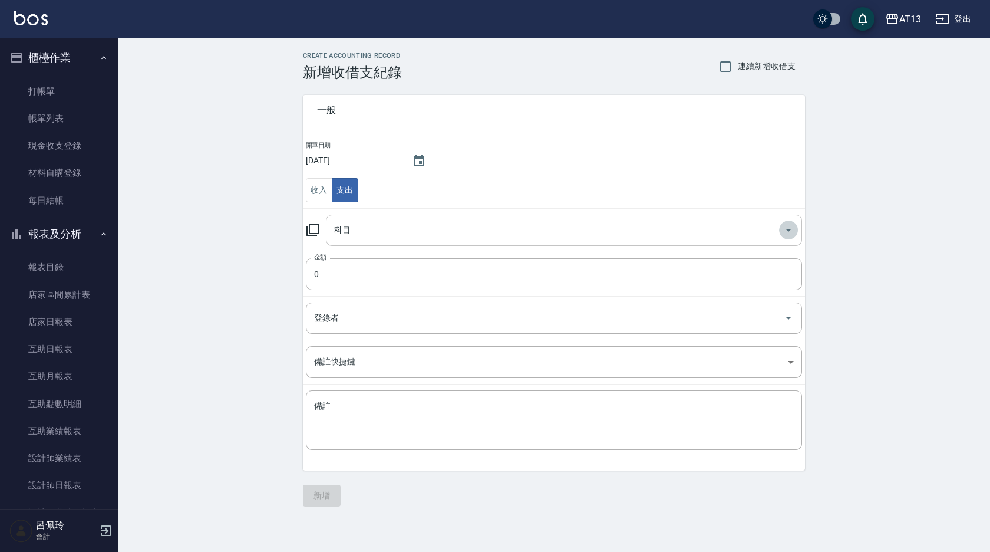
click at [785, 232] on icon "Open" at bounding box center [789, 230] width 14 height 14
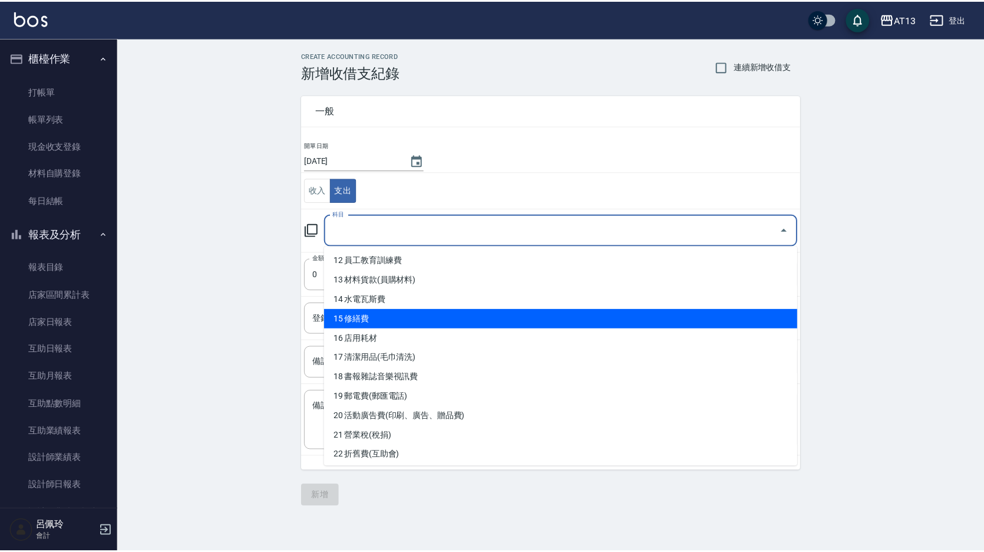
scroll to position [174, 0]
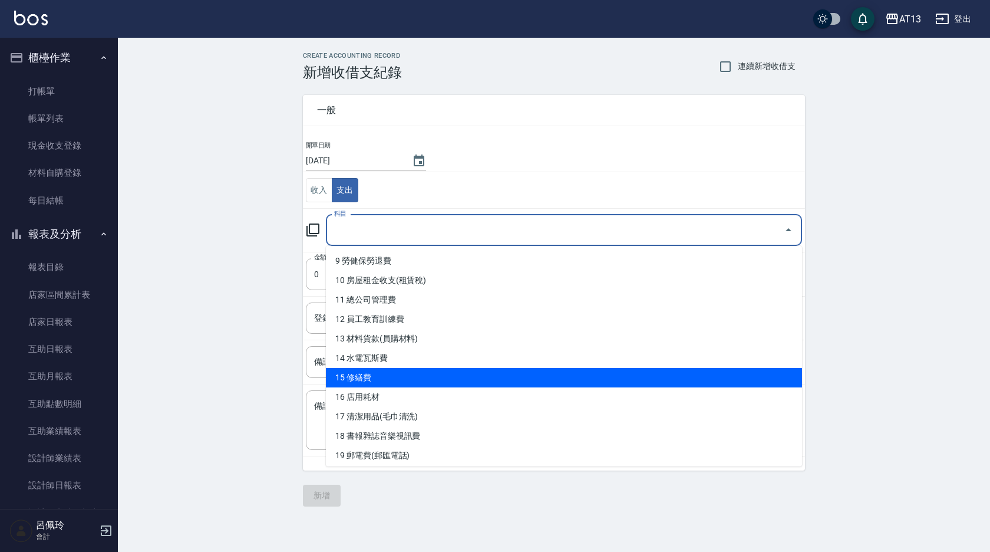
click at [351, 317] on ul "0 售貨費用 1 營業收入 2 產品販賣 3 行政幹部薪資 4 設計師薪資 5 助理薪資 6 員工借支 7 業績獎金 8 伙食費 9 勞健保勞退費 10 房屋…" at bounding box center [564, 356] width 476 height 220
click at [364, 374] on li "15 修繕費" at bounding box center [564, 377] width 476 height 19
type input "15 修繕費"
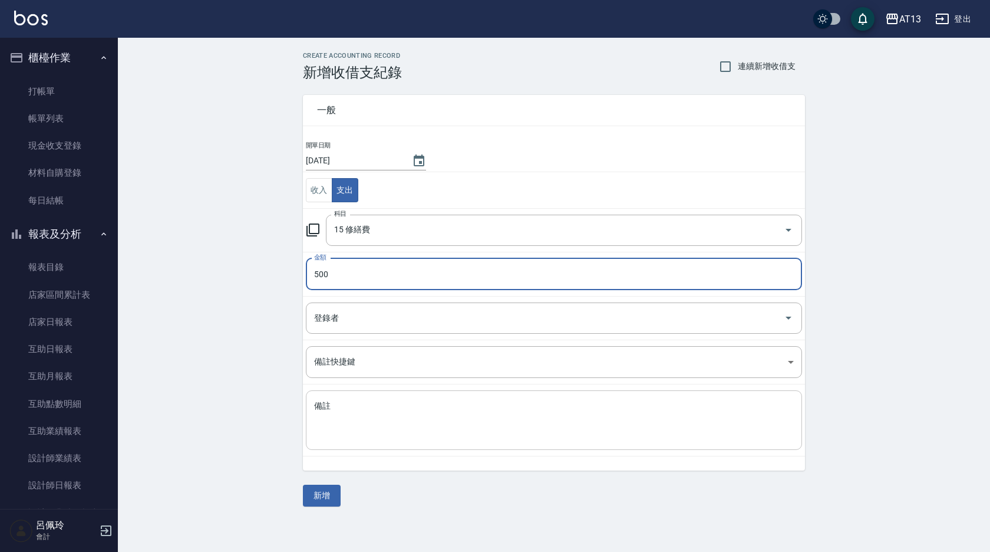
type input "500"
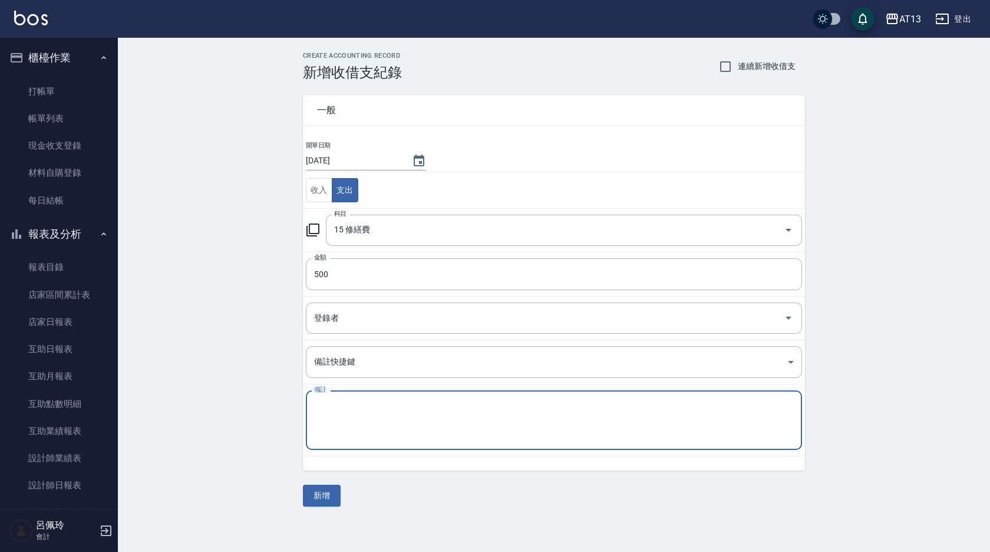
click at [366, 413] on textarea "備註" at bounding box center [554, 420] width 480 height 40
type textarea "馬桶水箱500(鐵甲)"
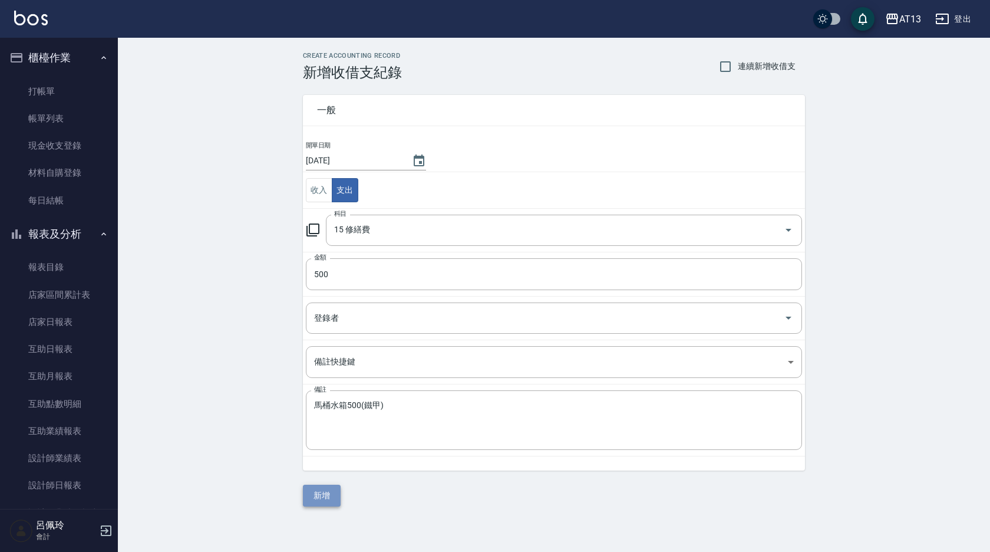
click at [328, 500] on button "新增" at bounding box center [322, 496] width 38 height 22
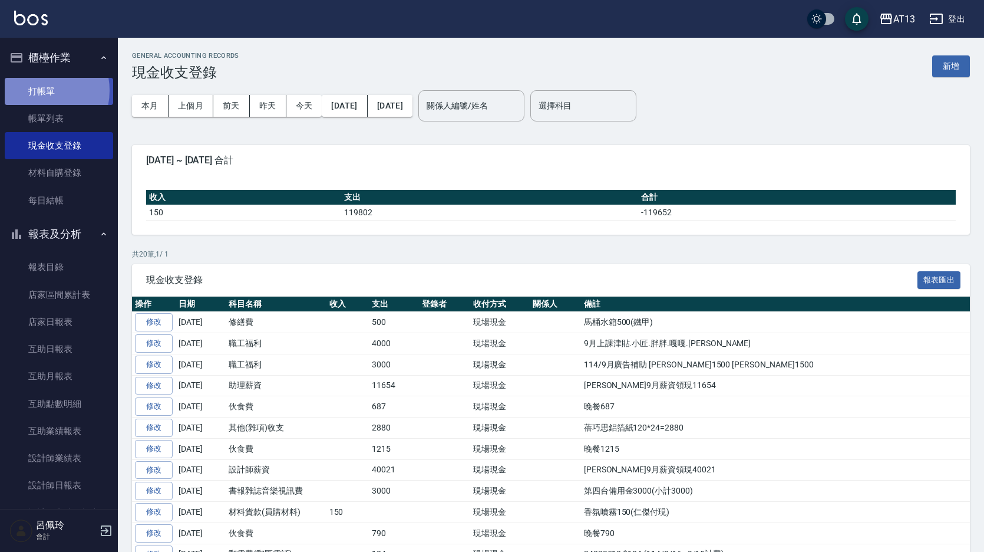
click at [35, 90] on link "打帳單" at bounding box center [59, 91] width 108 height 27
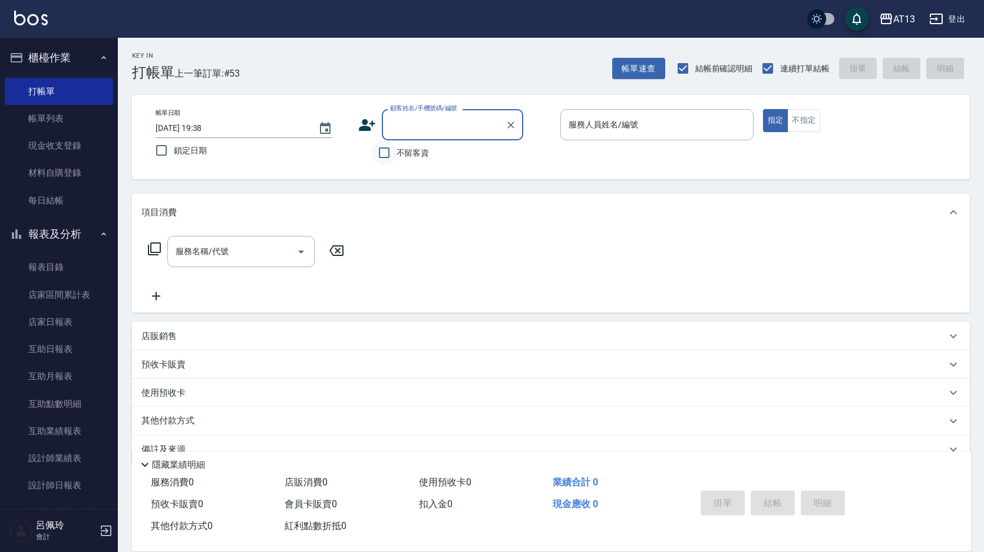
drag, startPoint x: 375, startPoint y: 153, endPoint x: 394, endPoint y: 150, distance: 19.7
click at [382, 150] on input "不留客資" at bounding box center [384, 152] width 25 height 25
checkbox input "true"
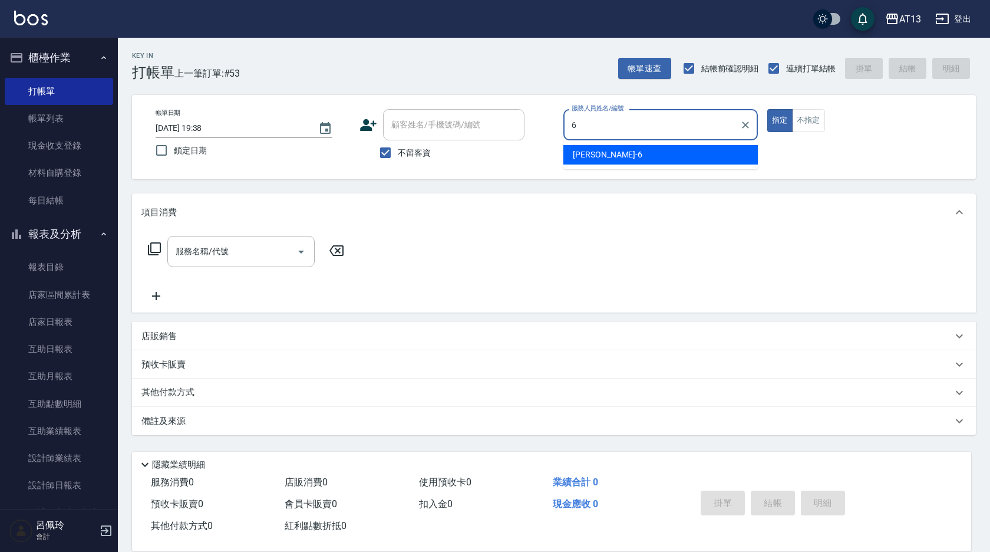
click at [663, 155] on div "亭妤 -6" at bounding box center [660, 154] width 195 height 19
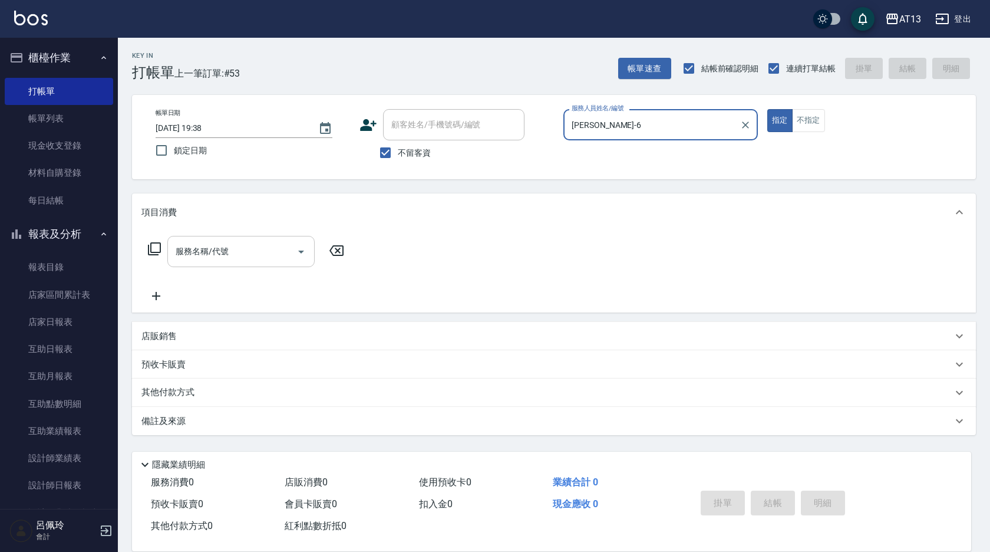
type input "[PERSON_NAME]-6"
click at [266, 245] on input "服務名稱/代號" at bounding box center [232, 251] width 119 height 21
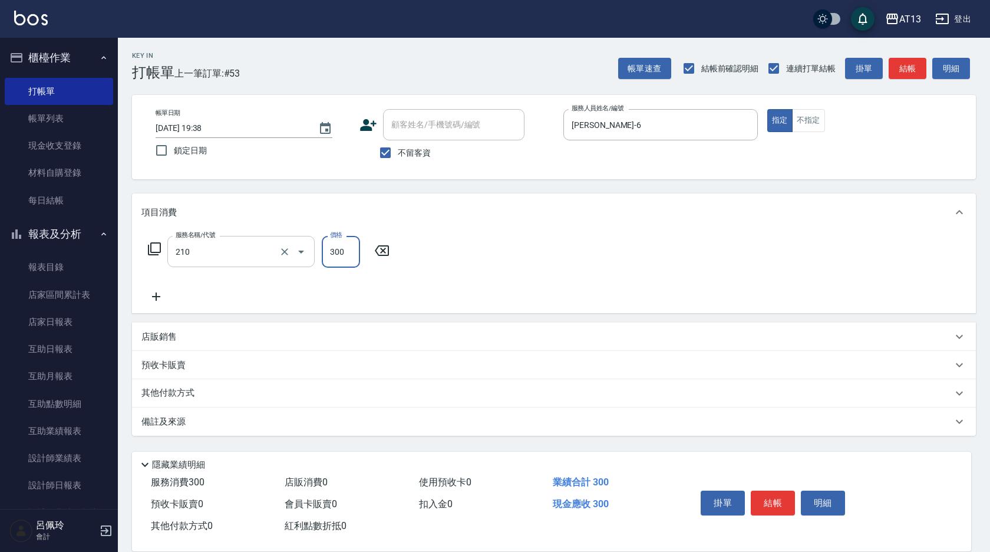
type input "[PERSON_NAME]洗髮精(210)"
type input "[PERSON_NAME]-33"
click at [770, 497] on button "結帳" at bounding box center [773, 502] width 44 height 25
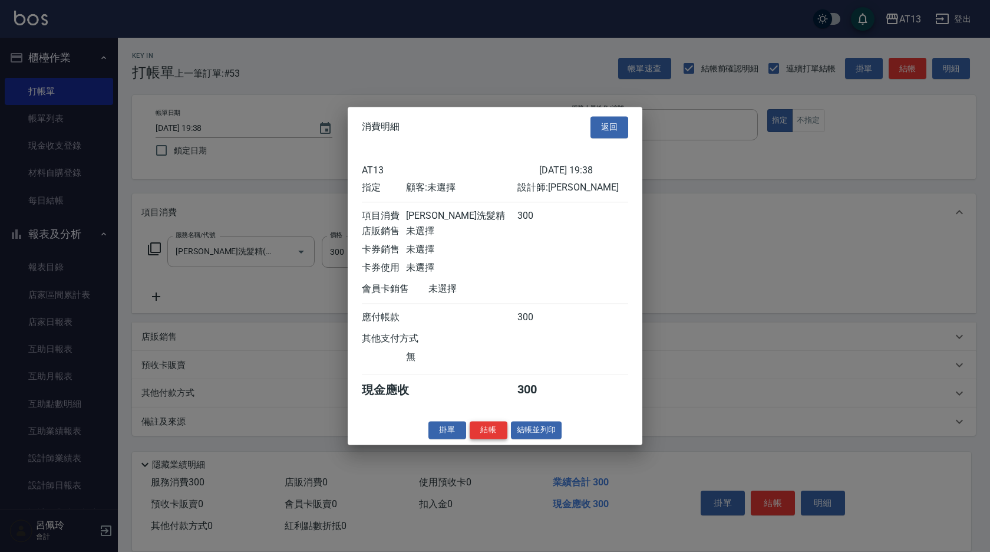
click at [503, 436] on button "結帳" at bounding box center [489, 430] width 38 height 18
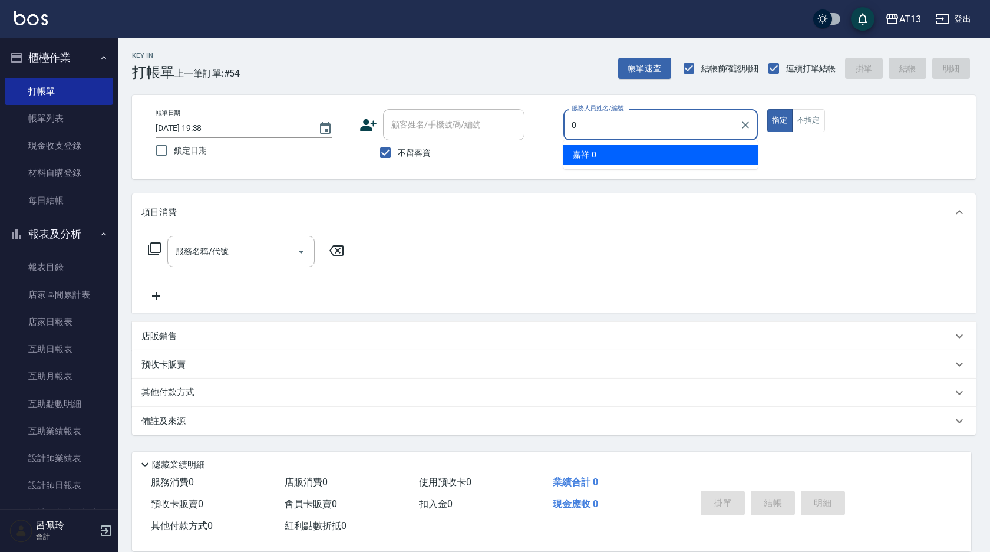
click at [640, 156] on div "嘉祥 -0" at bounding box center [660, 154] width 195 height 19
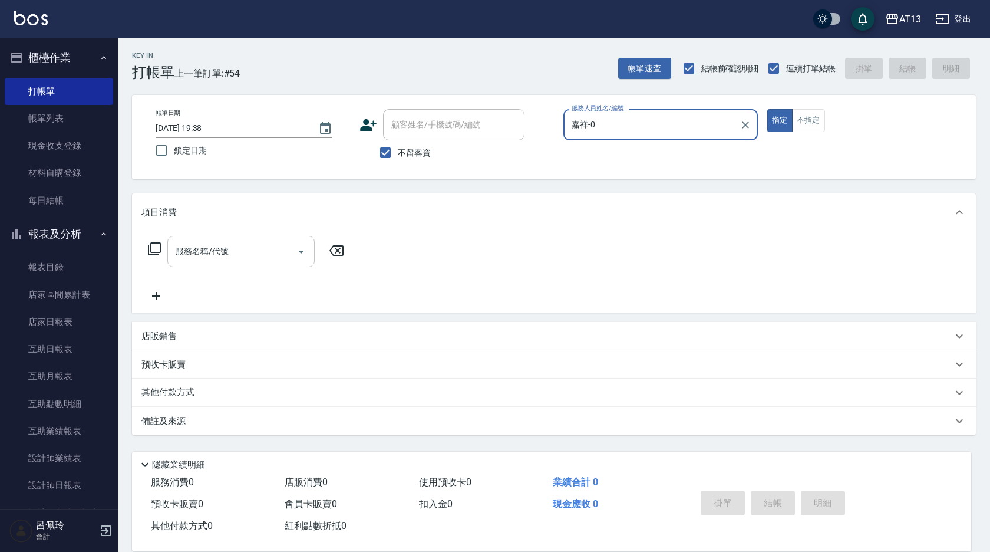
click at [192, 250] on div "服務名稱/代號 服務名稱/代號" at bounding box center [240, 251] width 147 height 31
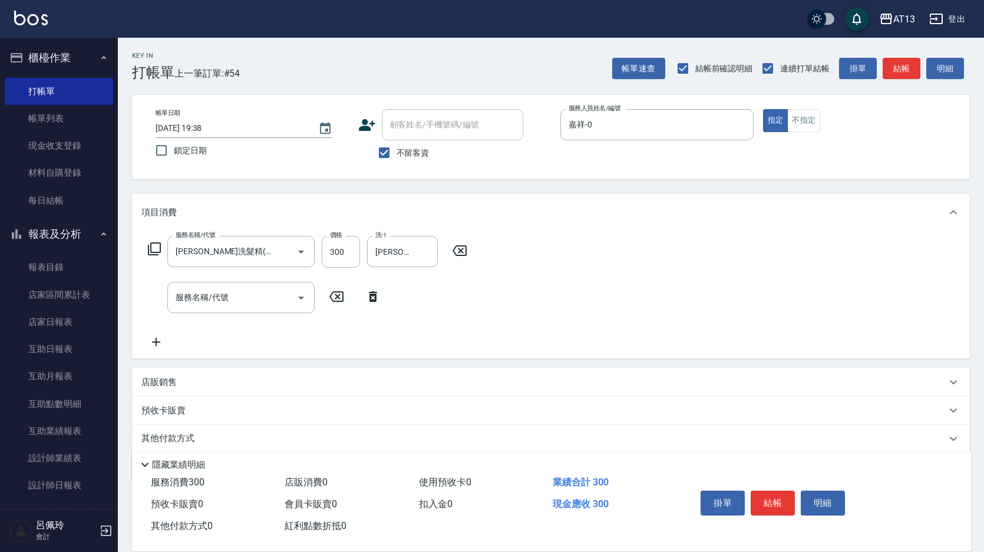
click at [185, 385] on div "店販銷售" at bounding box center [543, 382] width 805 height 12
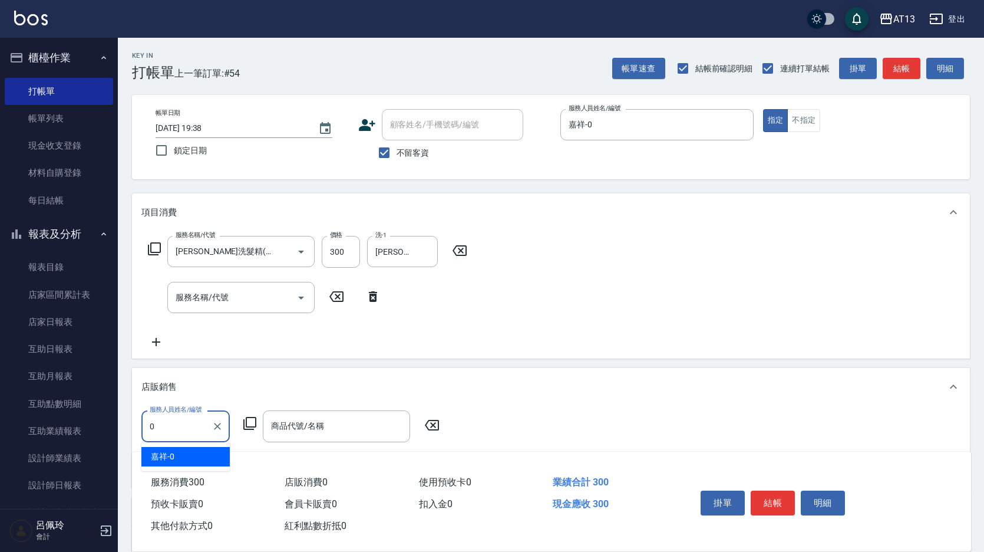
click at [153, 453] on span "嘉祥 -0" at bounding box center [163, 456] width 24 height 12
click at [383, 436] on input "商品代號/名稱" at bounding box center [336, 426] width 137 height 21
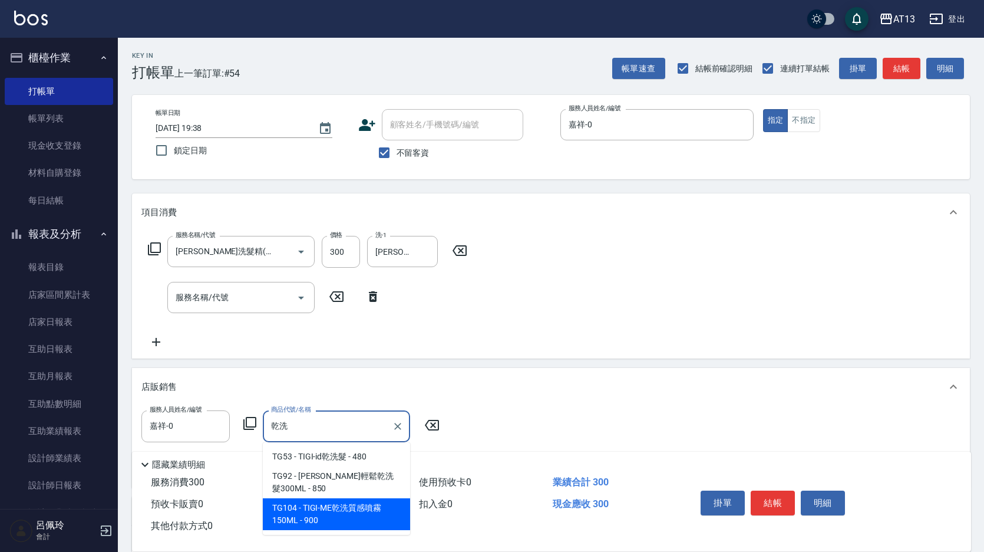
click at [350, 507] on span "TG104 - TIGI-ME乾洗質感噴霧150ML - 900" at bounding box center [336, 514] width 147 height 32
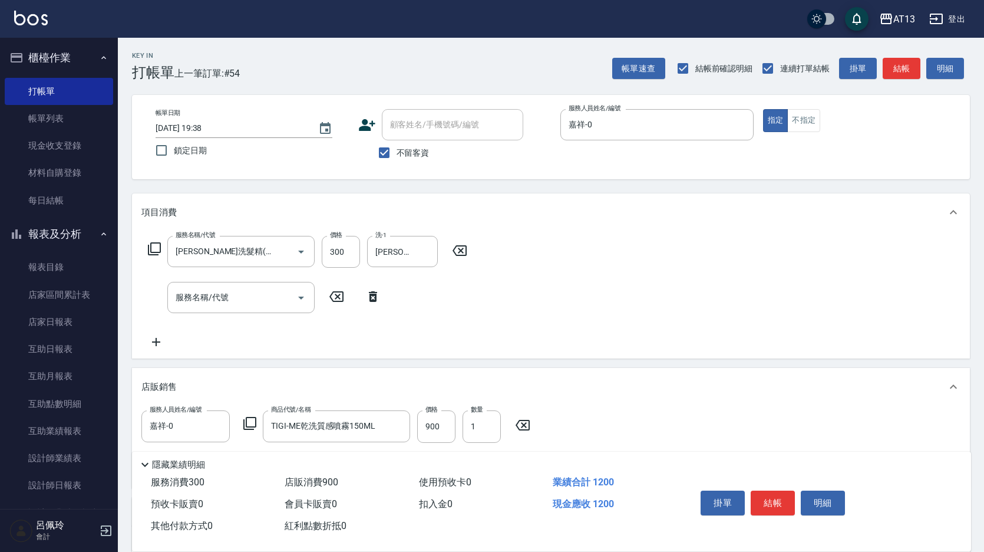
click at [416, 430] on div "服務人員姓名/編號 嘉祥-0 服務人員姓名/編號 商品代號/名稱 TIGI-ME乾洗質感噴霧150ML 商品代號/名稱 價格 900 價格 數量 1 數量" at bounding box center [339, 426] width 396 height 32
click at [426, 430] on input "900" at bounding box center [436, 426] width 38 height 32
click at [782, 502] on button "結帳" at bounding box center [773, 502] width 44 height 25
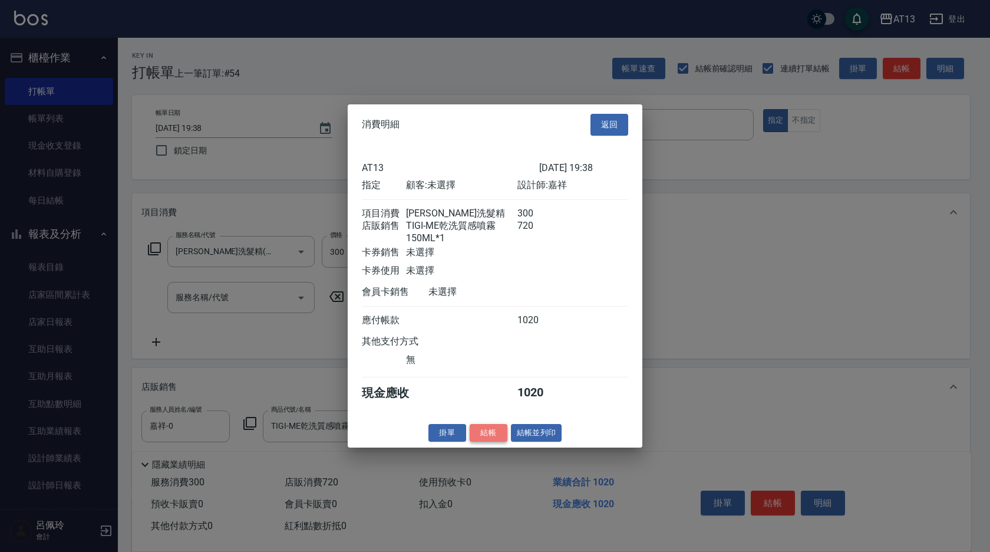
click at [488, 440] on button "結帳" at bounding box center [489, 432] width 38 height 18
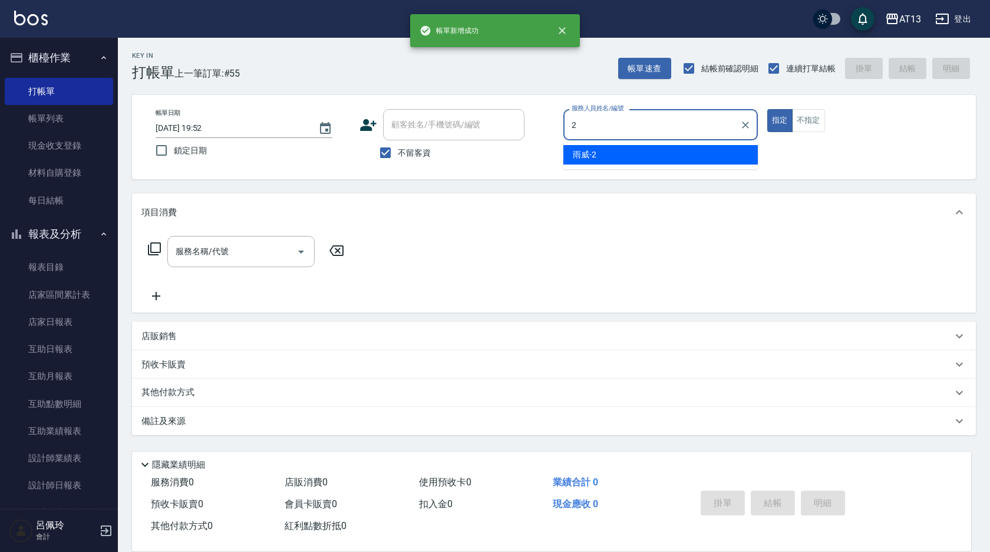
click at [614, 158] on div "雨威 -2" at bounding box center [660, 154] width 195 height 19
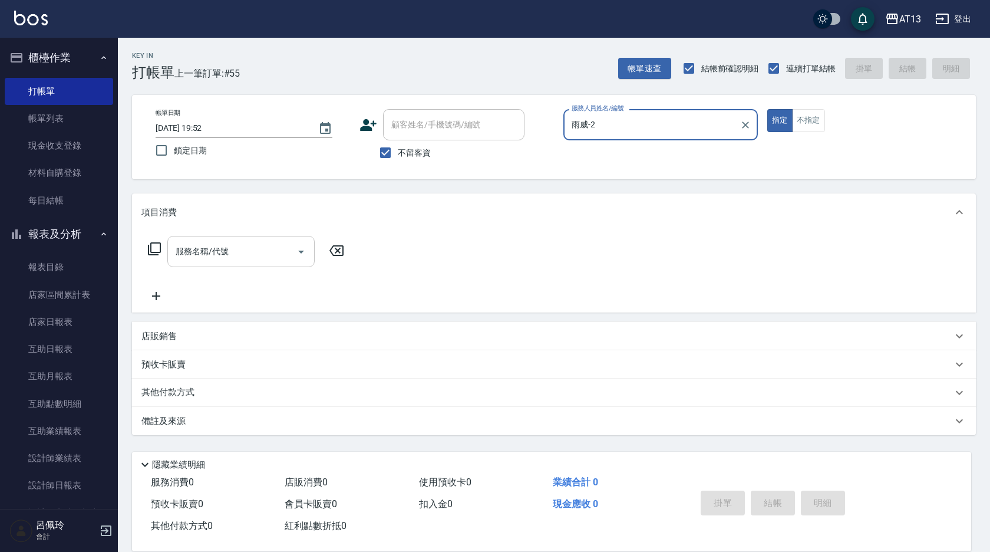
click at [259, 245] on input "服務名稱/代號" at bounding box center [232, 251] width 119 height 21
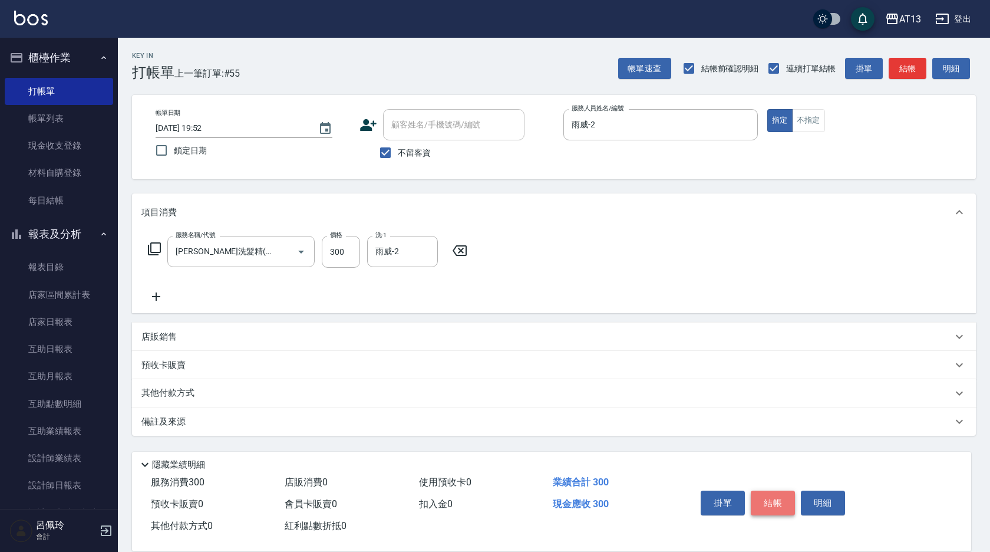
click at [757, 495] on button "結帳" at bounding box center [773, 502] width 44 height 25
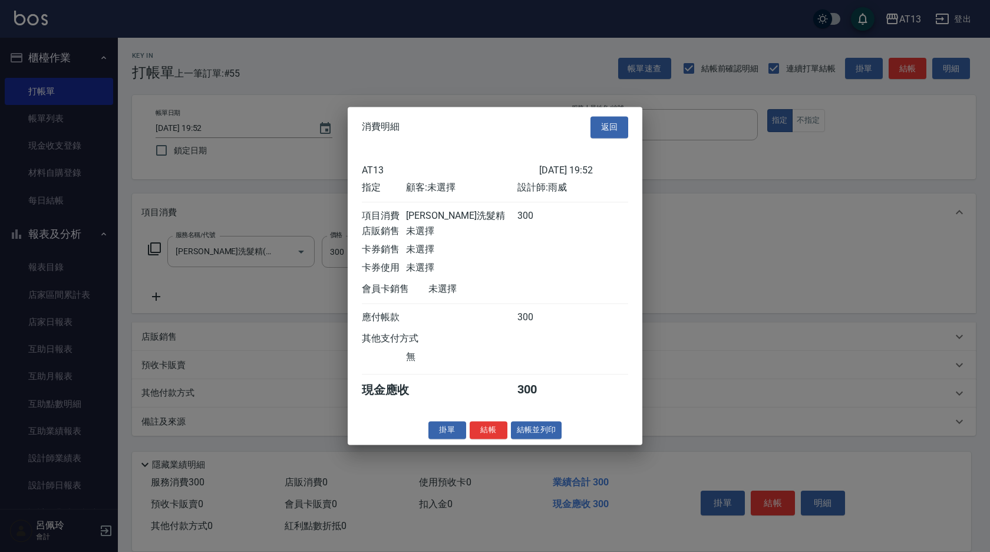
click at [491, 434] on button "結帳" at bounding box center [489, 430] width 38 height 18
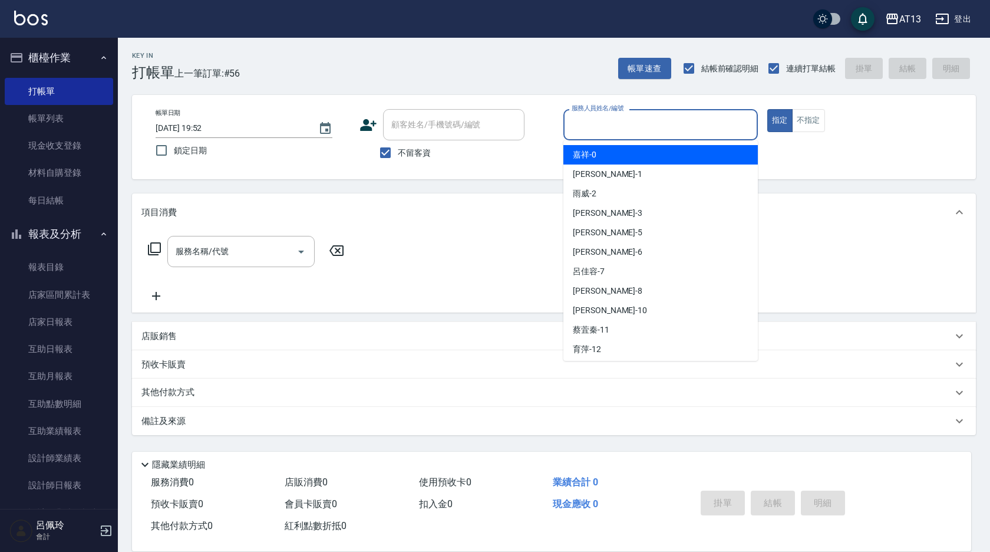
click at [577, 118] on input "服務人員姓名/編號" at bounding box center [661, 124] width 184 height 21
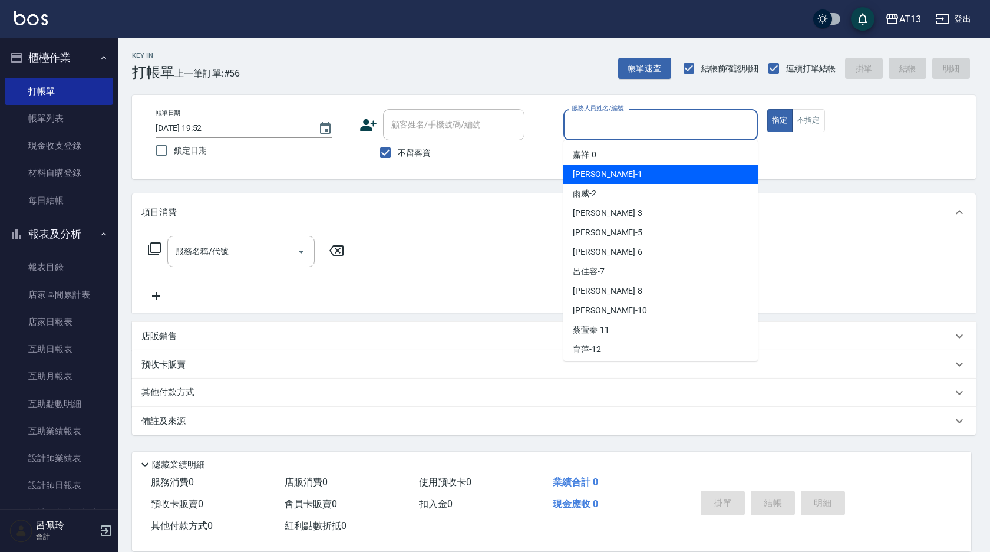
click at [584, 176] on span "[PERSON_NAME] -1" at bounding box center [608, 174] width 70 height 12
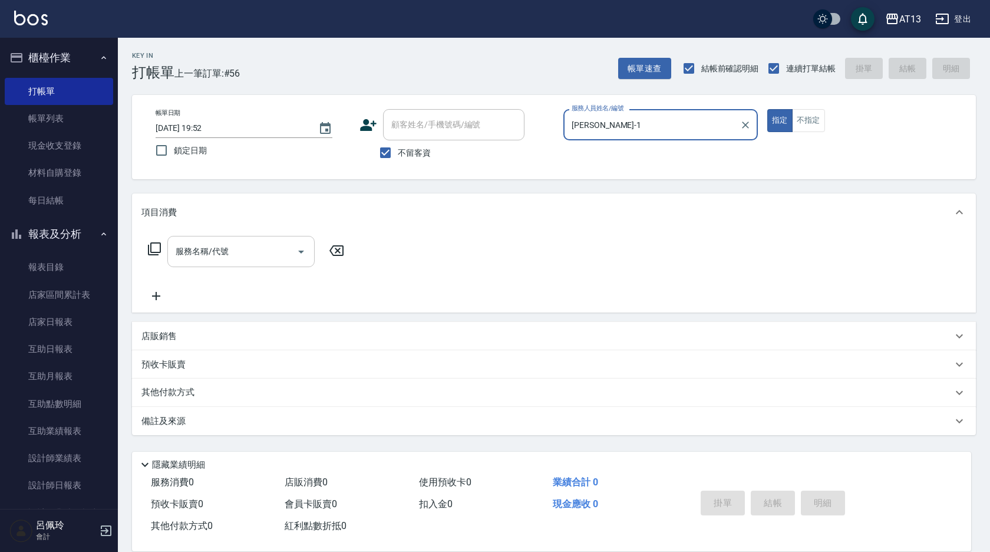
click at [249, 252] on input "服務名稱/代號" at bounding box center [232, 251] width 119 height 21
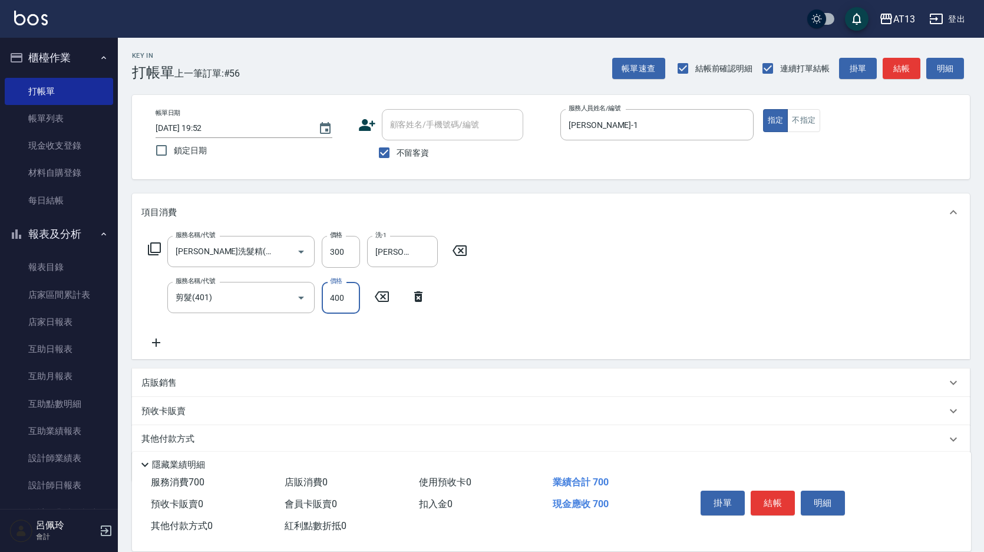
click at [594, 301] on div "服務名稱/代號 [PERSON_NAME]洗髮精(210) 服務名稱/代號 價格 300 價格 洗-1 [PERSON_NAME]-26 洗-1 服務名稱/代…" at bounding box center [551, 295] width 838 height 128
click at [757, 500] on button "結帳" at bounding box center [773, 502] width 44 height 25
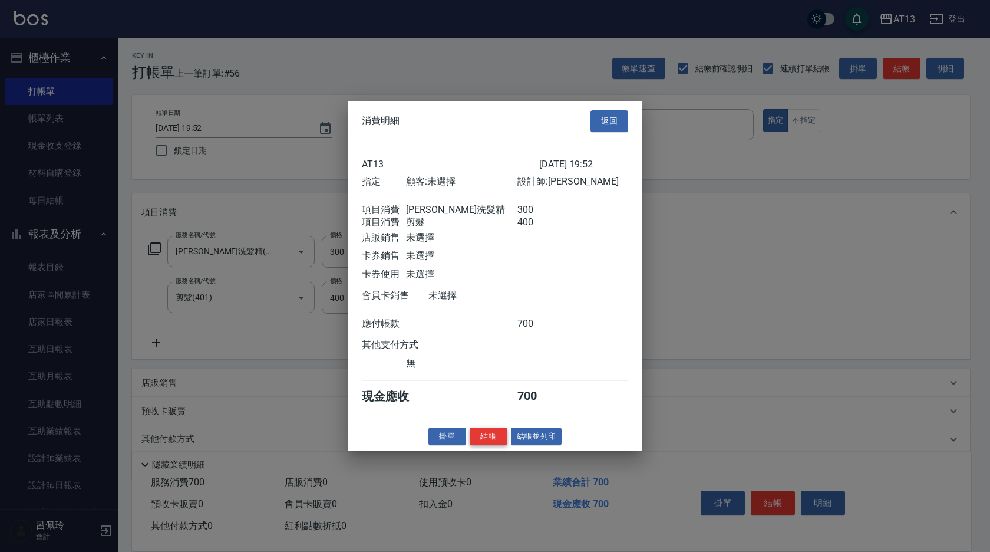
click at [497, 445] on button "結帳" at bounding box center [489, 436] width 38 height 18
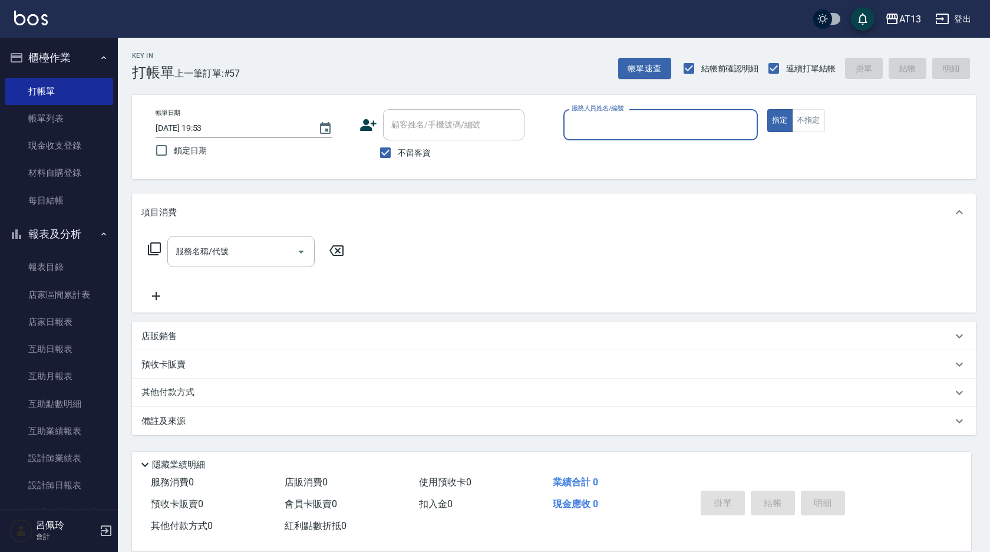
drag, startPoint x: 494, startPoint y: 447, endPoint x: 489, endPoint y: 472, distance: 25.9
drag, startPoint x: 489, startPoint y: 472, endPoint x: 618, endPoint y: 132, distance: 364.0
click at [618, 132] on input "服務人員姓名/編號" at bounding box center [661, 124] width 184 height 21
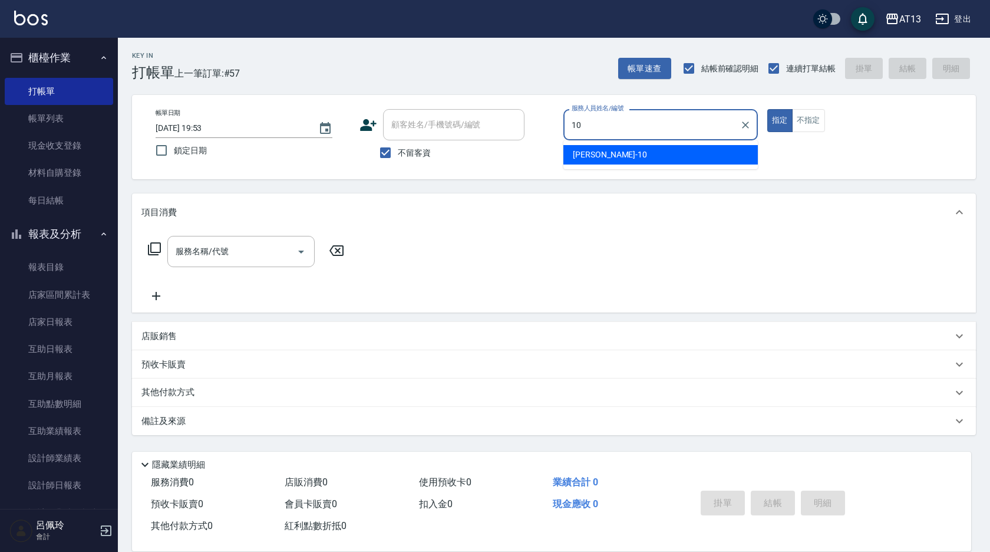
click at [634, 157] on div "[PERSON_NAME] -10" at bounding box center [660, 154] width 195 height 19
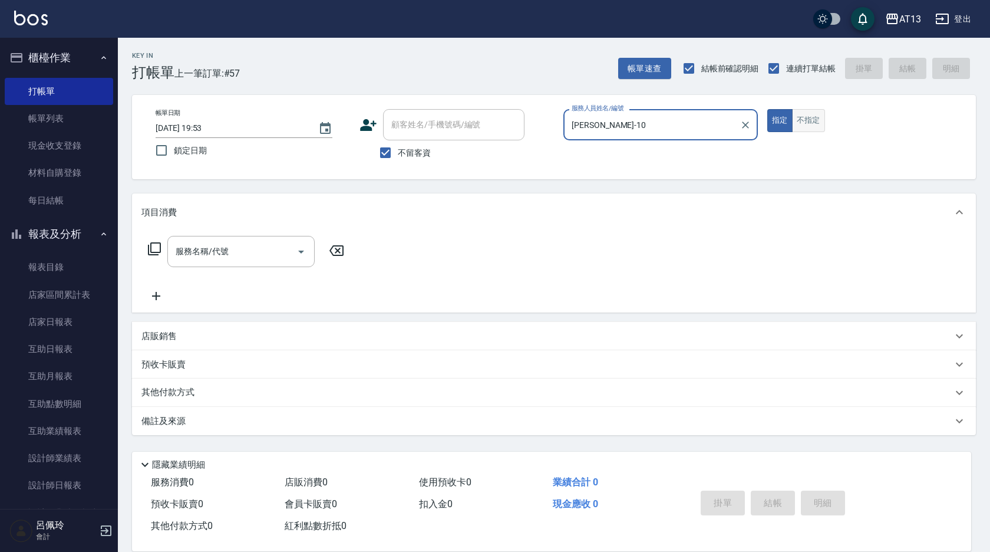
click at [827, 114] on div "指定 不指定" at bounding box center [864, 120] width 195 height 23
click at [822, 123] on button "不指定" at bounding box center [808, 120] width 33 height 23
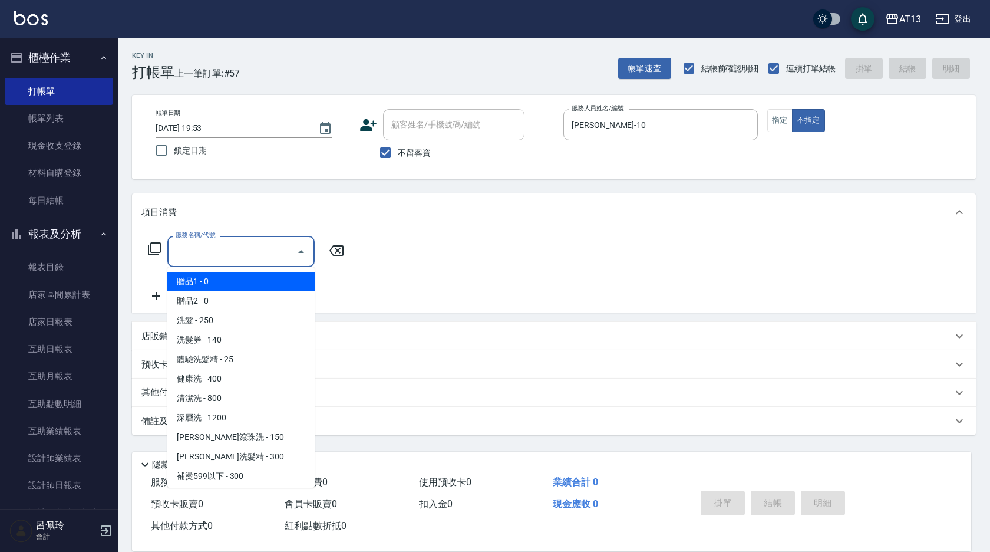
click at [193, 262] on input "服務名稱/代號" at bounding box center [232, 251] width 119 height 21
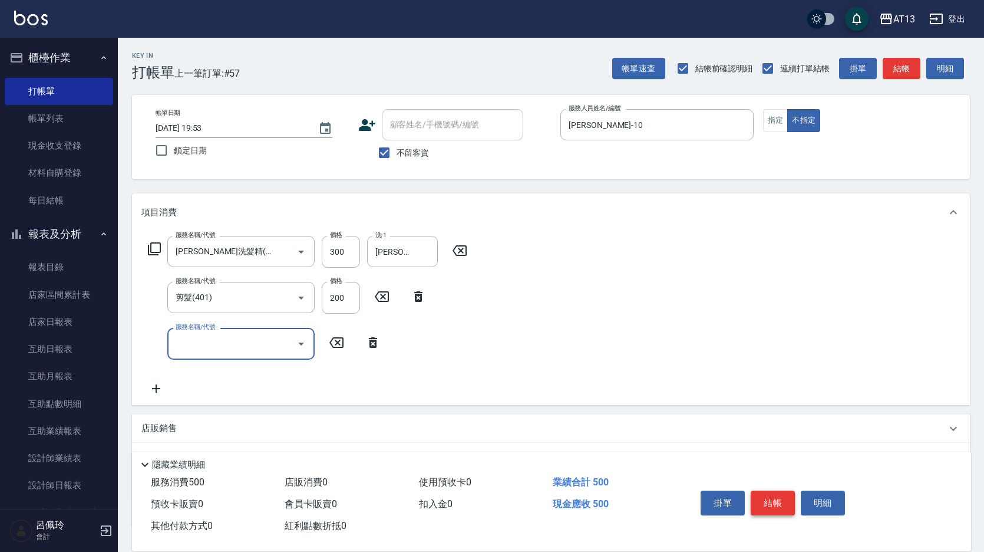
click at [779, 501] on button "結帳" at bounding box center [773, 502] width 44 height 25
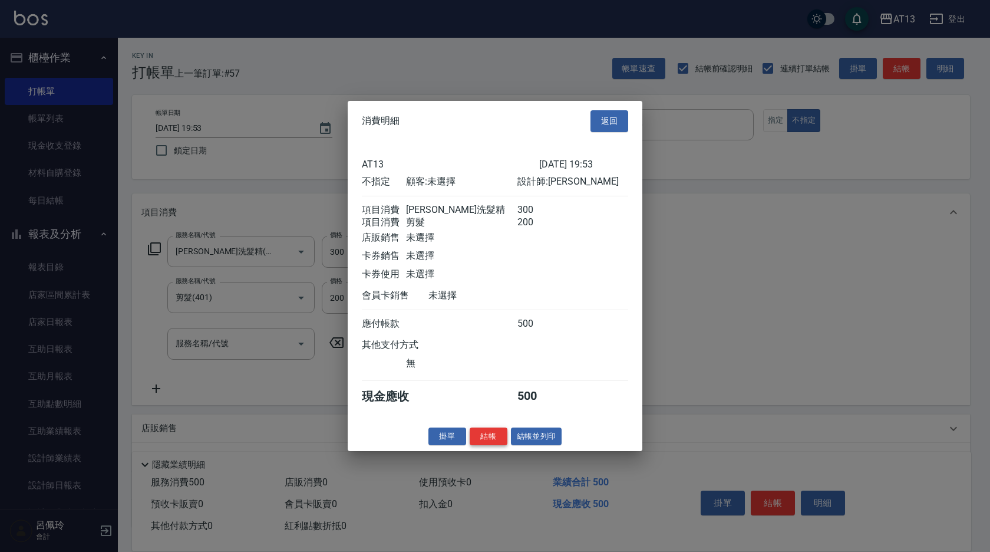
click at [480, 441] on button "結帳" at bounding box center [489, 436] width 38 height 18
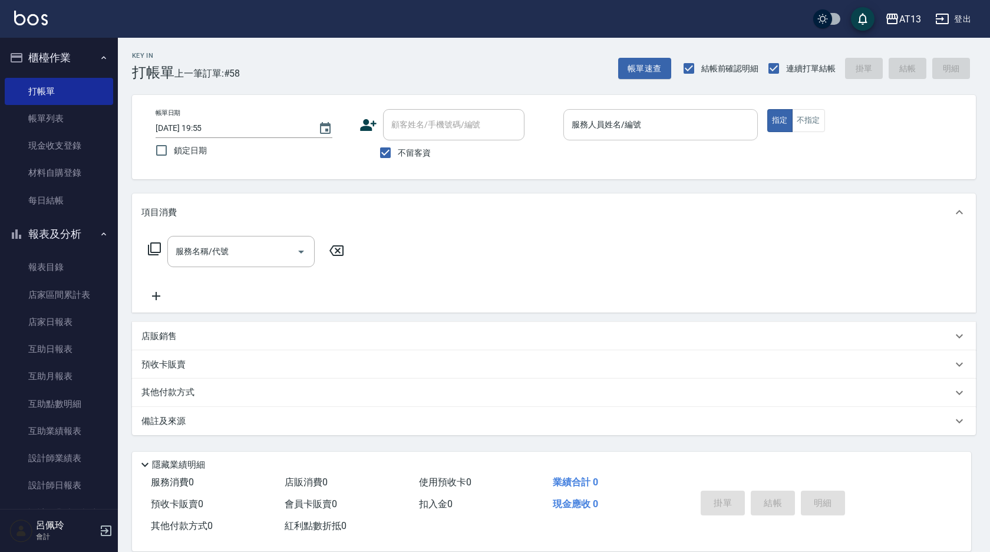
drag, startPoint x: 477, startPoint y: 442, endPoint x: 605, endPoint y: 128, distance: 339.0
click at [604, 128] on input "服務人員姓名/編號" at bounding box center [661, 124] width 184 height 21
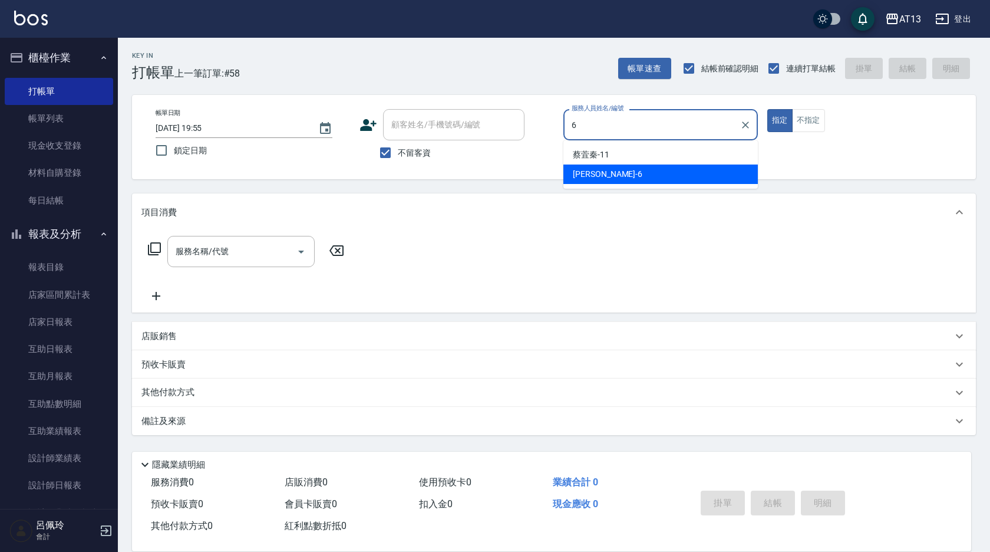
click at [604, 169] on div "亭妤 -6" at bounding box center [660, 173] width 195 height 19
click at [233, 245] on input "服務名稱/代號" at bounding box center [232, 251] width 119 height 21
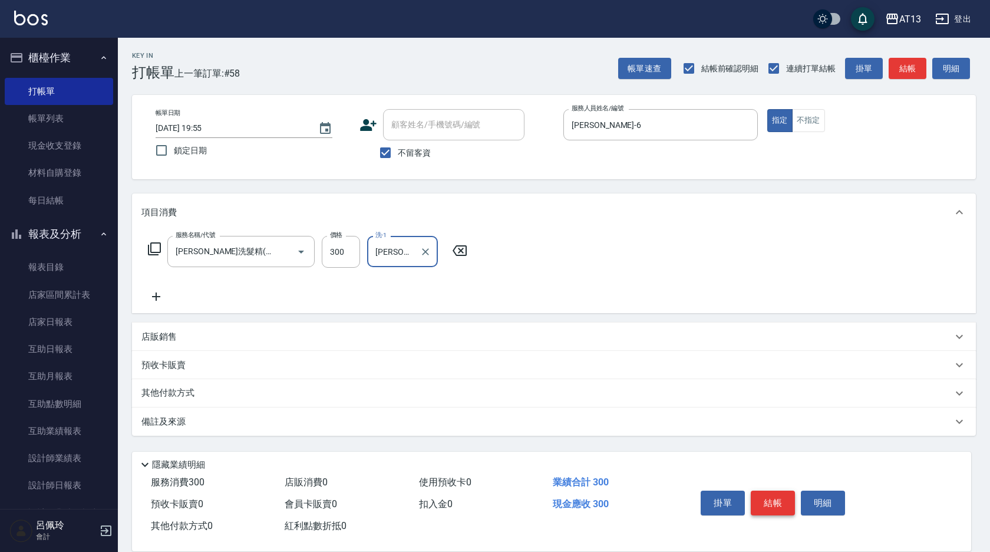
click at [781, 505] on button "結帳" at bounding box center [773, 502] width 44 height 25
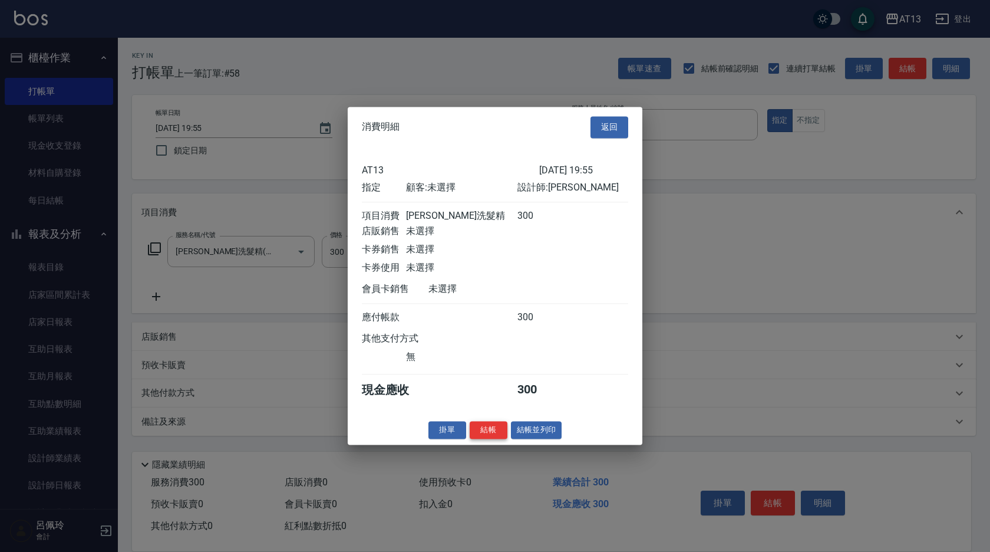
click at [487, 436] on button "結帳" at bounding box center [489, 430] width 38 height 18
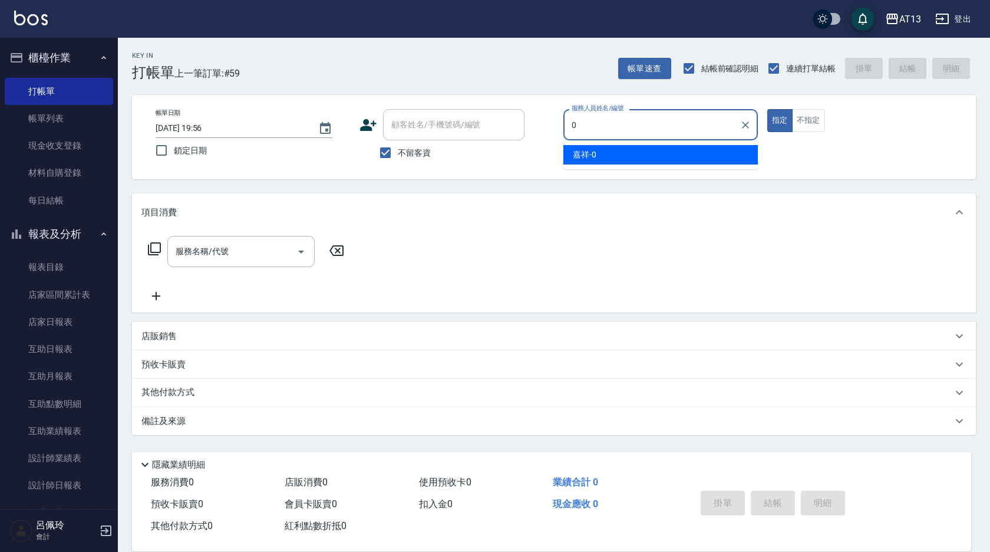
drag, startPoint x: 727, startPoint y: 151, endPoint x: 720, endPoint y: 136, distance: 17.2
click at [727, 151] on div "嘉祥 -0" at bounding box center [660, 154] width 195 height 19
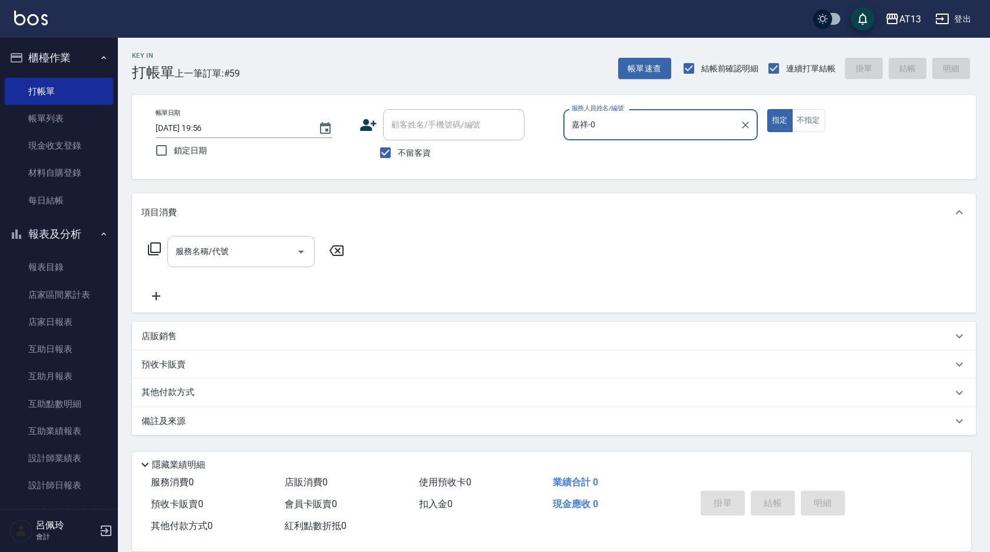
click at [267, 245] on input "服務名稱/代號" at bounding box center [232, 251] width 119 height 21
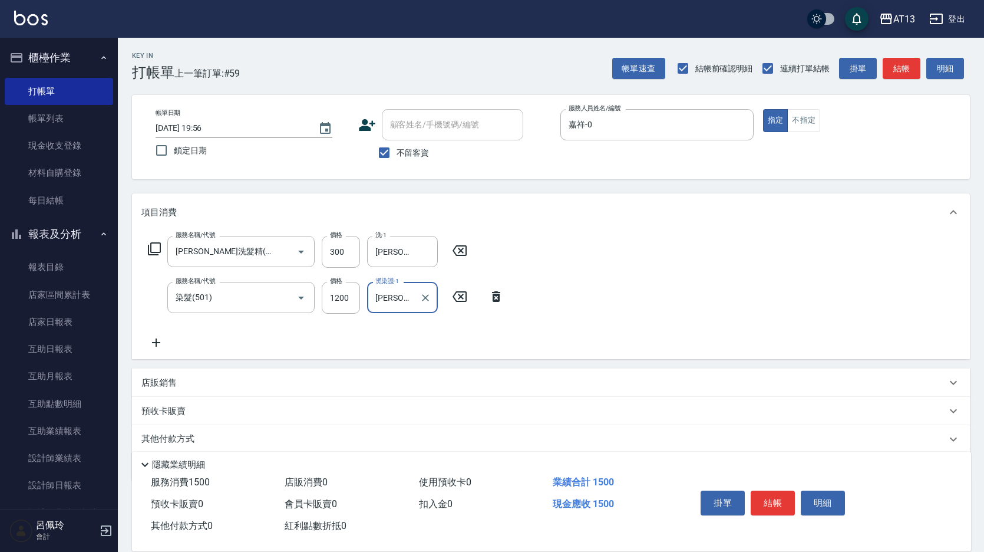
click at [169, 388] on p "店販銷售" at bounding box center [158, 383] width 35 height 12
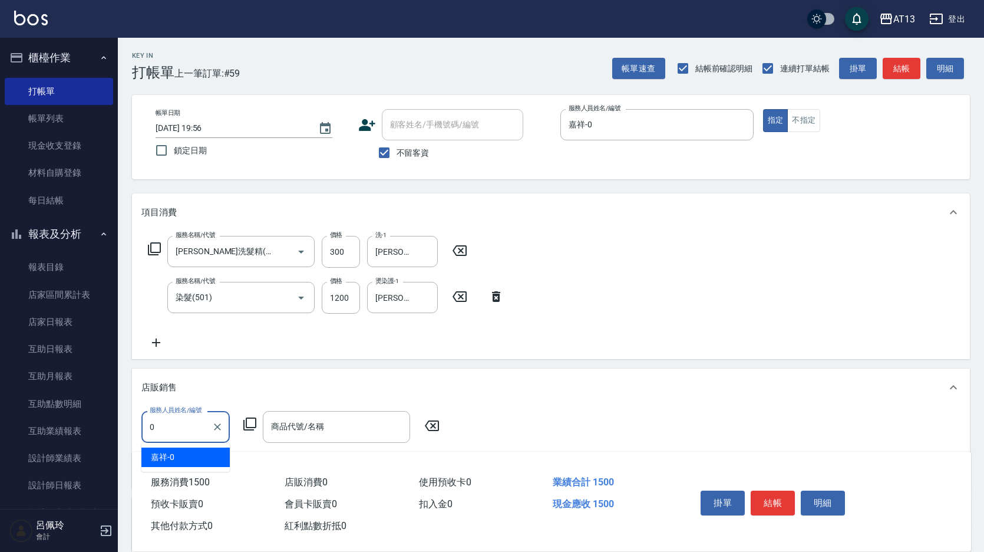
click at [186, 460] on div "嘉祥 -0" at bounding box center [185, 456] width 88 height 19
click at [296, 433] on input "商品代號/名稱" at bounding box center [336, 426] width 137 height 21
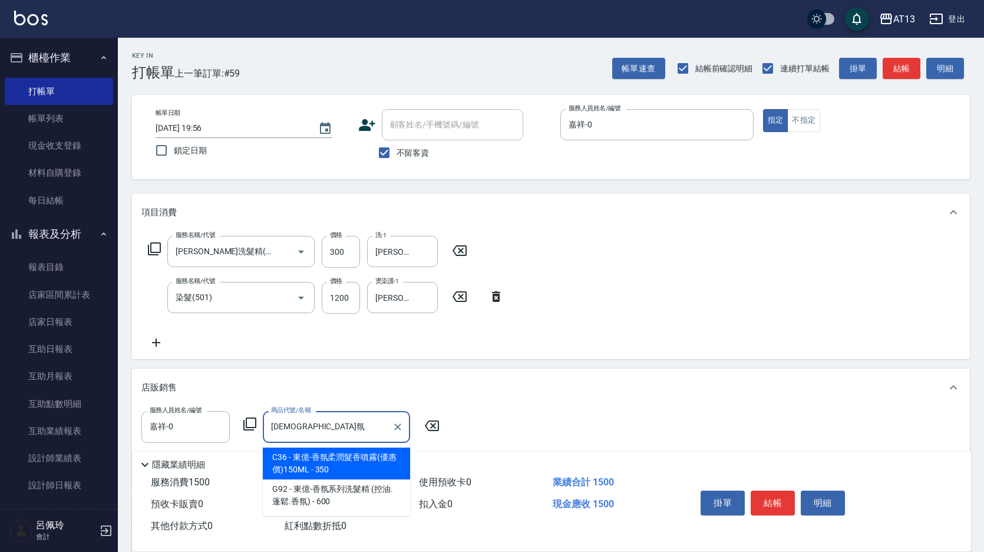
drag, startPoint x: 304, startPoint y: 462, endPoint x: 504, endPoint y: 487, distance: 201.9
click at [305, 462] on span "C36 - 東億-香氛柔潤髮香噴霧(優惠價)150ML - 350" at bounding box center [336, 463] width 147 height 32
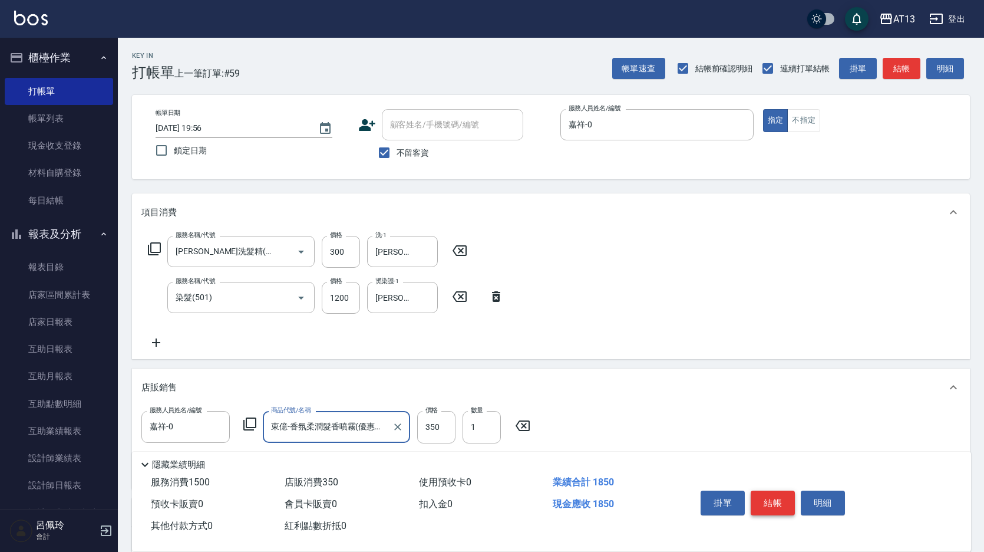
click at [787, 505] on button "結帳" at bounding box center [773, 502] width 44 height 25
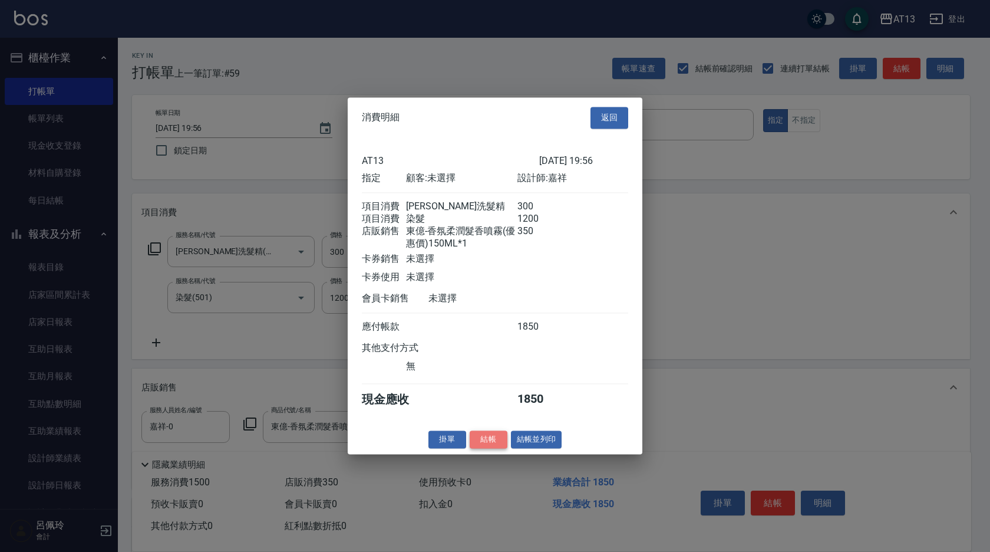
click at [482, 447] on button "結帳" at bounding box center [489, 439] width 38 height 18
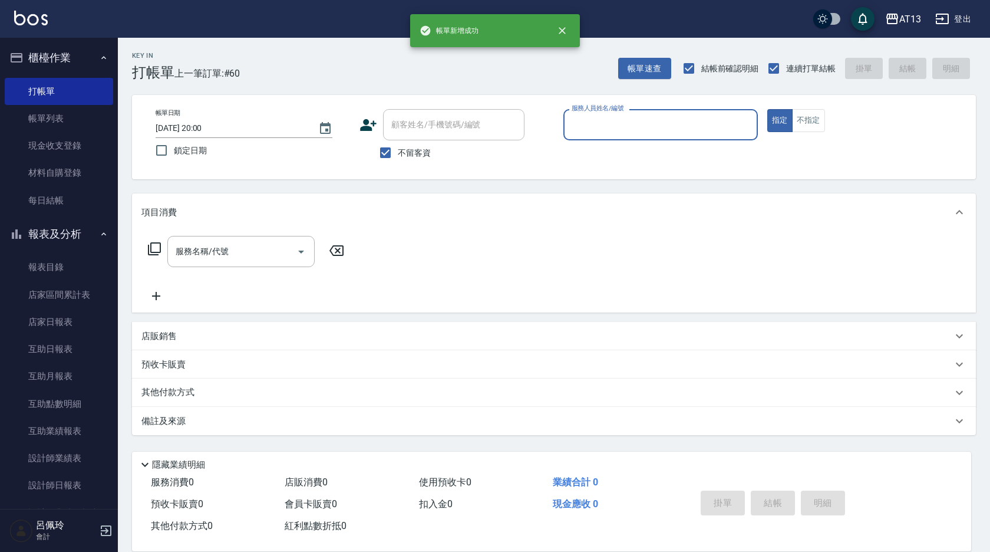
drag, startPoint x: 55, startPoint y: 127, endPoint x: 91, endPoint y: 2, distance: 129.5
click at [55, 127] on link "帳單列表" at bounding box center [59, 118] width 108 height 27
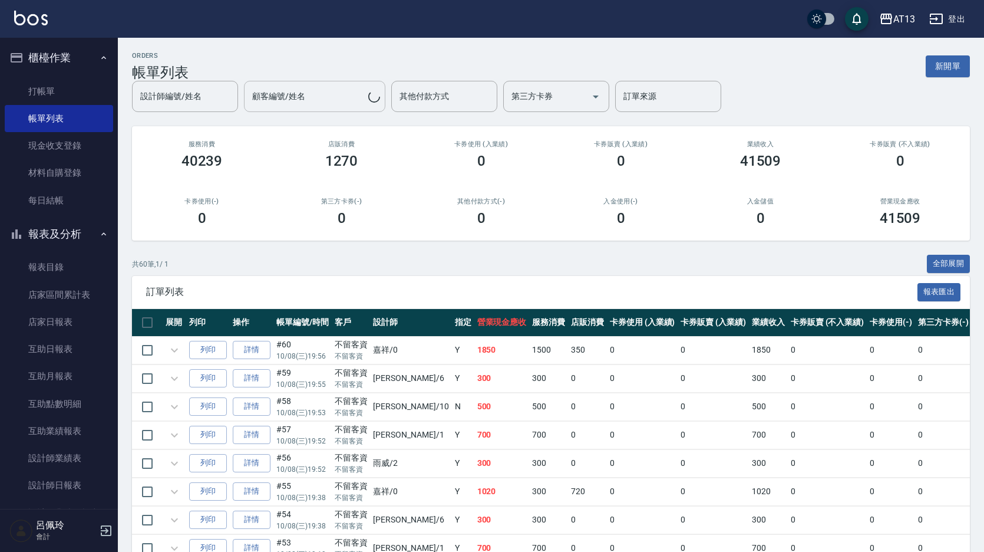
click at [293, 94] on div "顧客編號/姓名 顧客編號/姓名" at bounding box center [314, 96] width 141 height 31
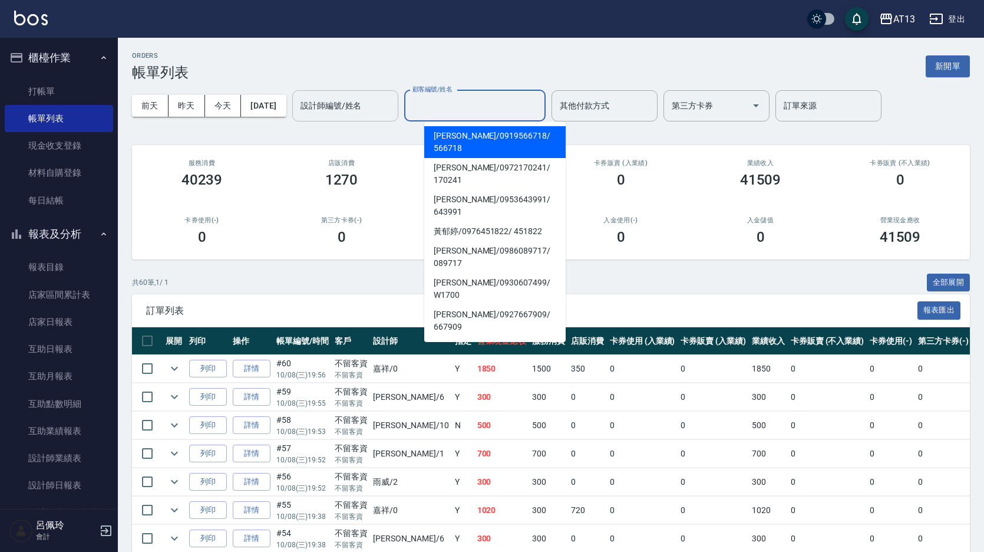
click at [342, 106] on input "設計師編號/姓名" at bounding box center [345, 105] width 95 height 21
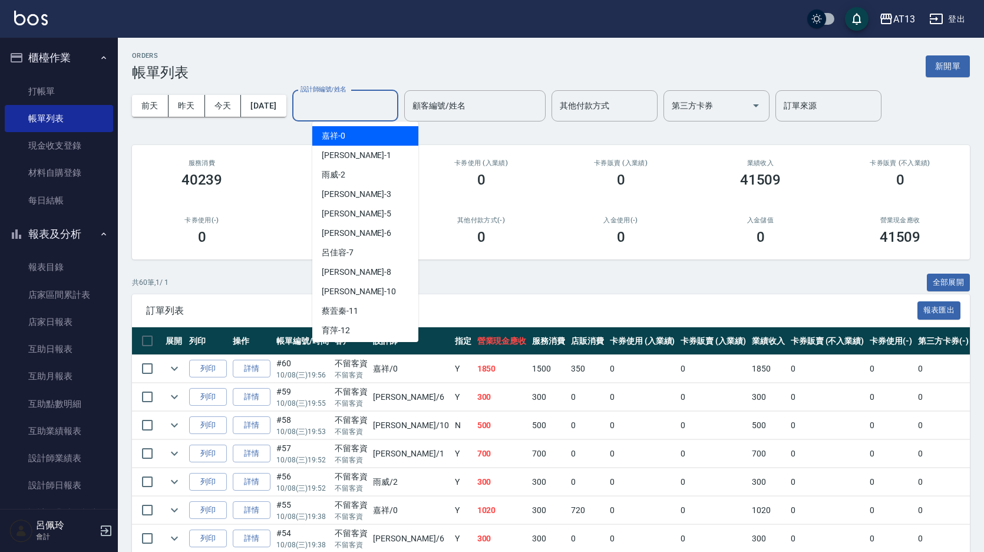
click at [342, 138] on span "嘉祥 -0" at bounding box center [334, 136] width 24 height 12
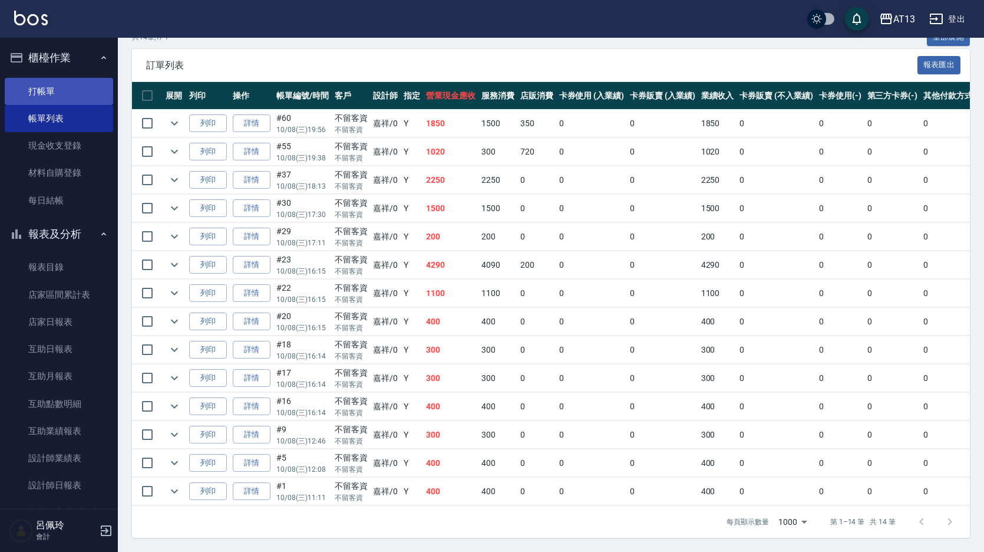
scroll to position [195, 0]
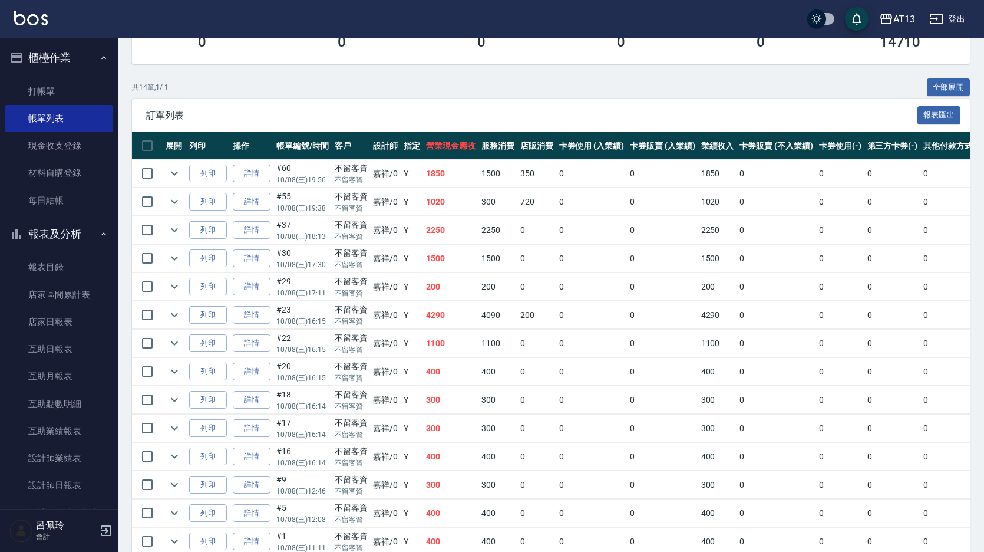
drag, startPoint x: 40, startPoint y: 83, endPoint x: 0, endPoint y: 70, distance: 42.1
click at [39, 83] on link "打帳單" at bounding box center [59, 91] width 108 height 27
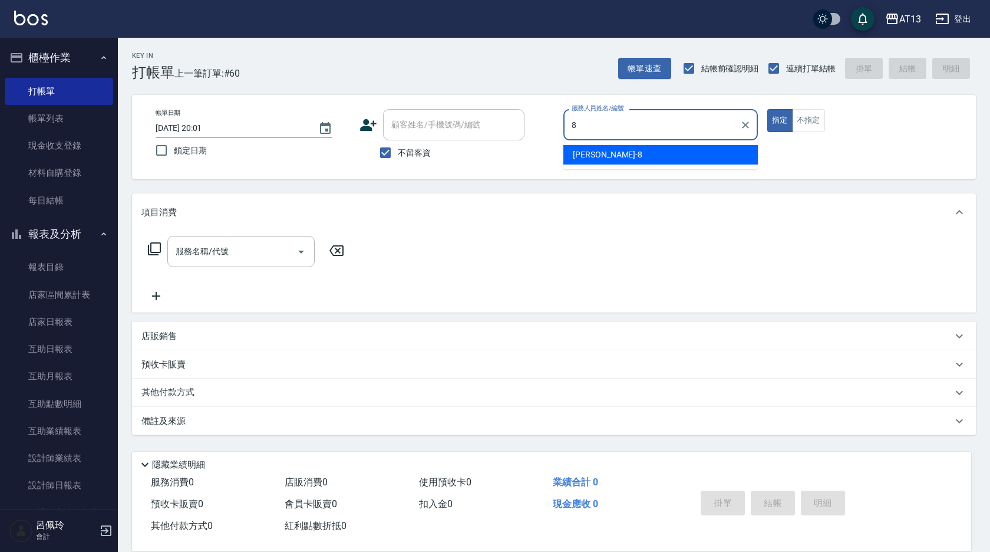
click at [610, 151] on div "[PERSON_NAME] -8" at bounding box center [660, 154] width 195 height 19
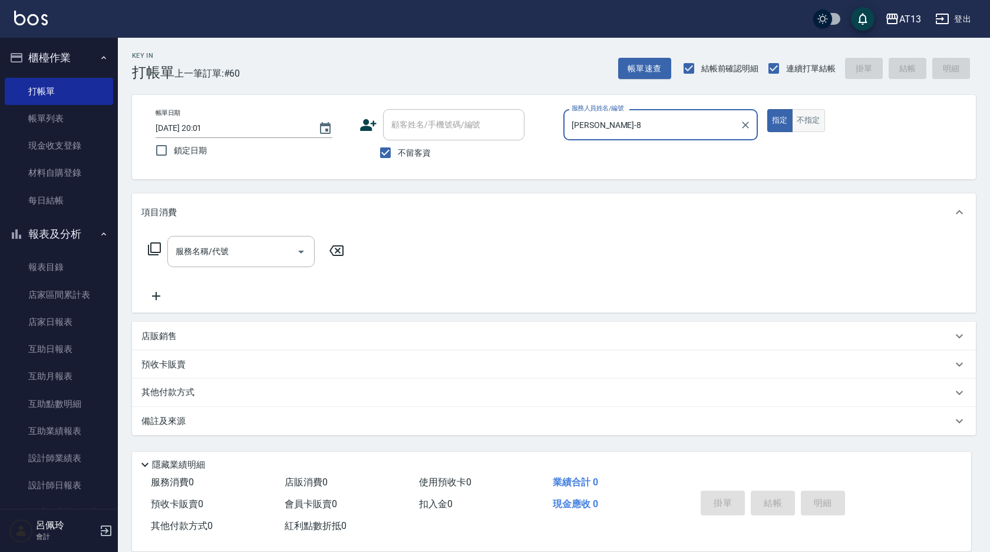
click at [812, 113] on button "不指定" at bounding box center [808, 120] width 33 height 23
click at [259, 249] on input "服務名稱/代號" at bounding box center [232, 251] width 119 height 21
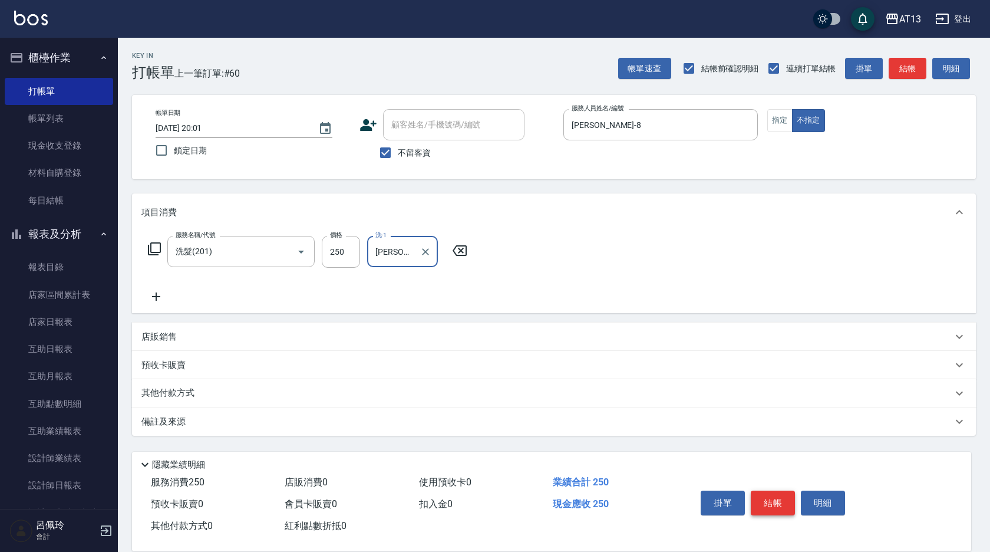
click at [758, 490] on button "結帳" at bounding box center [773, 502] width 44 height 25
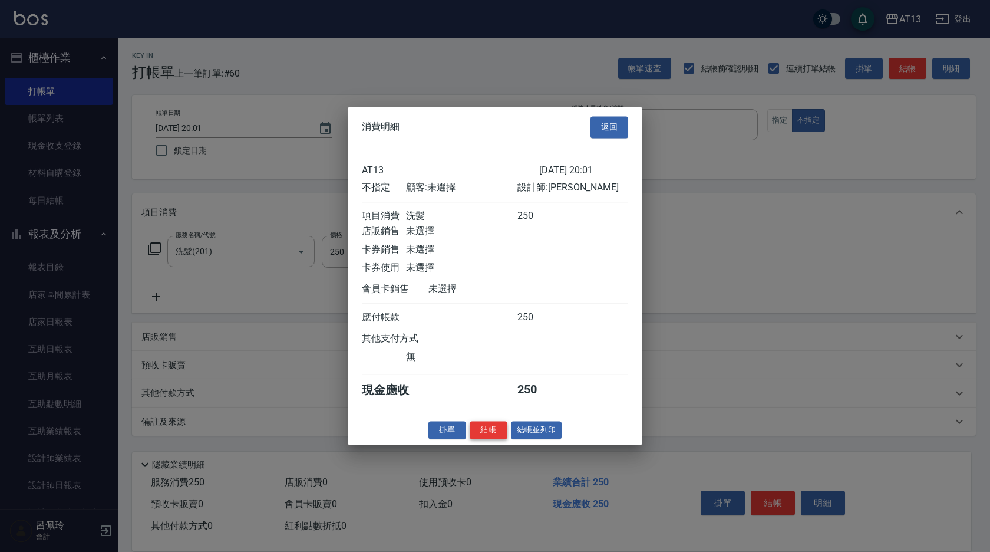
click at [493, 434] on button "結帳" at bounding box center [489, 430] width 38 height 18
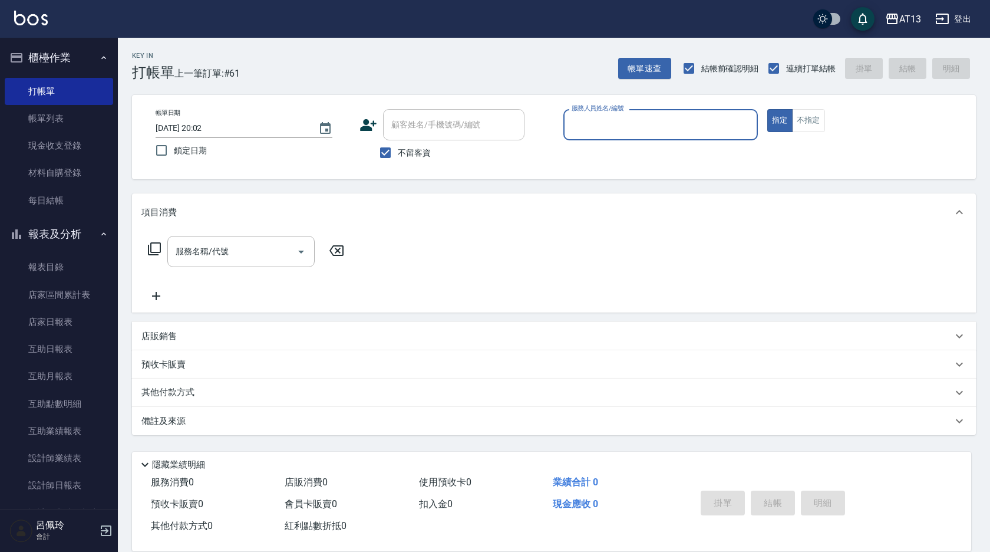
click at [535, 298] on div "服務名稱/代號 服務名稱/代號" at bounding box center [554, 271] width 844 height 81
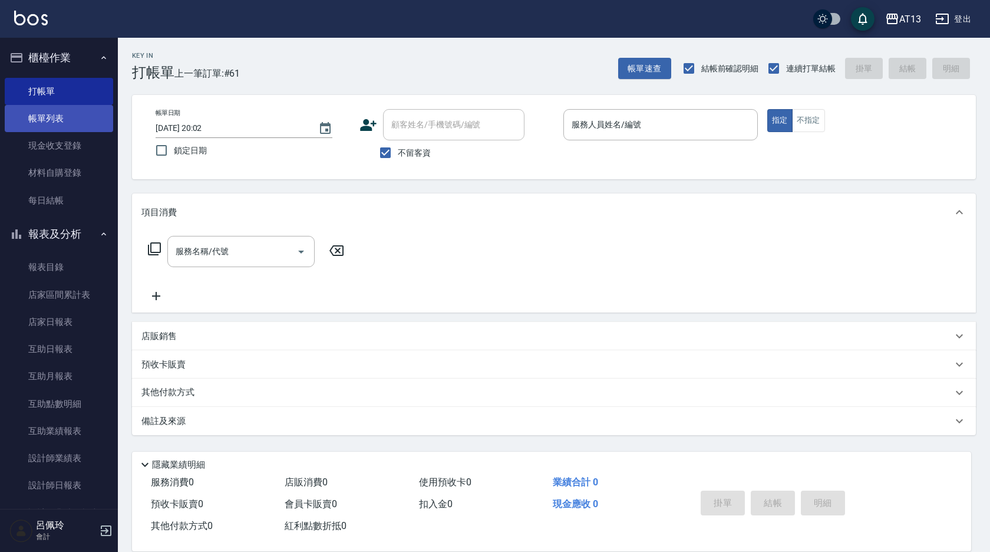
click at [39, 113] on link "帳單列表" at bounding box center [59, 118] width 108 height 27
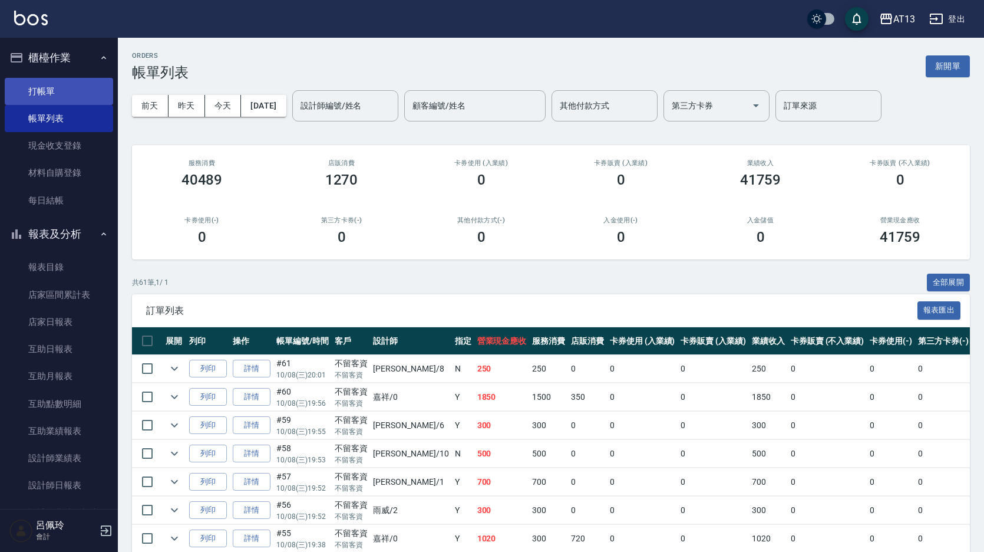
click at [59, 102] on link "打帳單" at bounding box center [59, 91] width 108 height 27
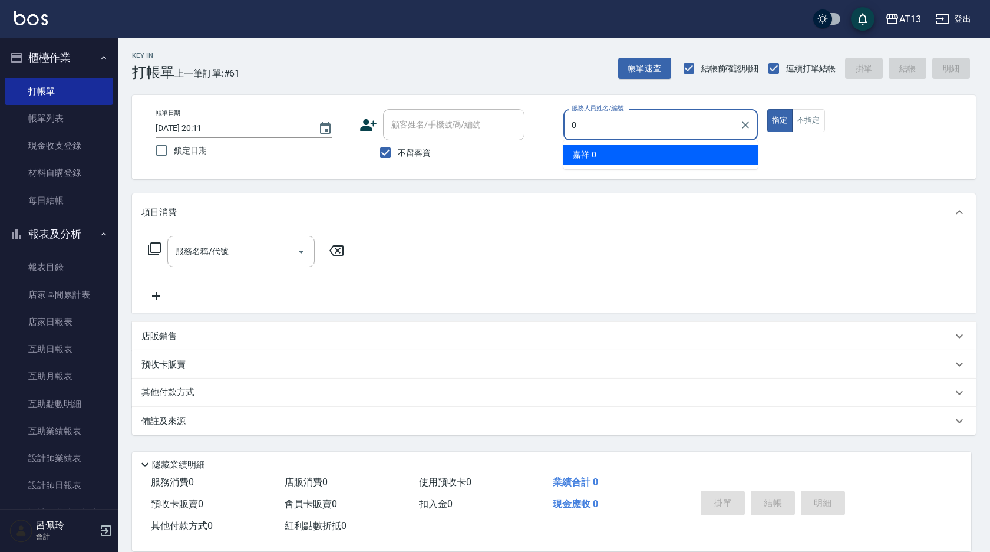
click at [690, 162] on div "嘉祥 -0" at bounding box center [660, 154] width 195 height 19
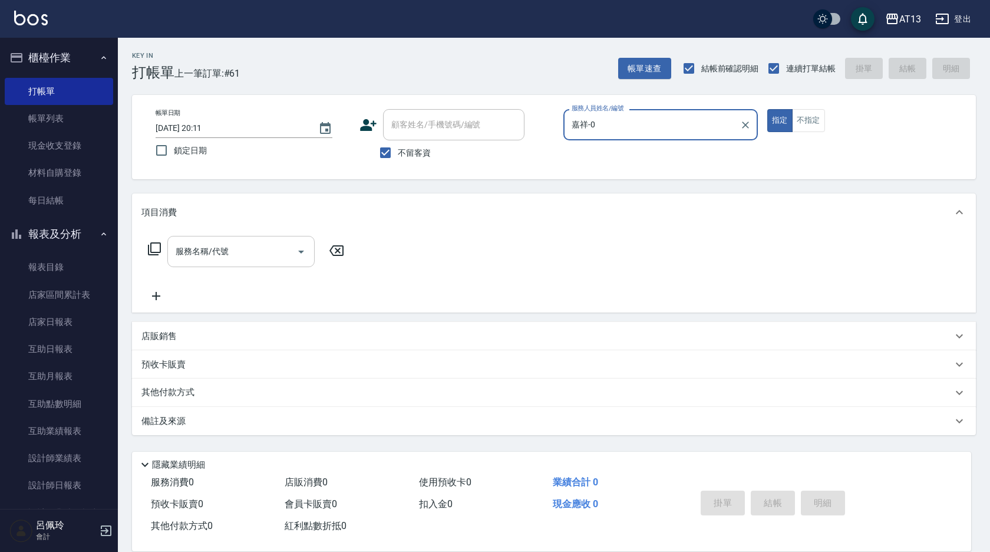
click at [268, 250] on input "服務名稱/代號" at bounding box center [232, 251] width 119 height 21
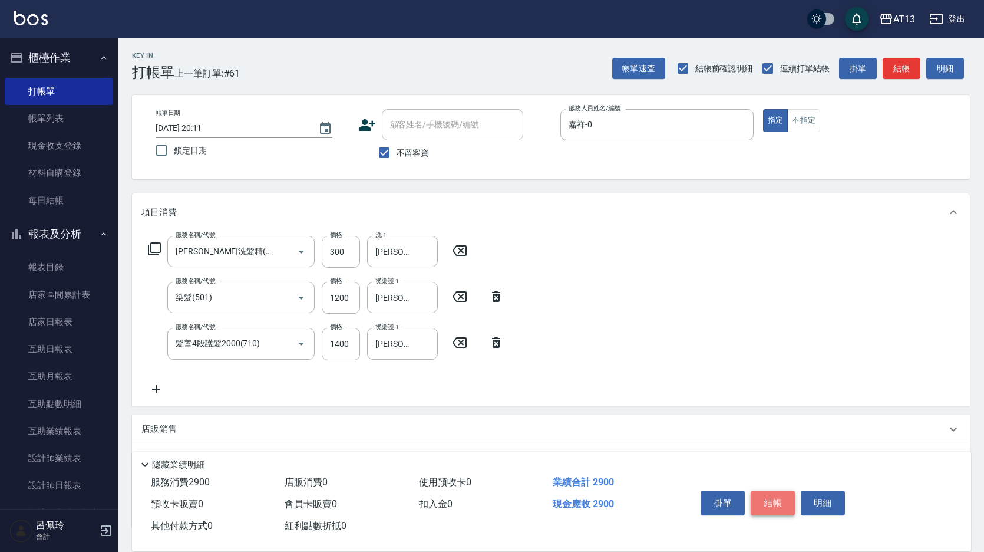
click at [778, 497] on button "結帳" at bounding box center [773, 502] width 44 height 25
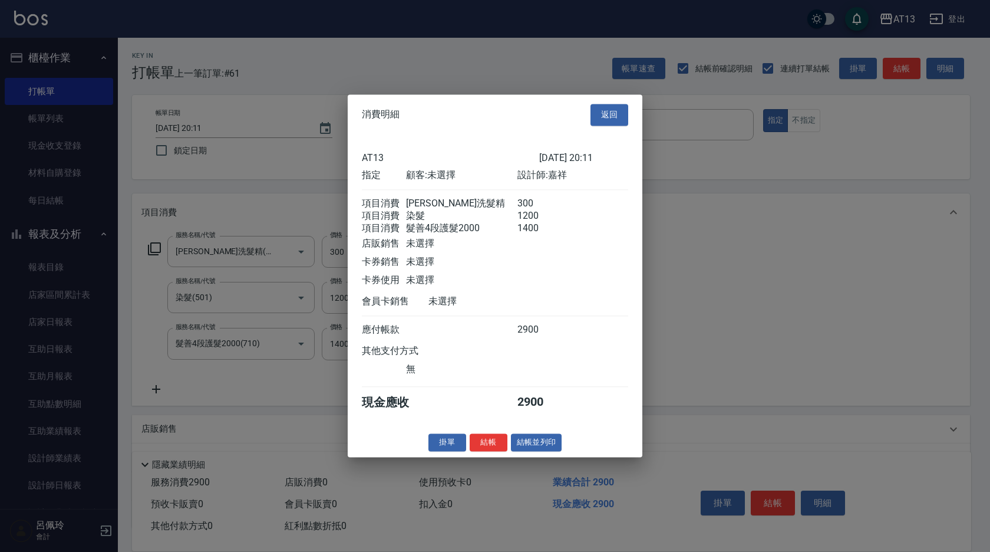
click at [496, 427] on div "AT13 [DATE] 20:11 指定 顧客: 未選擇 設計師: 嘉祥 項目消費 歐娜洗髮精 300 項目消費 染髮 1200 項目消費 髮善4段護髮200…" at bounding box center [495, 281] width 295 height 292
click at [493, 447] on button "結帳" at bounding box center [489, 442] width 38 height 18
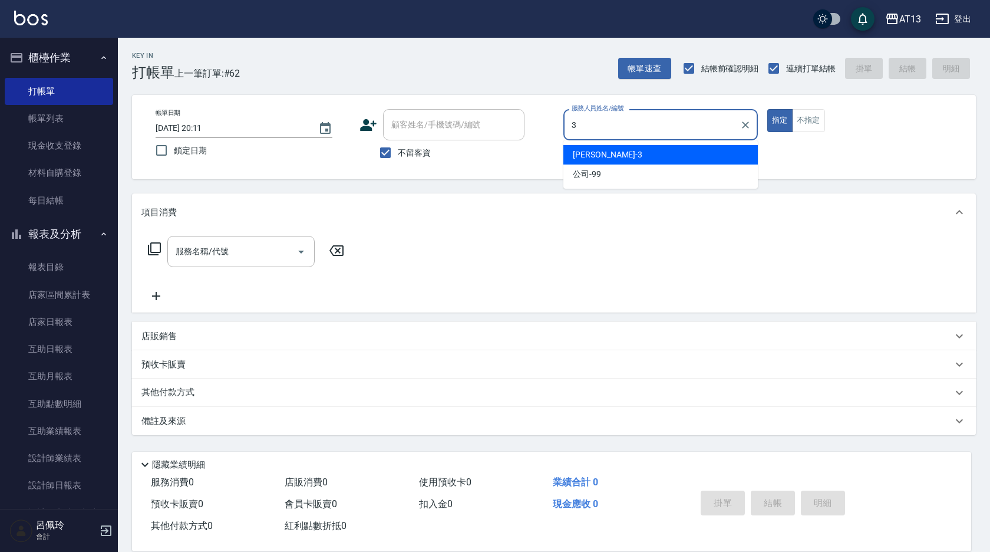
click at [589, 153] on span "[PERSON_NAME] -3" at bounding box center [608, 155] width 70 height 12
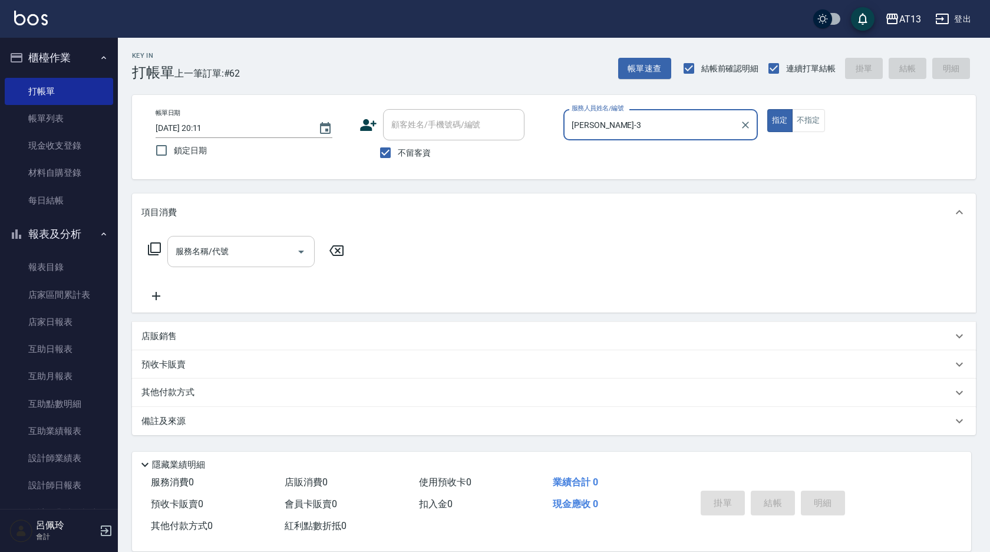
click at [213, 238] on div "服務名稱/代號" at bounding box center [240, 251] width 147 height 31
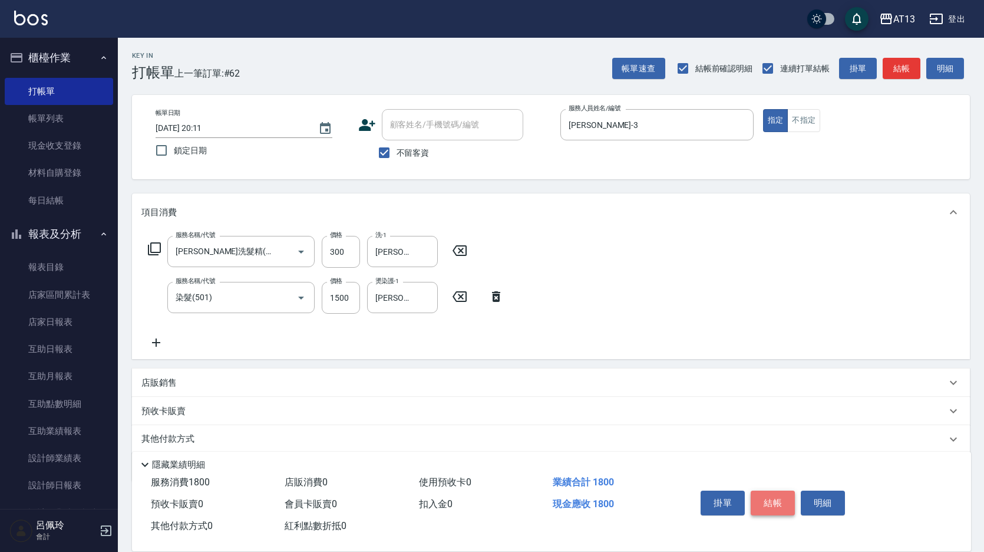
click at [775, 501] on button "結帳" at bounding box center [773, 502] width 44 height 25
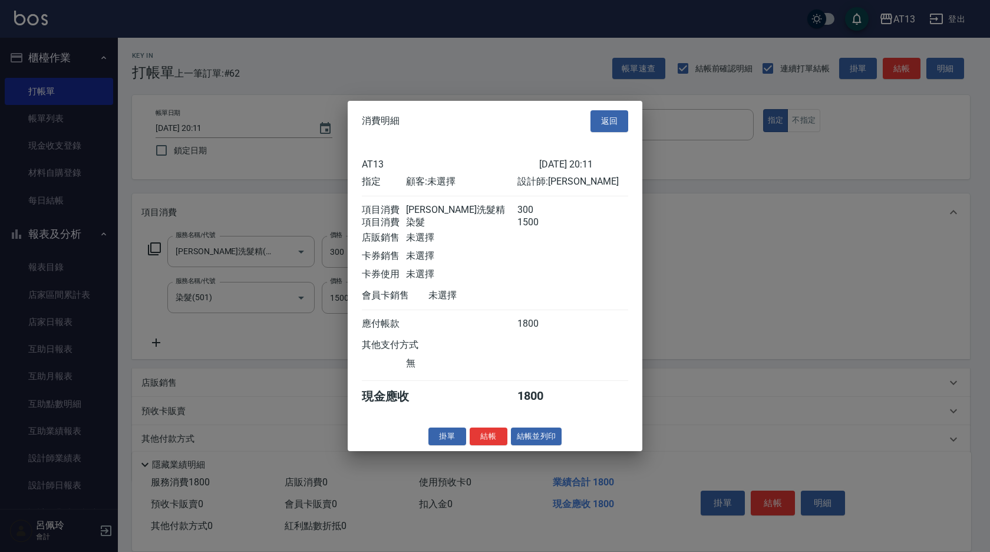
click at [508, 434] on div "消費明細 返回 AT13 [DATE] 20:11 指定 顧客: 未選擇 設計師: [PERSON_NAME] 項目消費 歐娜洗髮精 300 項目消費 染髮 …" at bounding box center [495, 276] width 295 height 350
click at [507, 421] on div "AT13 [DATE] 20:11 指定 顧客: 未選擇 設計師: [PERSON_NAME] 項目消費 歐娜洗髮精 300 項目消費 染髮 1500 店販銷…" at bounding box center [495, 281] width 295 height 280
click at [496, 434] on div "消費明細 返回 AT13 [DATE] 20:11 指定 顧客: 未選擇 設計師: [PERSON_NAME] 項目消費 歐娜洗髮精 300 項目消費 染髮 …" at bounding box center [495, 276] width 295 height 350
click at [497, 444] on button "結帳" at bounding box center [489, 436] width 38 height 18
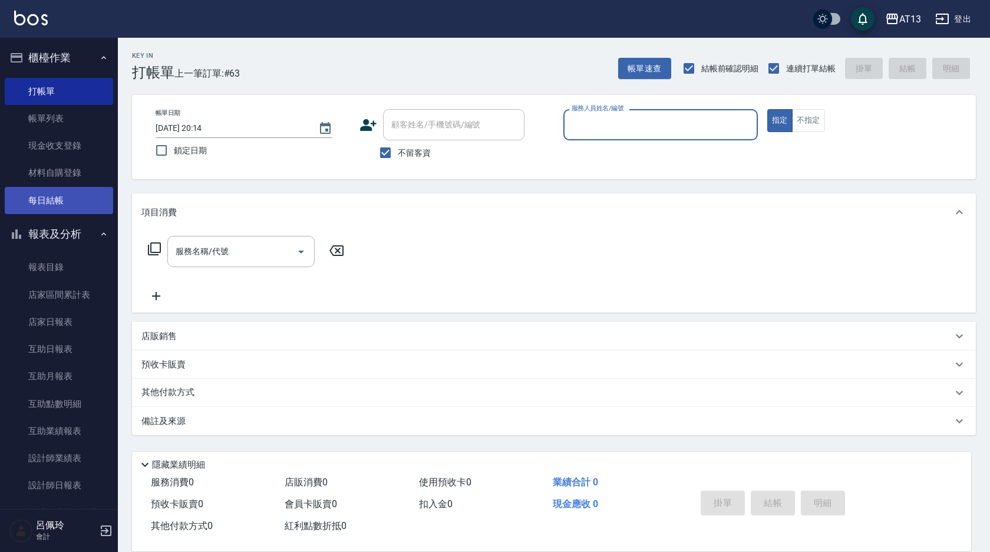
click at [52, 190] on link "每日結帳" at bounding box center [59, 200] width 108 height 27
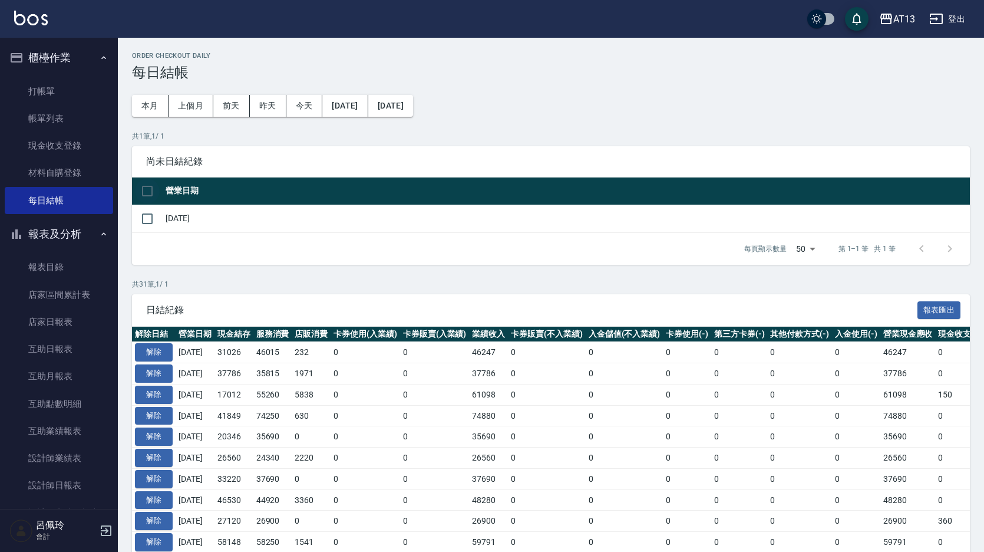
click at [149, 192] on input "checkbox" at bounding box center [147, 191] width 25 height 25
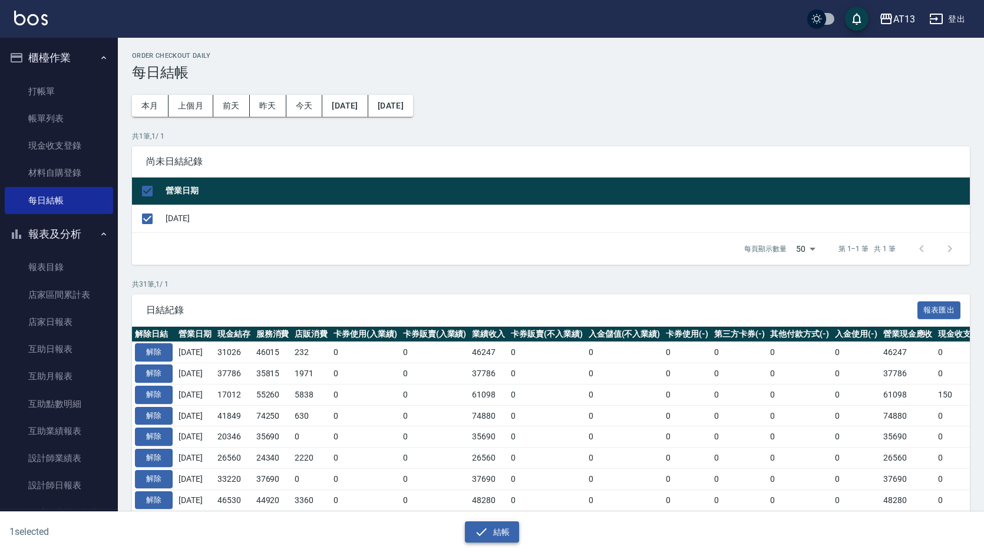
click at [498, 540] on button "結帳" at bounding box center [492, 532] width 55 height 22
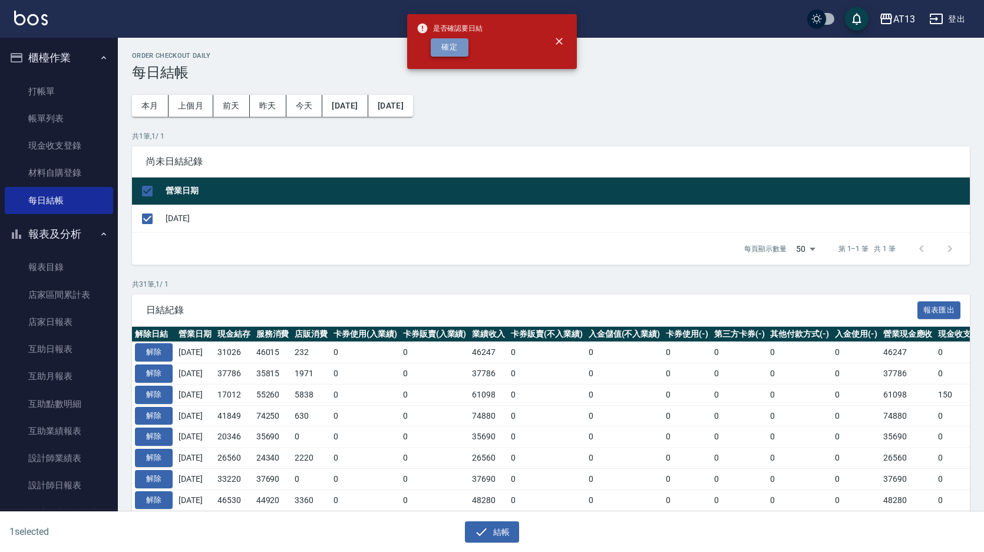
click at [450, 52] on button "確定" at bounding box center [450, 47] width 38 height 18
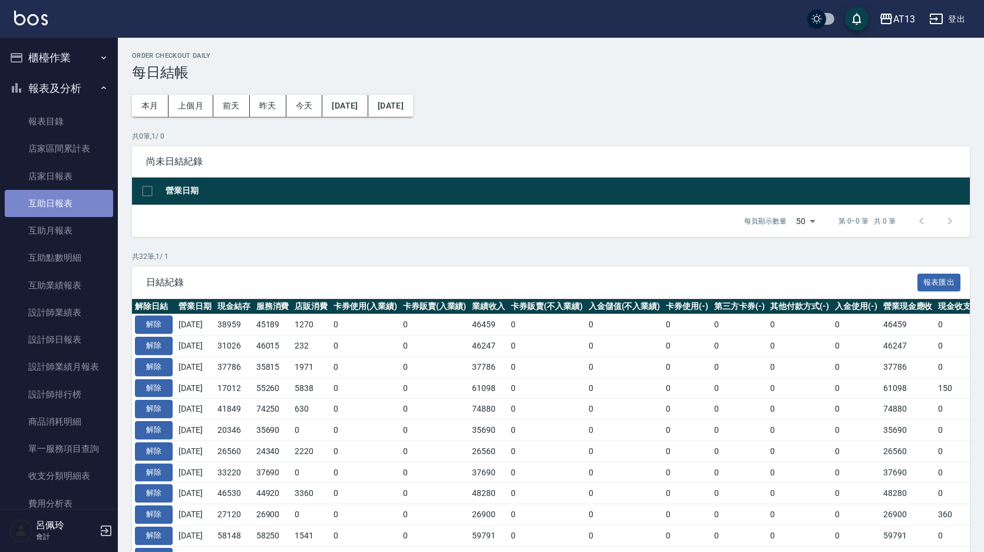
click at [80, 206] on link "互助日報表" at bounding box center [59, 203] width 108 height 27
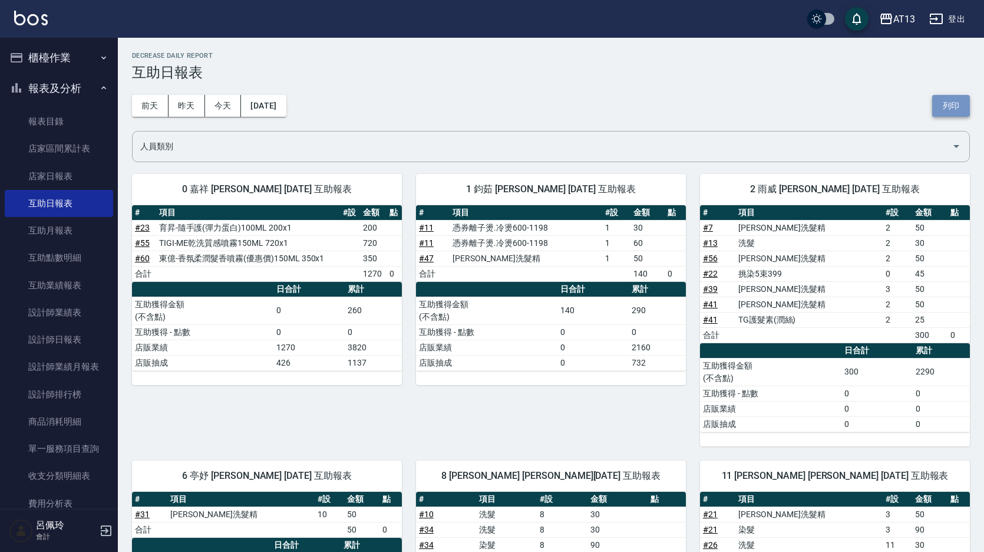
click at [963, 105] on button "列印" at bounding box center [951, 106] width 38 height 22
click at [60, 340] on link "設計師日報表" at bounding box center [59, 339] width 108 height 27
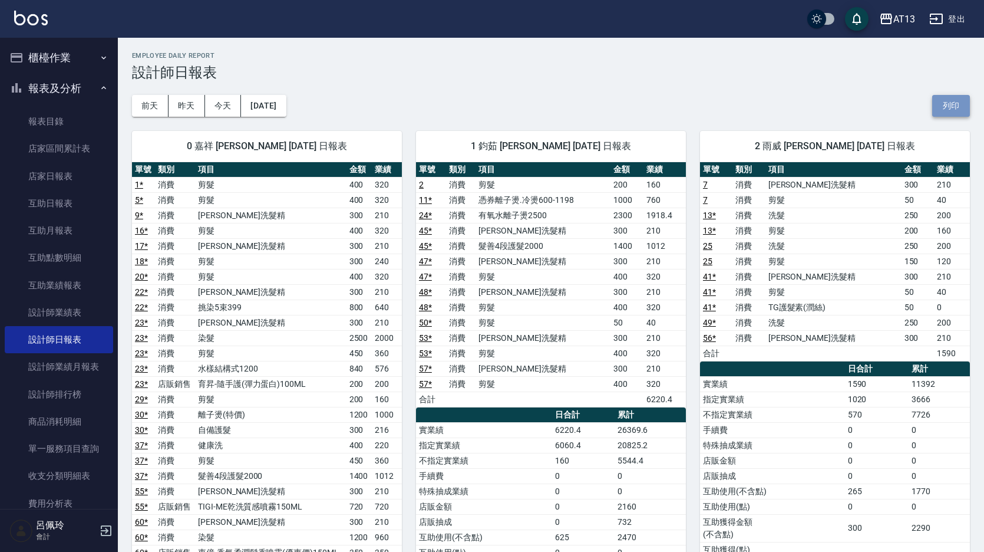
click at [935, 103] on button "列印" at bounding box center [951, 106] width 38 height 22
click at [54, 177] on link "店家日報表" at bounding box center [59, 176] width 108 height 27
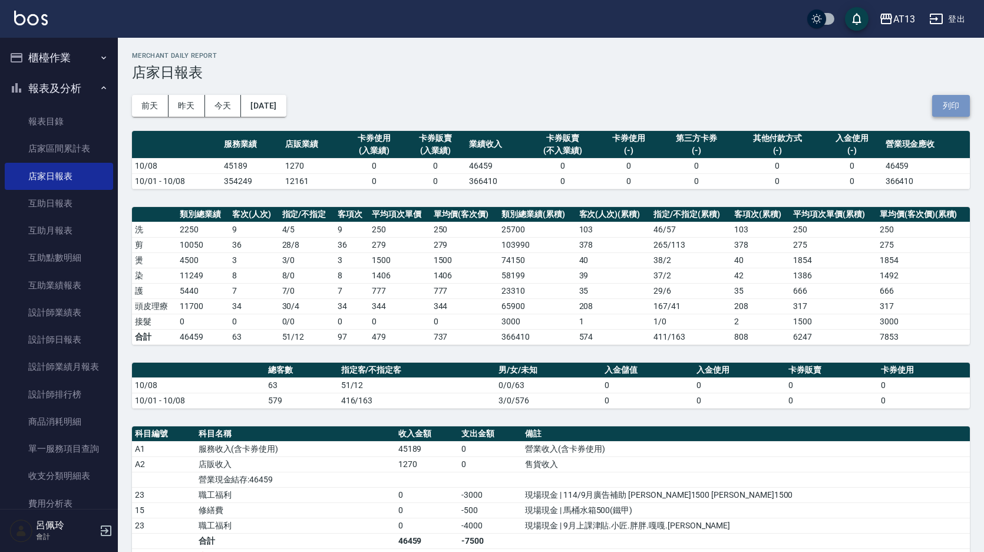
click at [953, 104] on button "列印" at bounding box center [951, 106] width 38 height 22
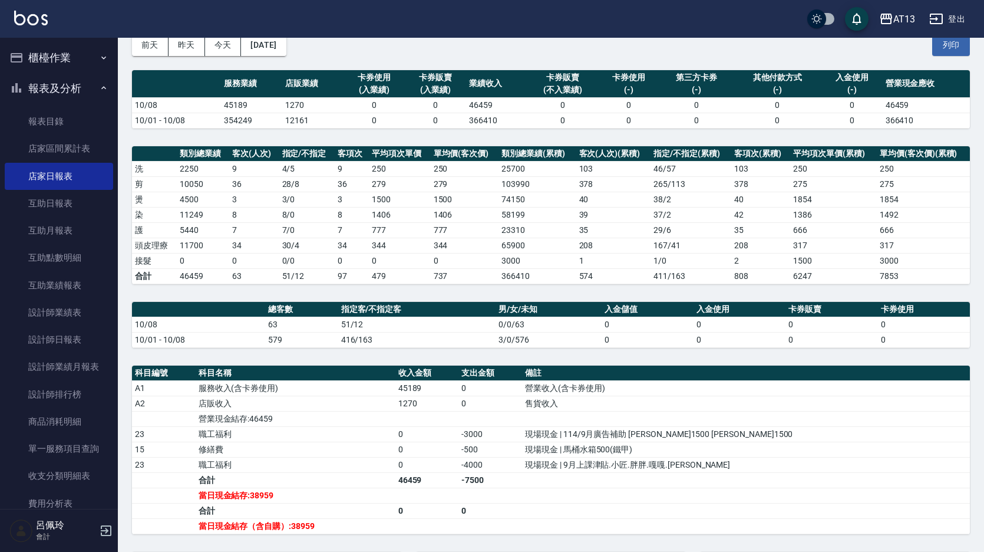
scroll to position [118, 0]
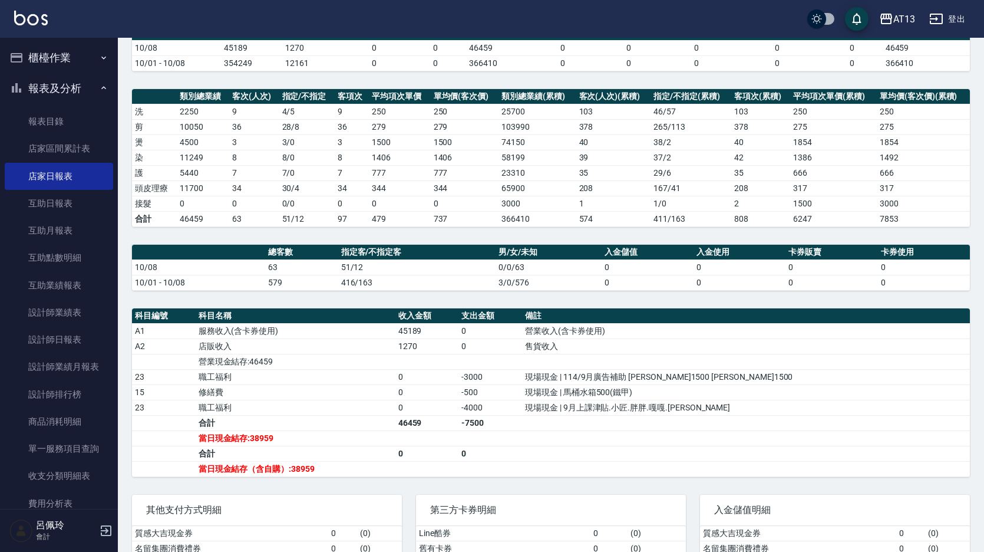
click at [522, 456] on td "0" at bounding box center [491, 453] width 64 height 15
drag, startPoint x: 805, startPoint y: 32, endPoint x: 953, endPoint y: 26, distance: 148.7
click at [953, 26] on button "登出" at bounding box center [947, 19] width 45 height 22
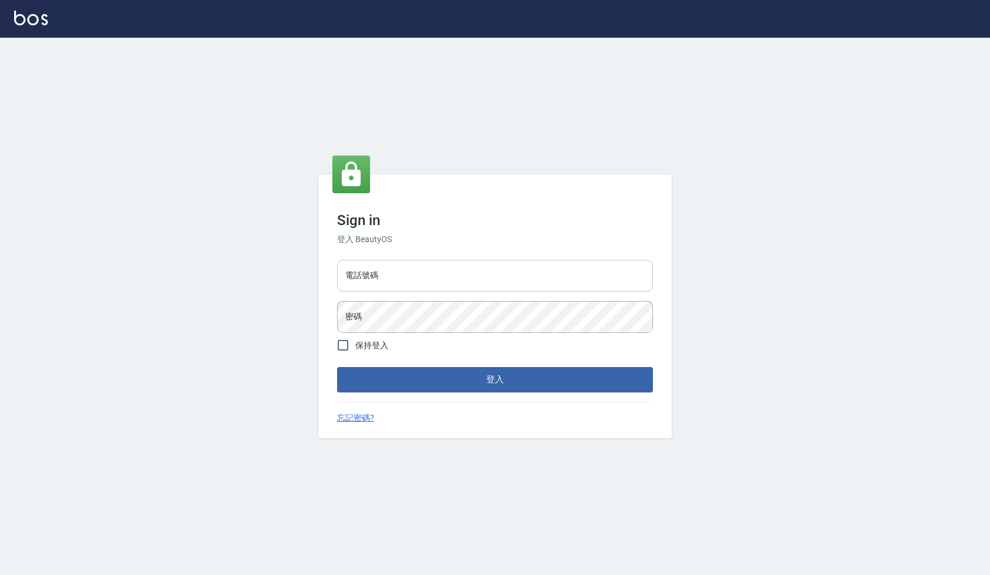
drag, startPoint x: 550, startPoint y: 275, endPoint x: 538, endPoint y: 269, distance: 13.2
click at [549, 275] on input "電話號碼" at bounding box center [495, 276] width 316 height 32
type input "24233512"
click at [424, 340] on form "電話號碼 [PHONE_NUMBER] 電話號碼 密碼 密碼 保持登入 登入" at bounding box center [495, 323] width 316 height 137
click at [348, 345] on input "保持登入" at bounding box center [343, 345] width 25 height 25
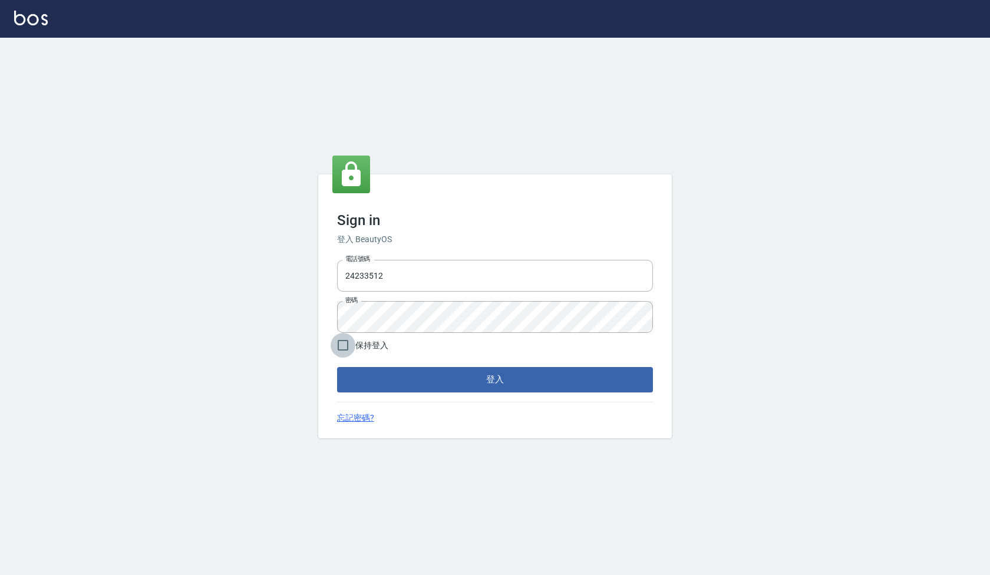
checkbox input "true"
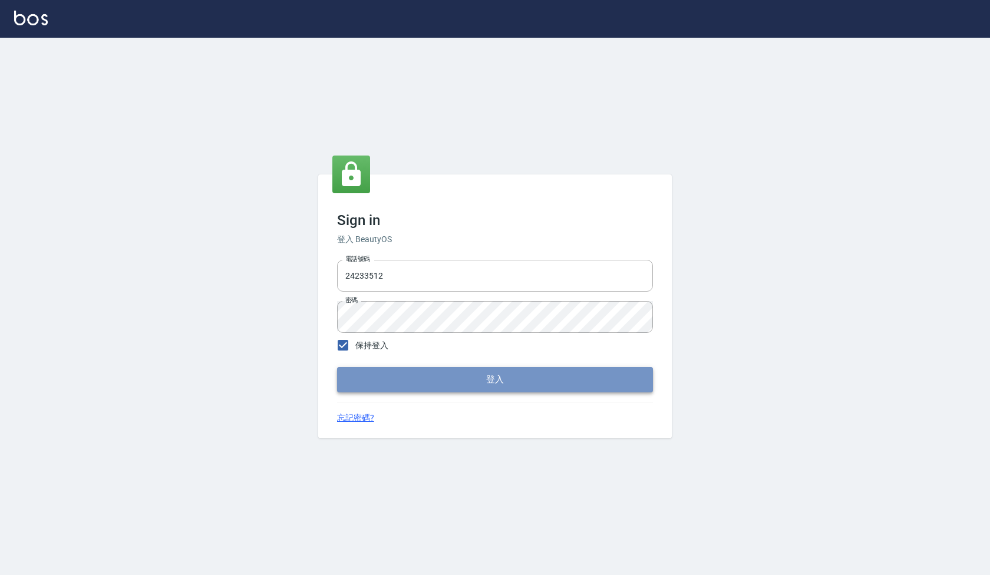
click at [391, 383] on button "登入" at bounding box center [495, 379] width 316 height 25
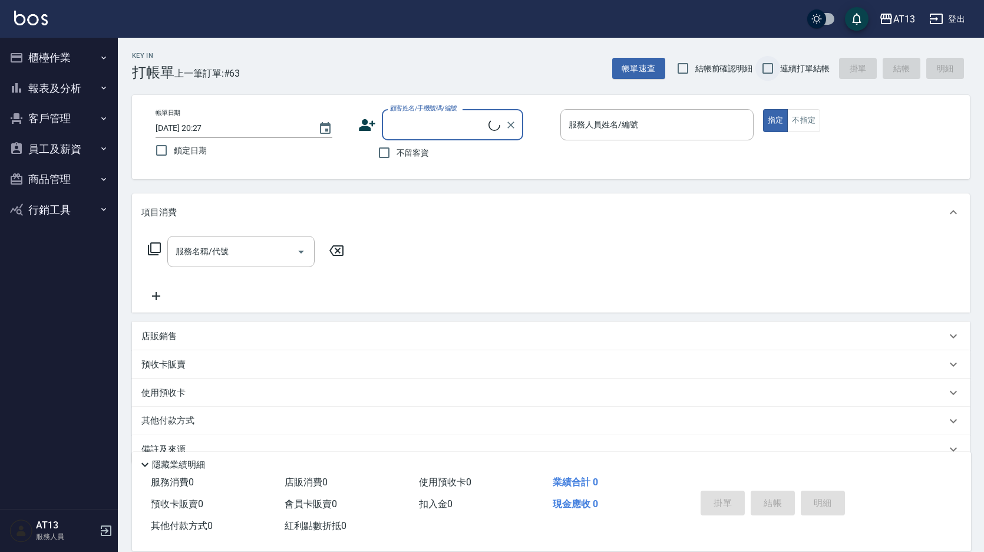
click at [767, 64] on input "連續打單結帳" at bounding box center [768, 68] width 25 height 25
checkbox input "true"
click at [681, 67] on input "結帳前確認明細" at bounding box center [683, 68] width 25 height 25
checkbox input "true"
click at [385, 152] on input "不留客資" at bounding box center [384, 152] width 25 height 25
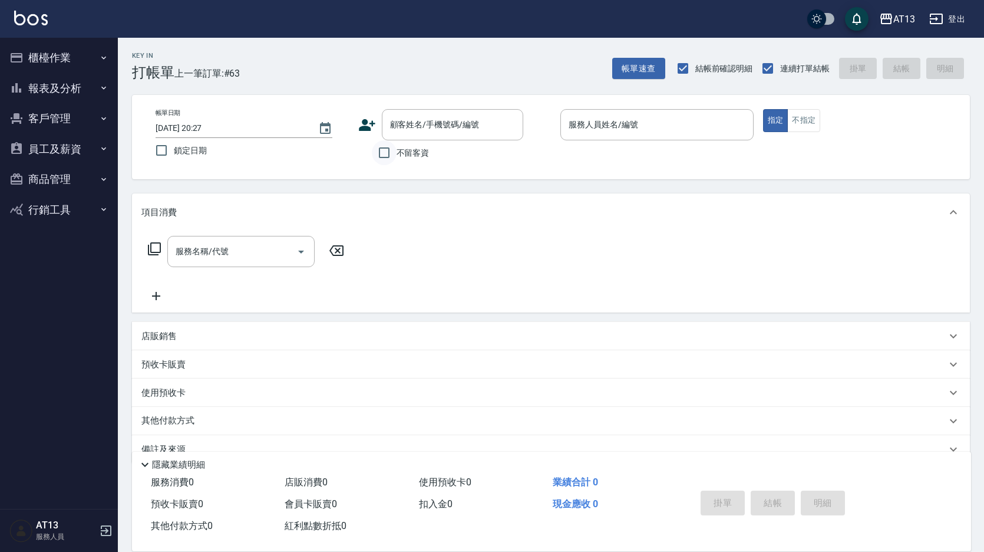
checkbox input "true"
